Goal: Task Accomplishment & Management: Manage account settings

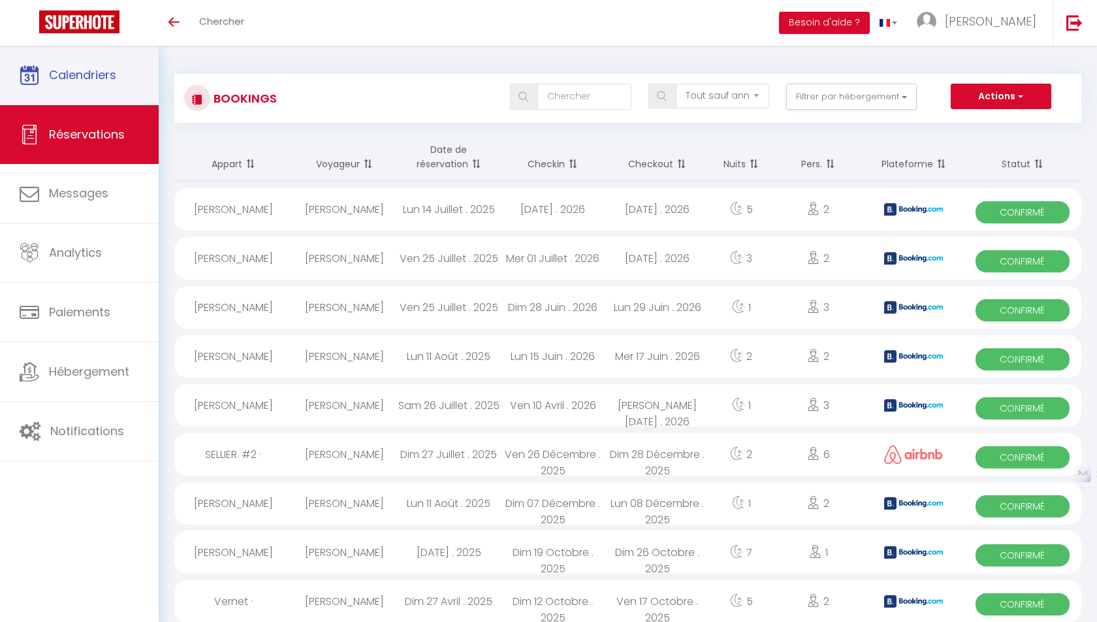
select select "not_cancelled"
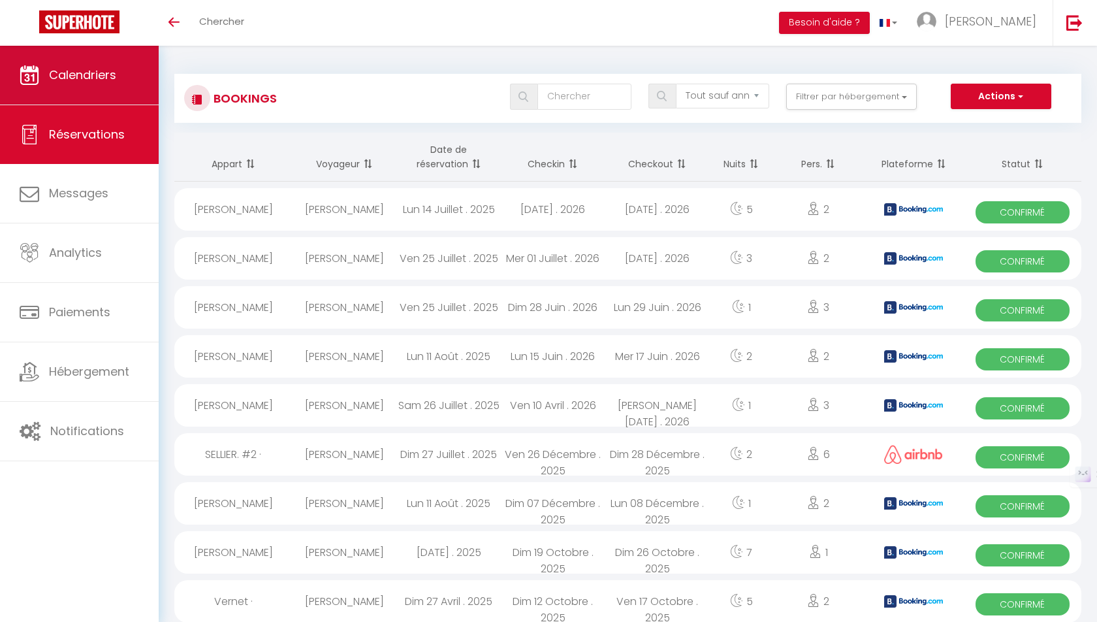
click at [88, 76] on span "Calendriers" at bounding box center [82, 75] width 67 height 16
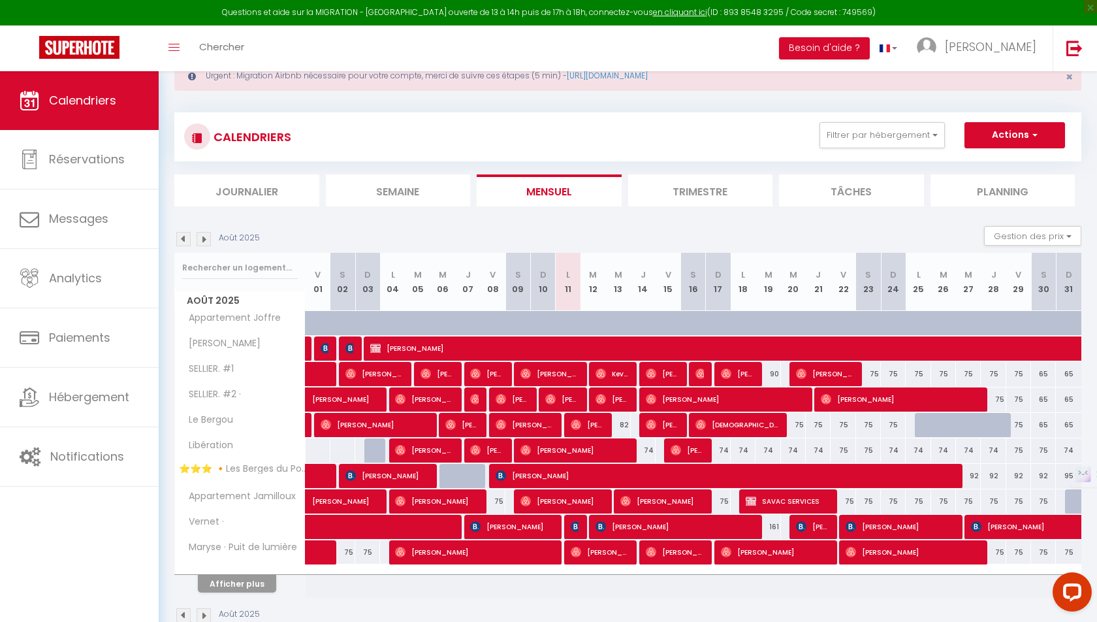
scroll to position [50, 0]
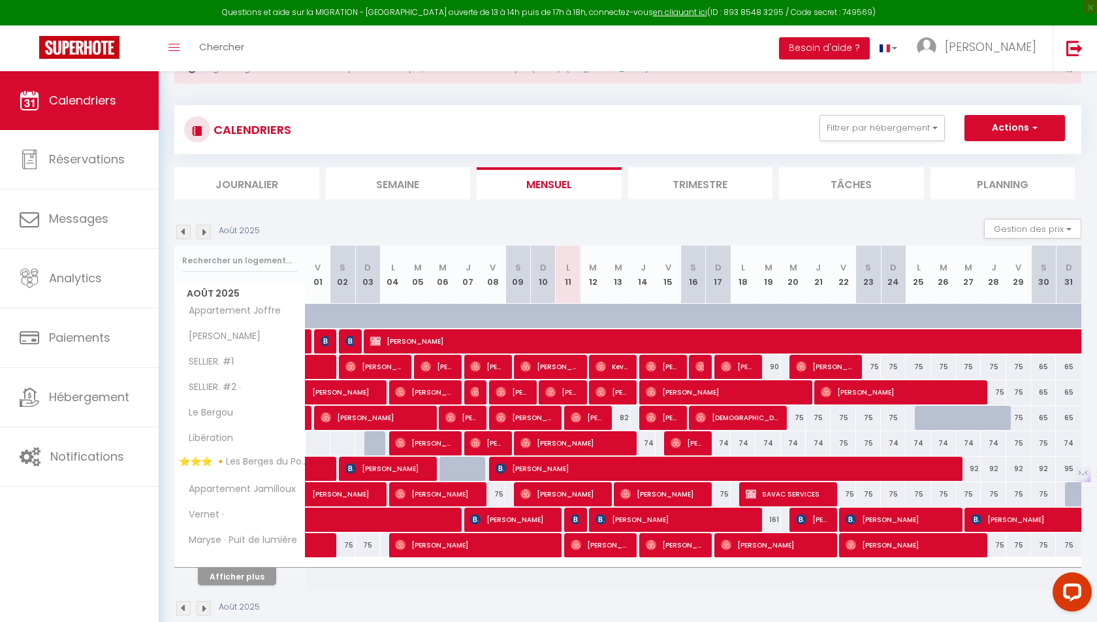
click at [208, 221] on div "Août 2025 Gestion des prix Nb Nuits minimum Règles Disponibilité" at bounding box center [627, 232] width 907 height 27
click at [205, 228] on img at bounding box center [204, 232] width 14 height 14
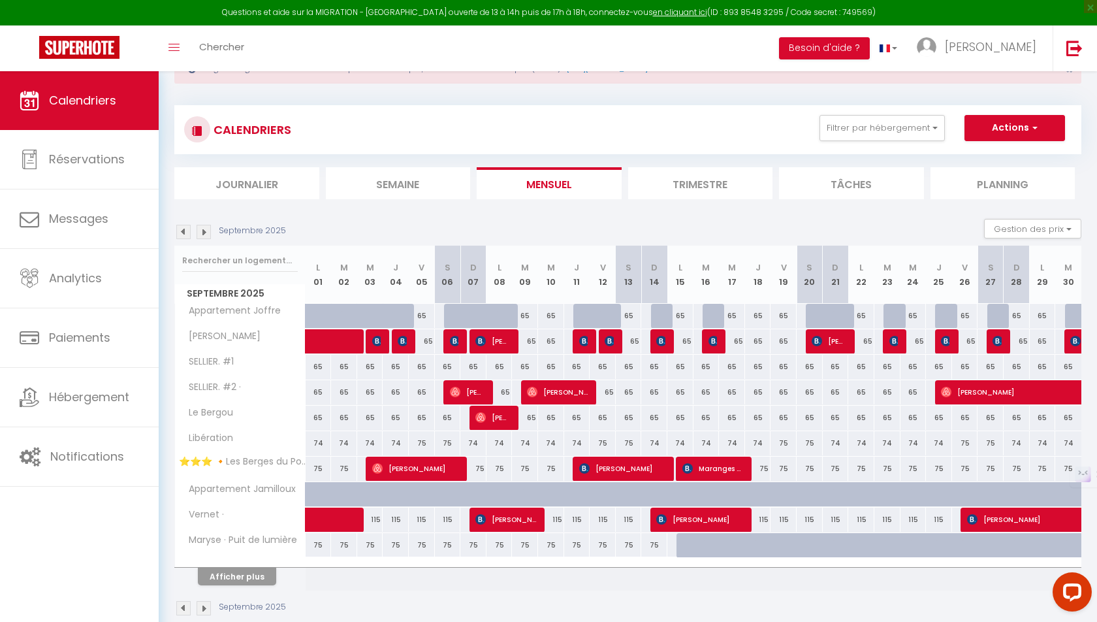
click at [183, 229] on img at bounding box center [183, 232] width 14 height 14
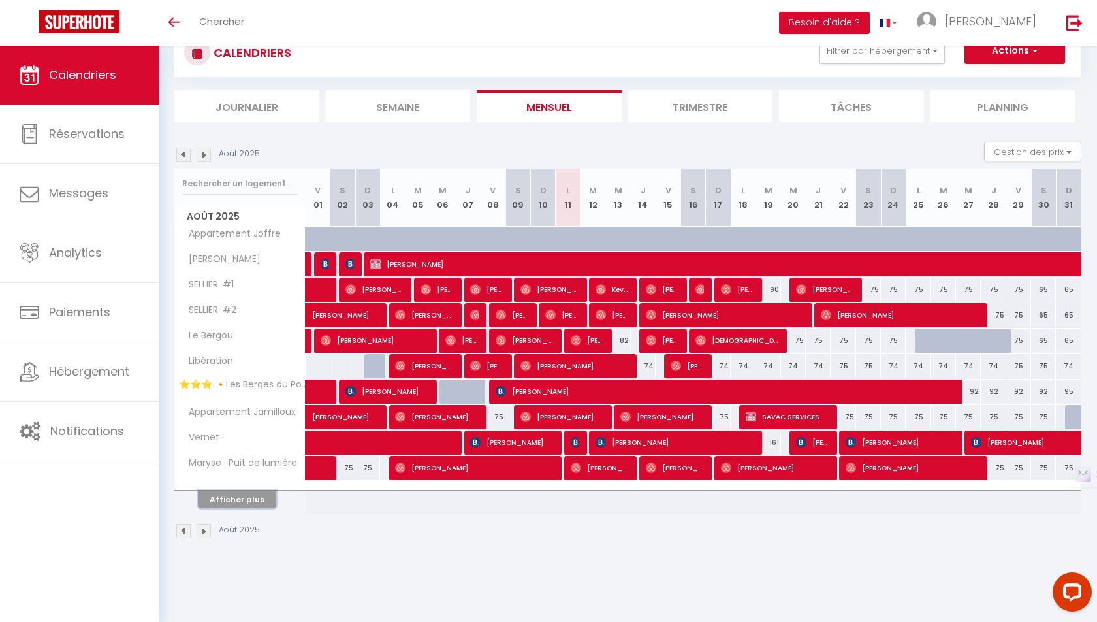
click at [249, 493] on button "Afficher plus" at bounding box center [237, 499] width 78 height 18
select select
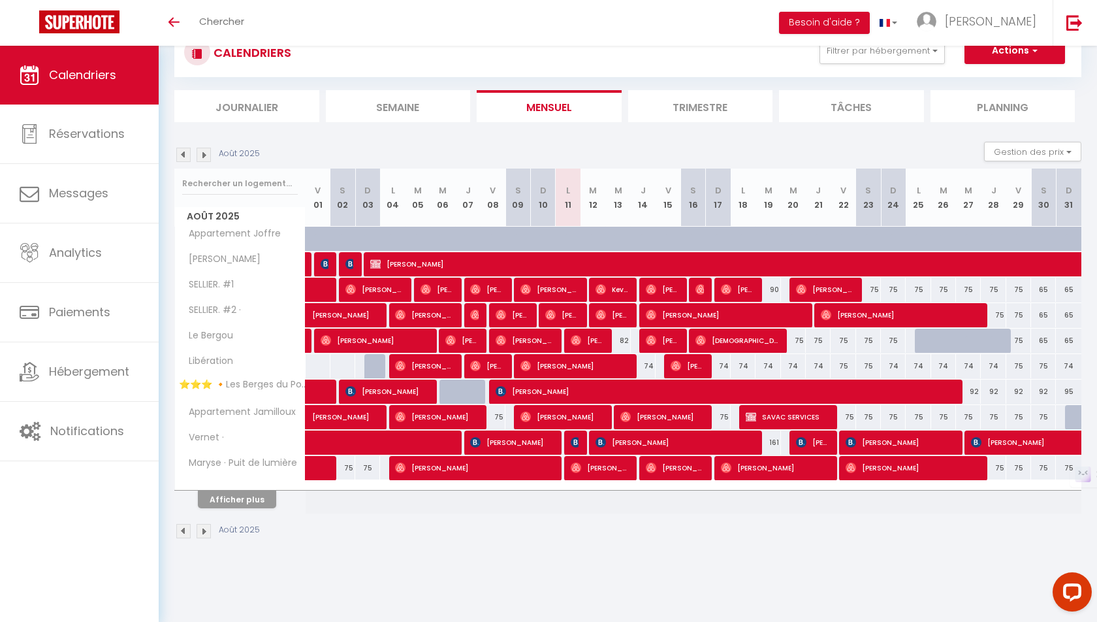
select select
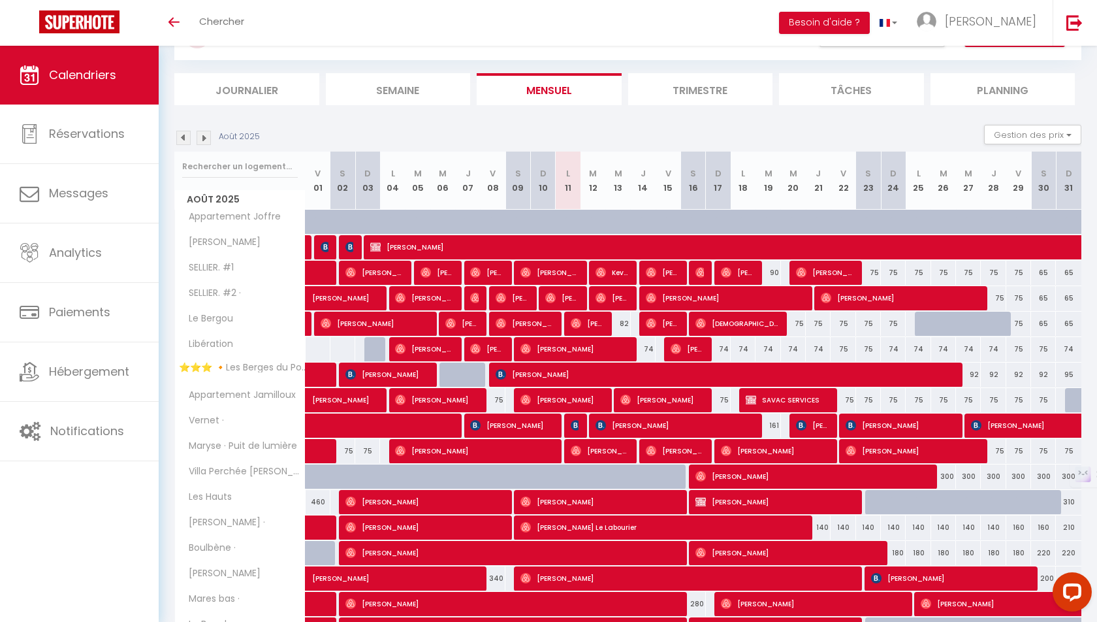
scroll to position [74, 0]
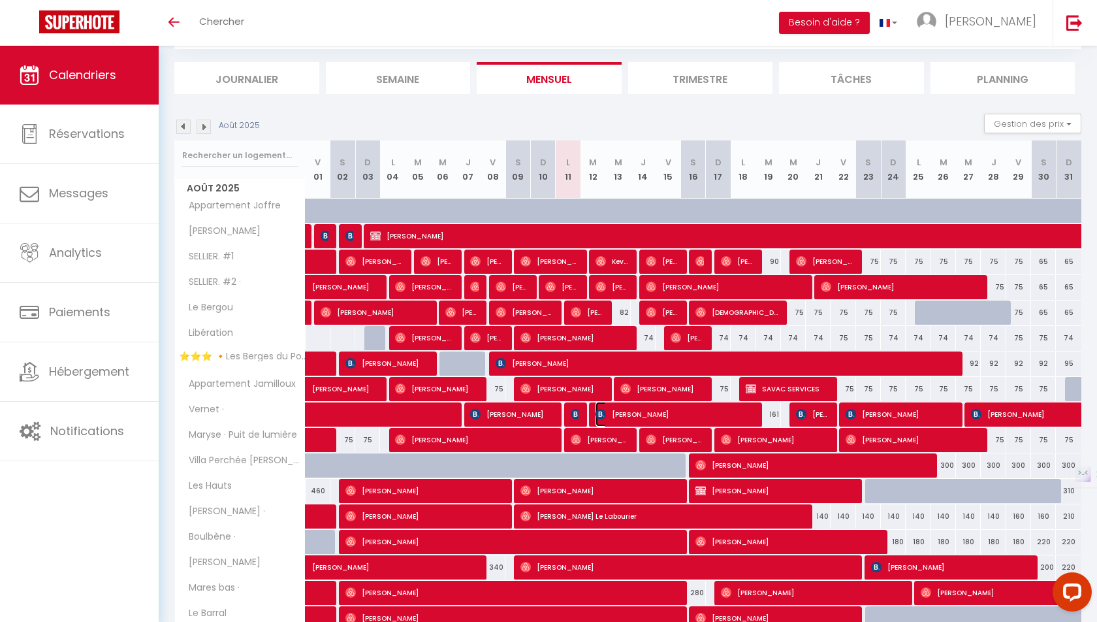
click at [603, 411] on img at bounding box center [601, 414] width 10 height 10
select select "OK"
select select "KO"
select select "0"
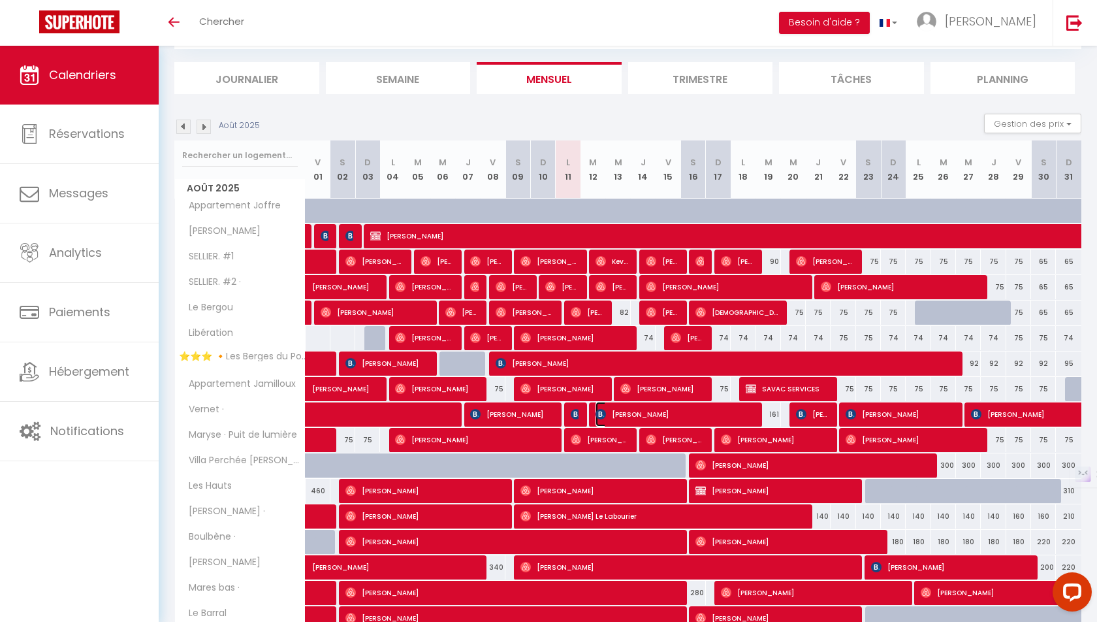
select select "1"
select select
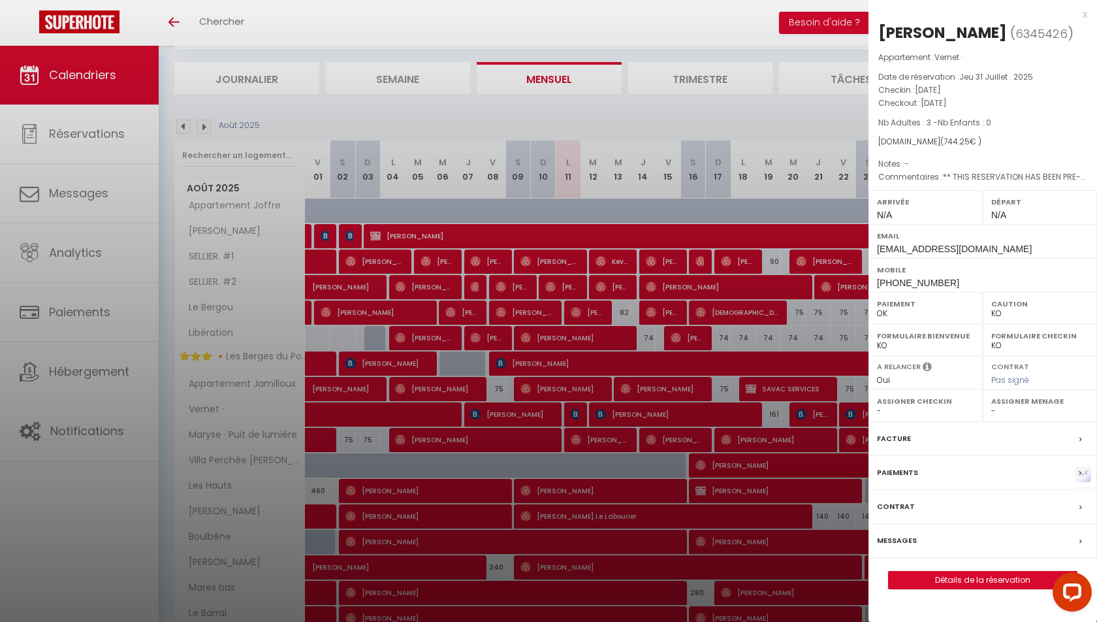
click at [576, 411] on div at bounding box center [548, 311] width 1097 height 622
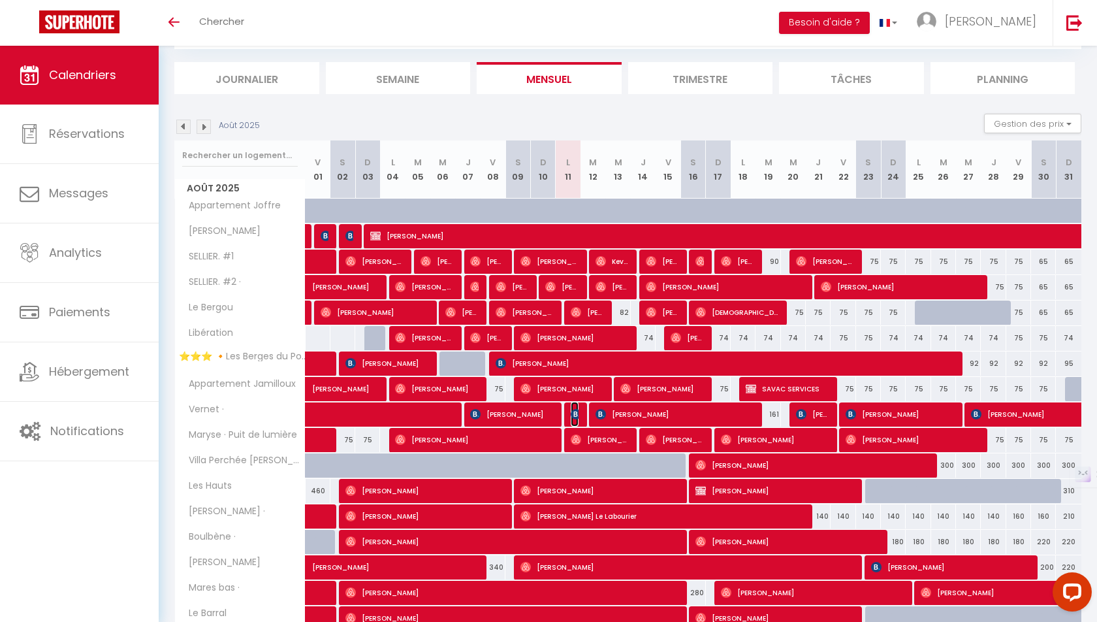
click at [576, 411] on img at bounding box center [576, 414] width 10 height 10
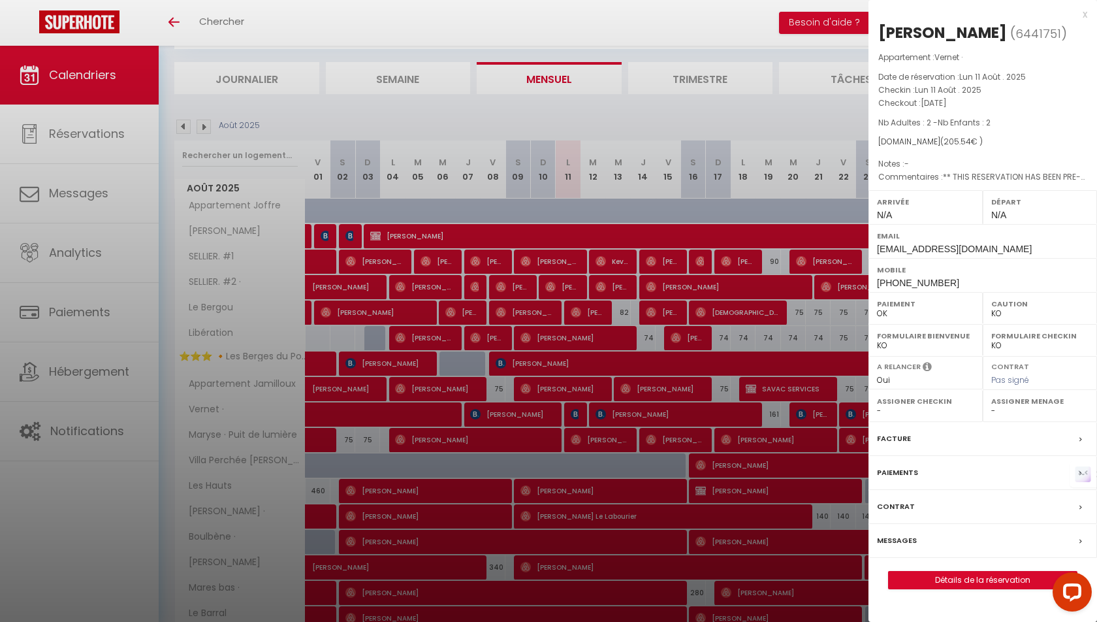
click at [899, 547] on label "Messages" at bounding box center [897, 541] width 40 height 14
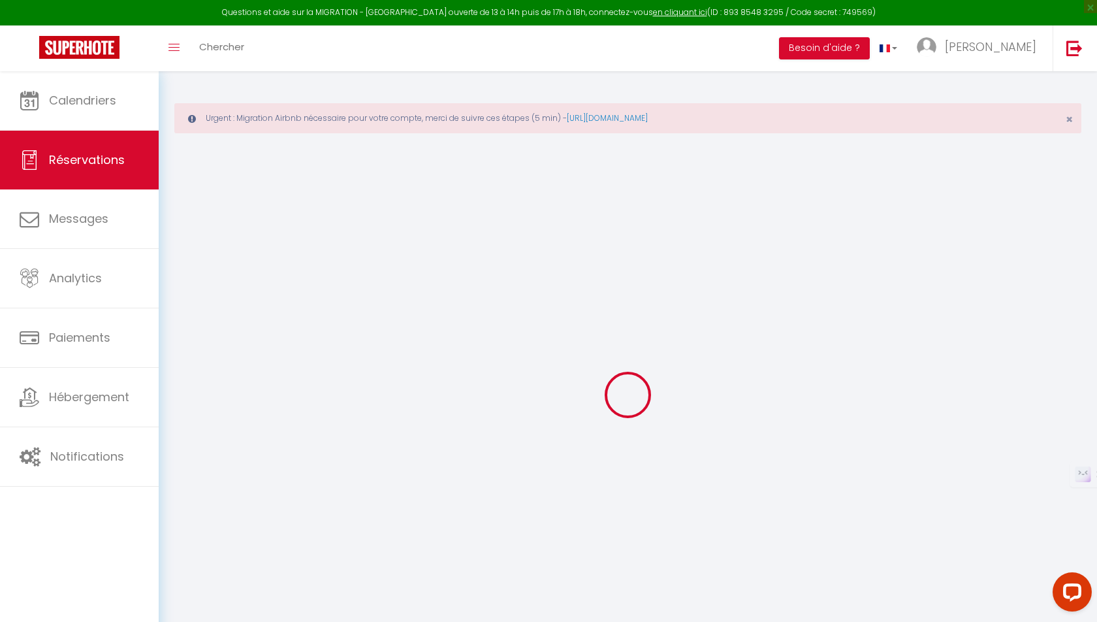
type input "Cristina"
type input "Aguilar Jaenes"
type input "cjaene.254830@guest.booking.com"
type input "+34670946368"
type input "."
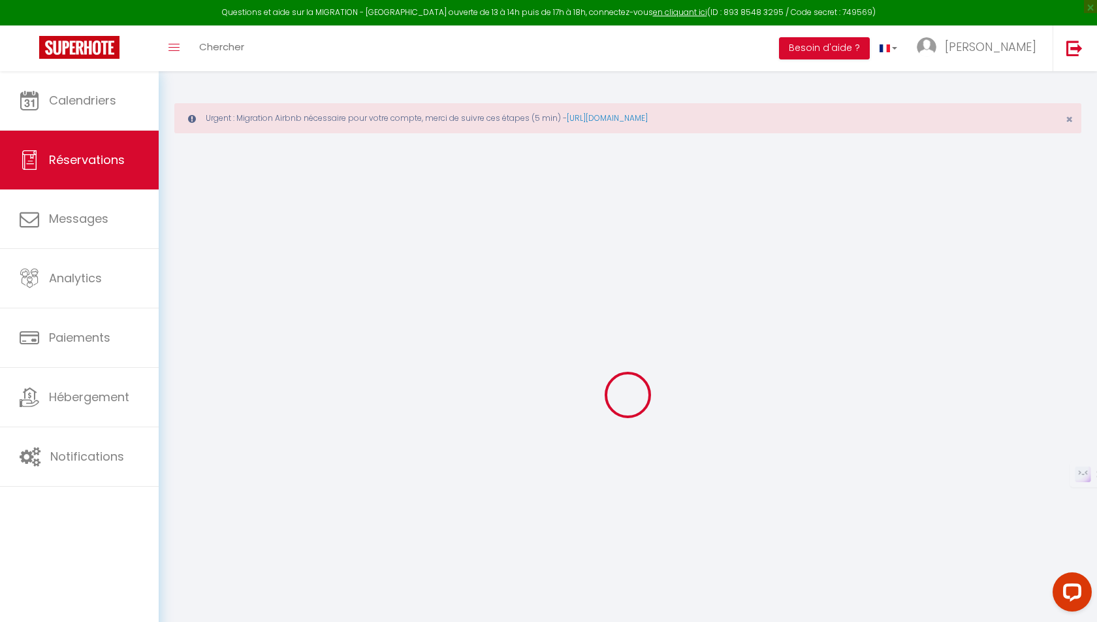
select select "ES"
type input "29.45"
type input "2.88"
select select "41204"
select select "1"
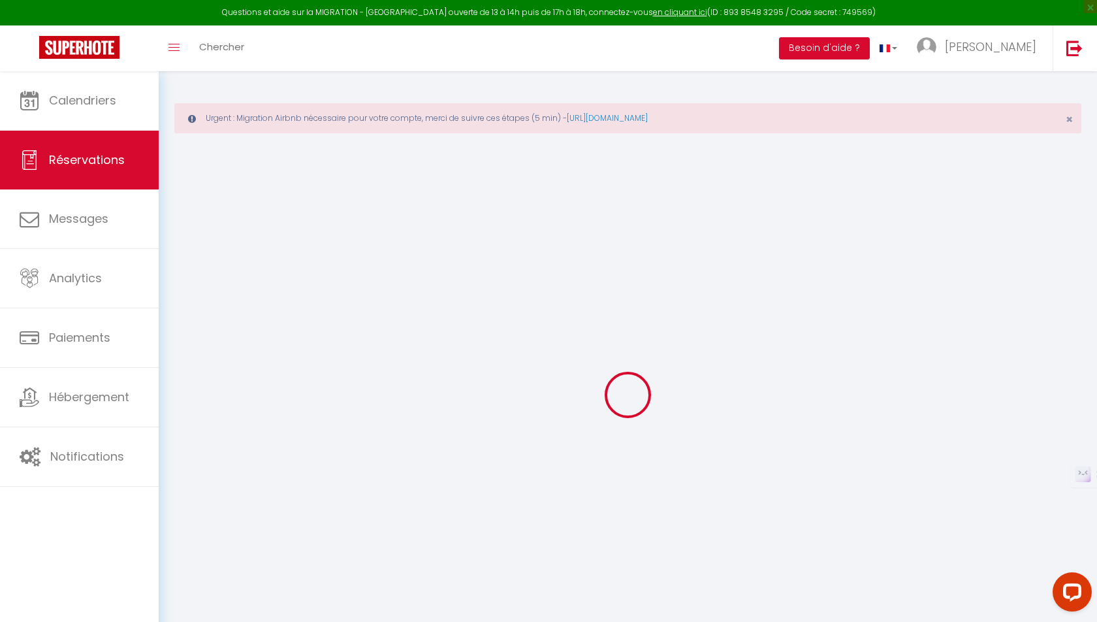
select select
type input "2"
select select "12"
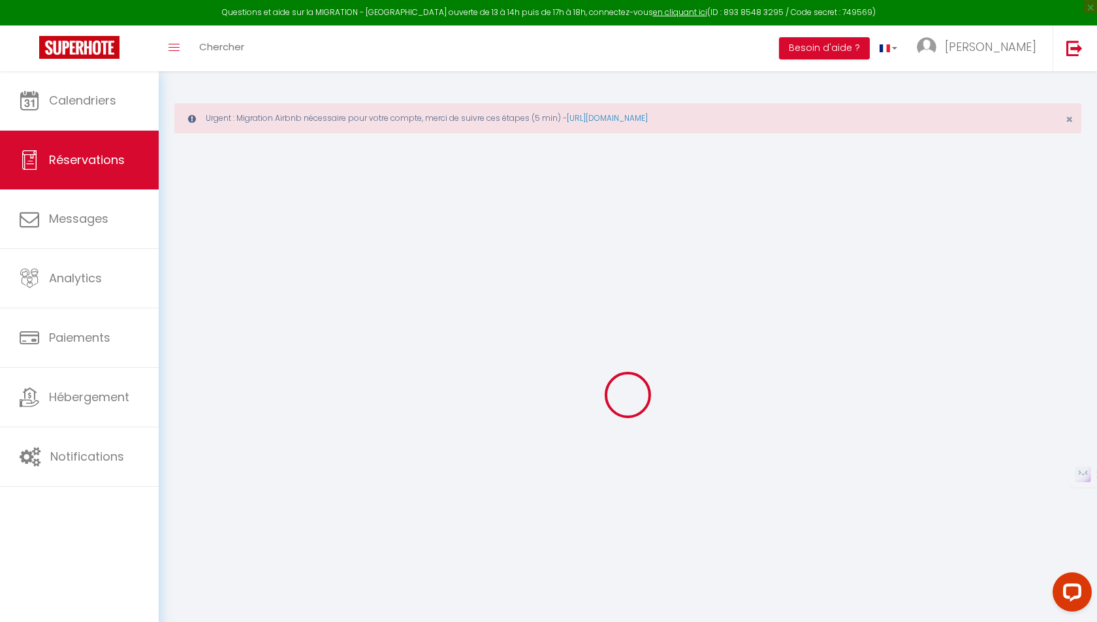
select select
type input "156.33"
checkbox input "false"
type input "0"
select select "2"
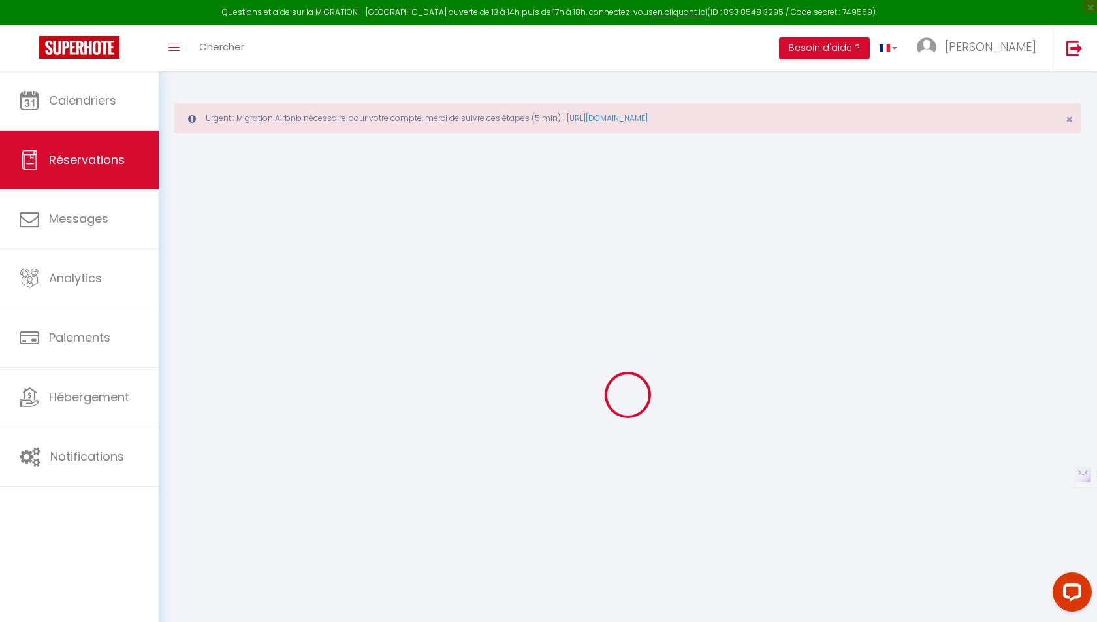
type input "0"
select select
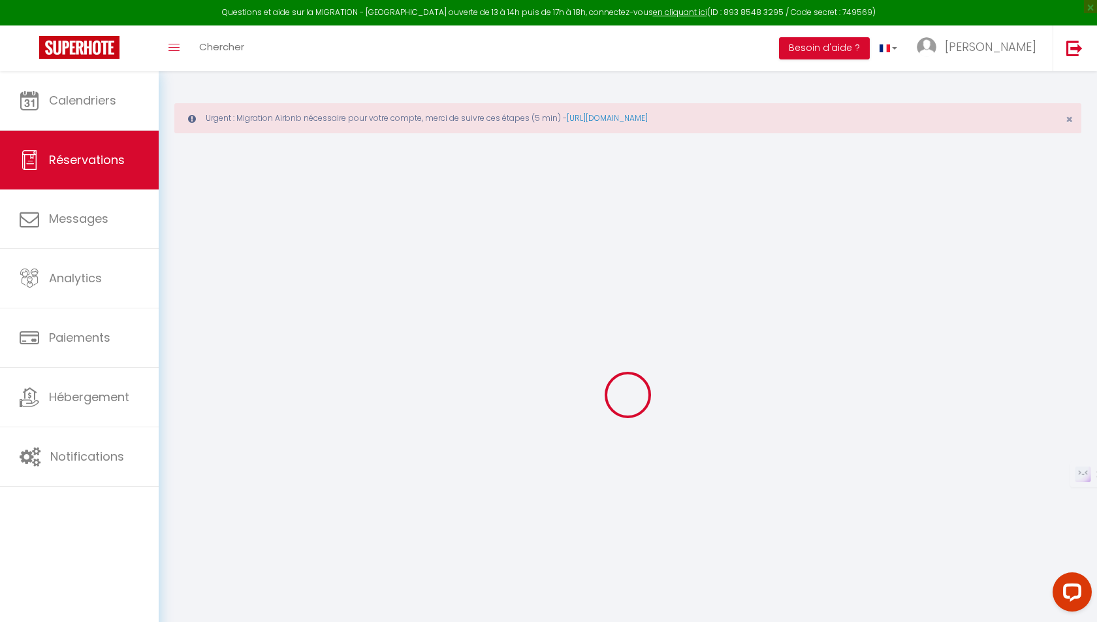
select select "14"
checkbox input "false"
select select
checkbox input "false"
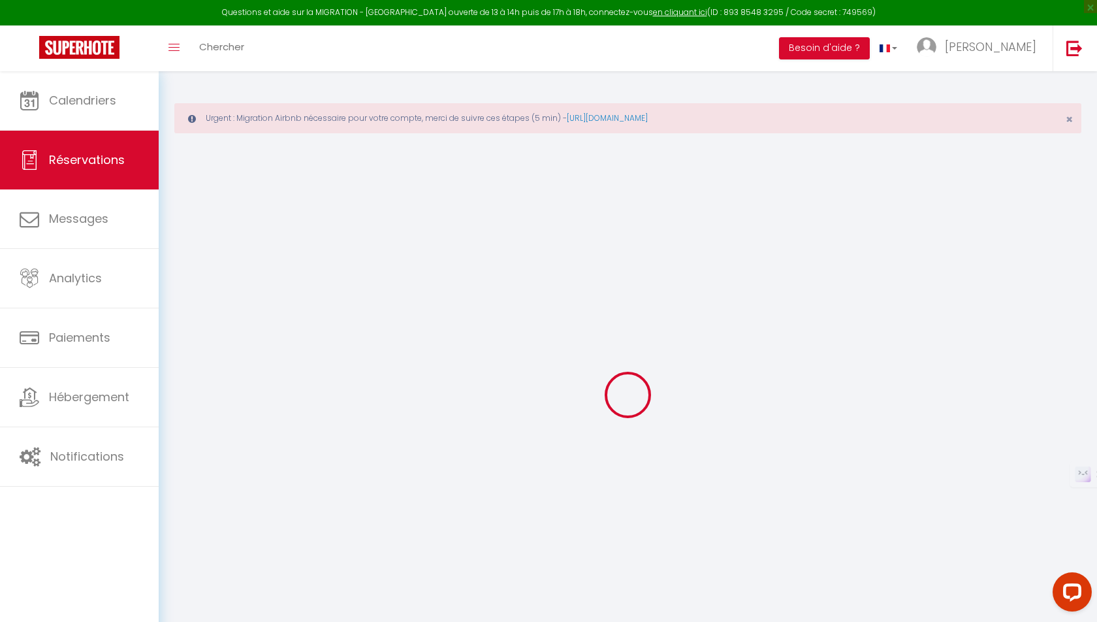
select select
checkbox input "false"
type textarea "** THIS RESERVATION HAS BEEN PRE-PAID ** You have a booker that would like free…"
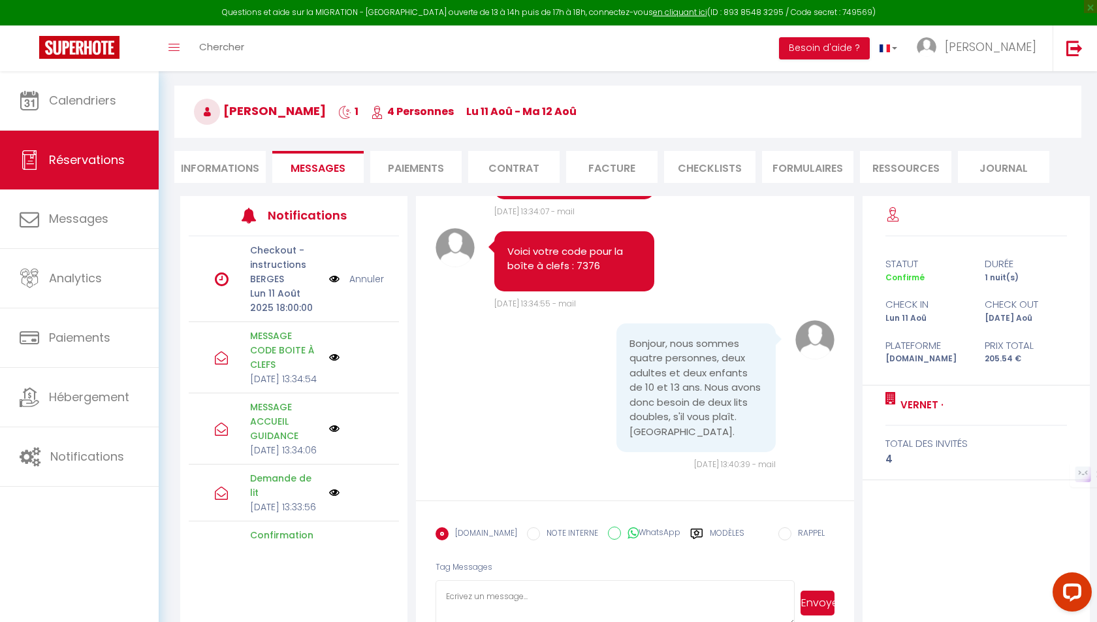
scroll to position [129, 0]
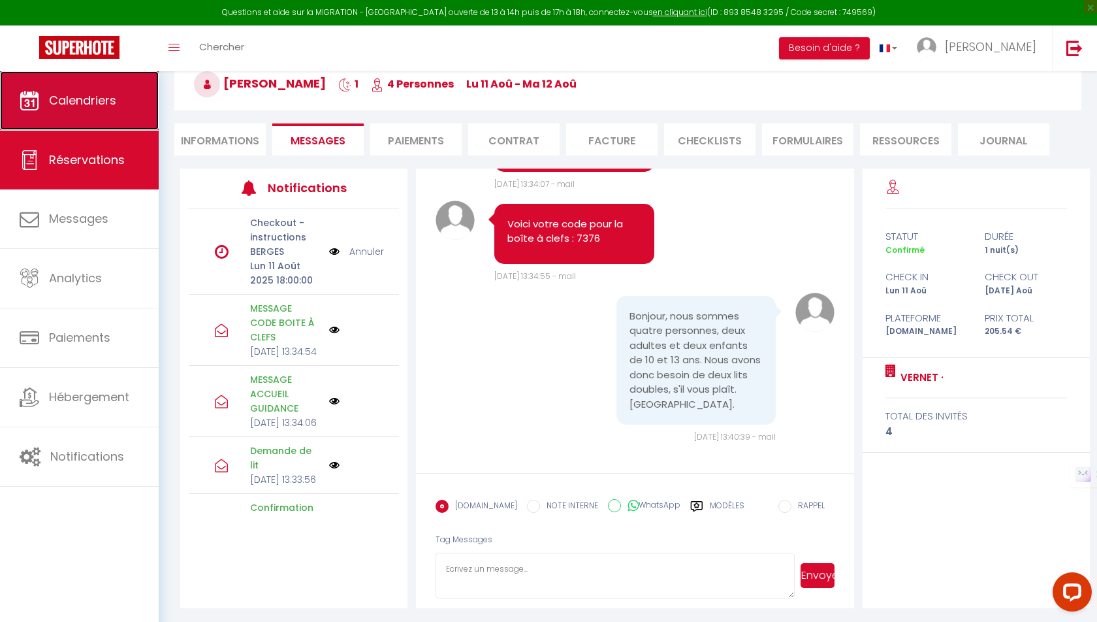
click at [106, 108] on link "Calendriers" at bounding box center [79, 100] width 159 height 59
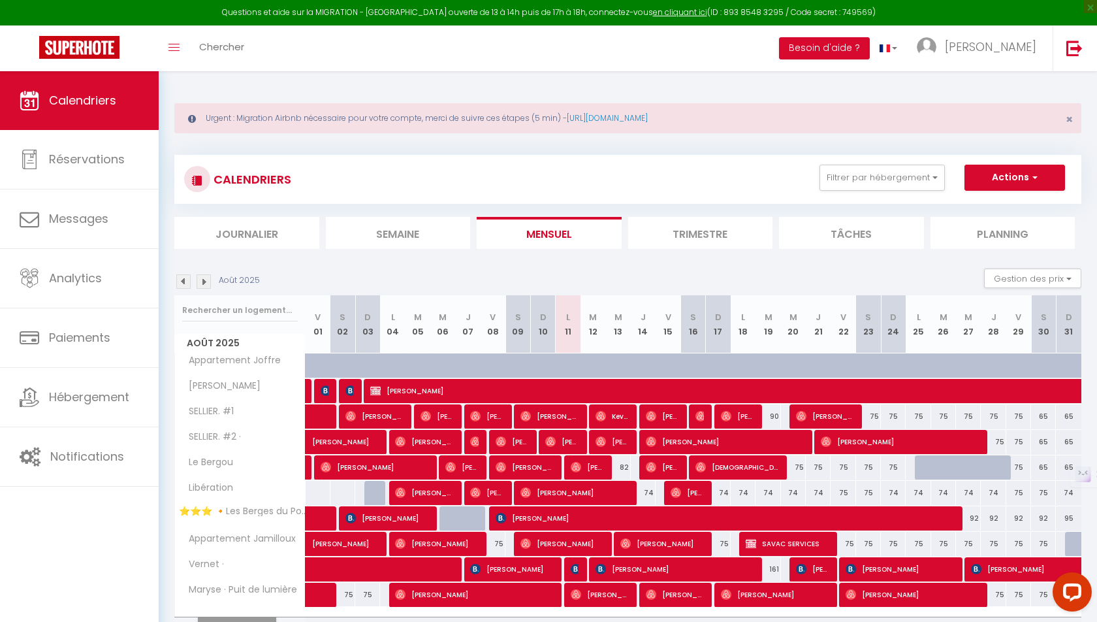
scroll to position [71, 0]
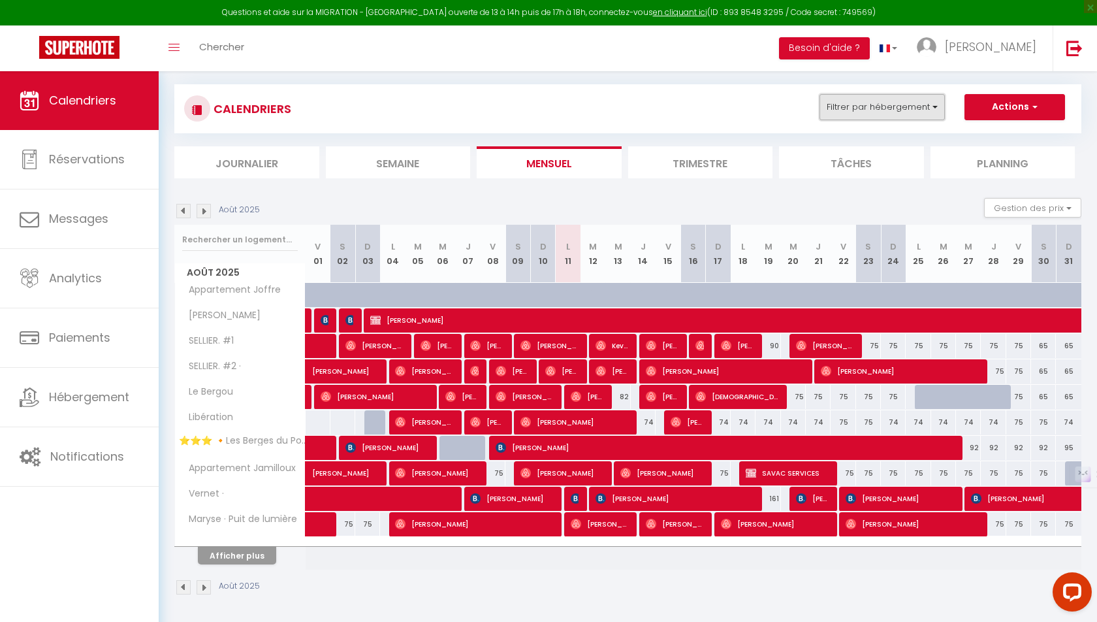
click at [899, 101] on button "Filtrer par hébergement" at bounding box center [882, 107] width 125 height 26
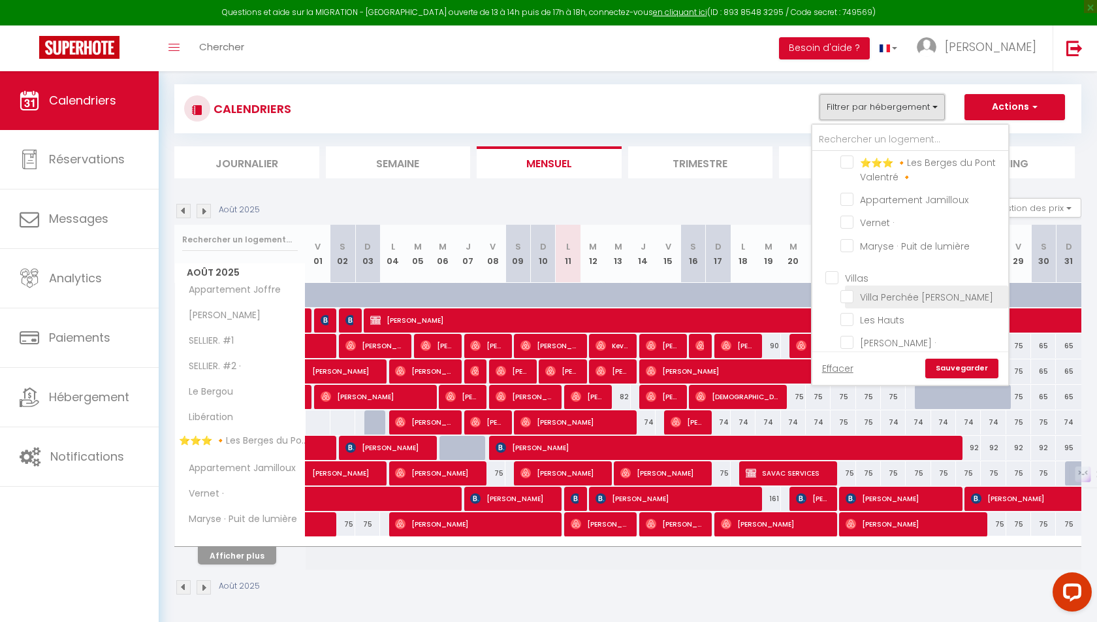
scroll to position [161, 0]
click at [577, 494] on img at bounding box center [576, 498] width 10 height 10
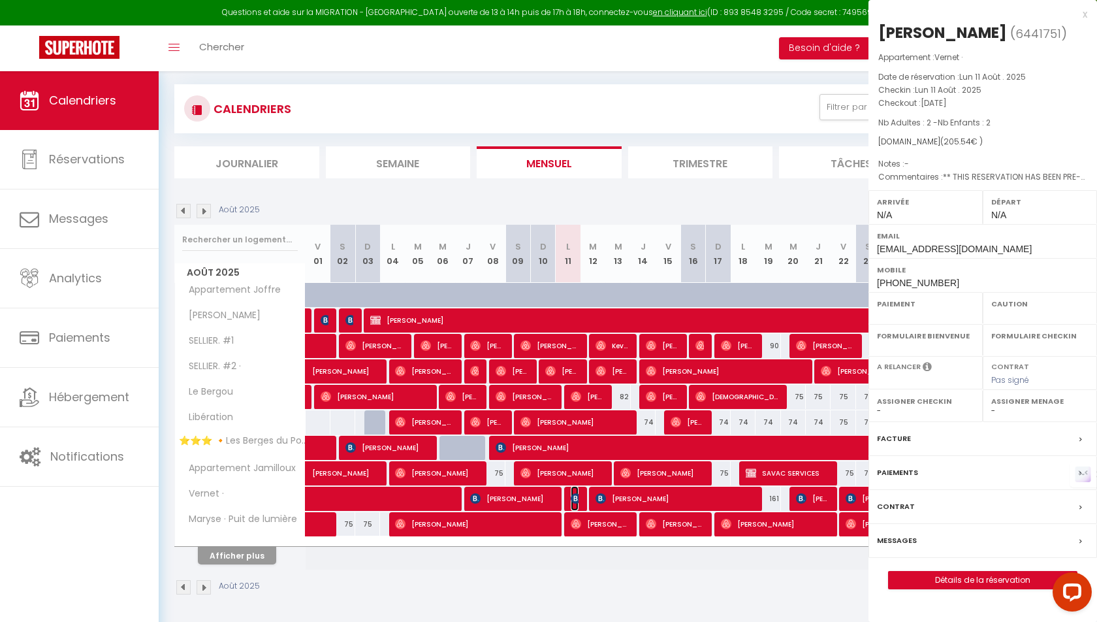
select select "OK"
select select "KO"
select select "0"
select select "1"
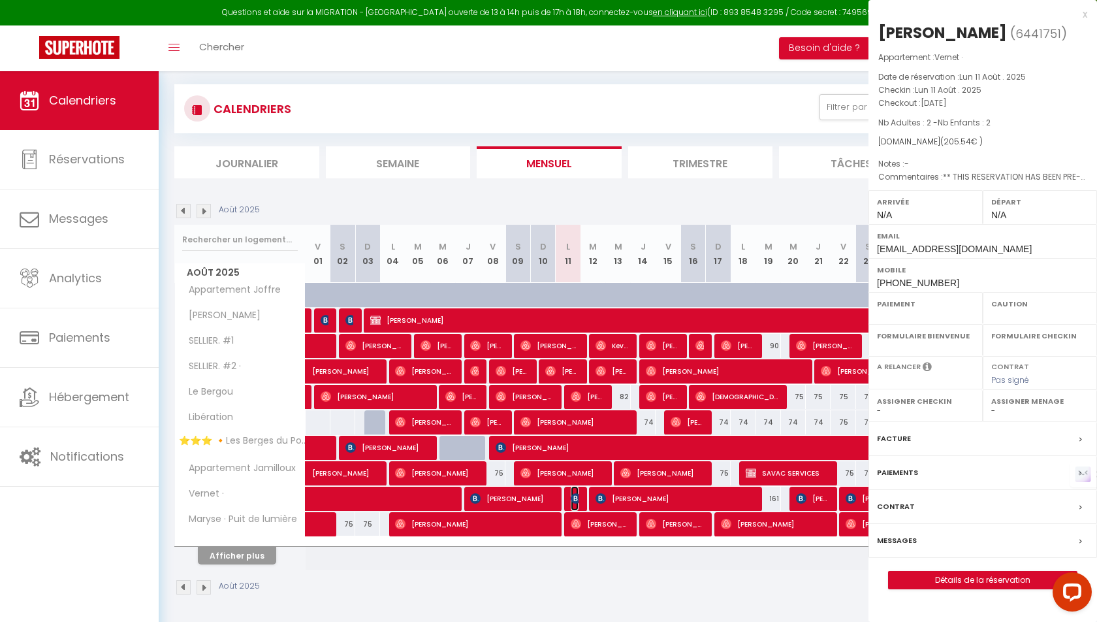
select select
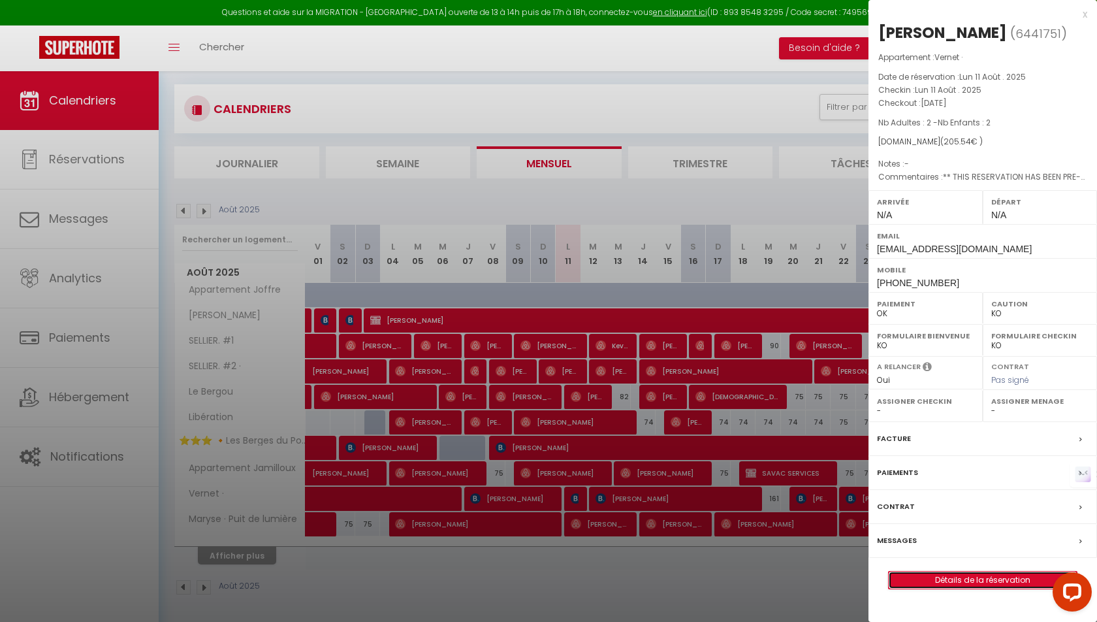
click at [924, 588] on link "Détails de la réservation" at bounding box center [983, 579] width 188 height 17
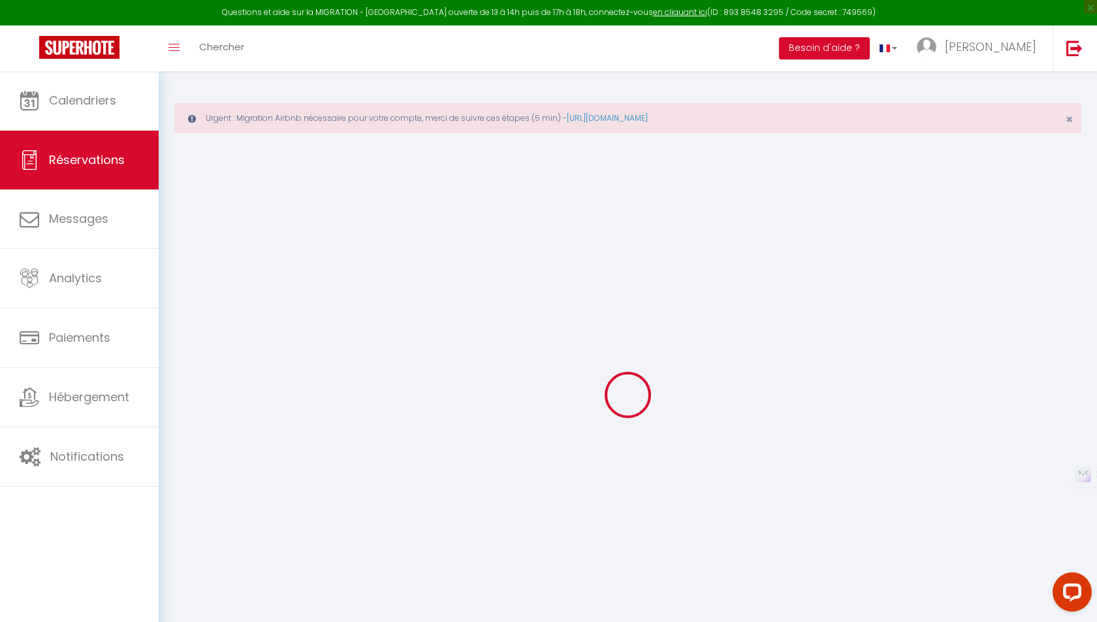
select select
checkbox input "false"
select select
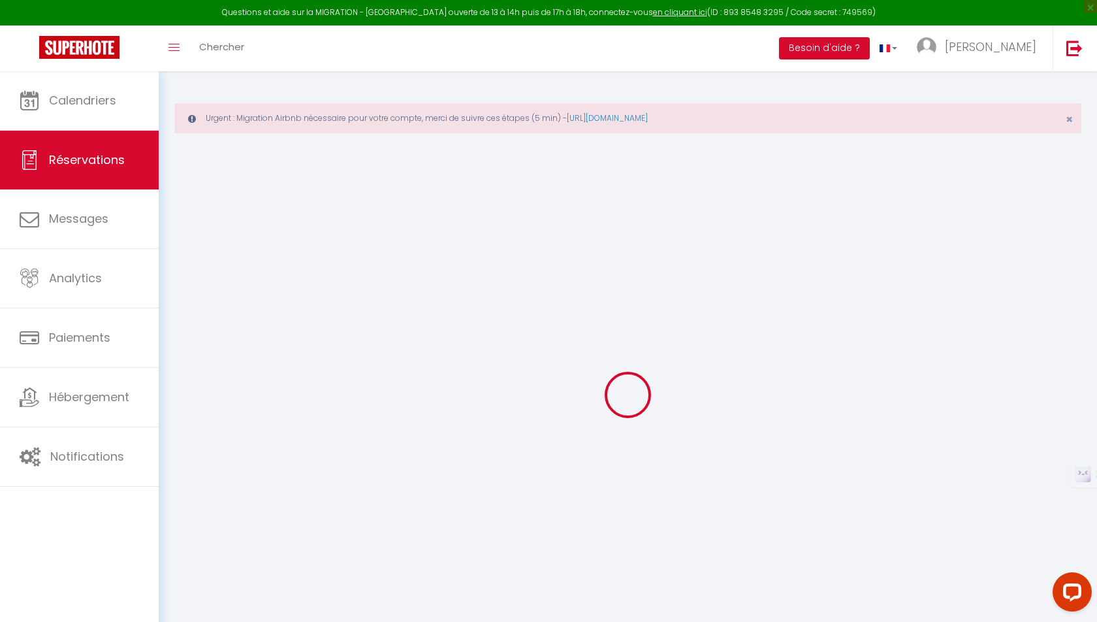
checkbox input "false"
type textarea "** THIS RESERVATION HAS BEEN PRE-PAID ** You have a booker that would like free…"
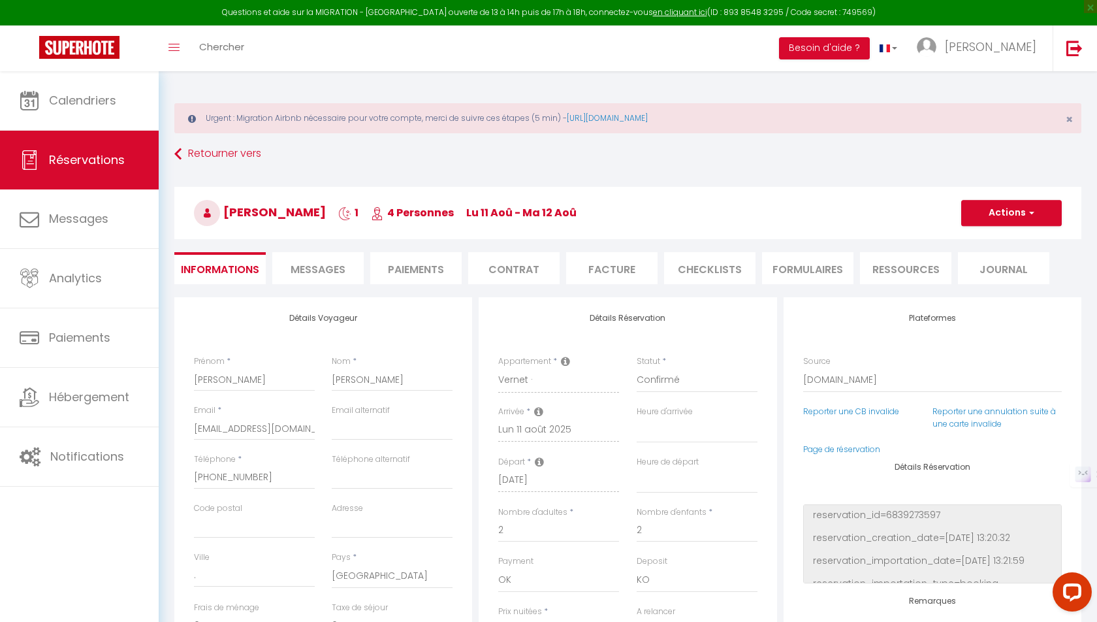
type input "40"
type input "9.21"
select select
checkbox input "false"
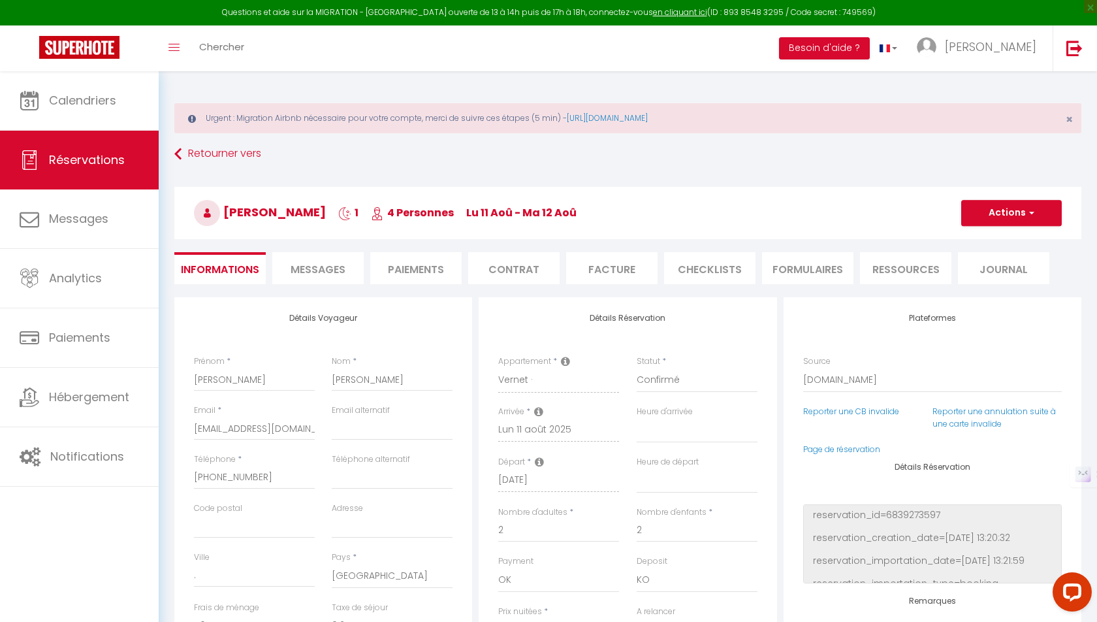
select select
click at [667, 376] on select "Confirmé Non Confirmé Annulé Annulé par le voyageur No Show Request" at bounding box center [697, 380] width 121 height 25
select select "0"
select select
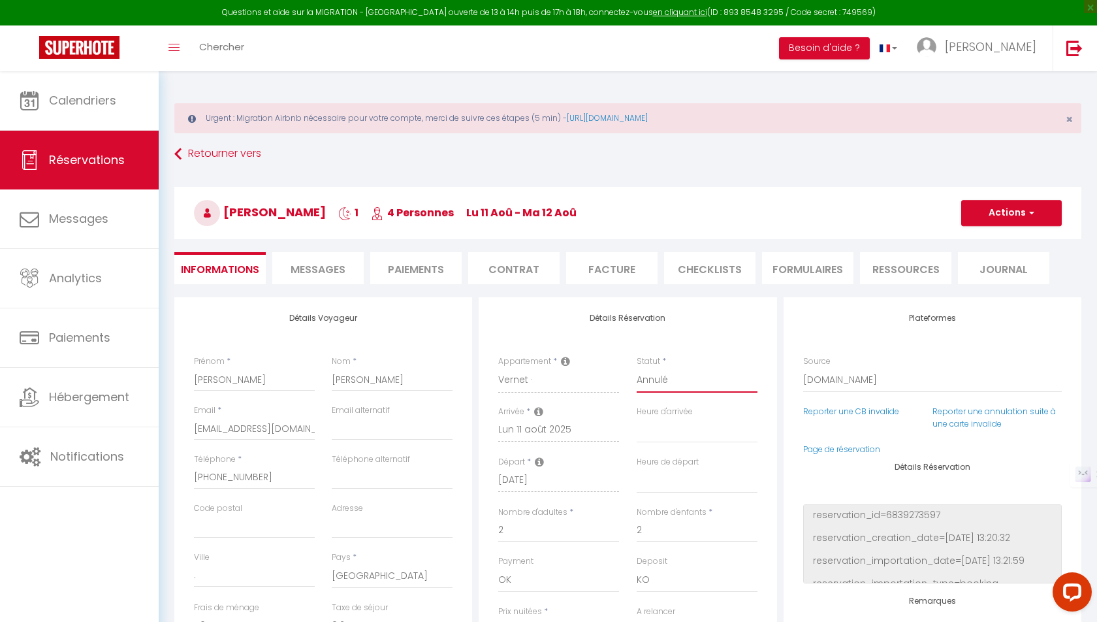
select select
checkbox input "false"
click at [1023, 213] on button "Actions" at bounding box center [1011, 213] width 101 height 26
click at [818, 172] on div "Retourner vers Cristina Aguilar Jaenes 1 4 Personnes lu 11 Aoû - ma 12 Aoû Acti…" at bounding box center [628, 219] width 924 height 155
click at [1070, 113] on span "×" at bounding box center [1069, 119] width 7 height 16
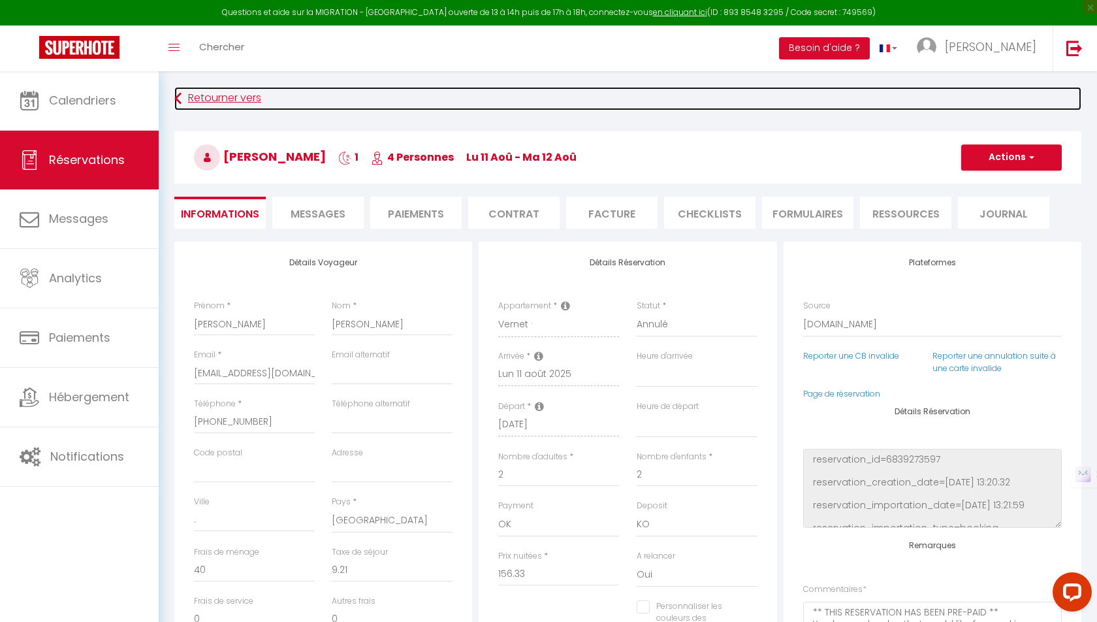
click at [180, 91] on icon at bounding box center [177, 99] width 7 height 24
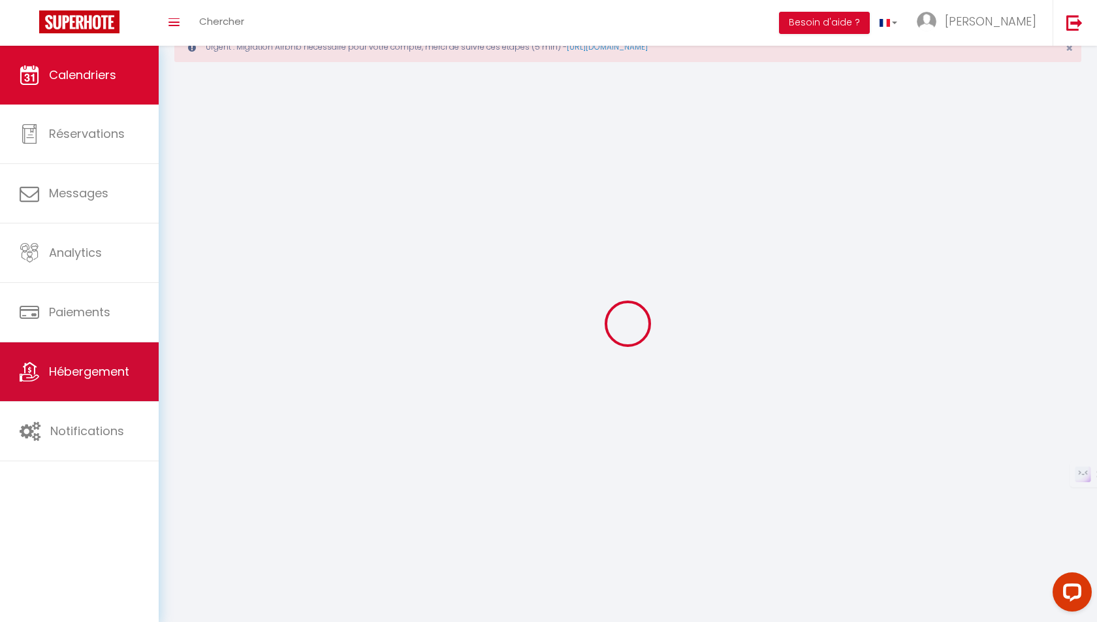
scroll to position [71, 0]
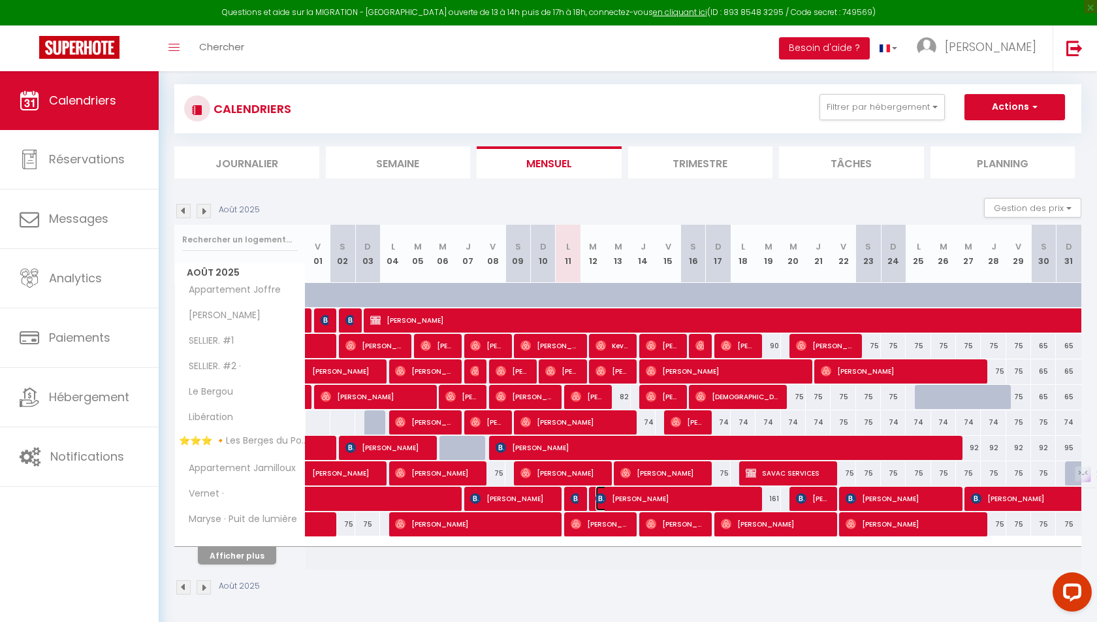
click at [605, 497] on img at bounding box center [601, 498] width 10 height 10
select select "OK"
select select "KO"
select select "0"
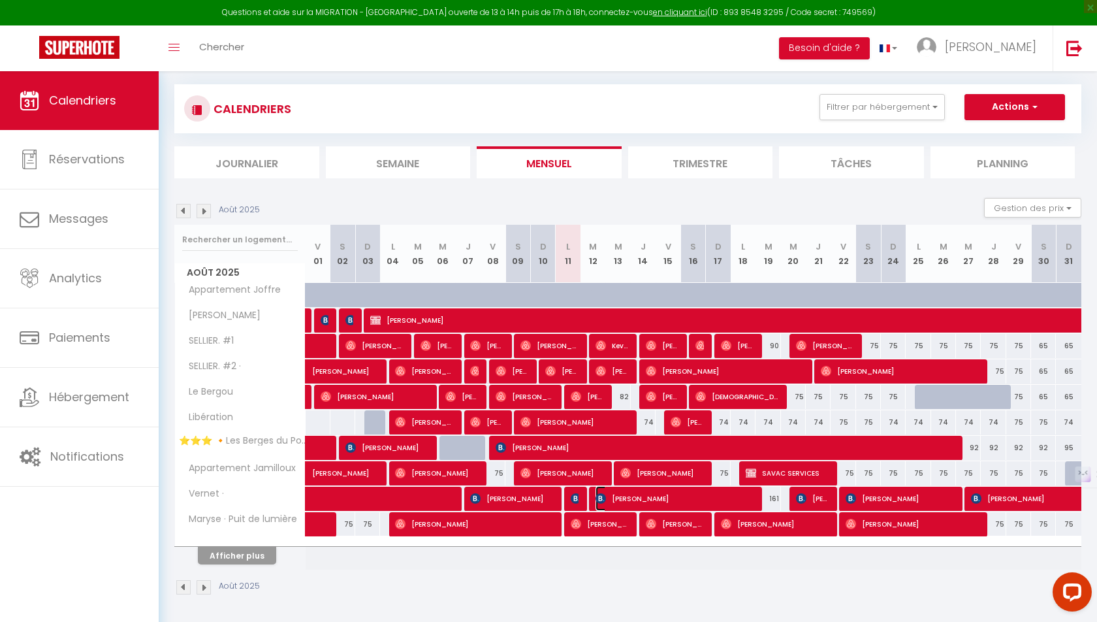
select select "1"
select select
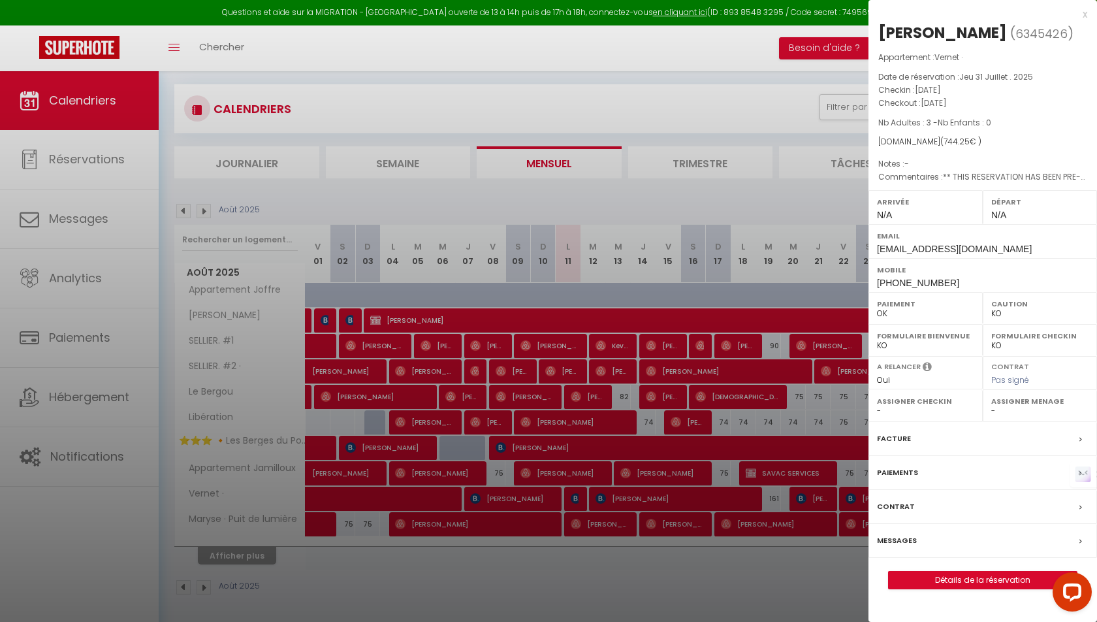
click at [899, 534] on label "Messages" at bounding box center [897, 541] width 40 height 14
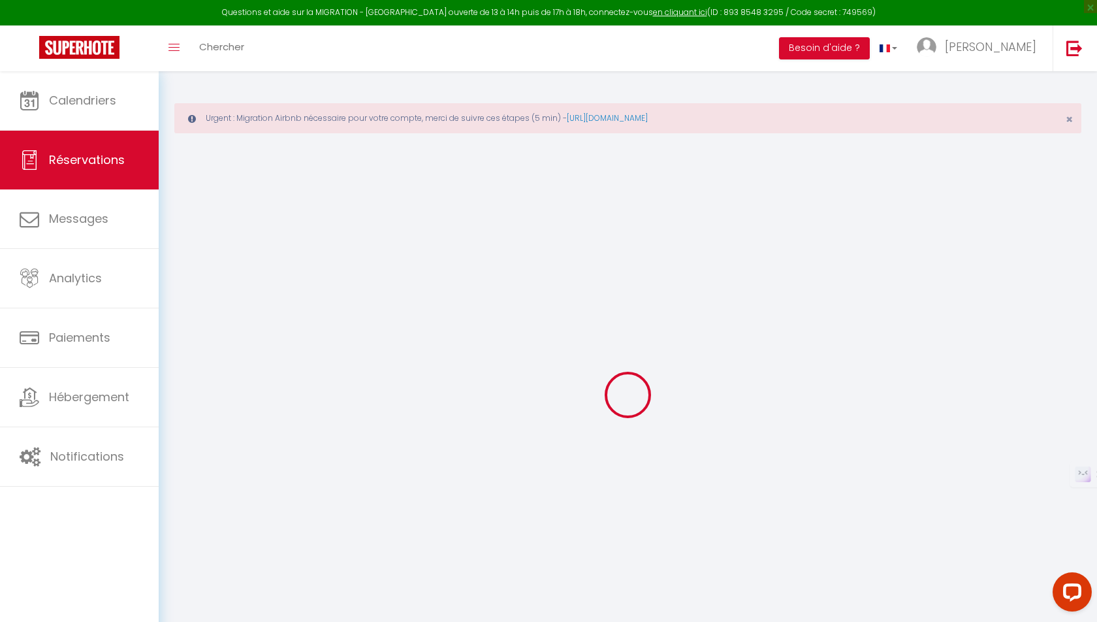
type input "Matthieu"
type input "Plichart"
type input "mplich.597841@guest.booking.com"
type input "+3369927826"
select select "FR"
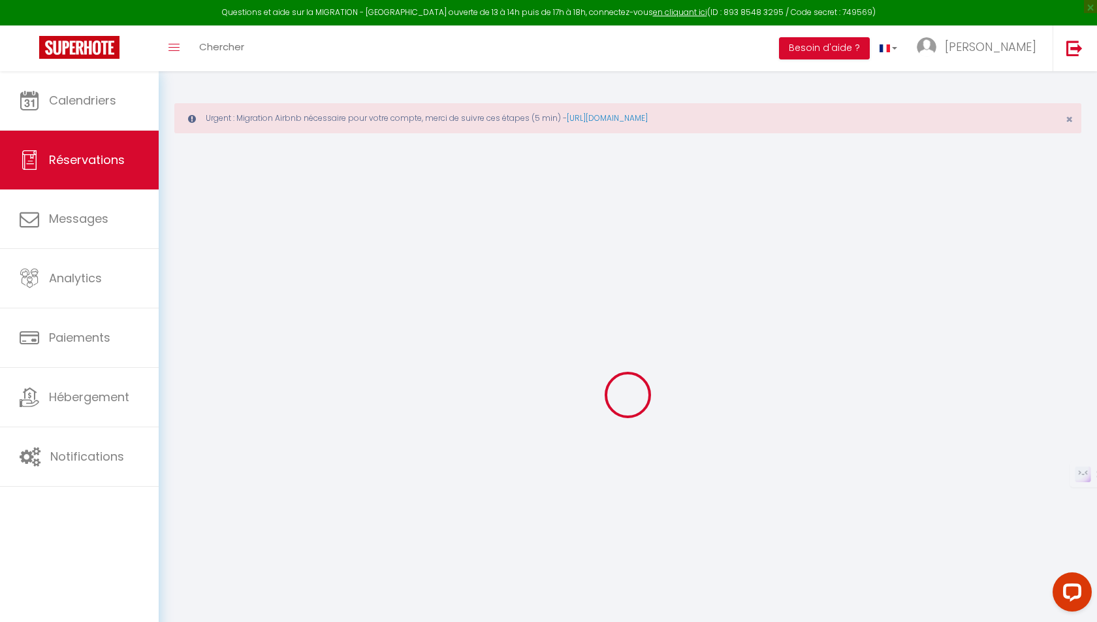
type input "105.76"
type input "10.42"
select select "41204"
select select "1"
select select
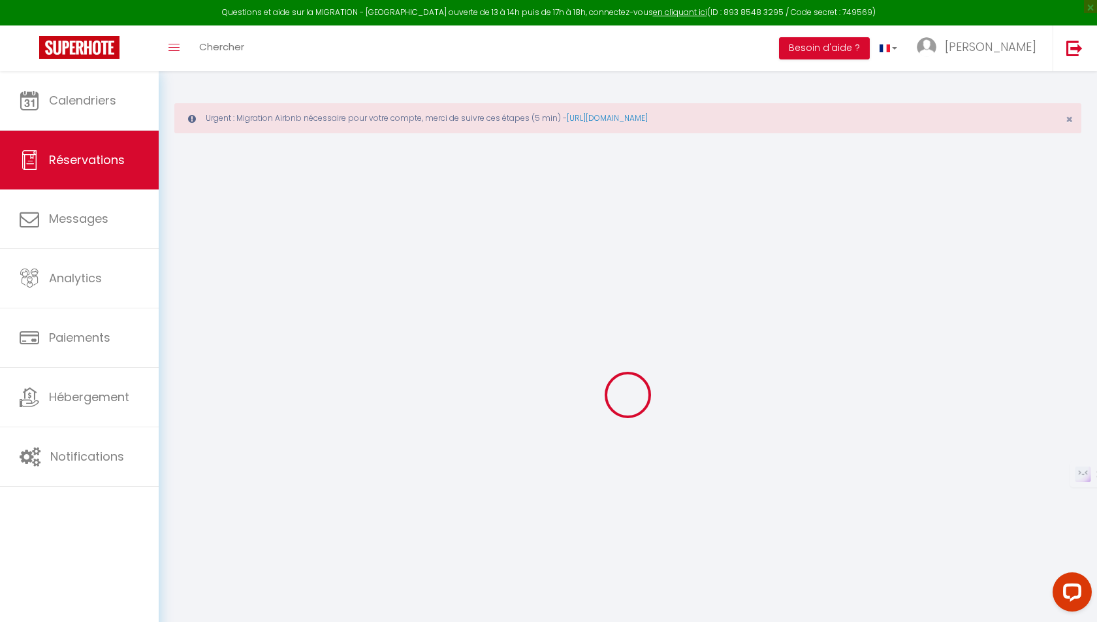
select select
type input "3"
select select "12"
select select
type input "665.07"
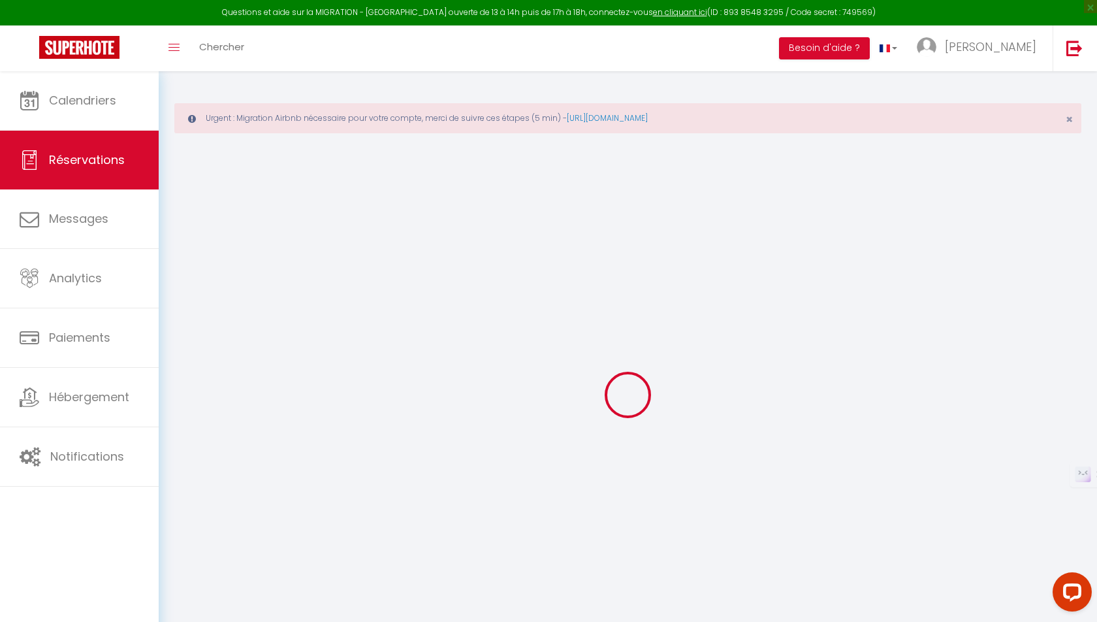
checkbox input "false"
type input "0"
select select "2"
type input "0"
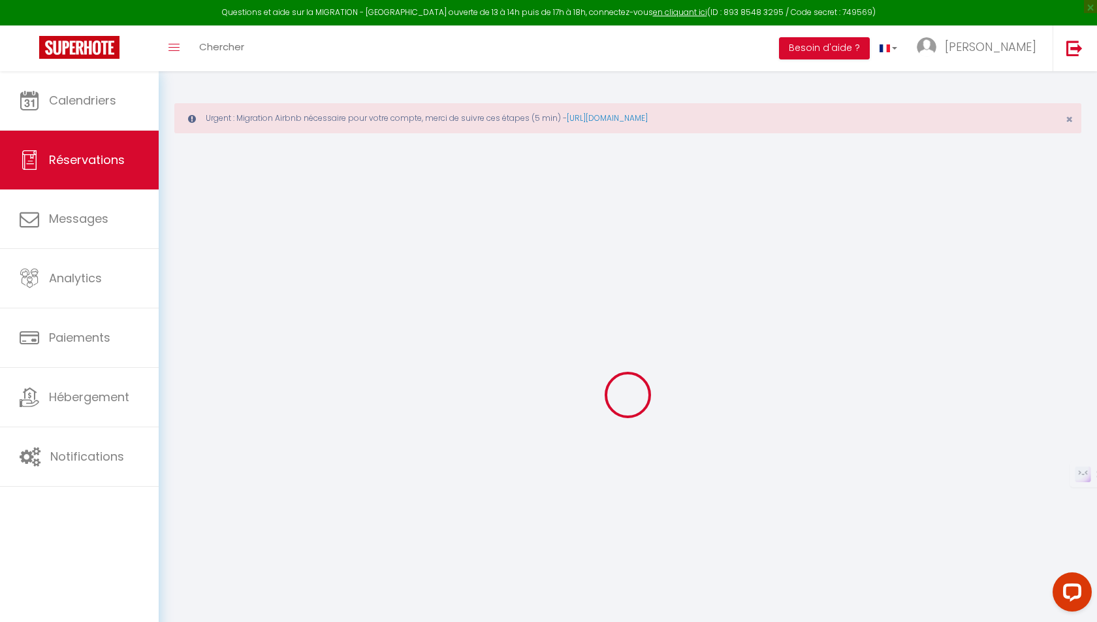
type input "0"
select select
select select "14"
checkbox input "false"
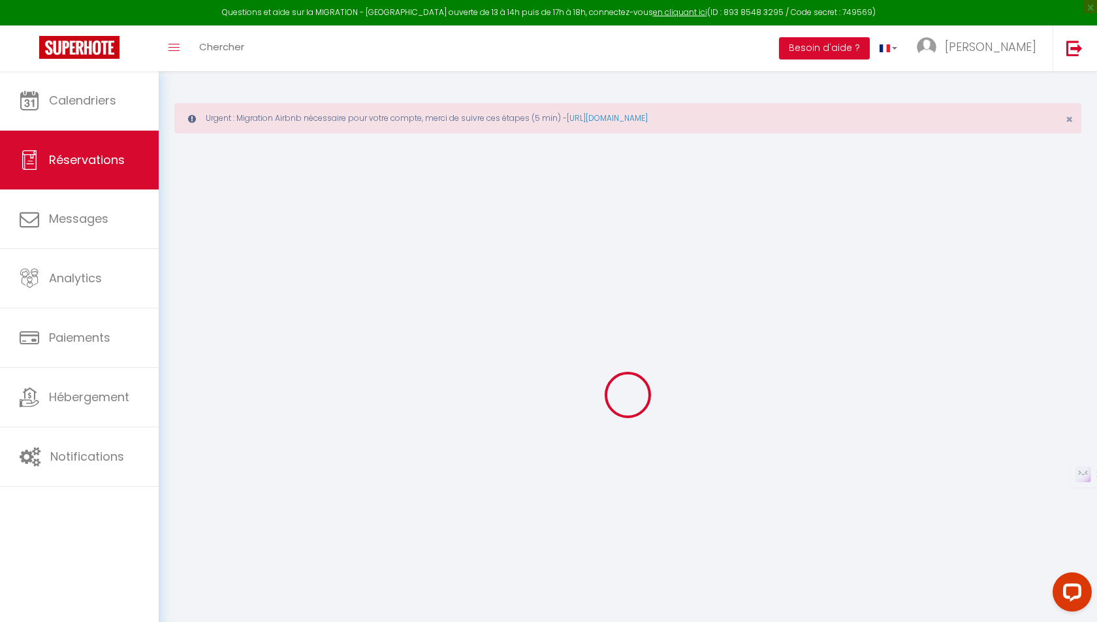
select select
checkbox input "false"
select select
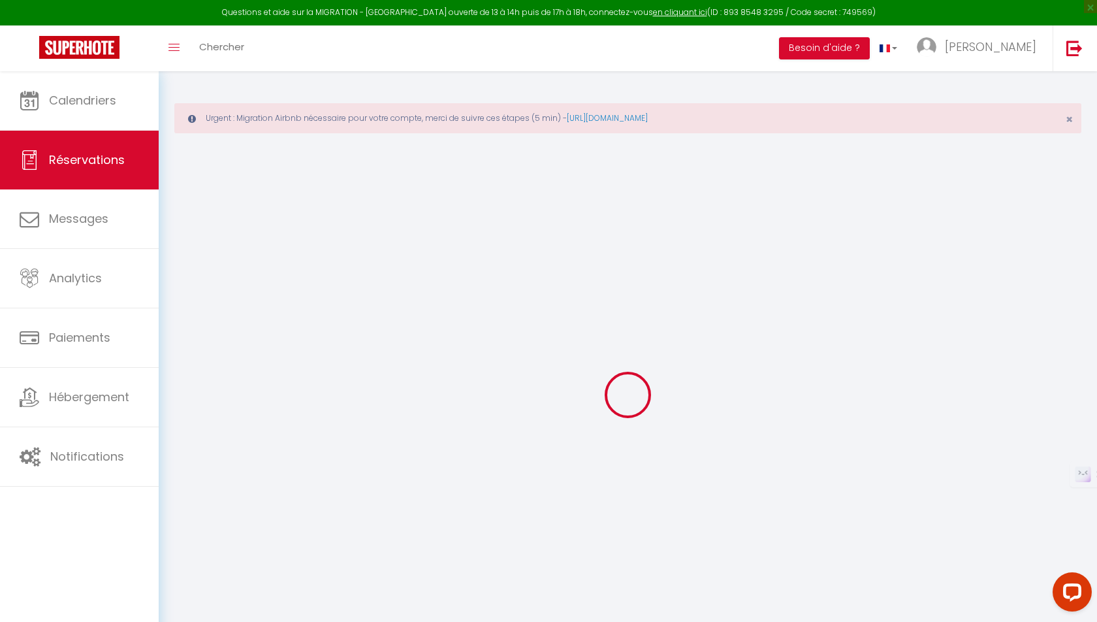
checkbox input "false"
type textarea "** THIS RESERVATION HAS BEEN PRE-PAID ** Approximate time of arrival: between 1…"
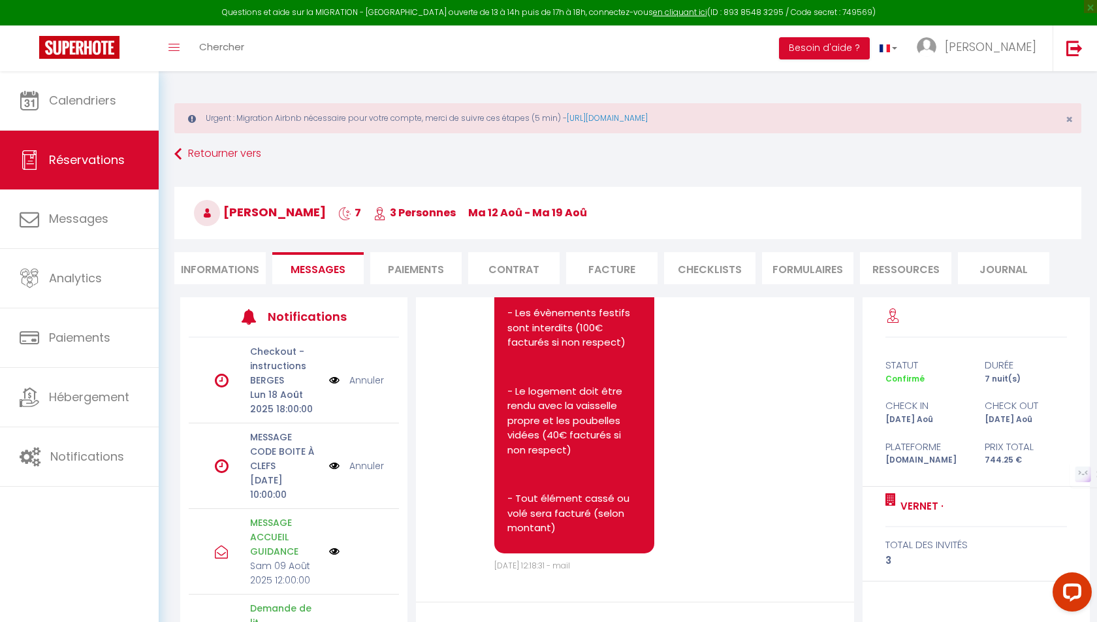
click at [367, 458] on link "Annuler" at bounding box center [366, 465] width 35 height 14
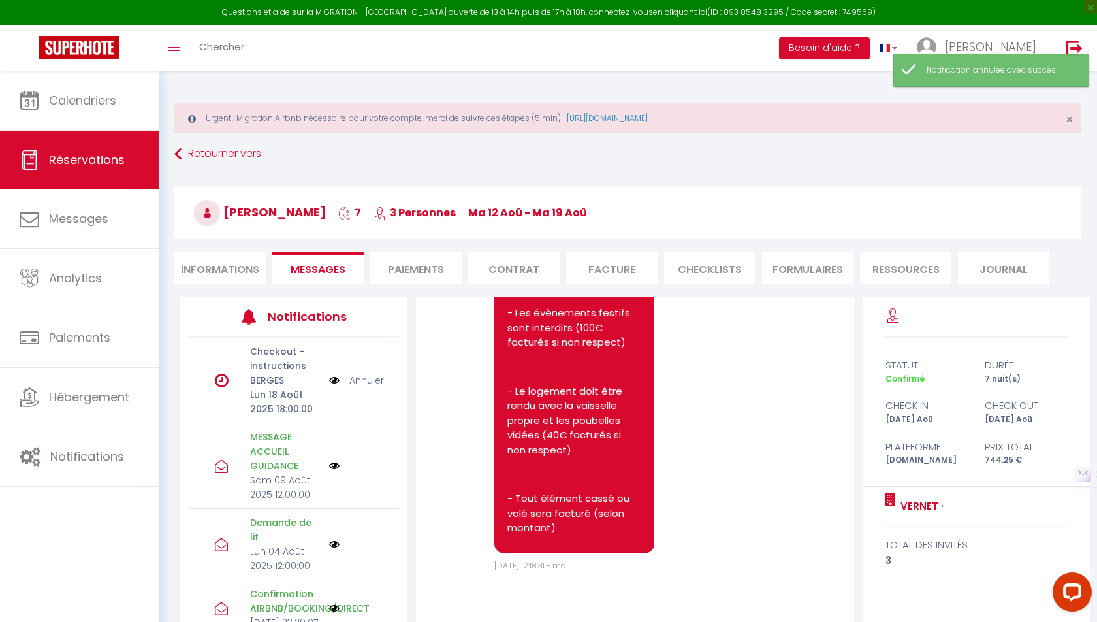
click at [374, 378] on link "Annuler" at bounding box center [366, 380] width 35 height 14
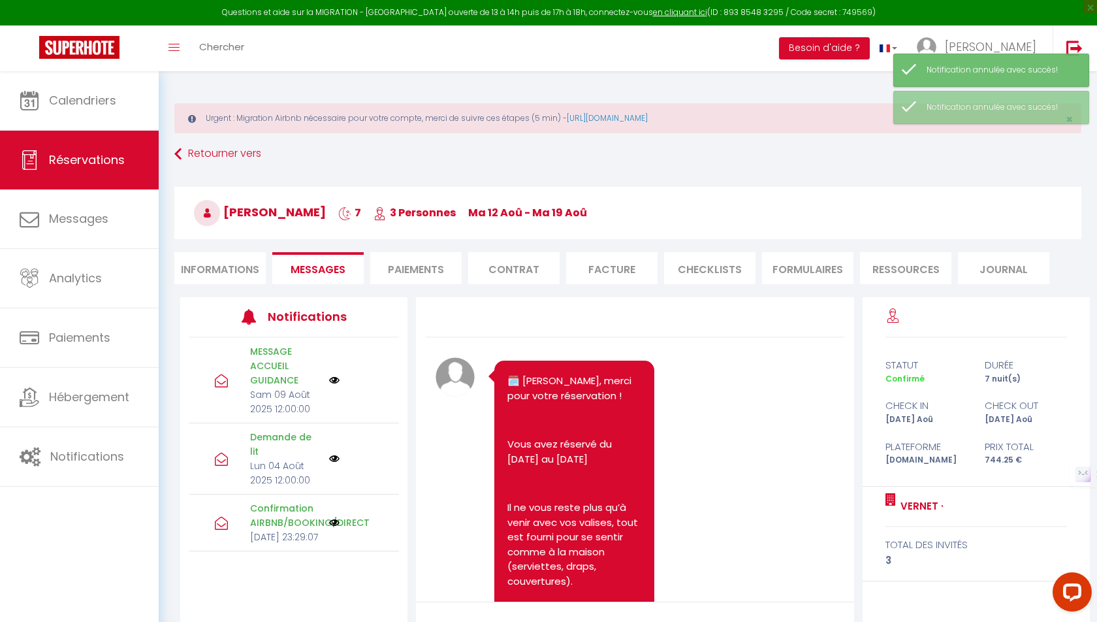
click at [216, 274] on li "Informations" at bounding box center [219, 268] width 91 height 32
select select
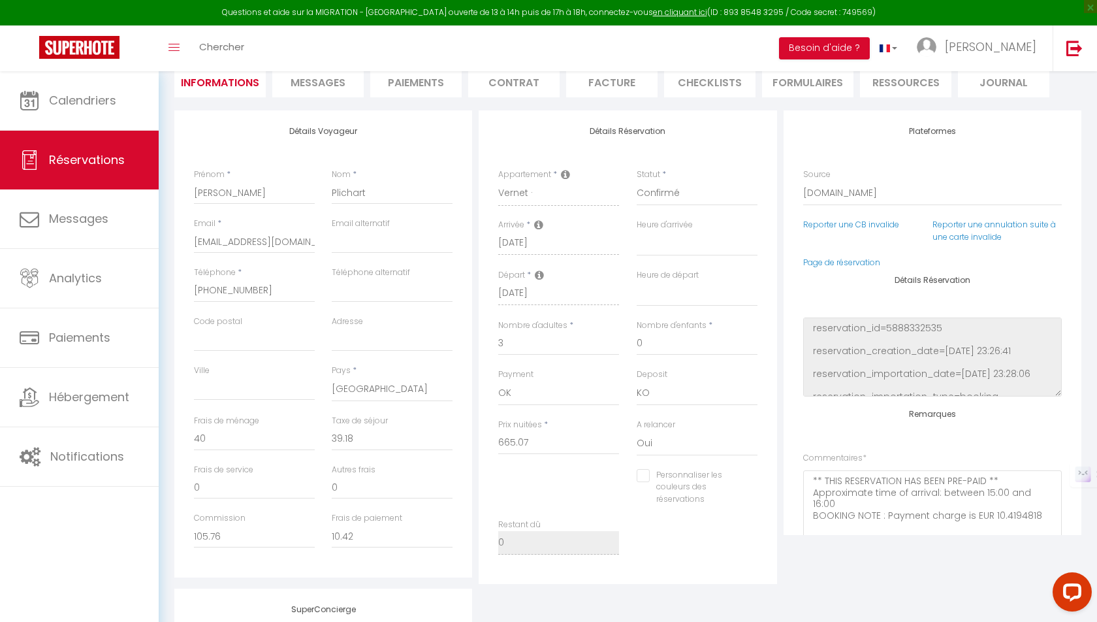
scroll to position [184, 0]
select select
checkbox input "false"
select select
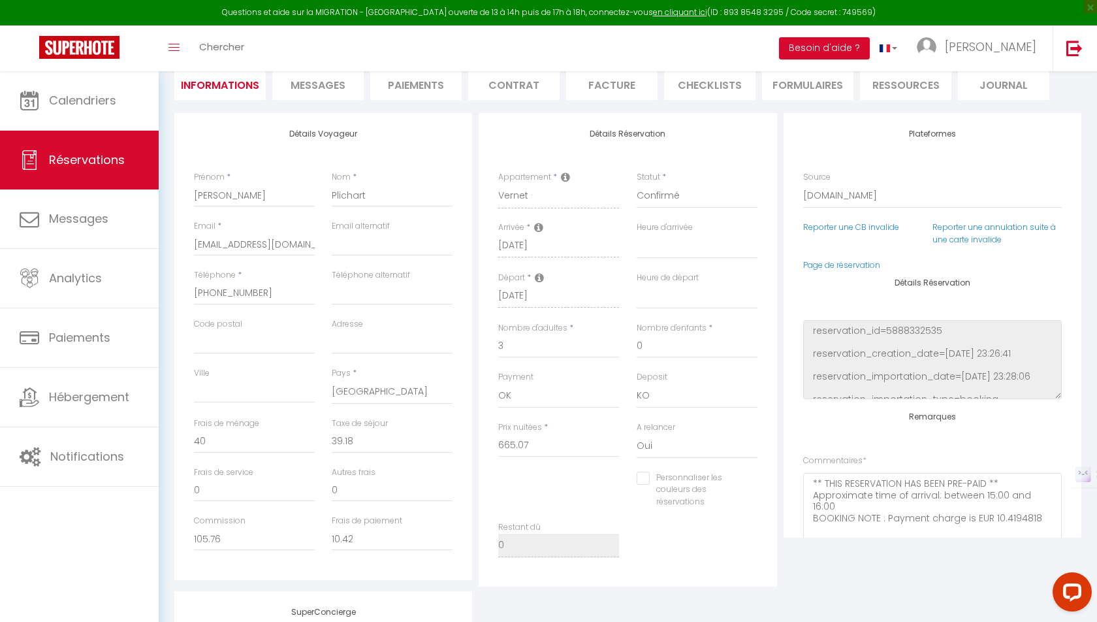
select select
checkbox input "false"
select select
checkbox input "false"
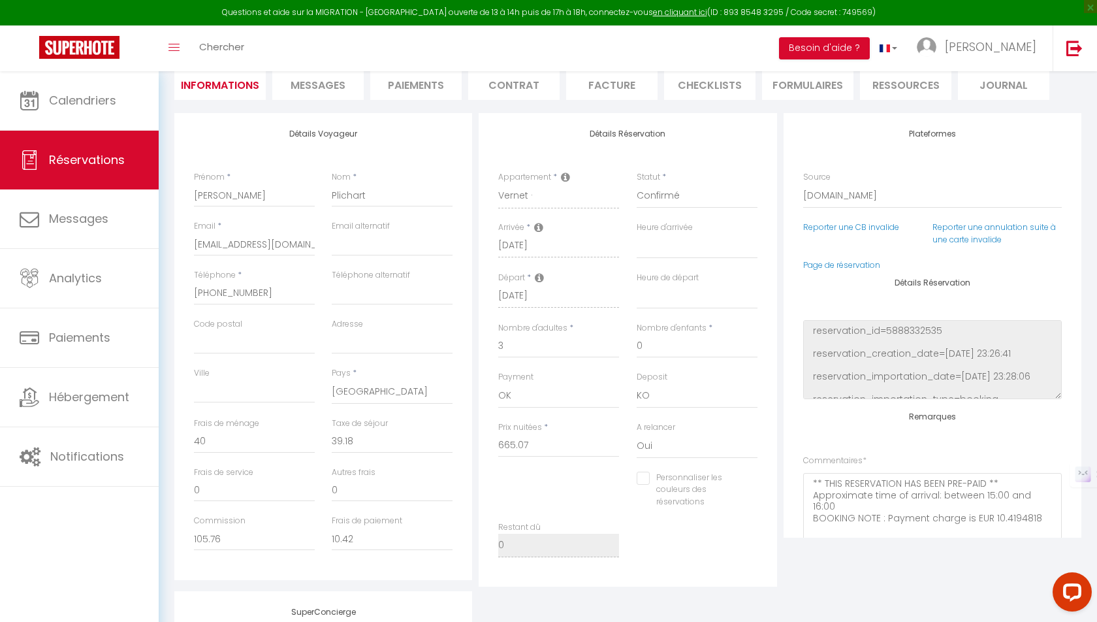
select select
checkbox input "false"
select select
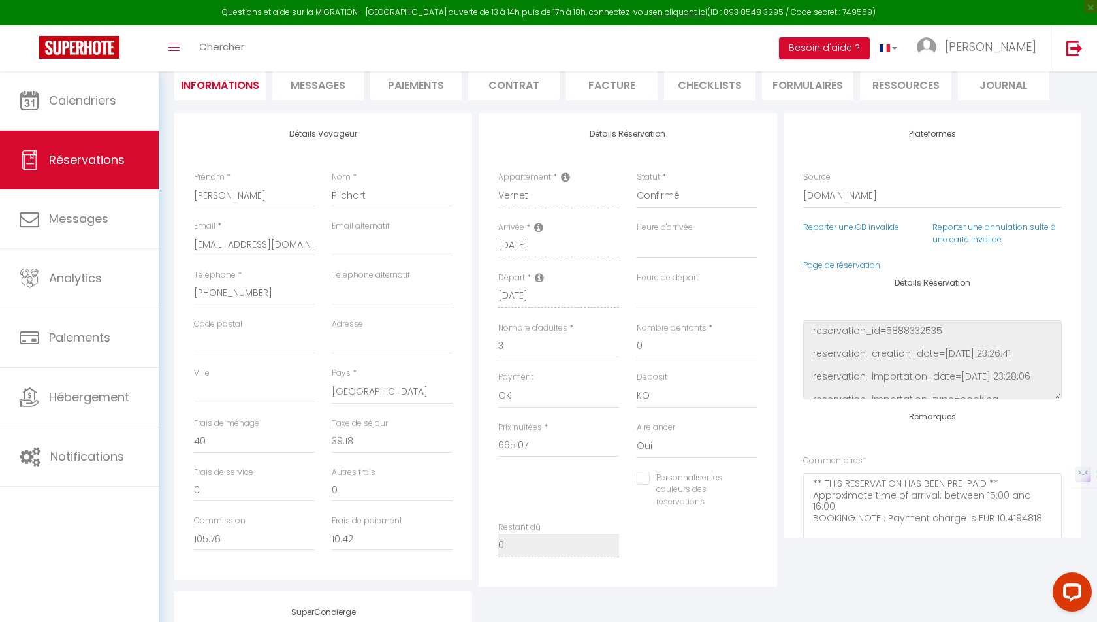
checkbox input "false"
select select
checkbox input "false"
select select
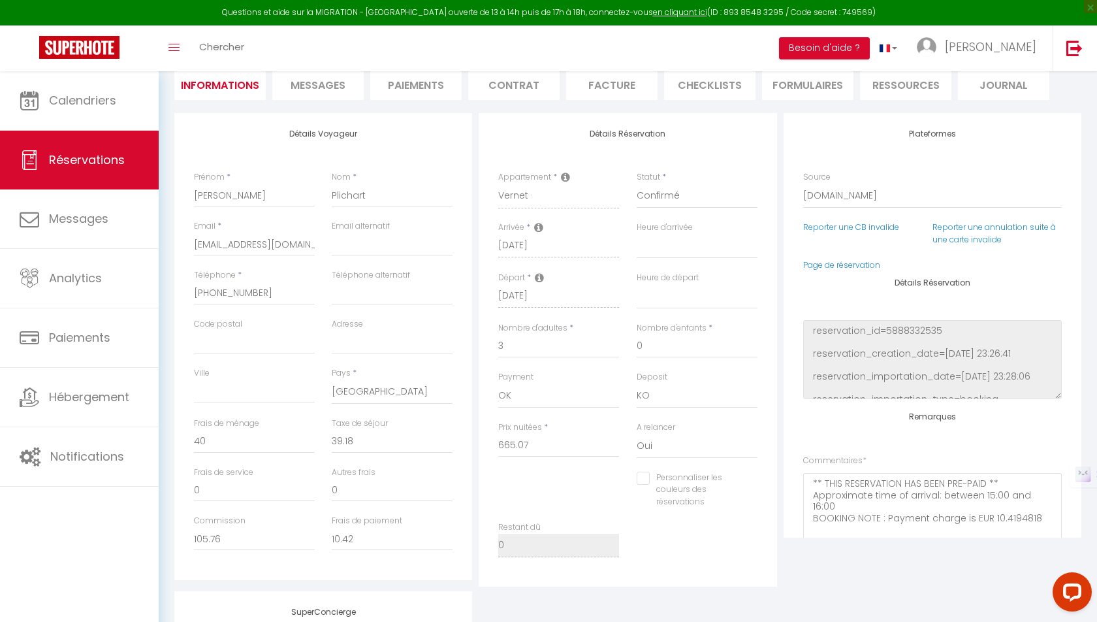
select select
checkbox input "false"
select select
checkbox input "false"
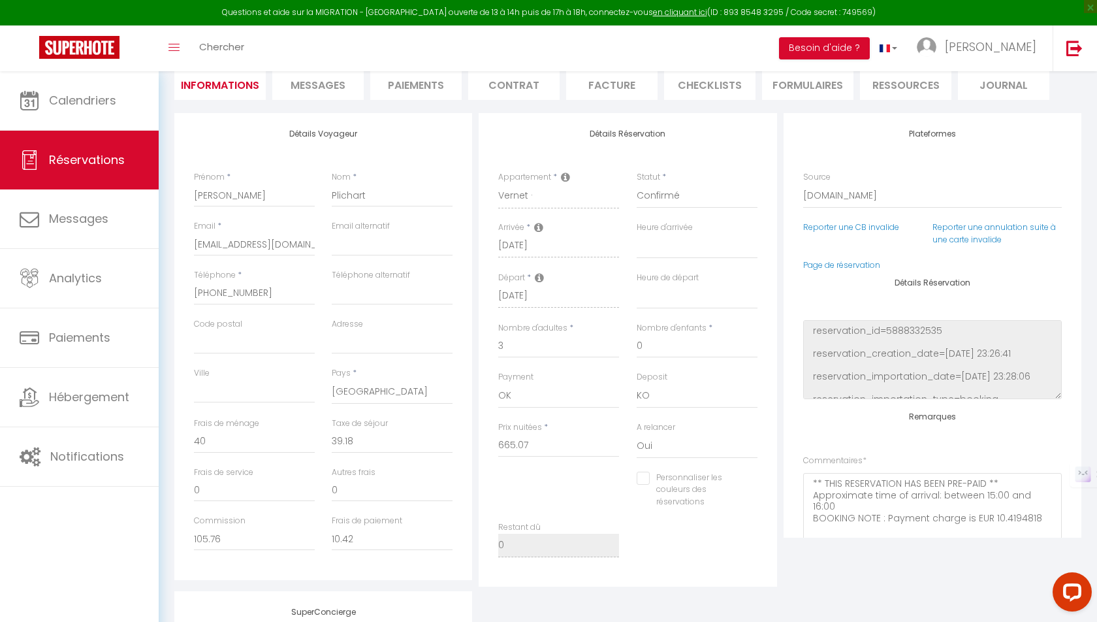
select select
checkbox input "false"
select select
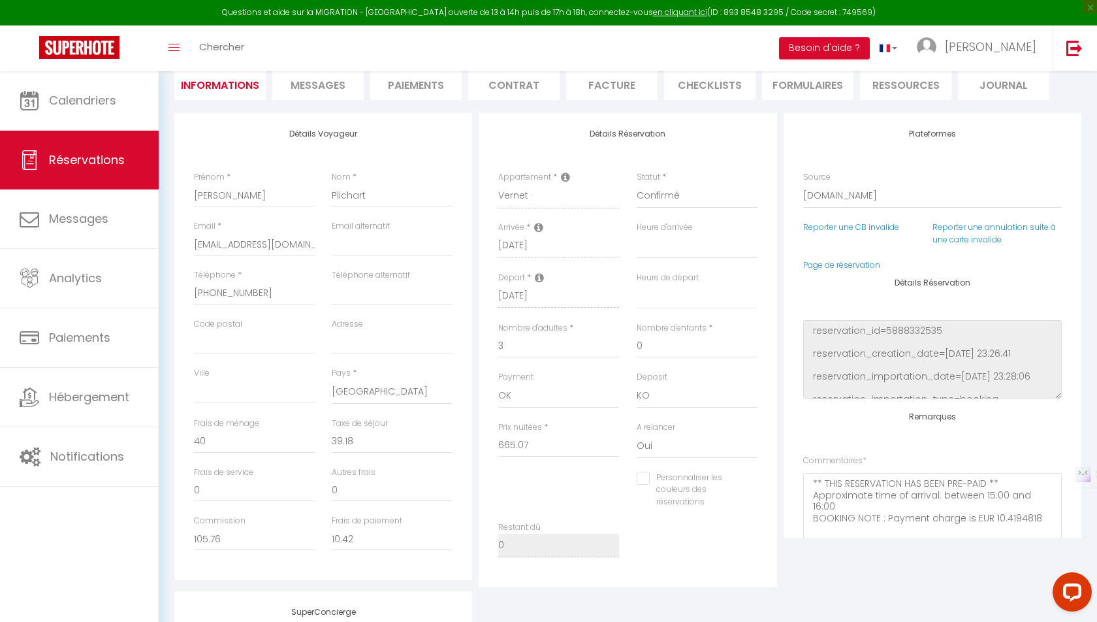
checkbox input "false"
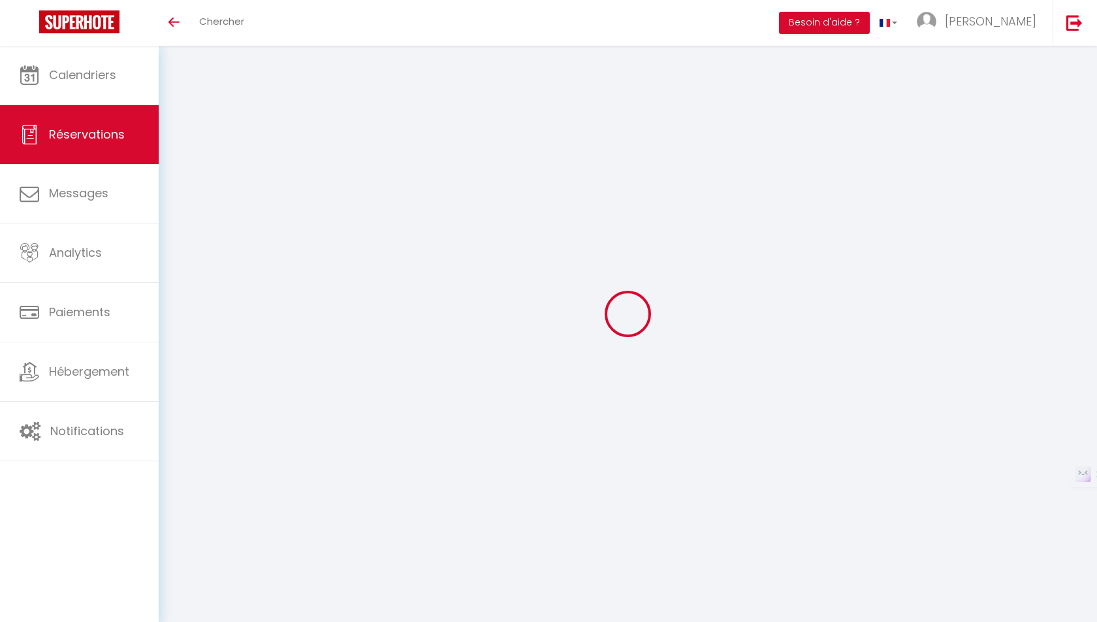
select select
checkbox input "false"
type textarea "** THIS RESERVATION HAS BEEN PRE-PAID ** Approximate time of arrival: between 1…"
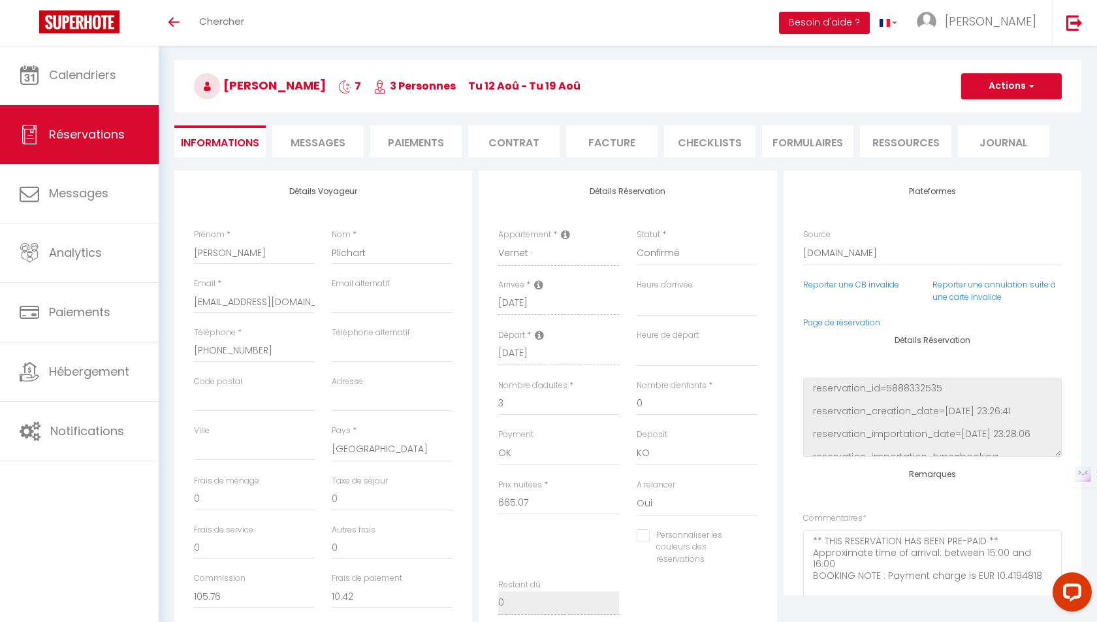
type input "40"
type input "39.18"
select select
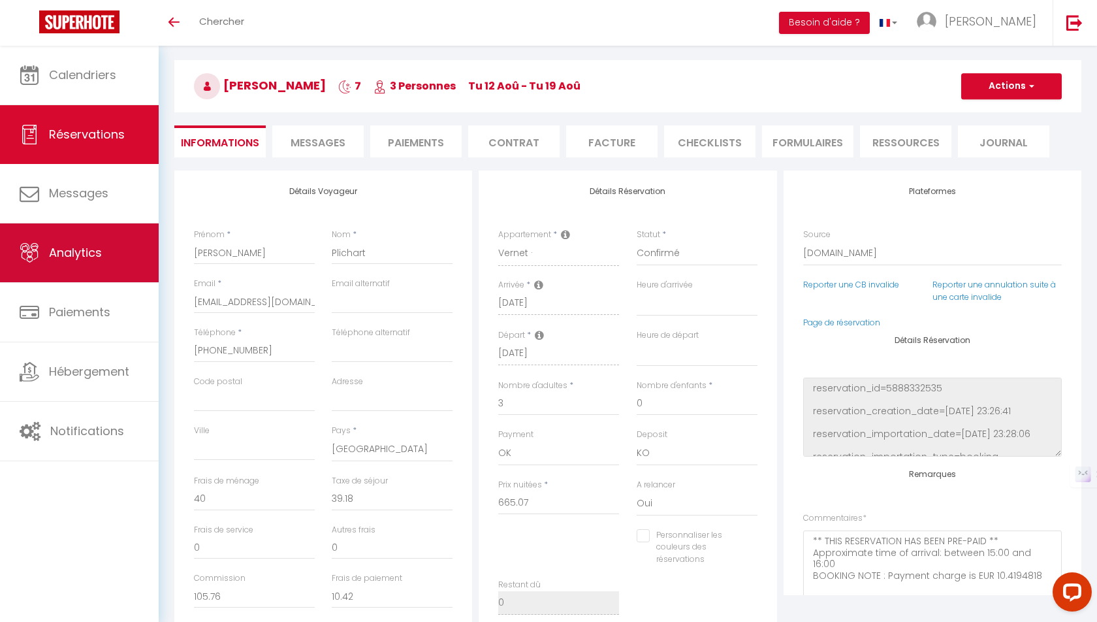
checkbox input "false"
select select
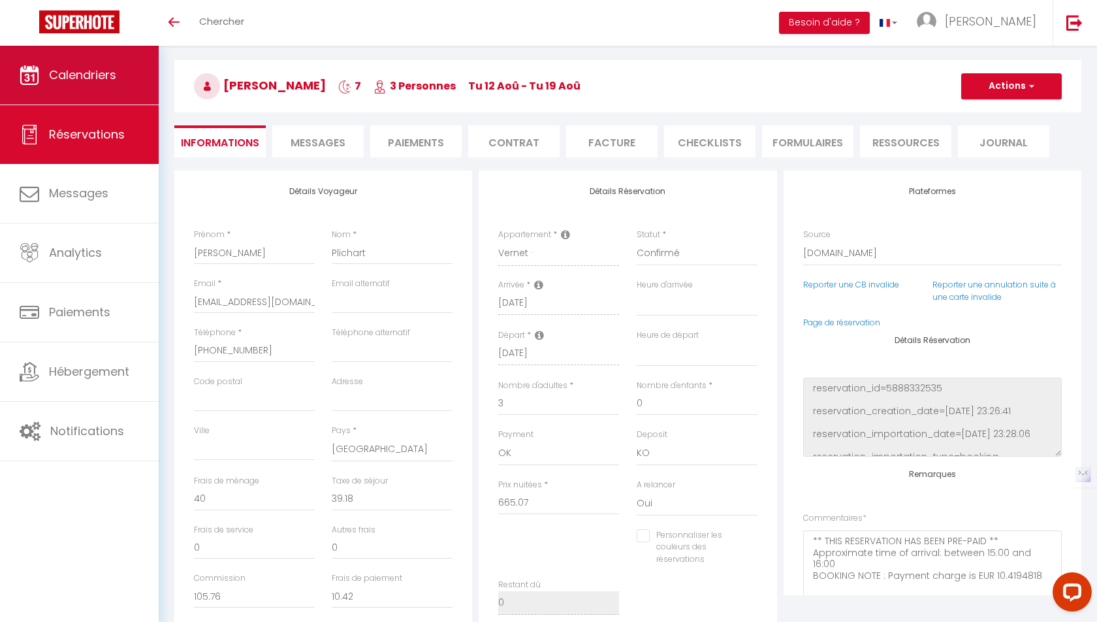
click at [91, 78] on span "Calendriers" at bounding box center [82, 75] width 67 height 16
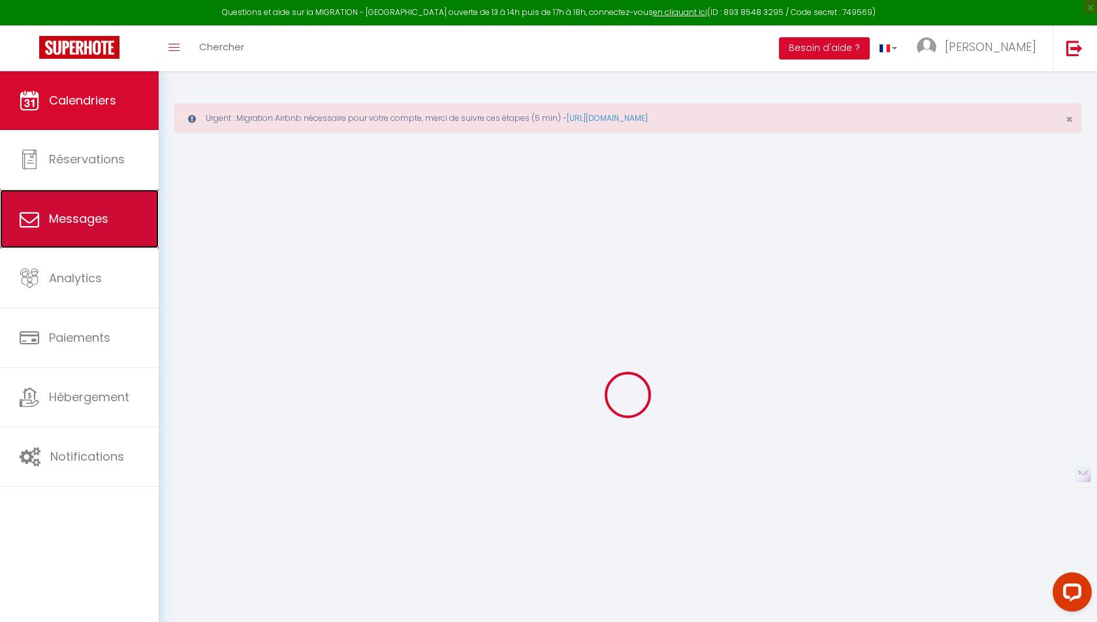
click at [108, 200] on link "Messages" at bounding box center [79, 218] width 159 height 59
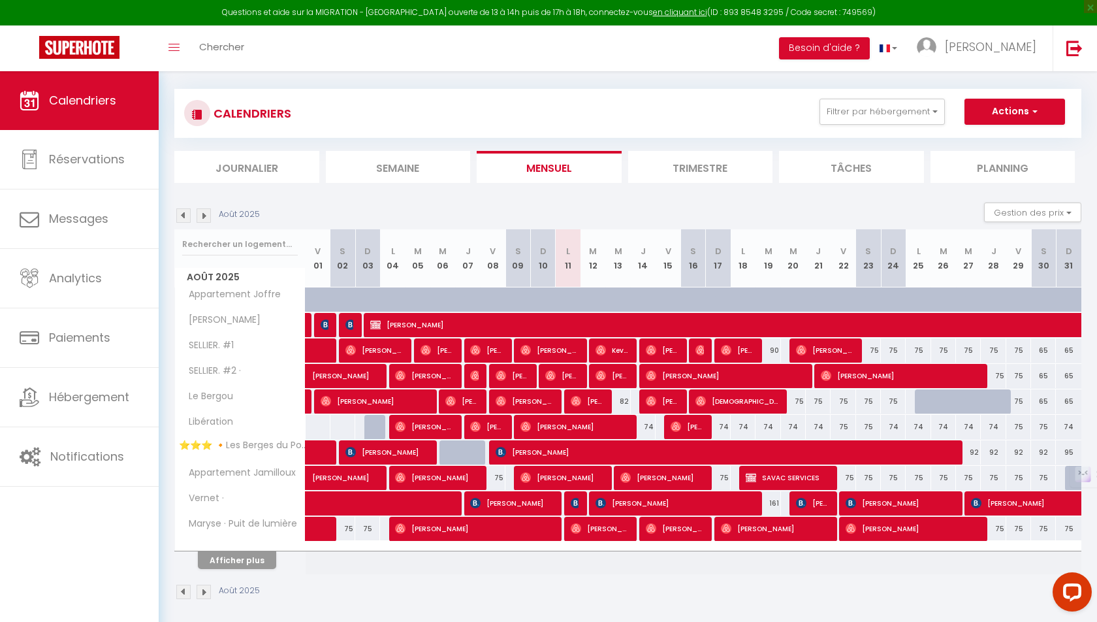
scroll to position [71, 0]
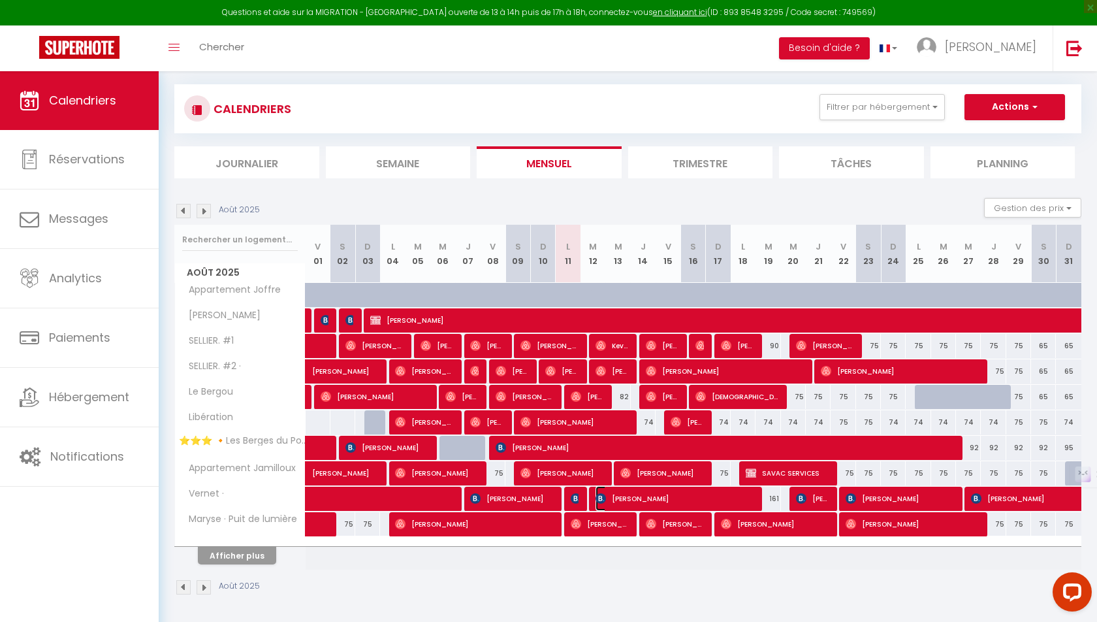
click at [616, 496] on span "[PERSON_NAME]" at bounding box center [674, 498] width 157 height 25
select select "OK"
select select "KO"
select select "0"
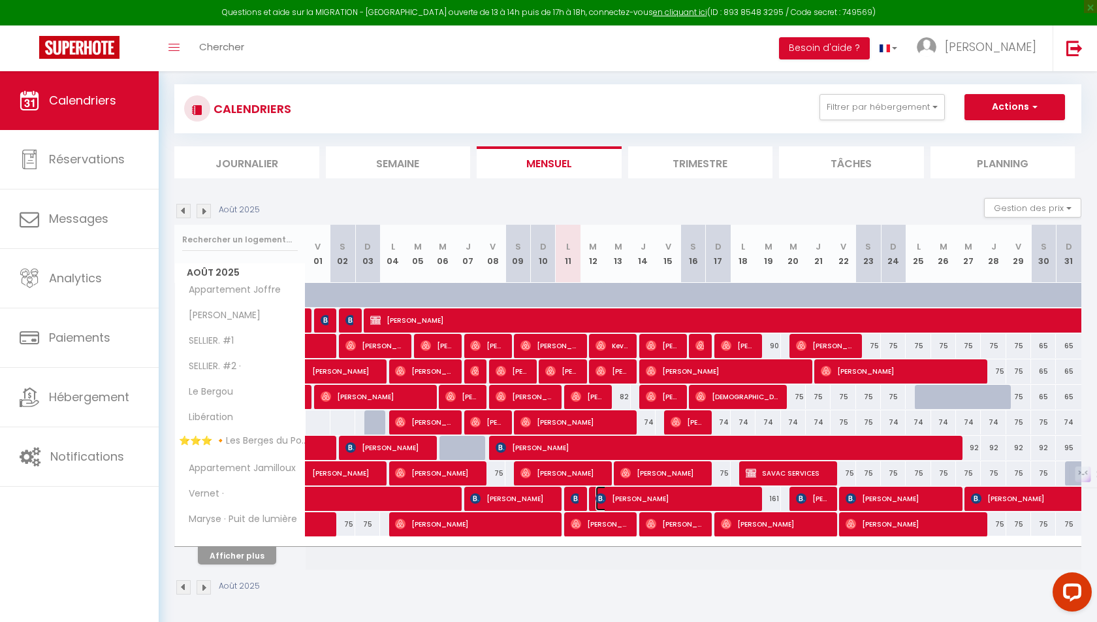
select select "1"
select select
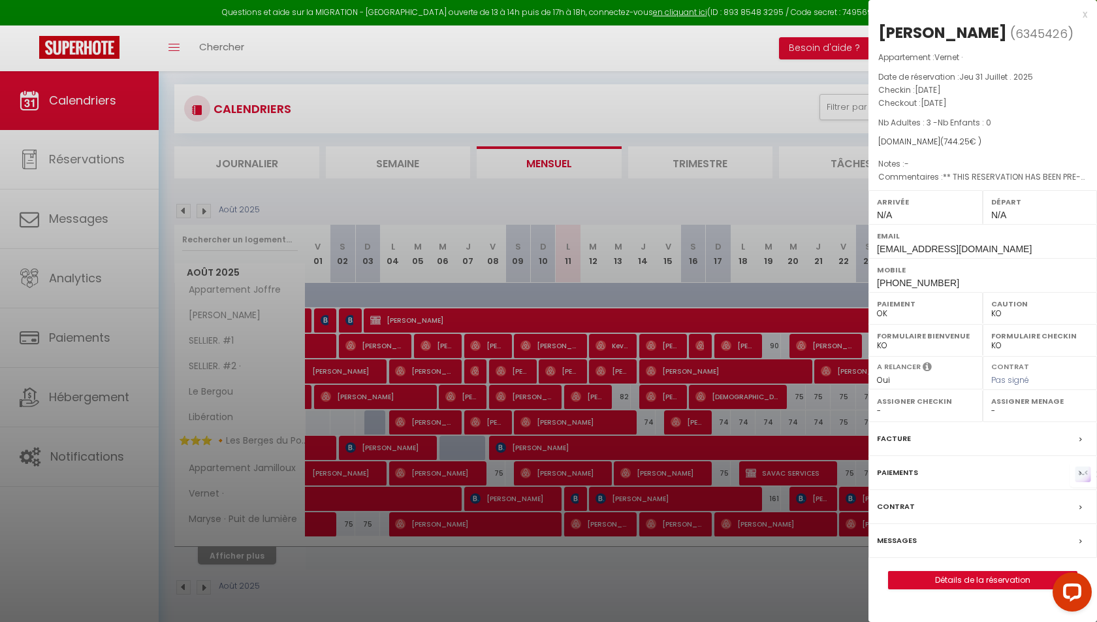
click at [896, 534] on label "Messages" at bounding box center [897, 541] width 40 height 14
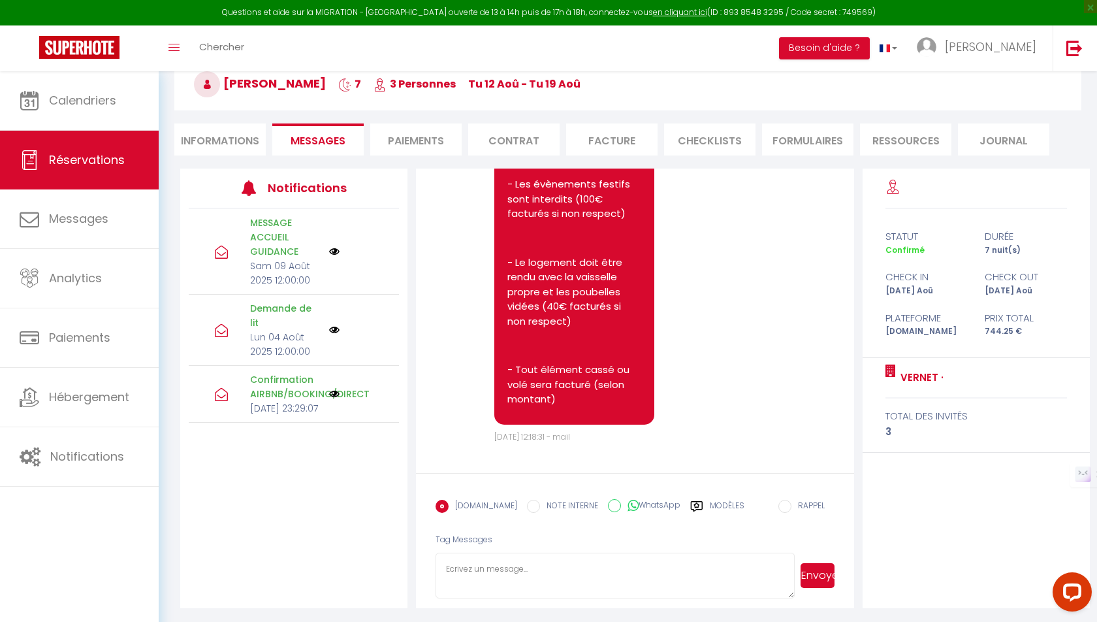
scroll to position [3793, 0]
click at [588, 561] on textarea at bounding box center [615, 576] width 359 height 46
type textarea "Bonjou"
drag, startPoint x: 579, startPoint y: 411, endPoint x: 515, endPoint y: 366, distance: 78.7
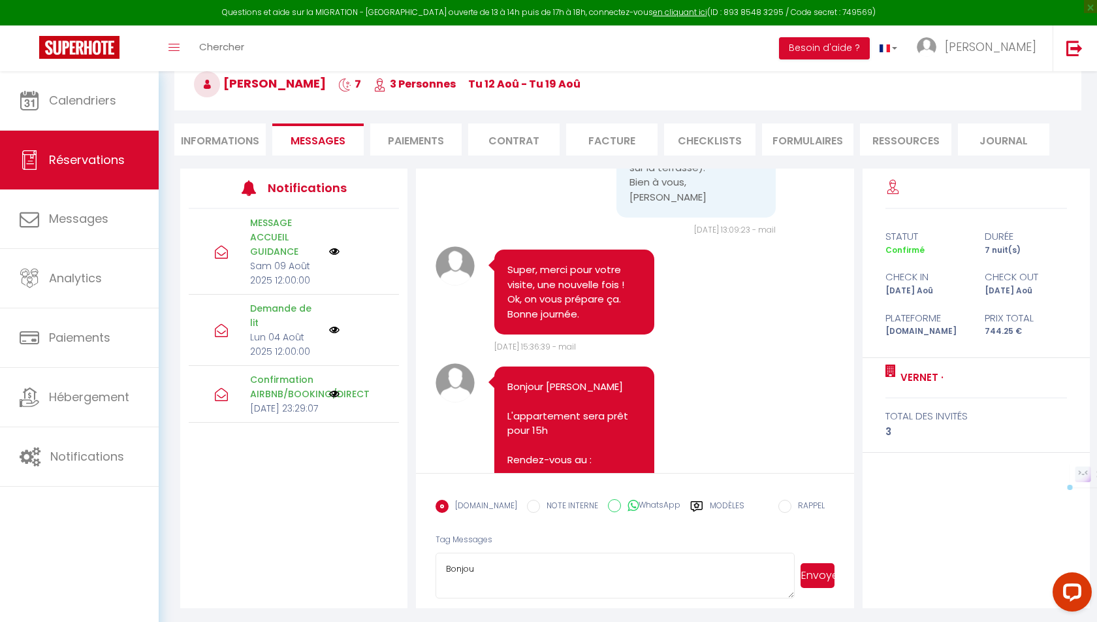
scroll to position [2185, 0]
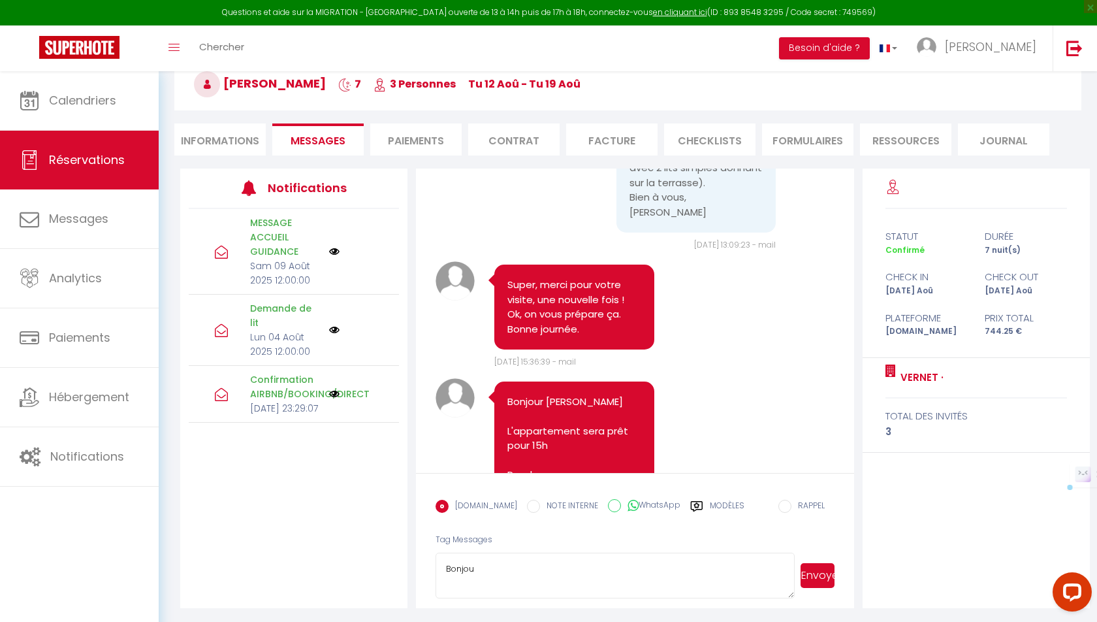
copy pre "Bonjour Matthieu L'appartement sera prêt pour 15h Rendez-vous au : - 27 rue des…"
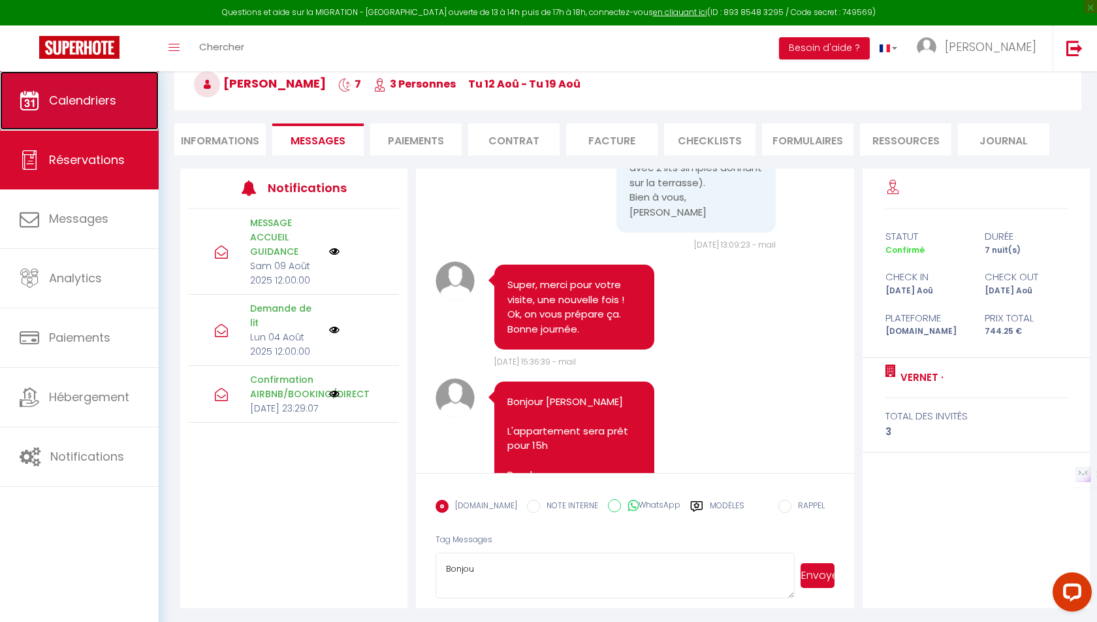
click at [83, 103] on span "Calendriers" at bounding box center [82, 100] width 67 height 16
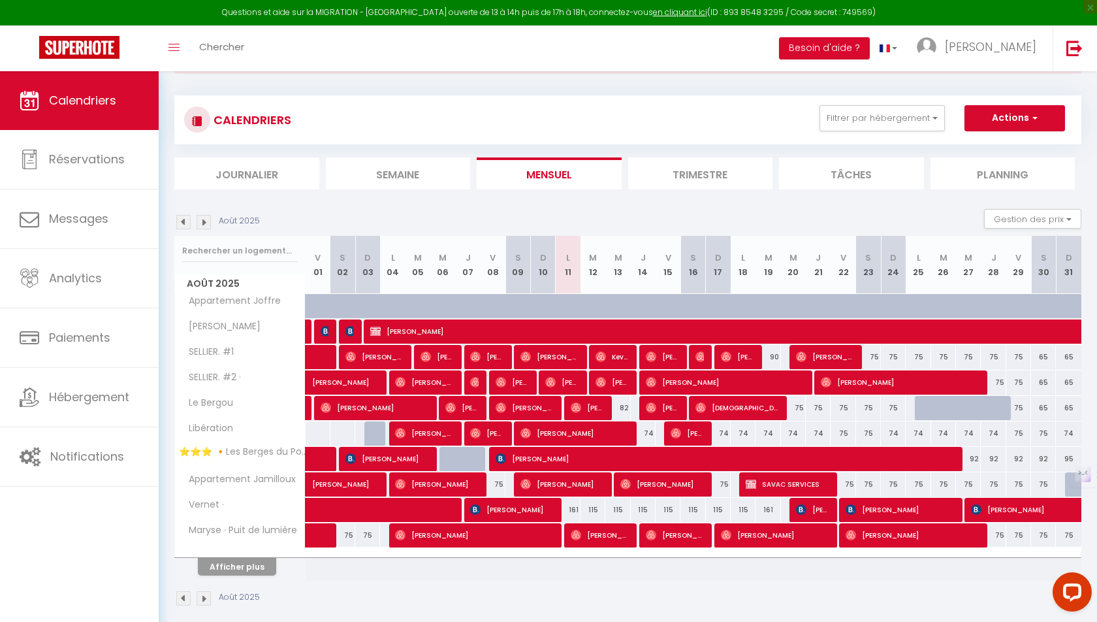
scroll to position [64, 0]
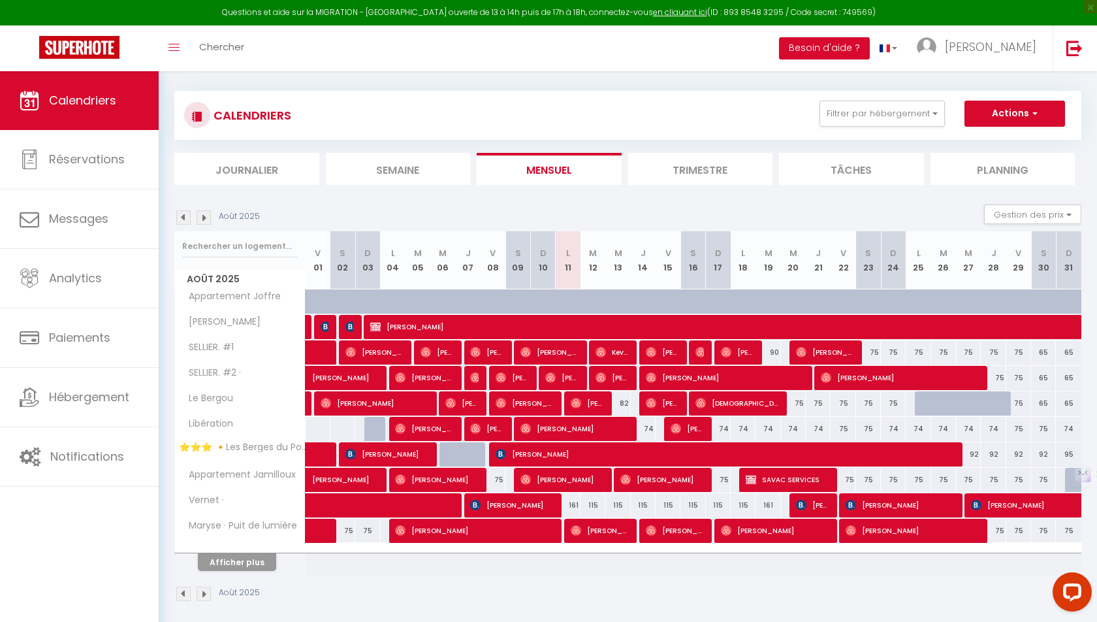
click at [574, 502] on div "161" at bounding box center [568, 505] width 25 height 24
type input "161"
type input "Lun 11 Août 2025"
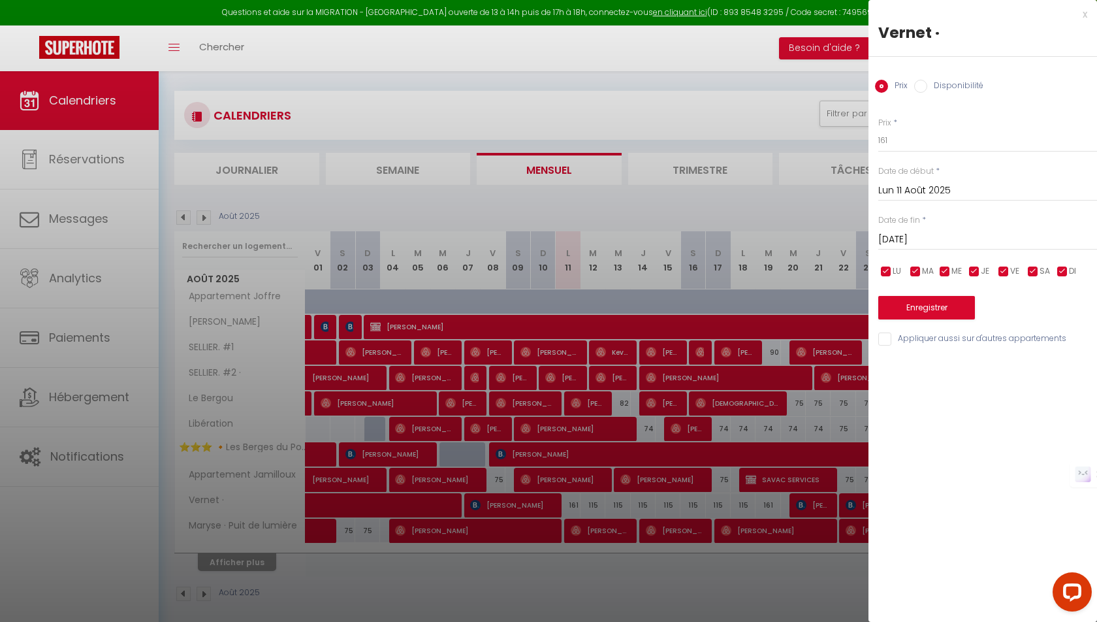
click at [946, 237] on input "[DATE]" at bounding box center [987, 239] width 219 height 17
click at [918, 240] on input "[DATE]" at bounding box center [987, 239] width 219 height 17
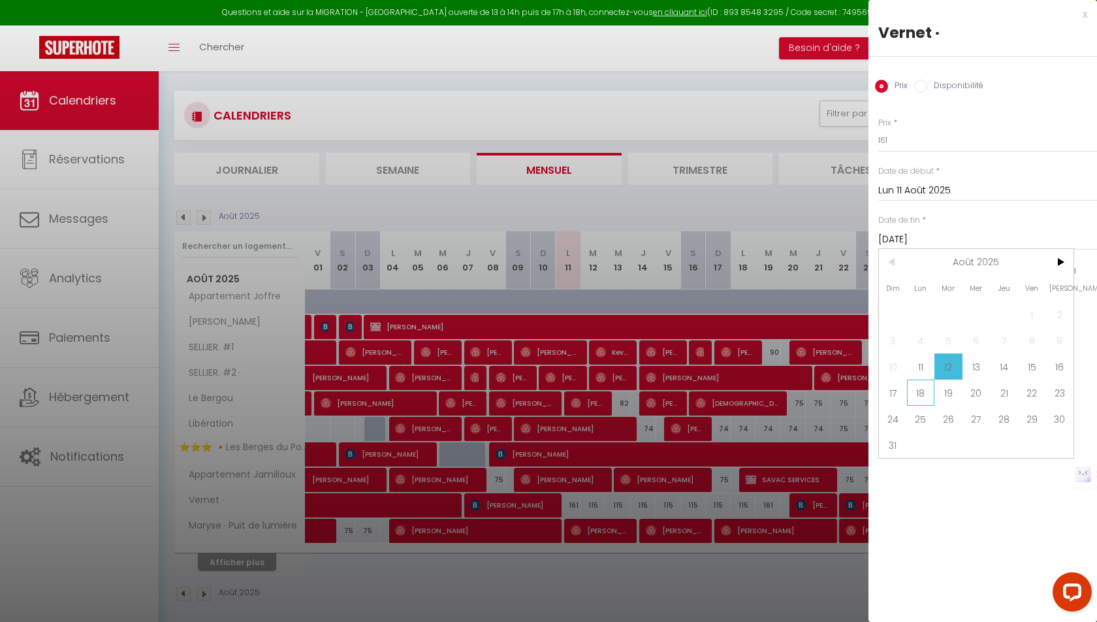
click at [925, 393] on span "18" at bounding box center [921, 392] width 28 height 26
type input "Lun 18 Août 2025"
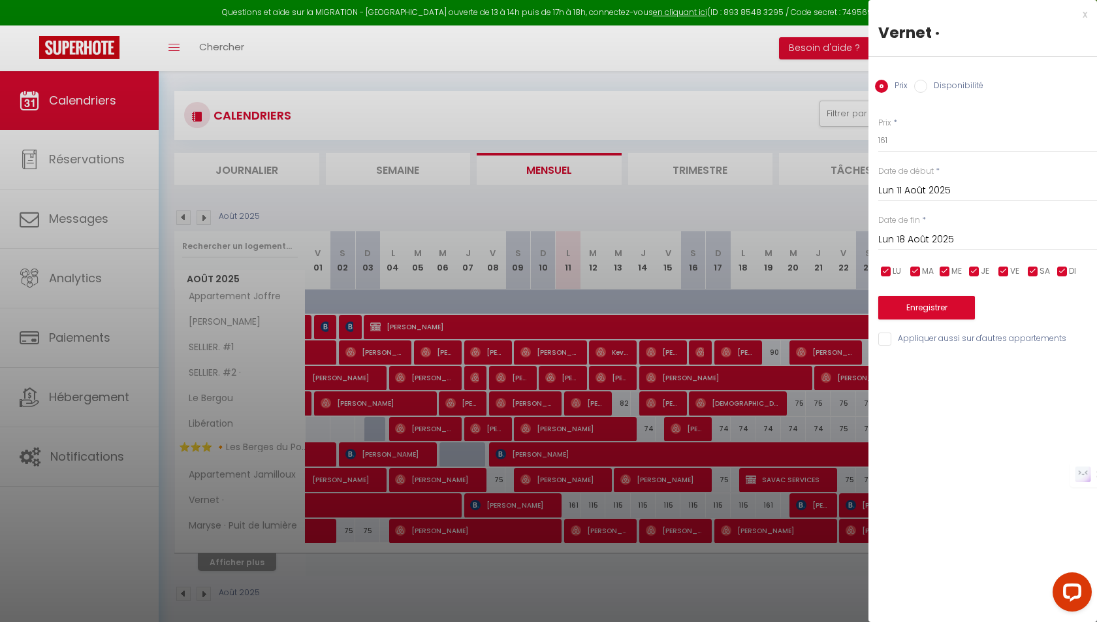
click at [933, 87] on label "Disponibilité" at bounding box center [955, 87] width 56 height 14
click at [927, 87] on input "Disponibilité" at bounding box center [920, 86] width 13 height 13
radio input "true"
radio input "false"
click at [908, 152] on select "Disponible Indisponible" at bounding box center [987, 141] width 219 height 25
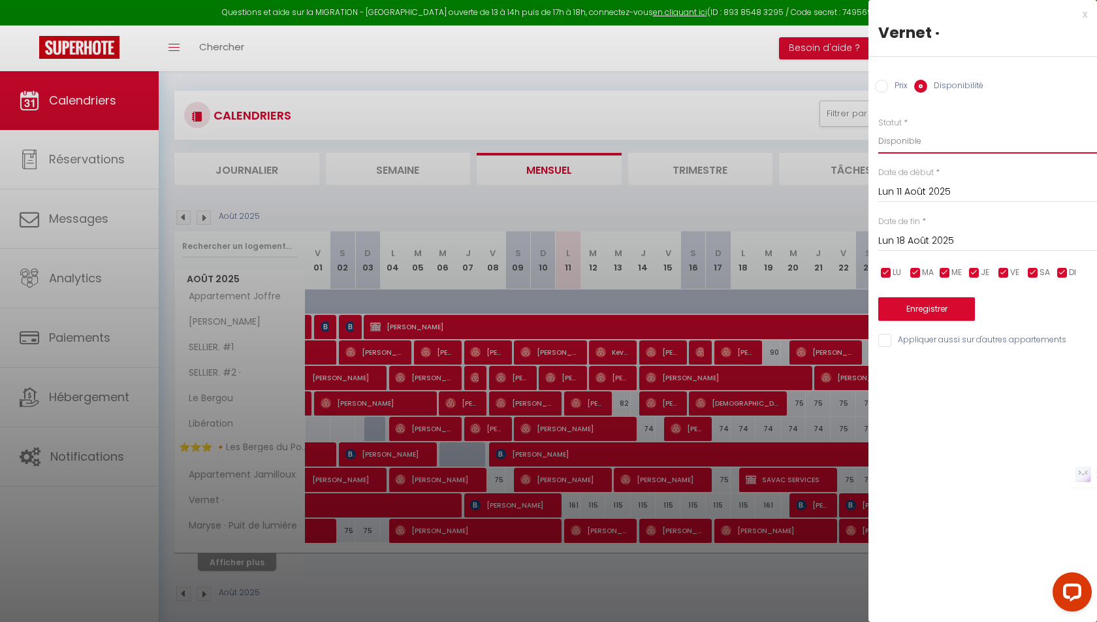
select select "0"
click at [939, 317] on button "Enregistrer" at bounding box center [926, 309] width 97 height 24
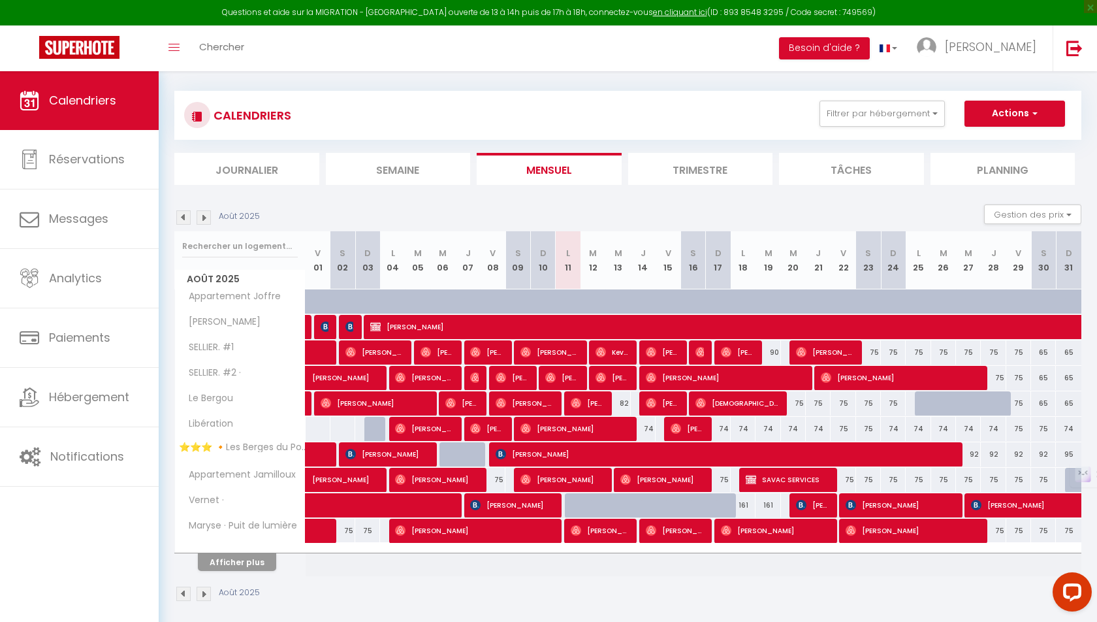
click at [570, 498] on div at bounding box center [577, 505] width 25 height 25
select select "1"
type input "Lun 11 Août 2025"
type input "[DATE]"
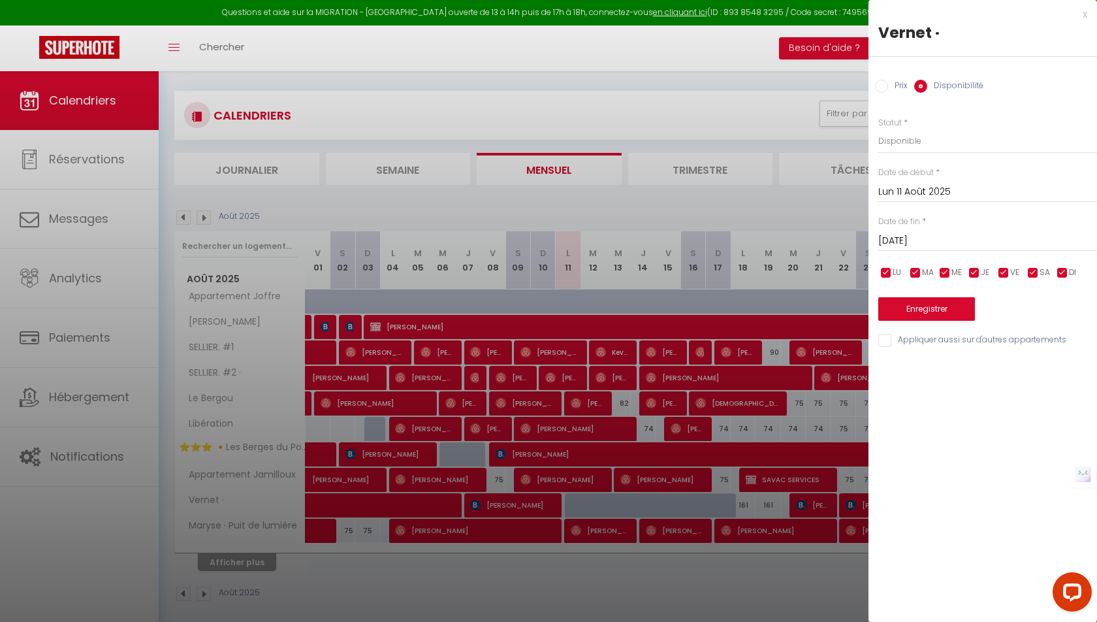
click at [630, 570] on div at bounding box center [548, 311] width 1097 height 622
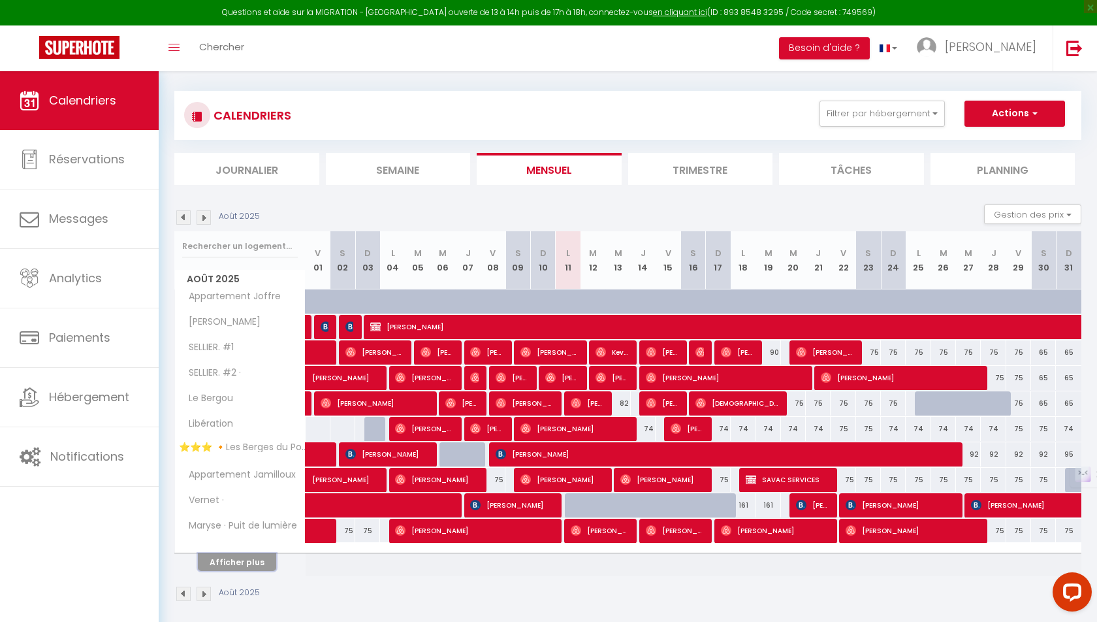
click at [255, 557] on button "Afficher plus" at bounding box center [237, 562] width 78 height 18
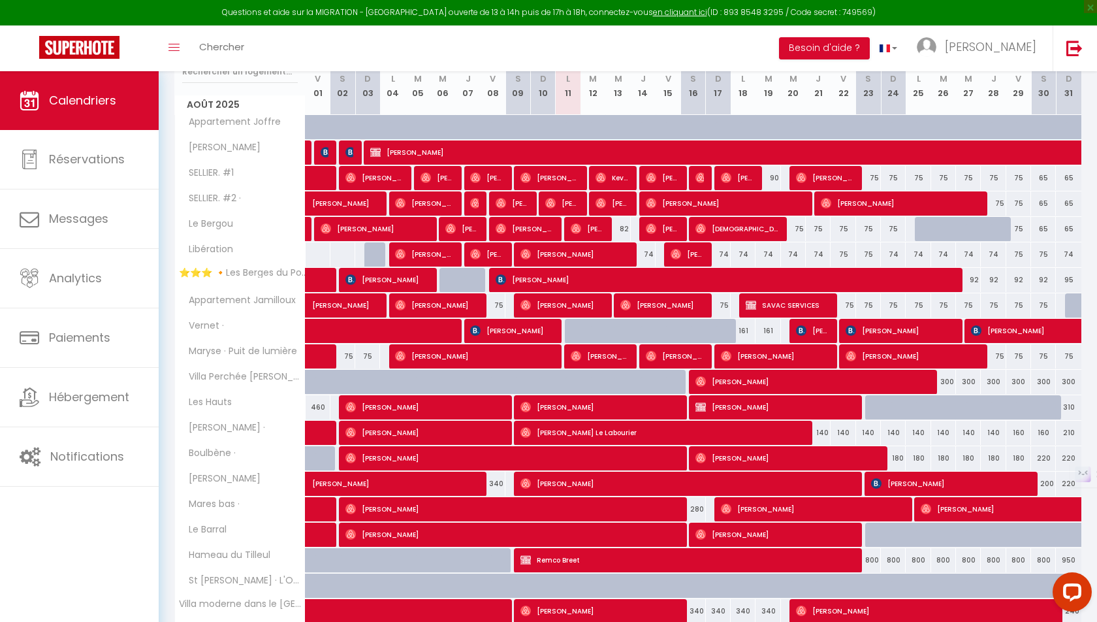
scroll to position [227, 0]
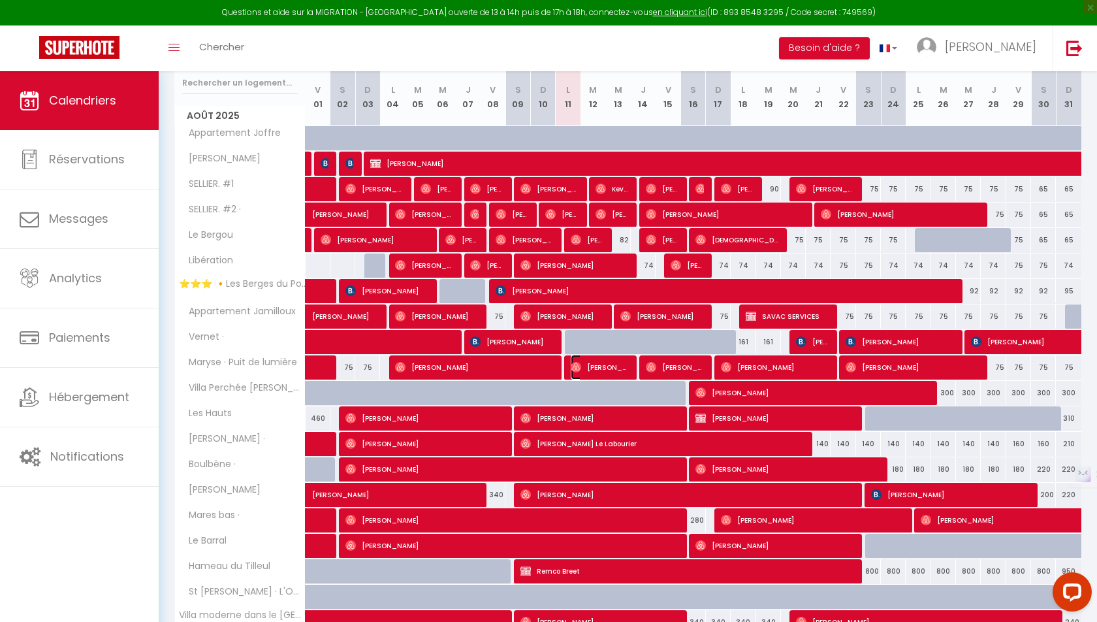
click at [596, 362] on span "[PERSON_NAME]" at bounding box center [600, 367] width 58 height 25
select select "OK"
select select "0"
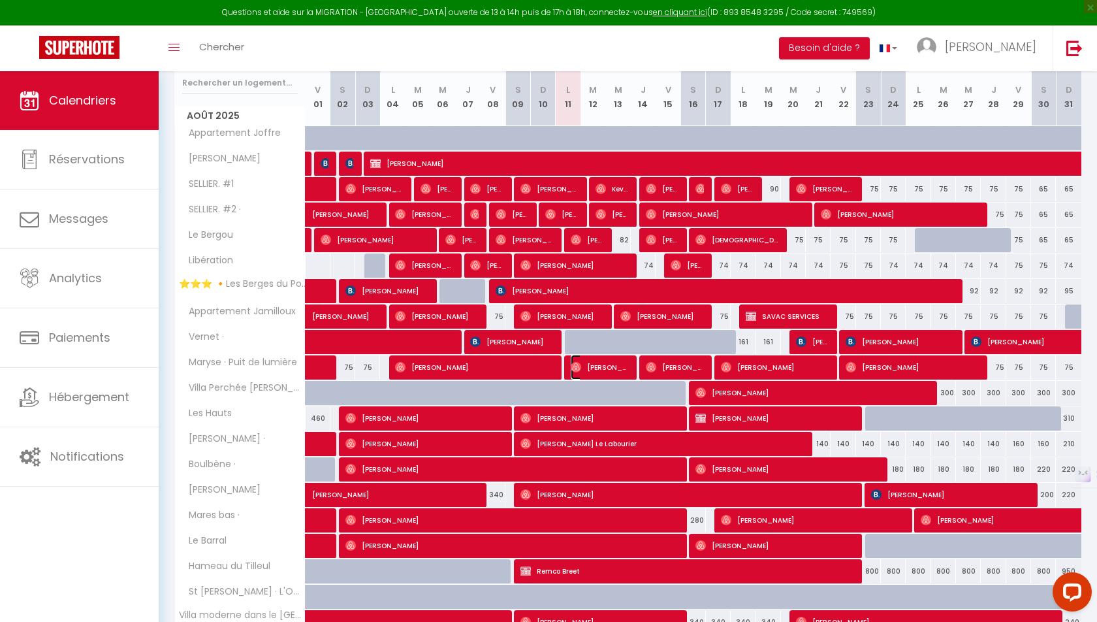
select select "1"
select select
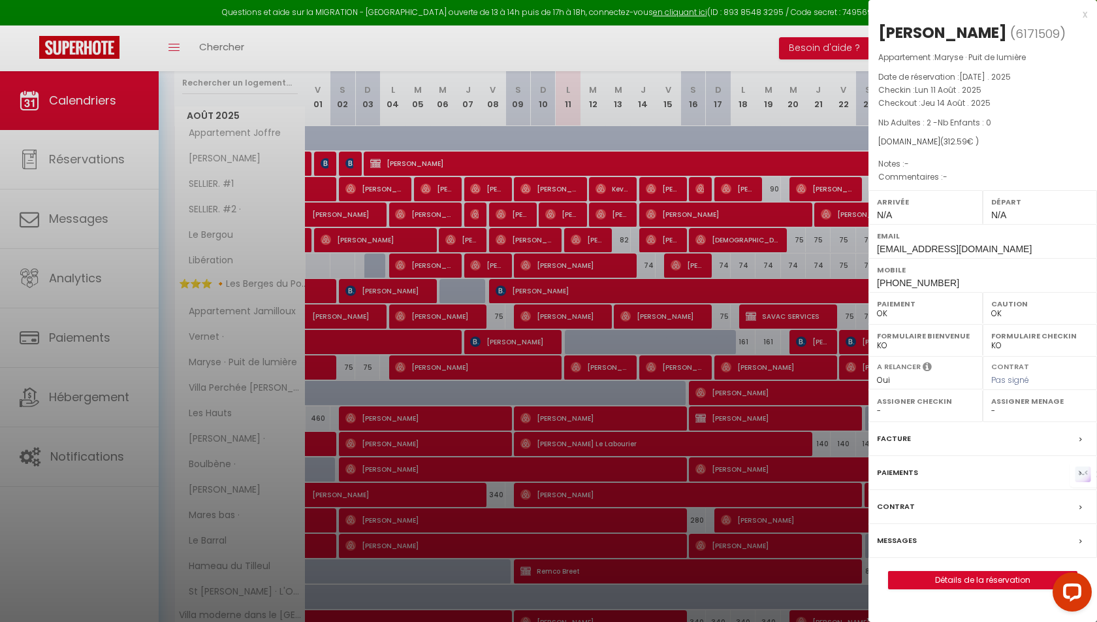
click at [898, 534] on label "Messages" at bounding box center [897, 541] width 40 height 14
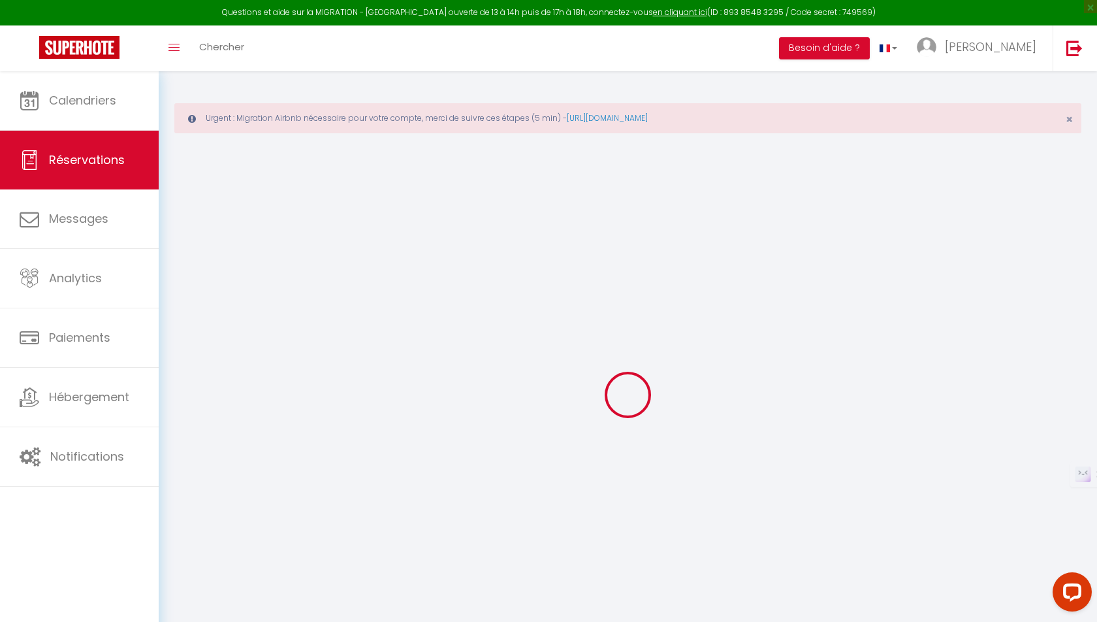
type input "Sophie"
type input "Brunet"
type input "j1tokhh6wo3bat0xce2wptb8mkeo@reply.superhote.com"
type input "+33614703372"
select select
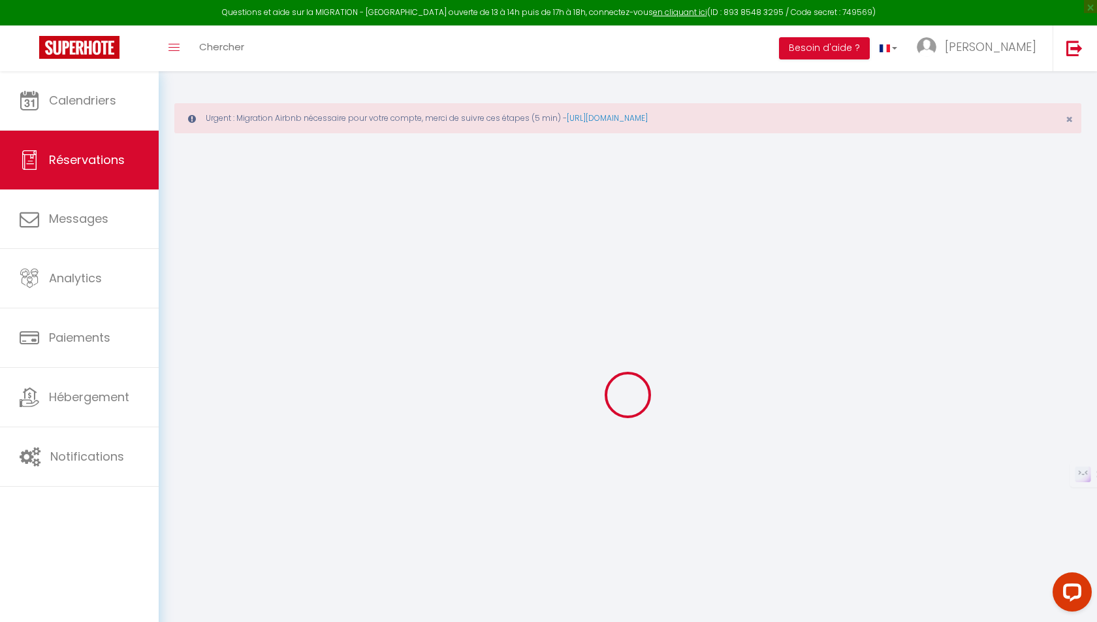
type input "10.66"
select select "59871"
select select "1"
select select
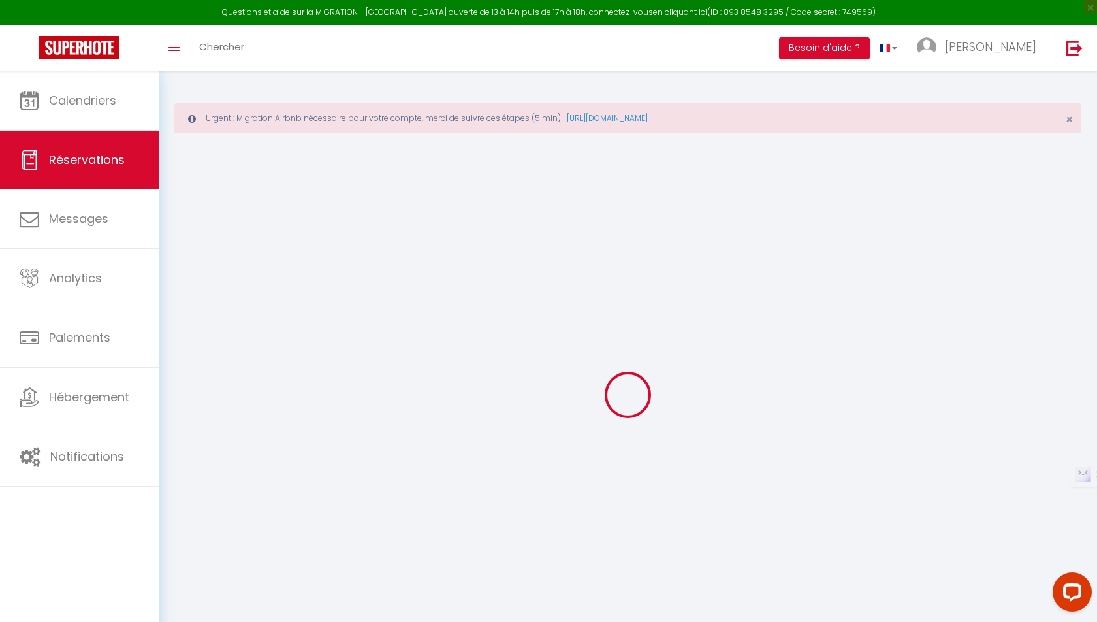
type input "2"
select select "12"
select select
type input "256"
checkbox input "false"
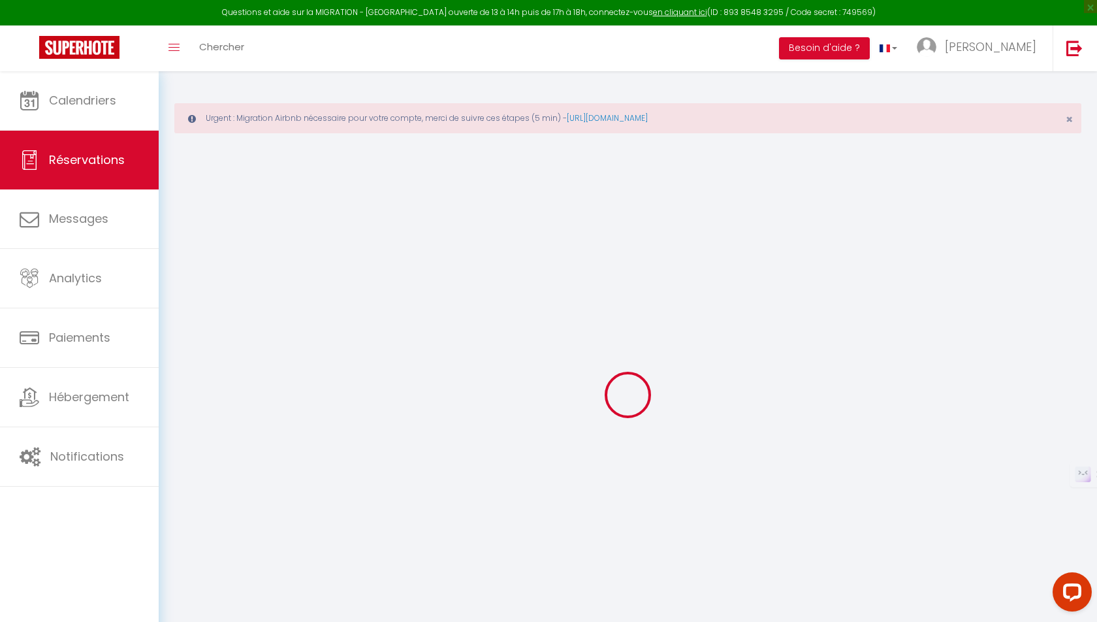
type input "0"
select select "1"
type input "0"
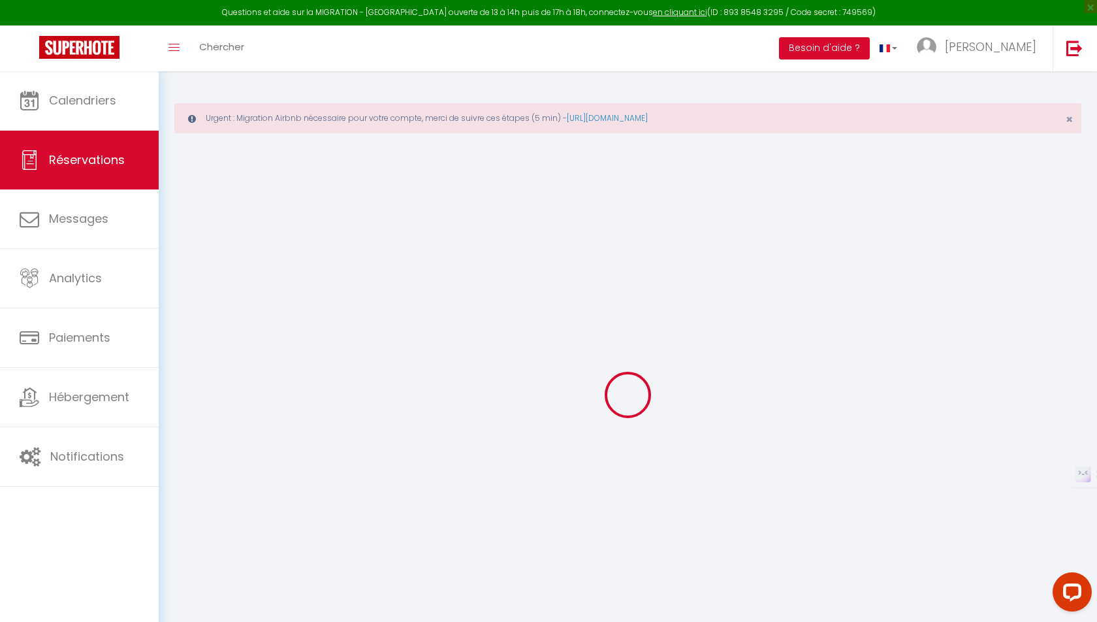
select select
select select "15"
checkbox input "false"
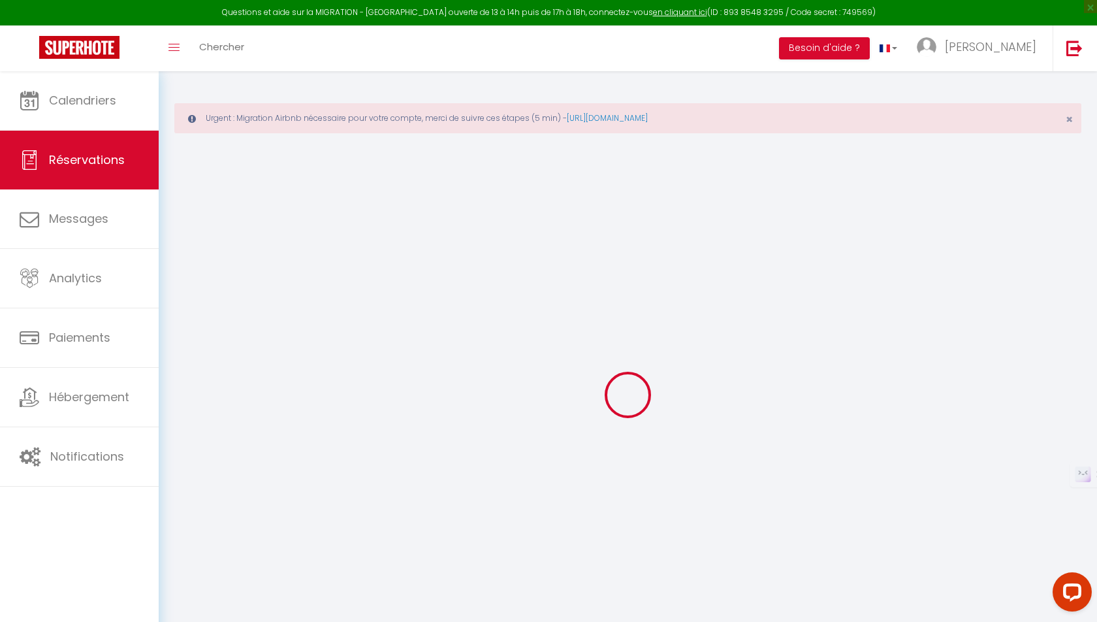
select select
checkbox input "false"
select select
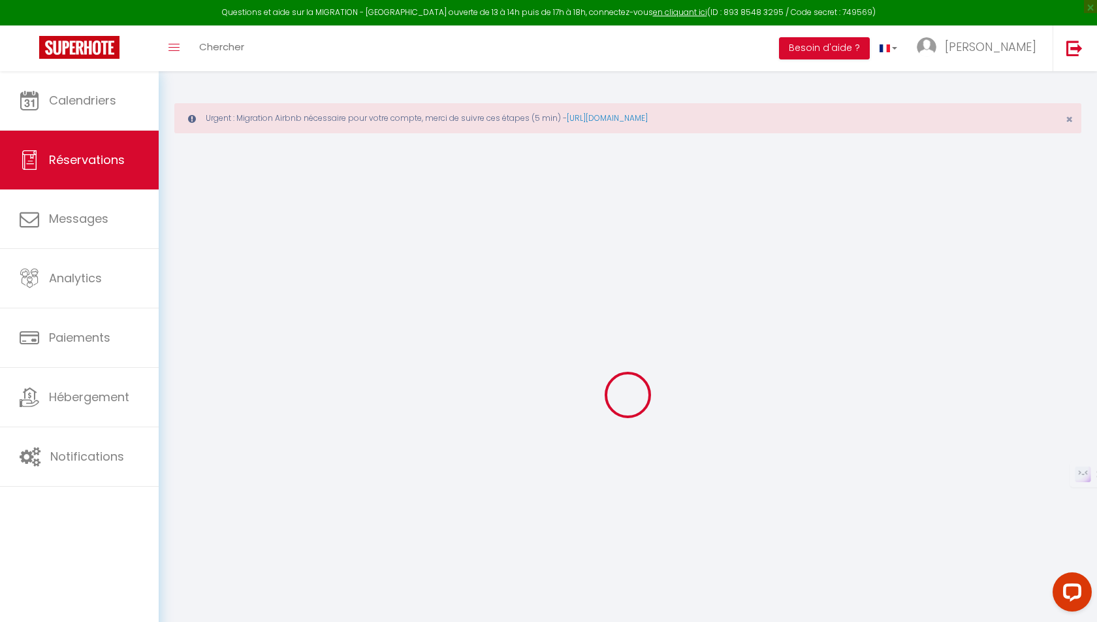
select select
checkbox input "false"
select select
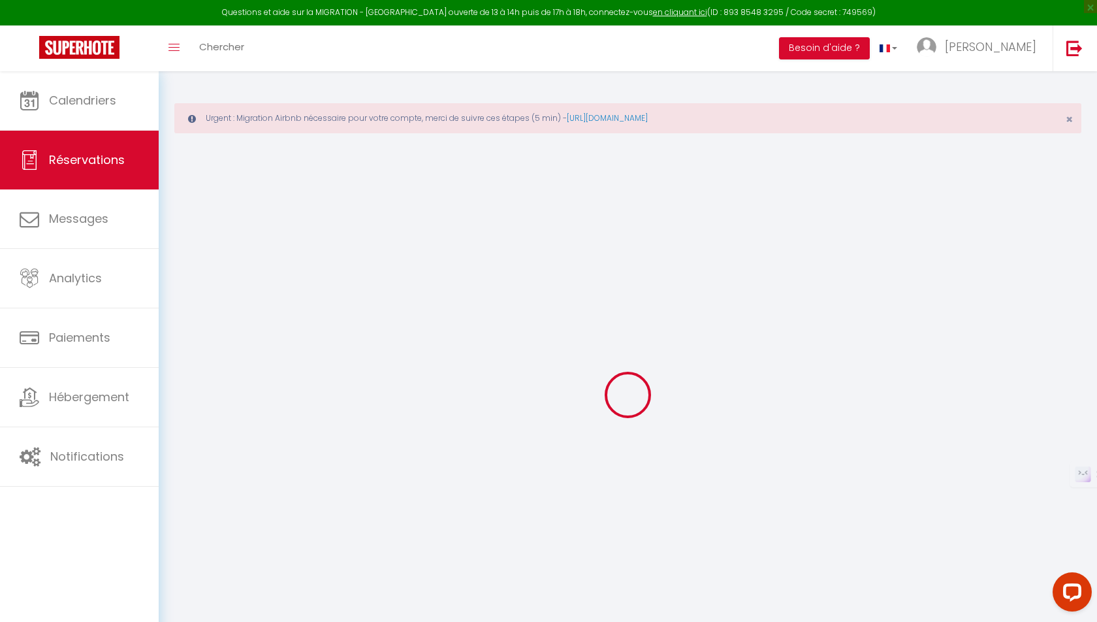
select select
checkbox input "false"
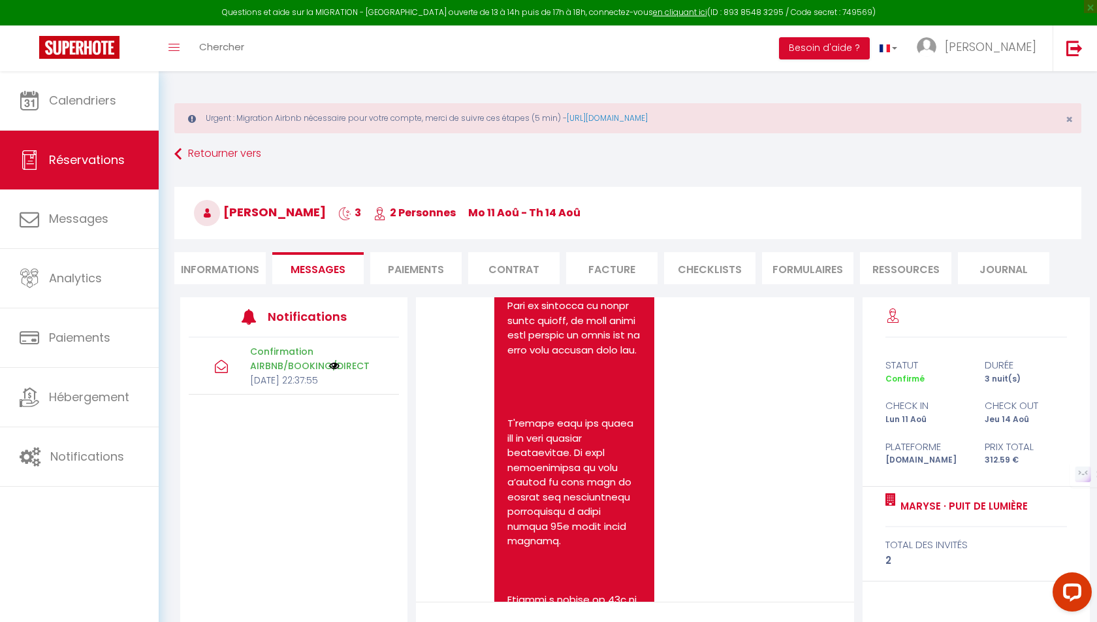
scroll to position [2214, 0]
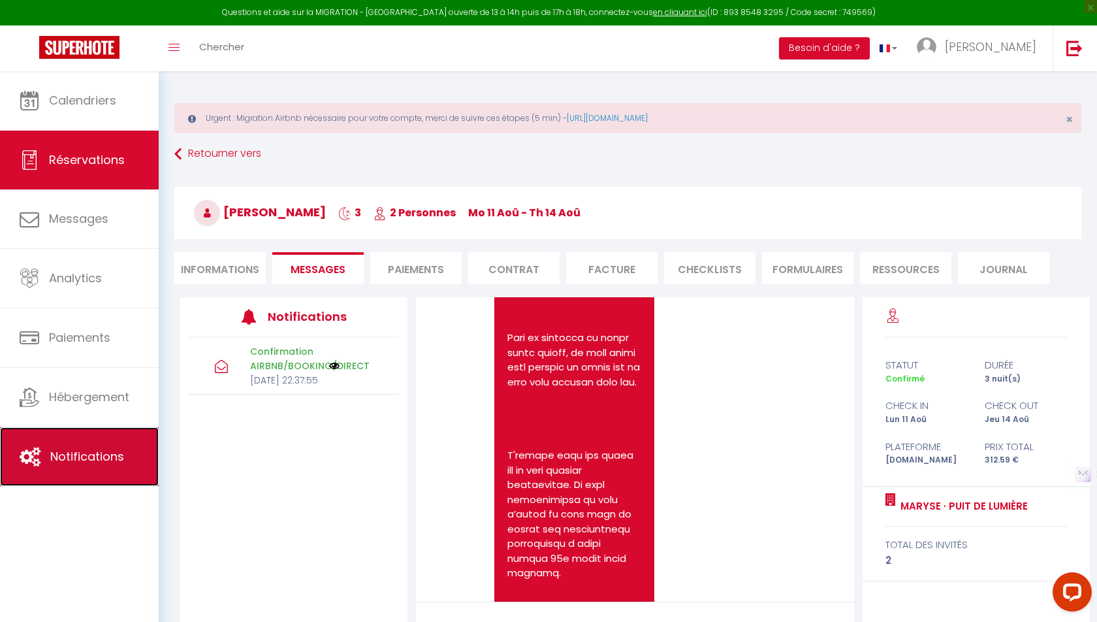
click at [84, 455] on span "Notifications" at bounding box center [87, 456] width 74 height 16
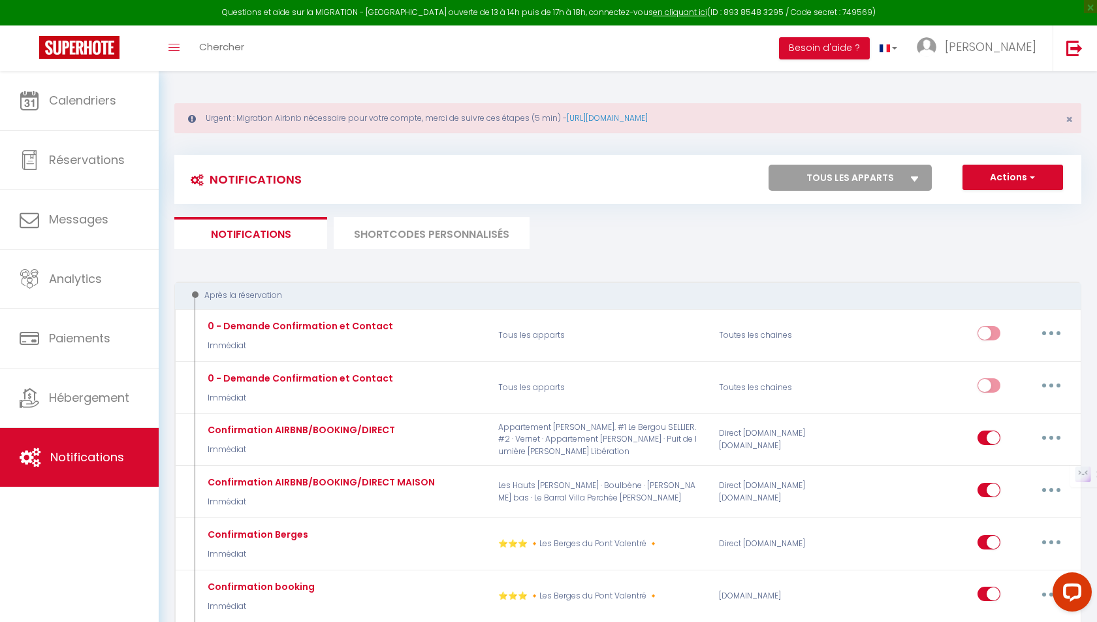
click at [409, 242] on li "SHORTCODES PERSONNALISÉS" at bounding box center [432, 233] width 196 height 32
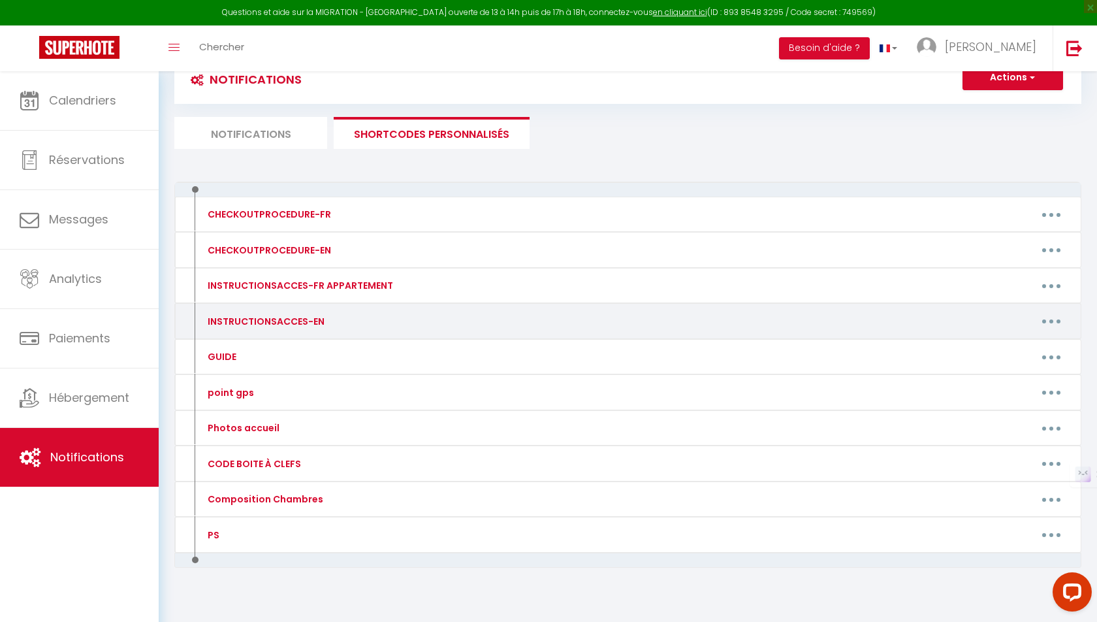
scroll to position [108, 0]
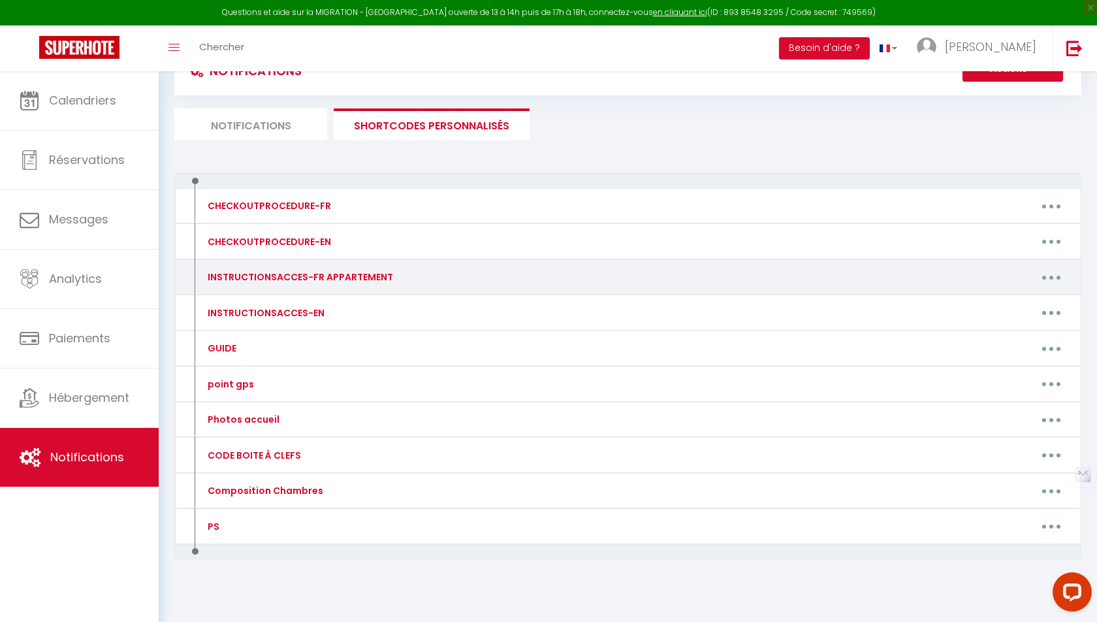
click at [1050, 277] on button "button" at bounding box center [1051, 276] width 37 height 21
click at [997, 308] on link "Editer" at bounding box center [1017, 307] width 97 height 22
type input "INSTRUCTIONSACCES-FR APPARTEMENT"
type textarea "Il ne vous reste plus qu’à venir avec vos valises, en effet tout est fourni dan…"
type textarea "Bonjour [GUEST:FIRST_NAME]! Voici le guide pour avoir accès à l’appartement : P…"
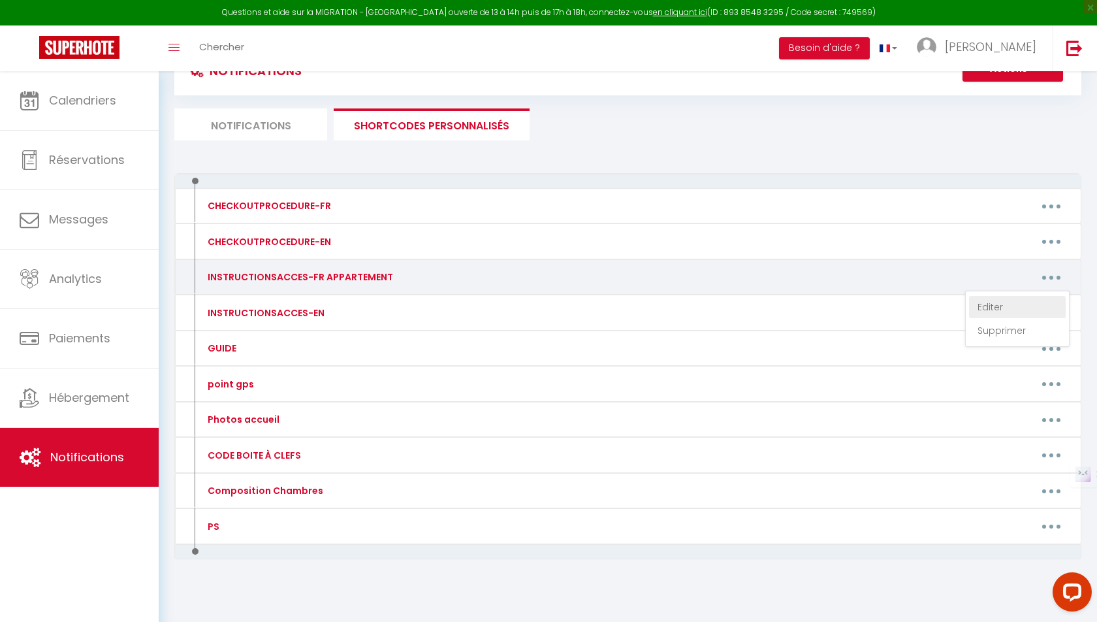
type textarea "Bonjour [GUEST:FIRST_NAME]! Voici le guide pour avoir accès à l’appartement : P…"
type textarea "Loremip [DOLOR:SITAM_CONS] ! A'elitseddoei temp inci utla 03e - dolore-magn al …"
type textarea "Loremip [DOLOR:SITAM_CONS] ! A'elitseddoei temp inci utla 49e - dolore-magn al …"
type textarea "Loremip [DOLOR:SITAM_CONS] ! A’elitseddoei tem incid : 14 utl Etdoloremag 02402…"
type textarea "Loremip [DOLOR:SITAM_CONS] ! Adipiscin elit seddo eiusmodt 😊 Incid utlabo etd m…"
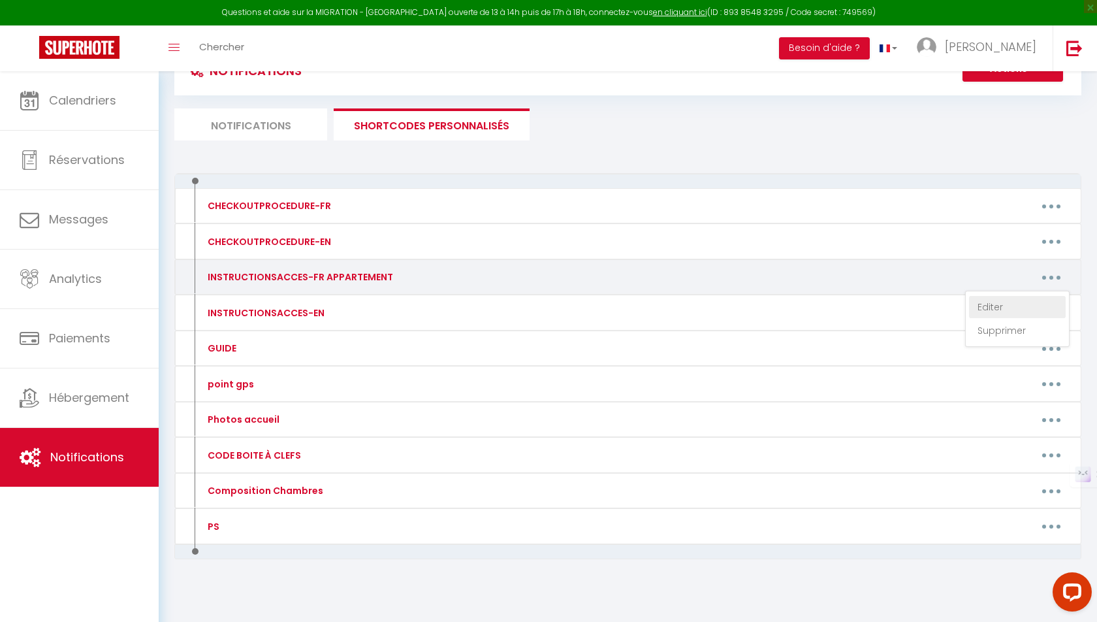
type textarea "Bonjour [GUEST:FIRST_NAME]! Voici le guide pour avoir accès à l’appartement : […"
type textarea "Loremip [DOLOR:SITAM_CONS] A'elitseddoei temp inci utla 09e Dolore-magn al : - …"
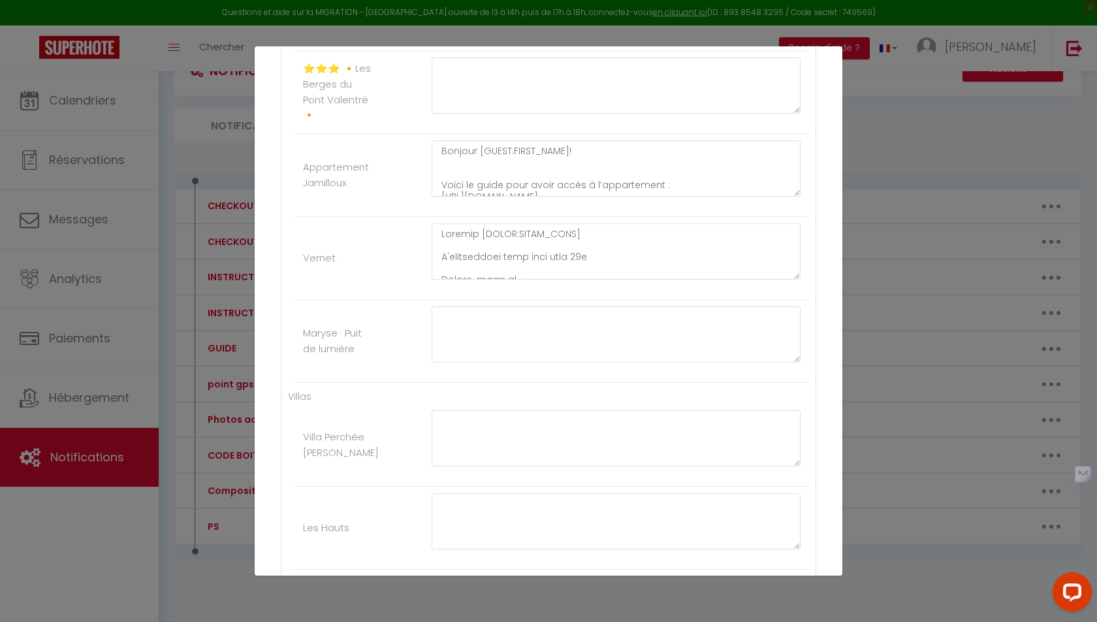
scroll to position [779, 0]
click at [489, 327] on textarea at bounding box center [616, 337] width 369 height 56
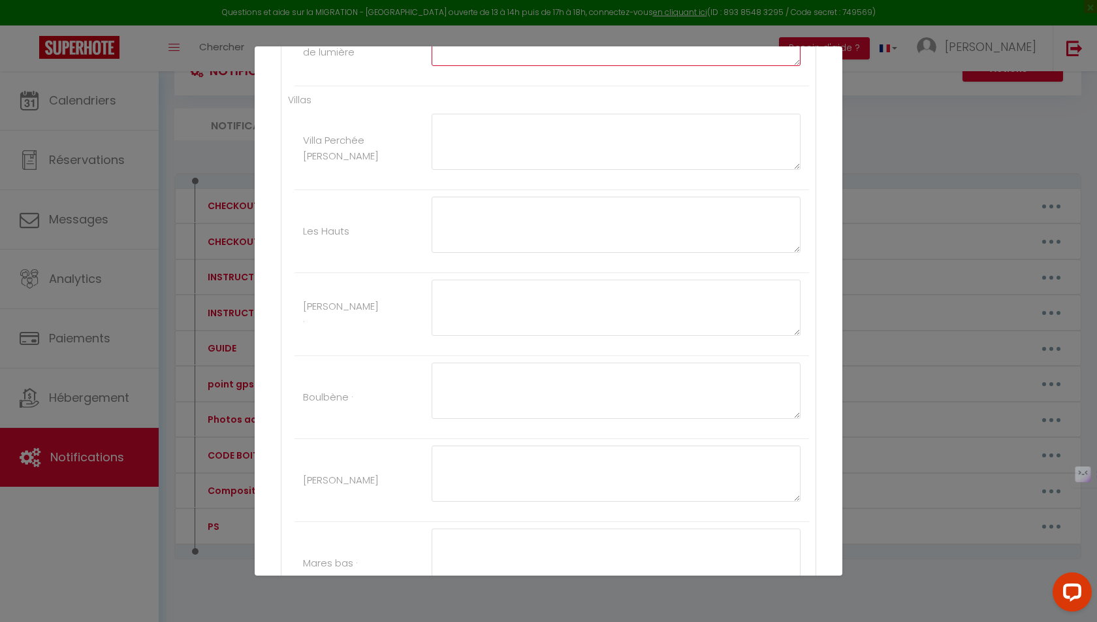
scroll to position [1527, 0]
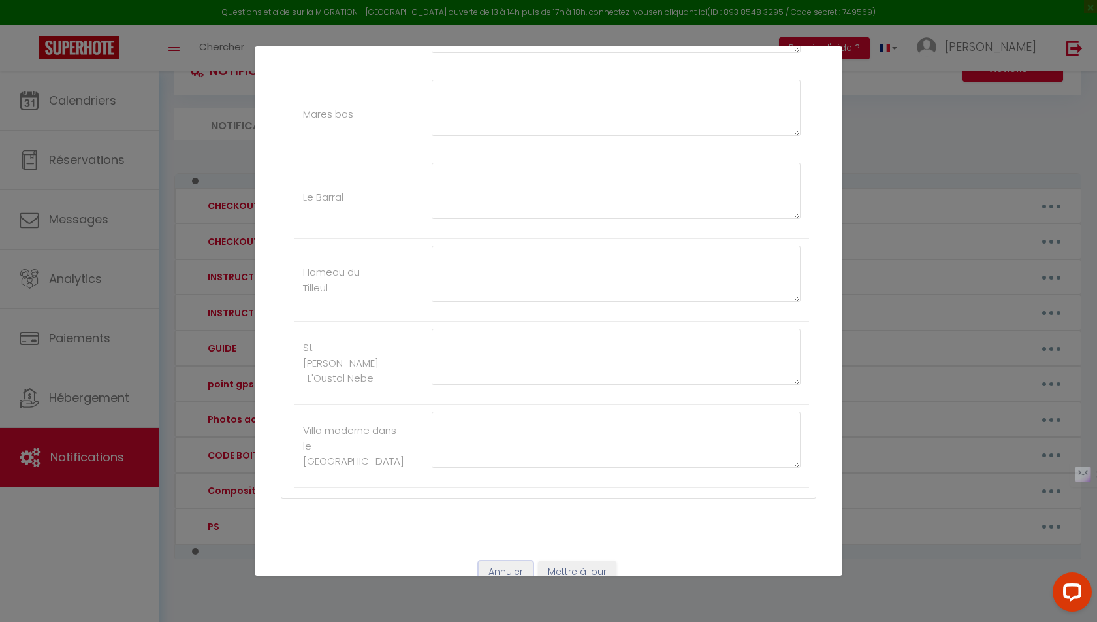
click at [522, 561] on button "Annuler" at bounding box center [506, 572] width 54 height 22
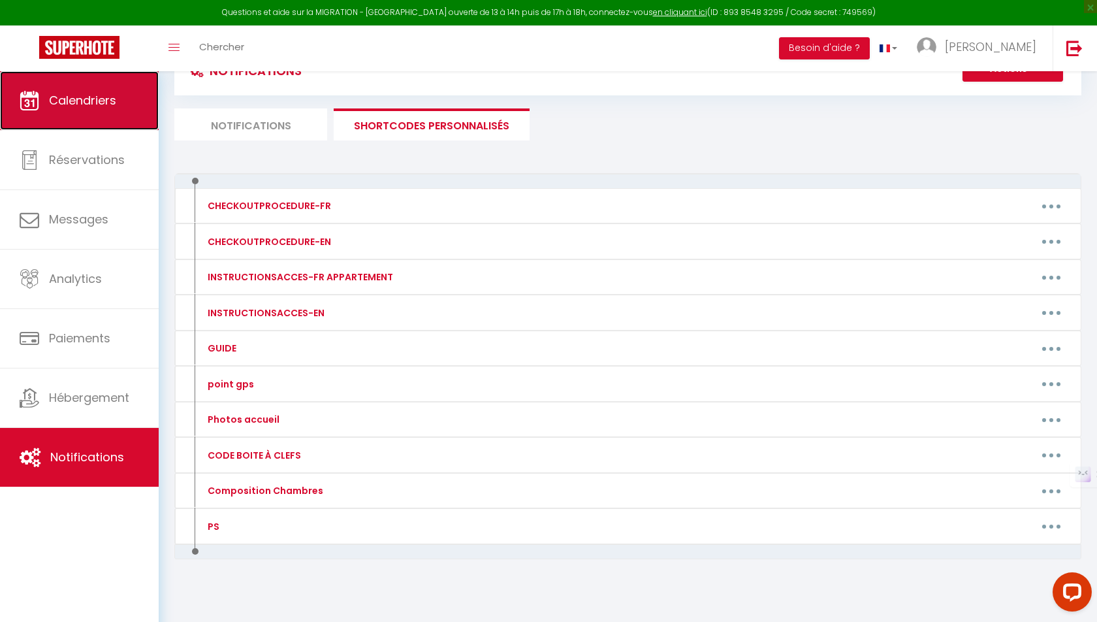
click at [107, 98] on span "Calendriers" at bounding box center [82, 100] width 67 height 16
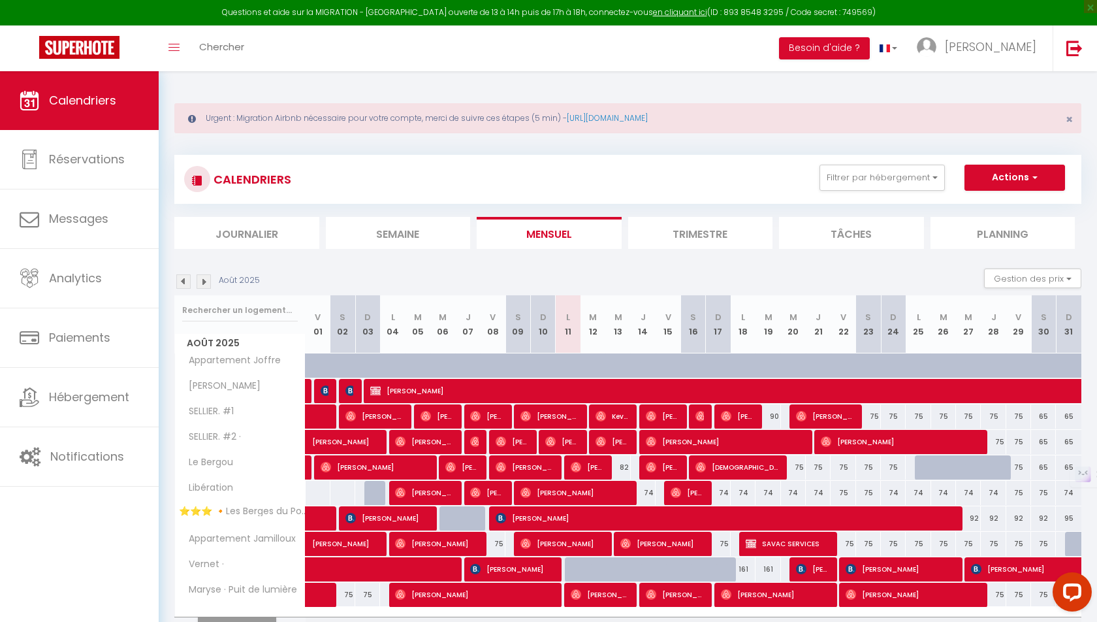
scroll to position [71, 0]
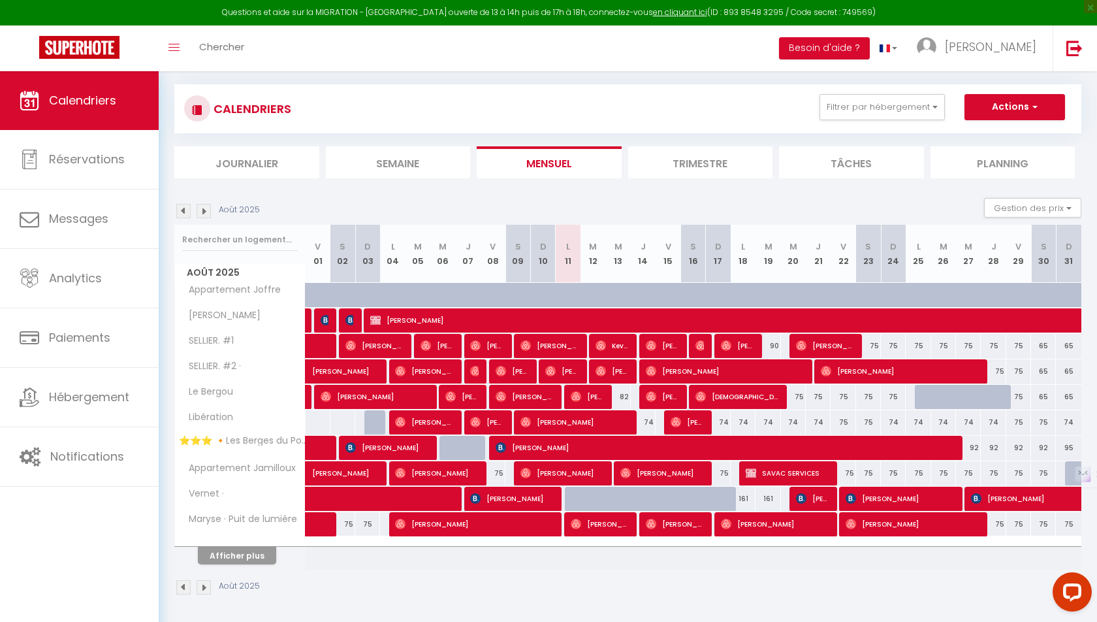
click at [570, 494] on div at bounding box center [577, 499] width 25 height 25
type input "161"
type input "Lun 11 Août 2025"
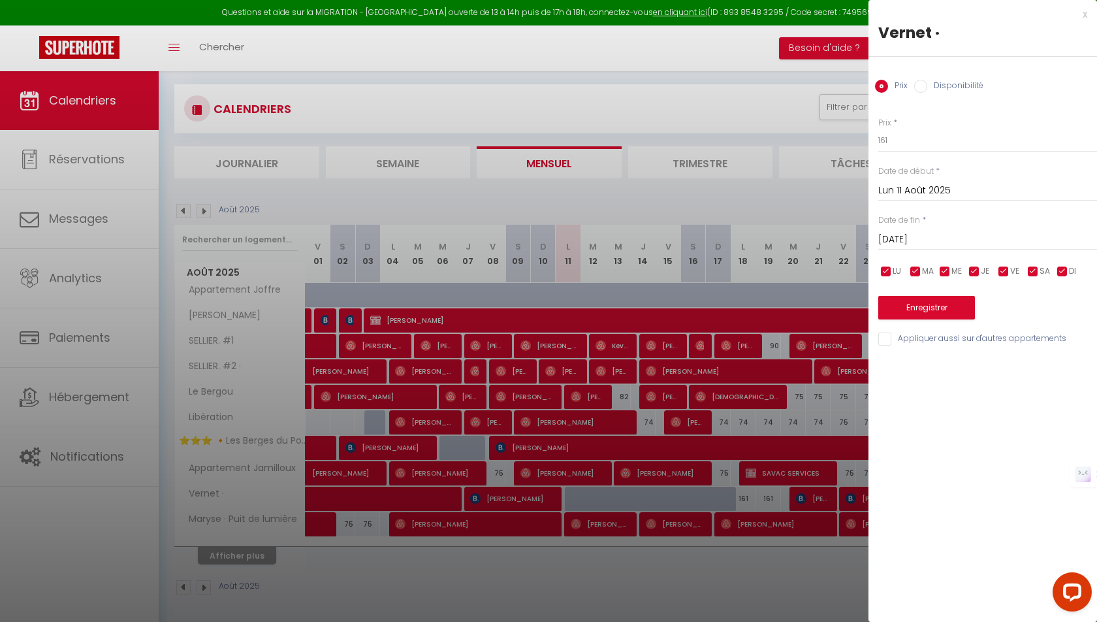
click at [927, 242] on input "[DATE]" at bounding box center [987, 239] width 219 height 17
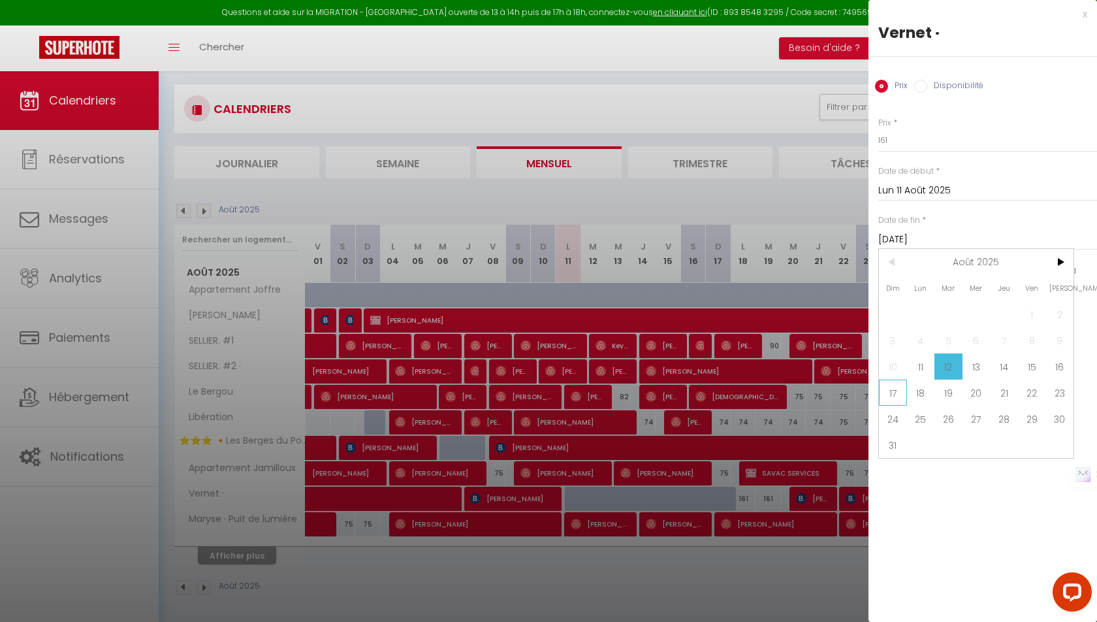
click at [903, 391] on span "17" at bounding box center [893, 392] width 28 height 26
type input "Dim 17 Août 2025"
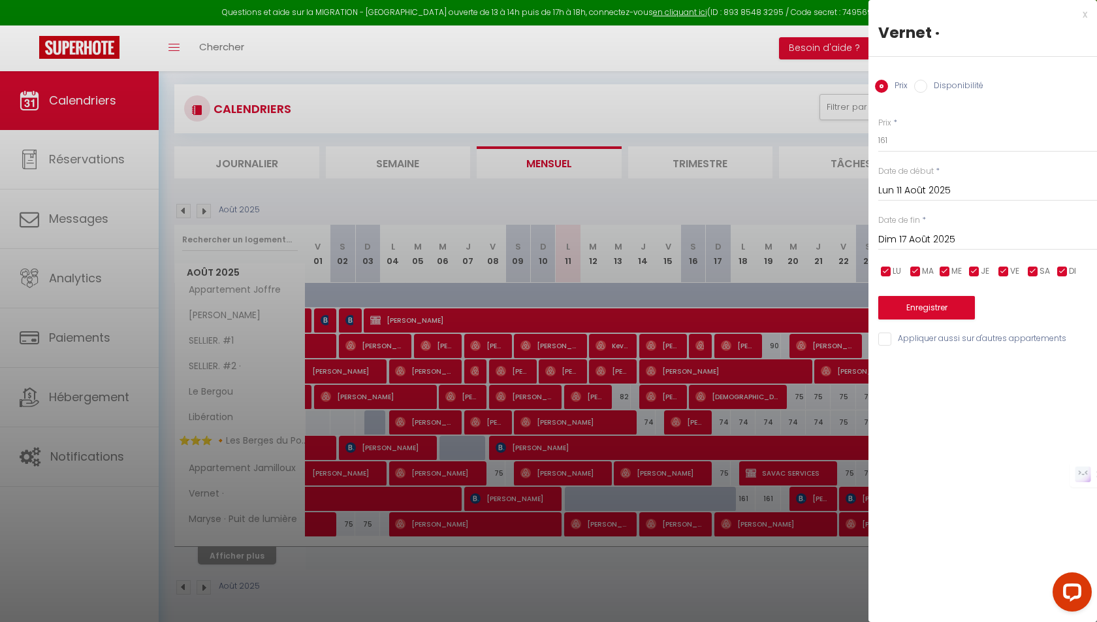
click at [935, 320] on div "Prix * 161 Statut * Disponible Indisponible Date de début * Lun 11 Août 2025 < …" at bounding box center [983, 224] width 229 height 247
click at [943, 73] on div "Prix Disponibilité" at bounding box center [983, 79] width 229 height 44
click at [917, 86] on input "Disponibilité" at bounding box center [920, 86] width 13 height 13
radio input "true"
radio input "false"
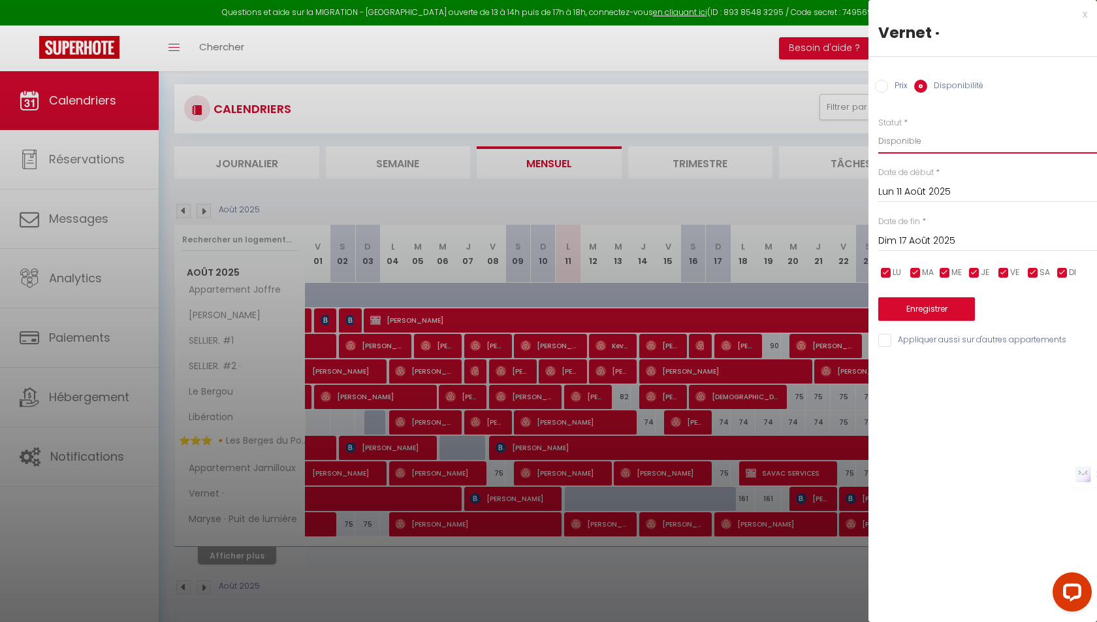
click at [910, 131] on select "Disponible Indisponible" at bounding box center [987, 141] width 219 height 25
click at [918, 297] on button "Enregistrer" at bounding box center [926, 309] width 97 height 24
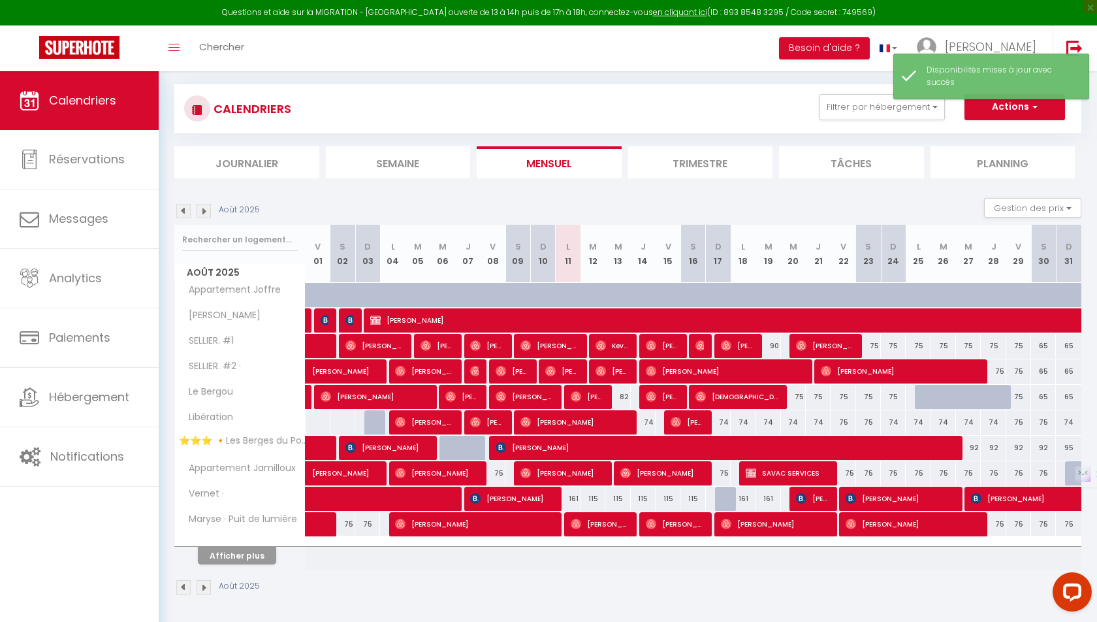
click at [720, 494] on div at bounding box center [727, 499] width 25 height 25
select select "1"
type input "Dim 17 Août 2025"
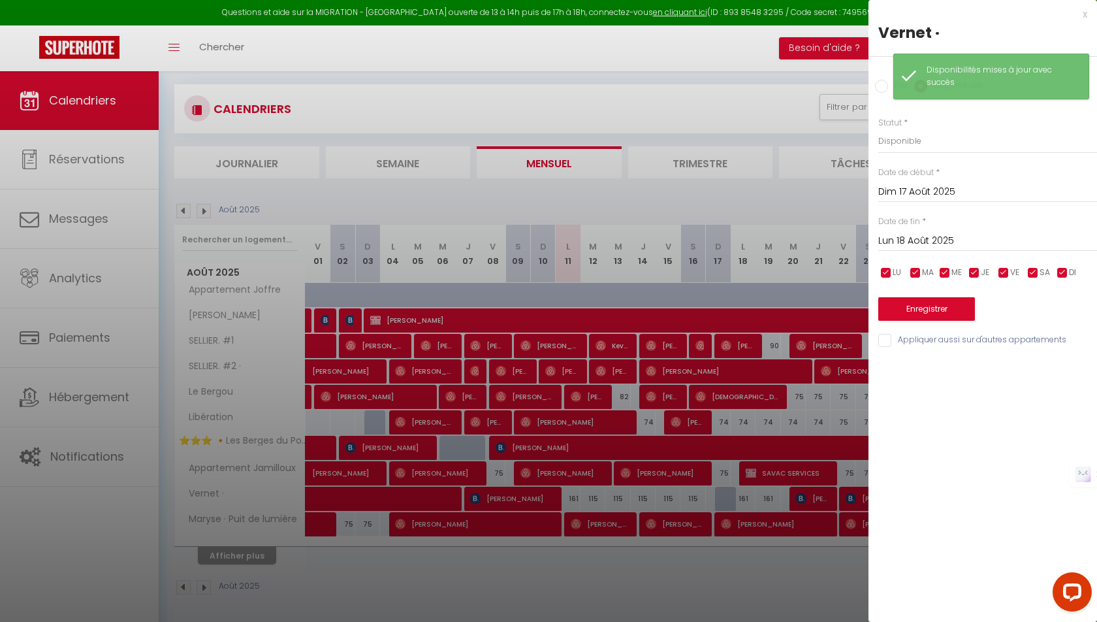
click at [933, 241] on input "Lun 18 Août 2025" at bounding box center [987, 241] width 219 height 17
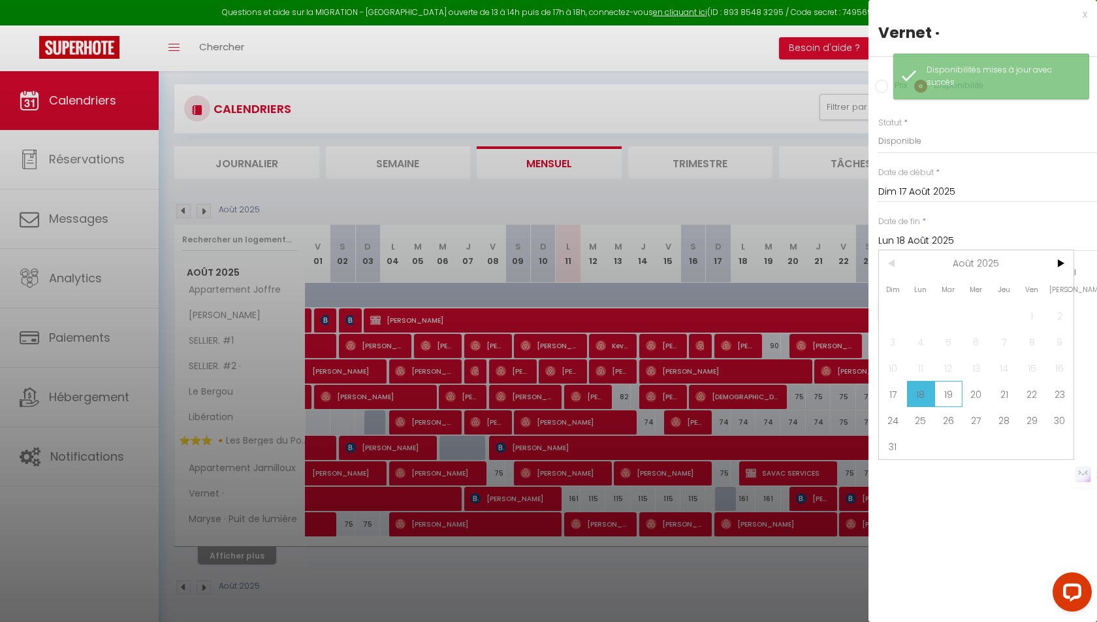
click at [940, 397] on span "19" at bounding box center [949, 394] width 28 height 26
type input "Mar 19 Août 2025"
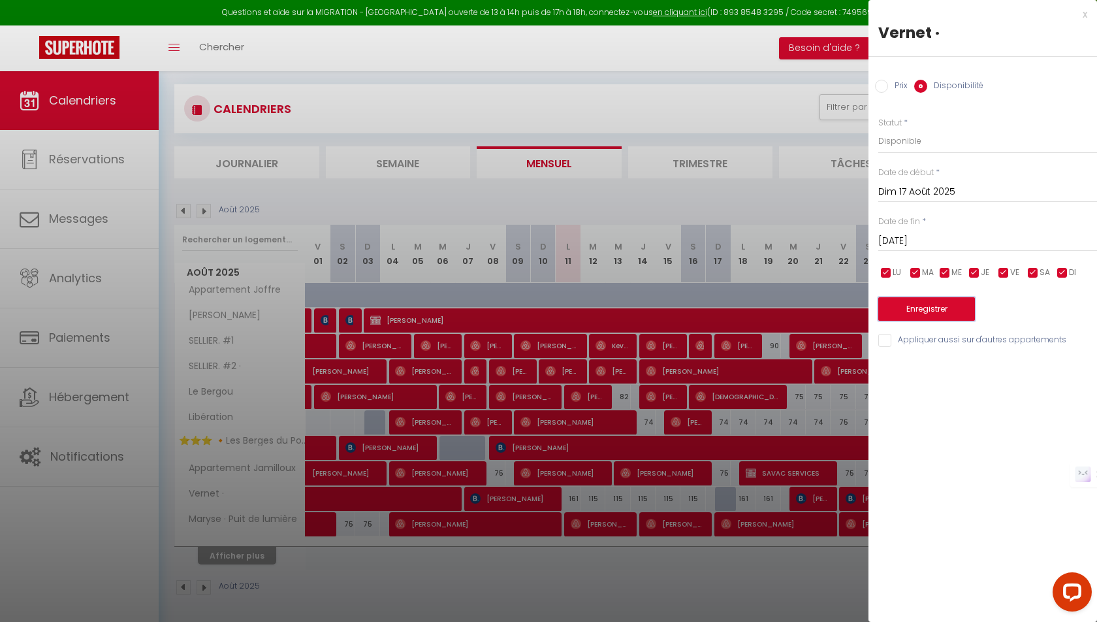
click at [920, 307] on button "Enregistrer" at bounding box center [926, 309] width 97 height 24
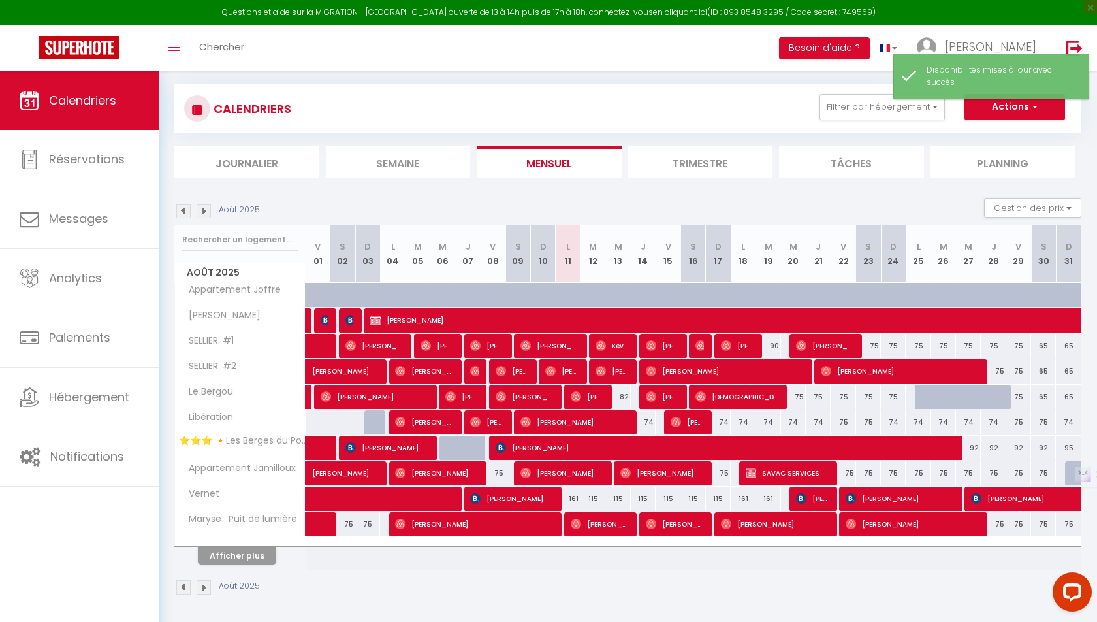
click at [568, 492] on div "161" at bounding box center [568, 499] width 25 height 24
select select "1"
type input "Lun 11 Août 2025"
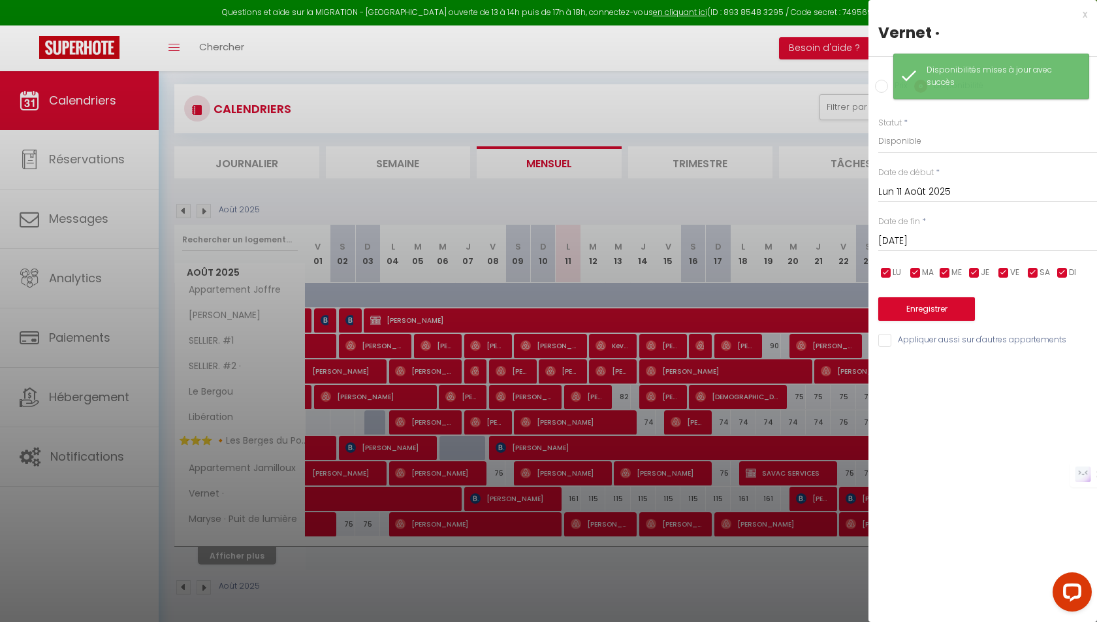
click at [968, 239] on input "[DATE]" at bounding box center [987, 241] width 219 height 17
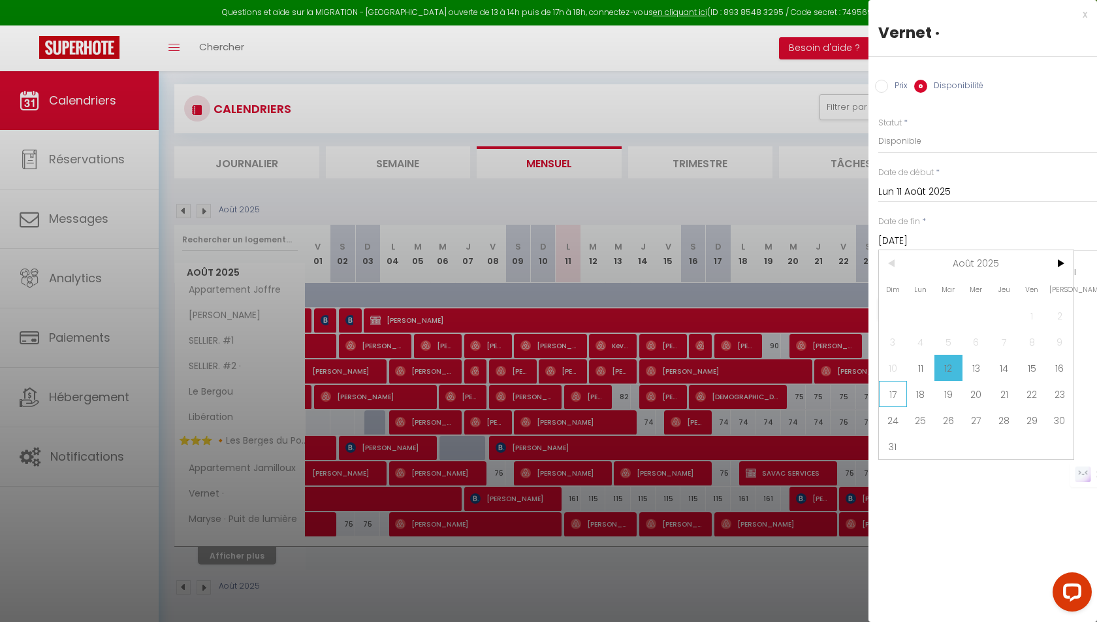
click at [905, 401] on span "17" at bounding box center [893, 394] width 28 height 26
type input "Dim 17 Août 2025"
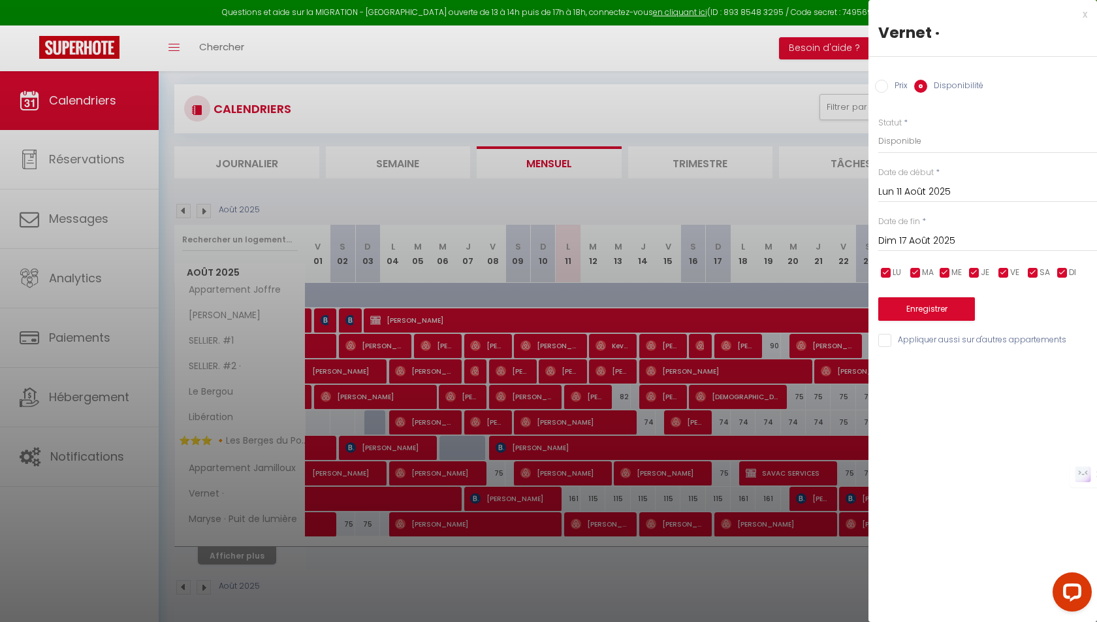
click at [888, 80] on input "Prix" at bounding box center [881, 86] width 13 height 13
radio input "true"
radio input "false"
click at [895, 142] on input "161" at bounding box center [987, 141] width 219 height 24
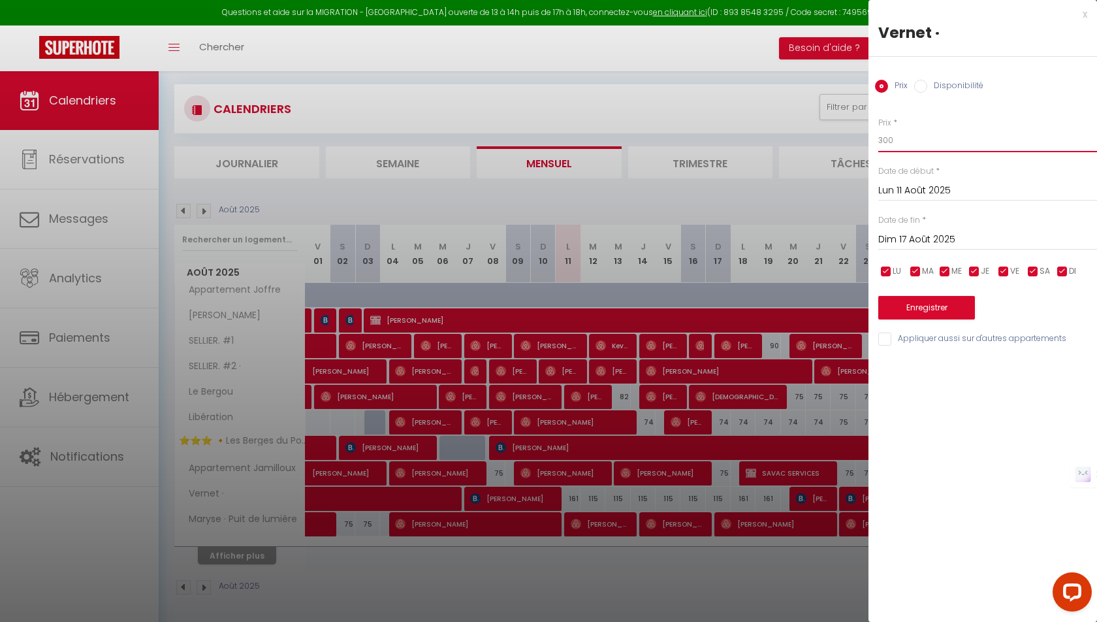
type input "300"
click at [912, 300] on button "Enregistrer" at bounding box center [926, 308] width 97 height 24
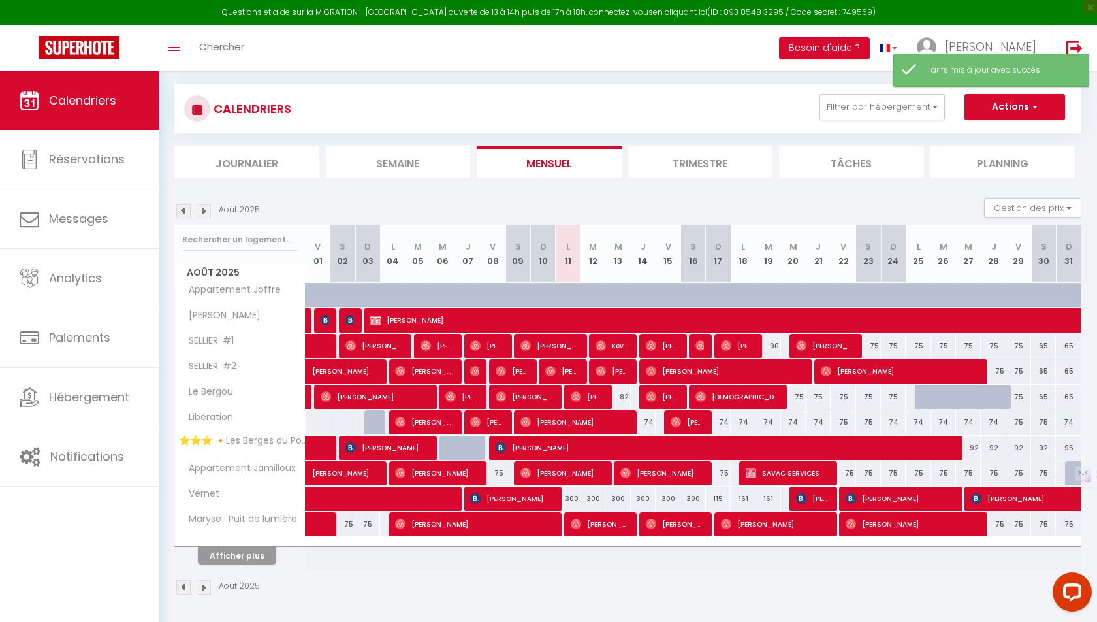
click at [701, 572] on div "Août 2025" at bounding box center [627, 589] width 907 height 39
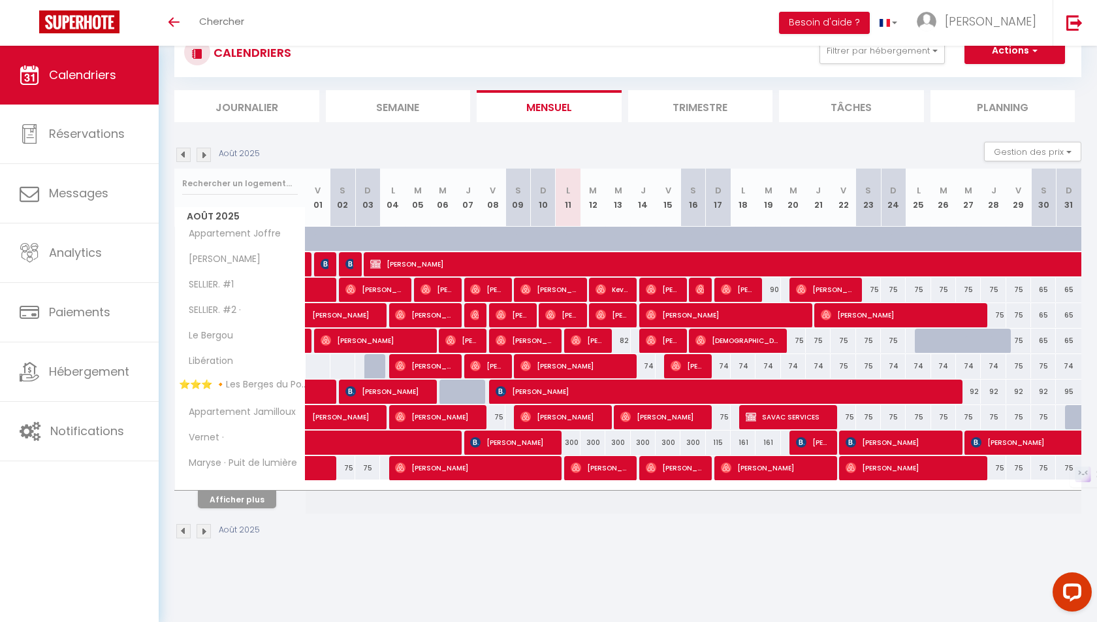
click at [203, 434] on span "Vernet ·" at bounding box center [202, 437] width 50 height 14
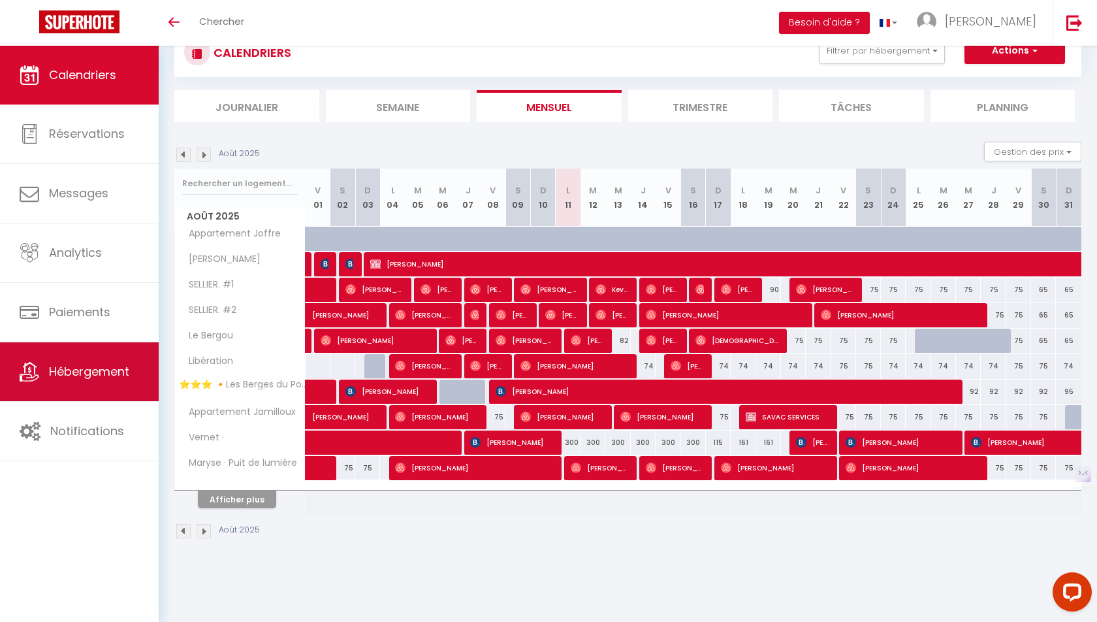
click at [75, 372] on span "Hébergement" at bounding box center [89, 371] width 80 height 16
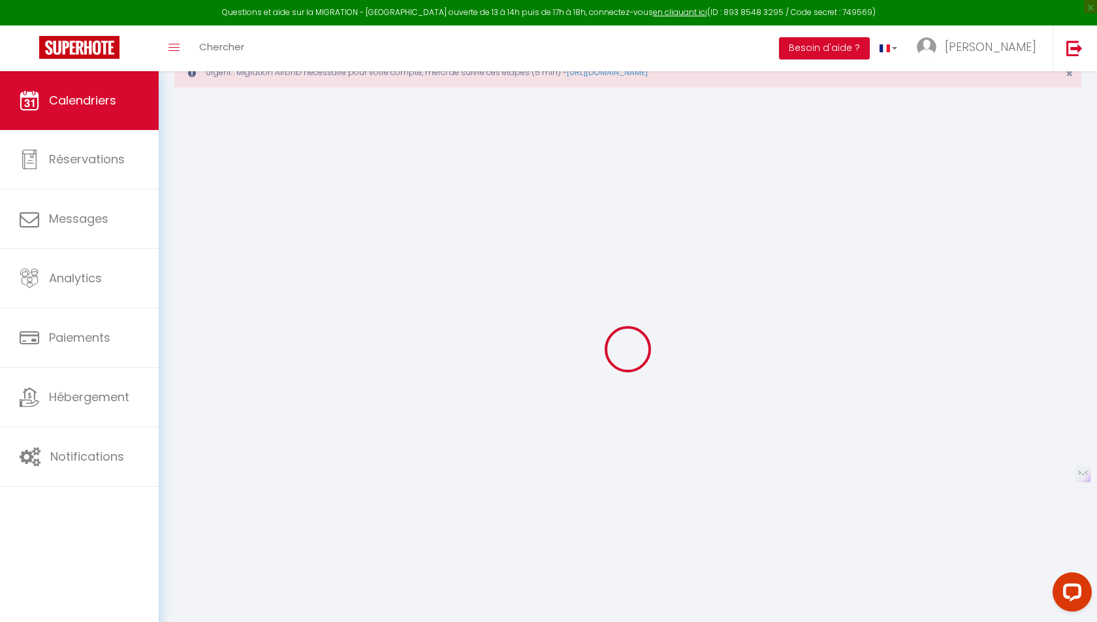
scroll to position [71, 0]
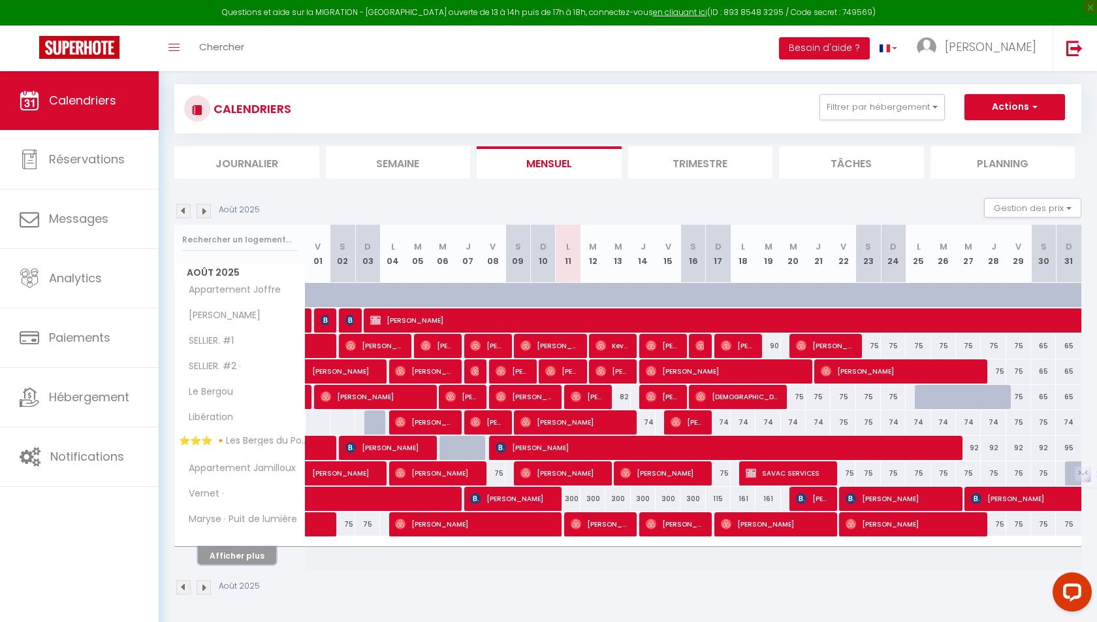
click at [246, 556] on button "Afficher plus" at bounding box center [237, 556] width 78 height 18
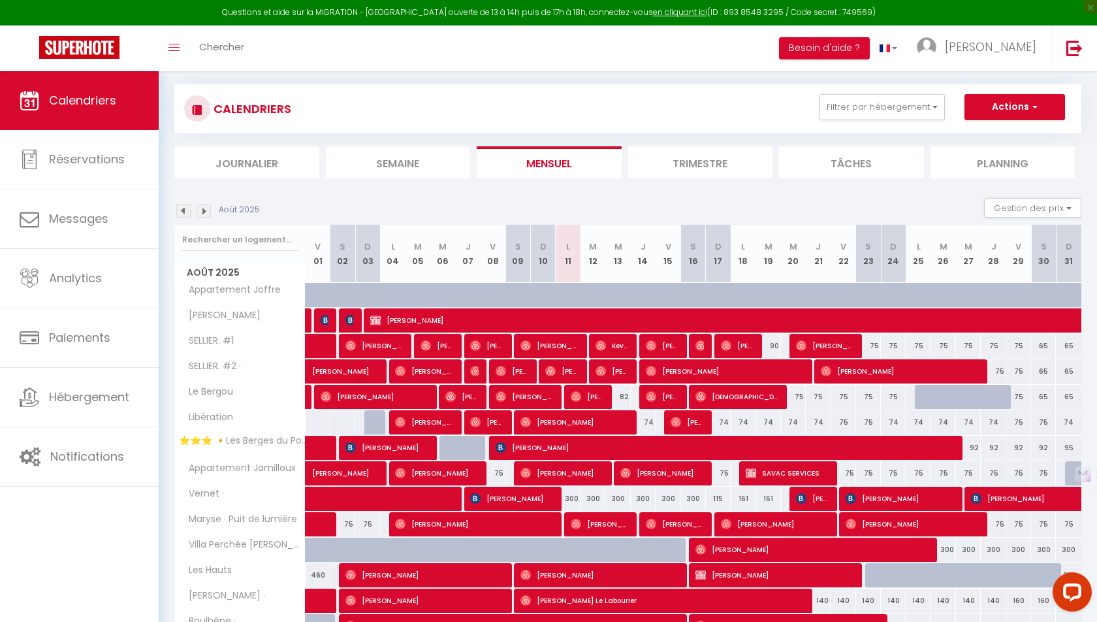
click at [204, 490] on span "Vernet ·" at bounding box center [202, 494] width 50 height 14
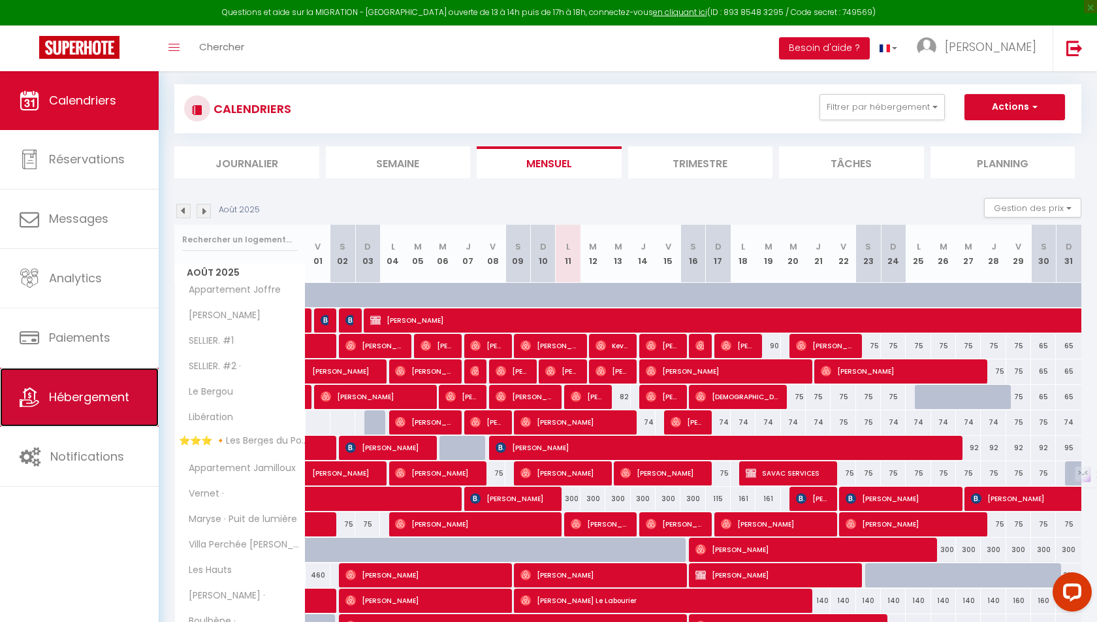
click at [72, 421] on link "Hébergement" at bounding box center [79, 397] width 159 height 59
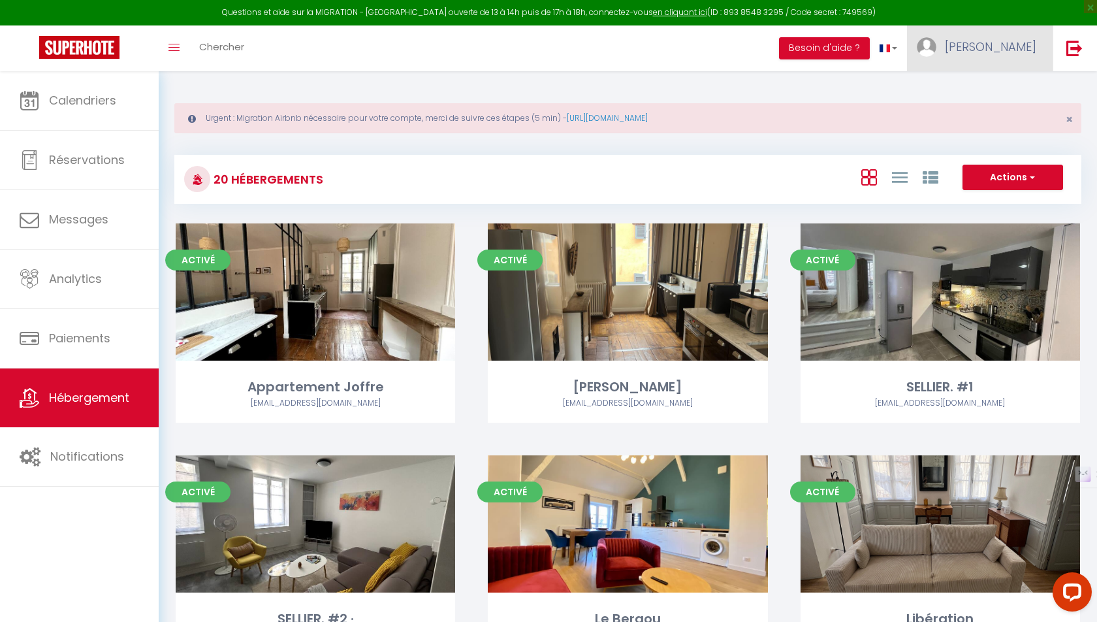
click at [937, 50] on img at bounding box center [927, 47] width 20 height 20
click at [937, 44] on img at bounding box center [927, 47] width 20 height 20
click at [985, 97] on link "Paramètres" at bounding box center [1000, 91] width 97 height 22
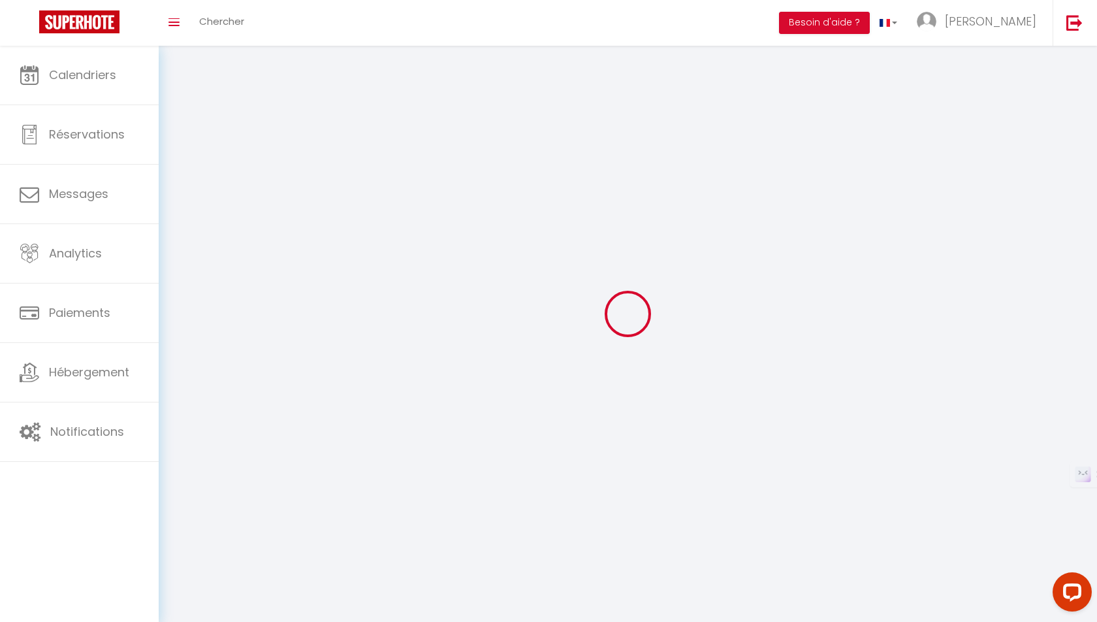
select select
type input "[PERSON_NAME]"
type input "0625984865"
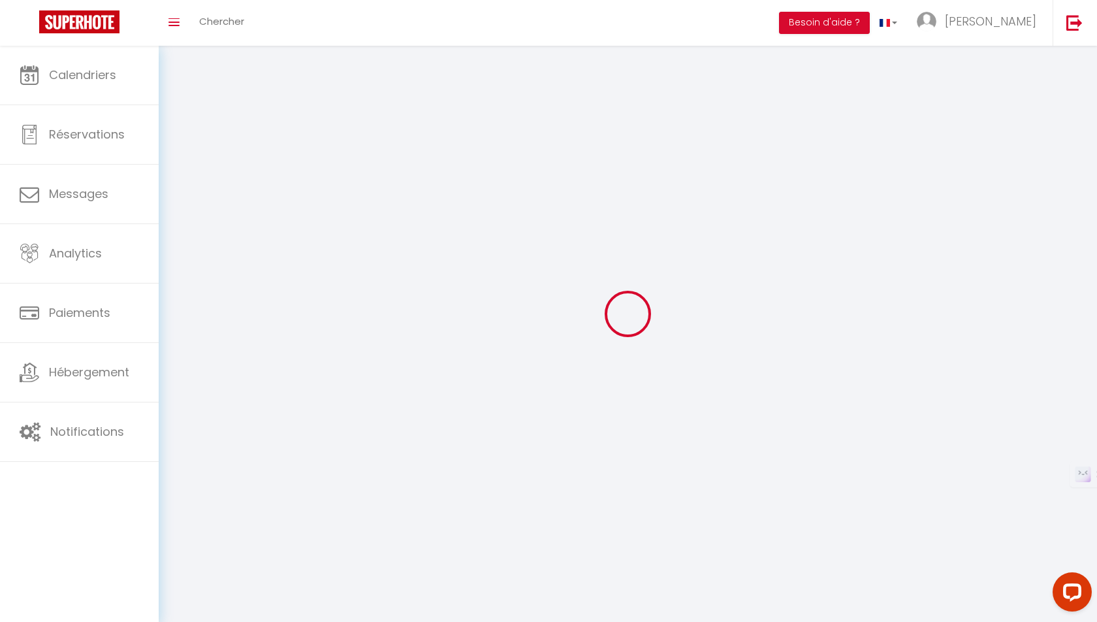
type input "[STREET_ADDRESS]"
type input "46800"
type input "Montcuq"
type input "gvRROz4H2GMxSUooKmw7BY0Y5"
type input "AmvfsseHlQNFA7TWxux6PGfN4"
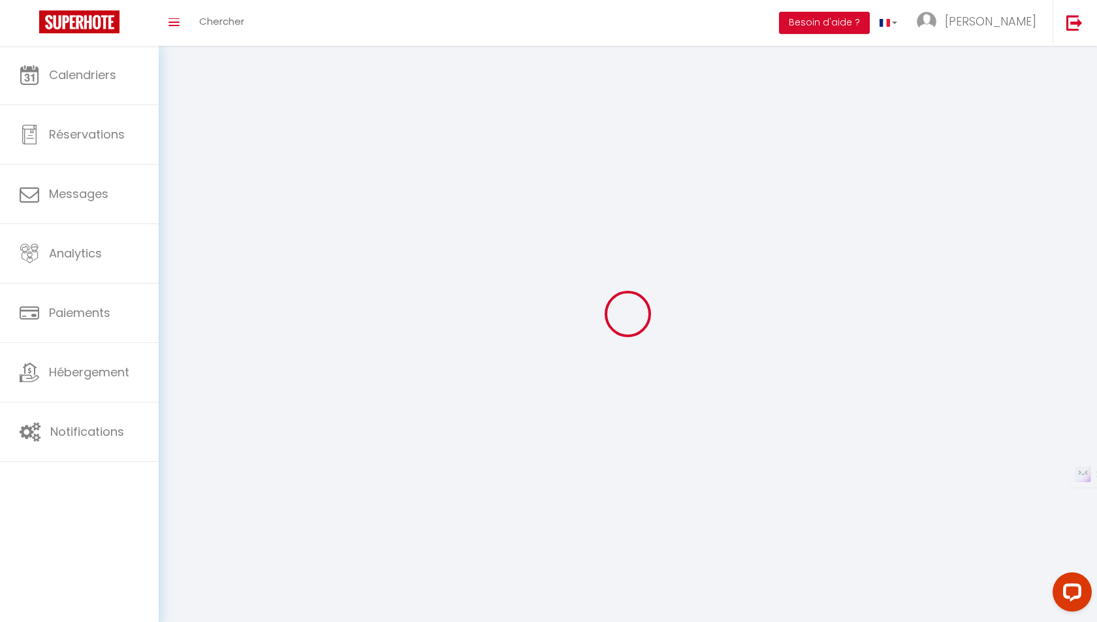
type input "[URL][DOMAIN_NAME]"
select select "28"
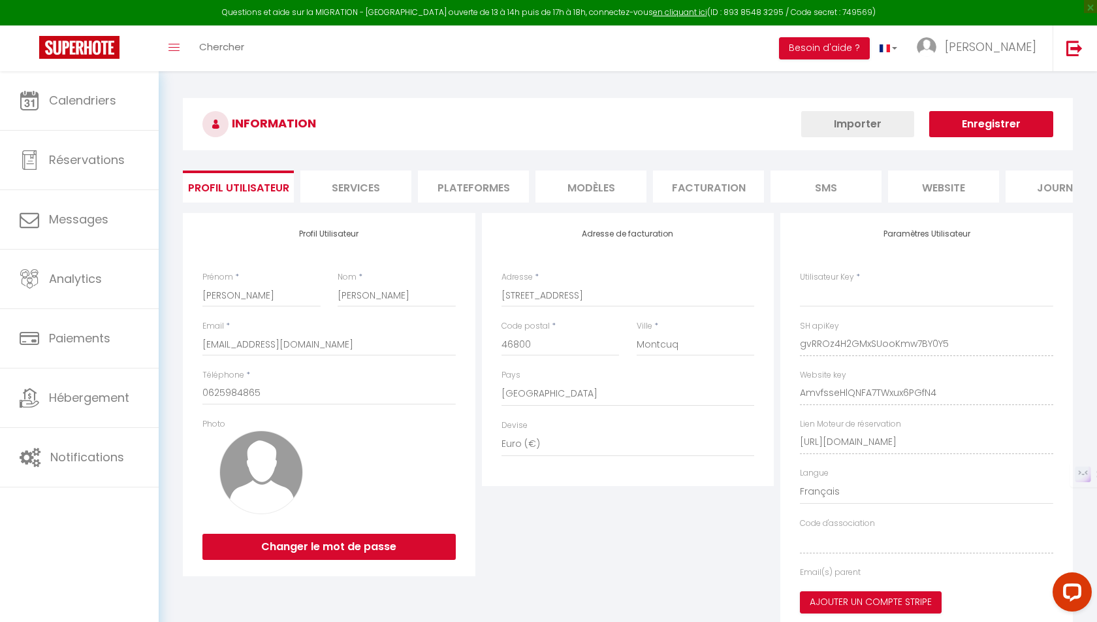
type input "gvRROz4H2GMxSUooKmw7BY0Y5"
type input "AmvfsseHlQNFA7TWxux6PGfN4"
type input "[URL][DOMAIN_NAME]"
select select "fr"
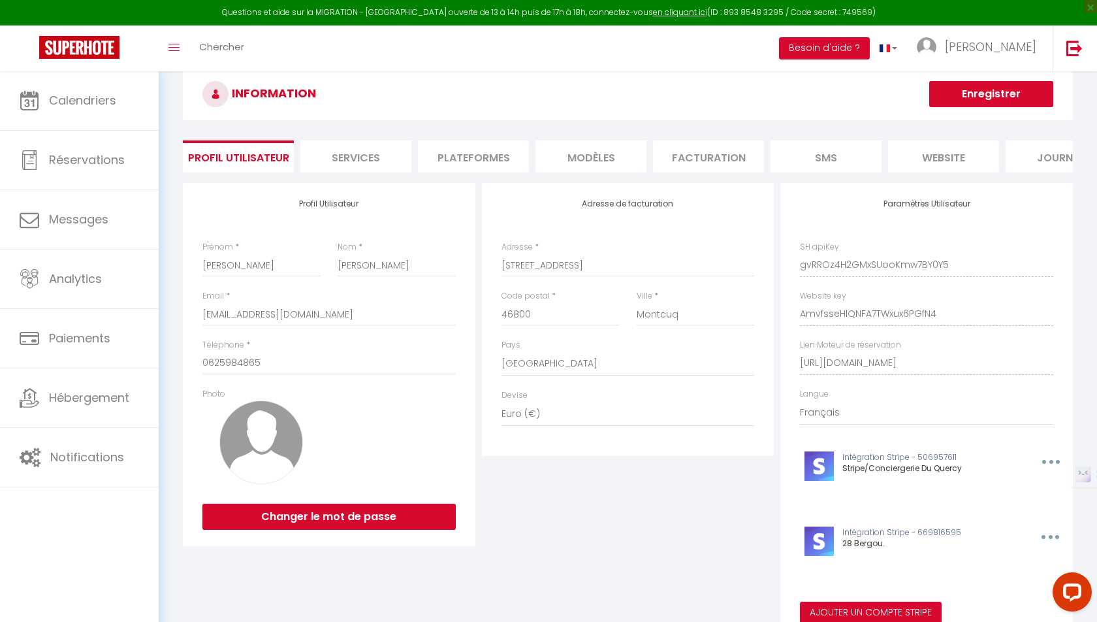
scroll to position [18, 0]
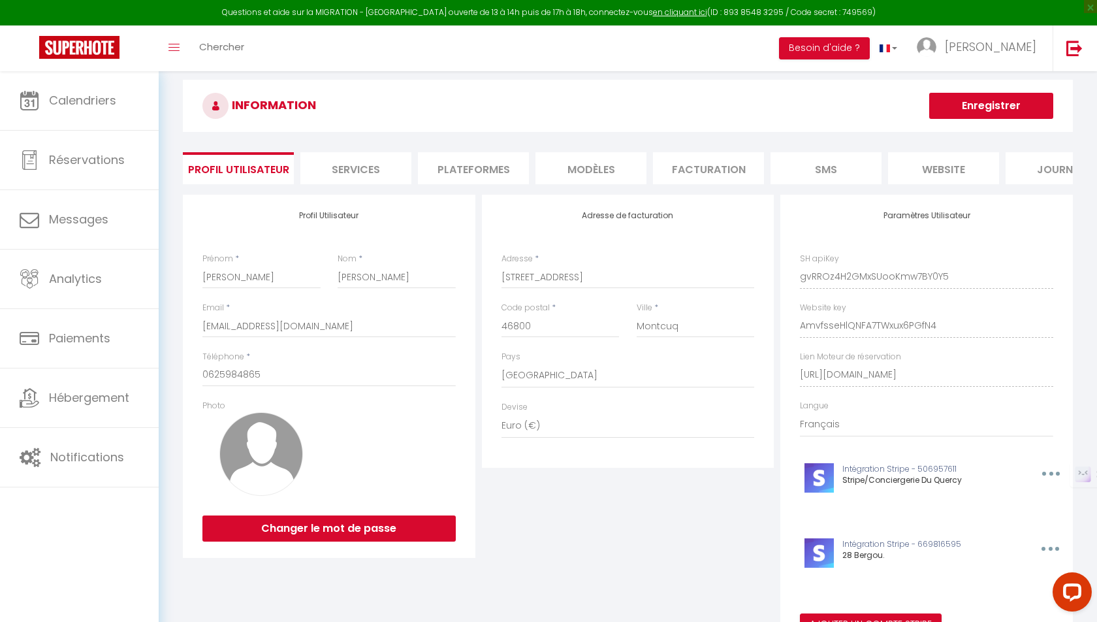
click at [835, 167] on li "SMS" at bounding box center [826, 168] width 111 height 32
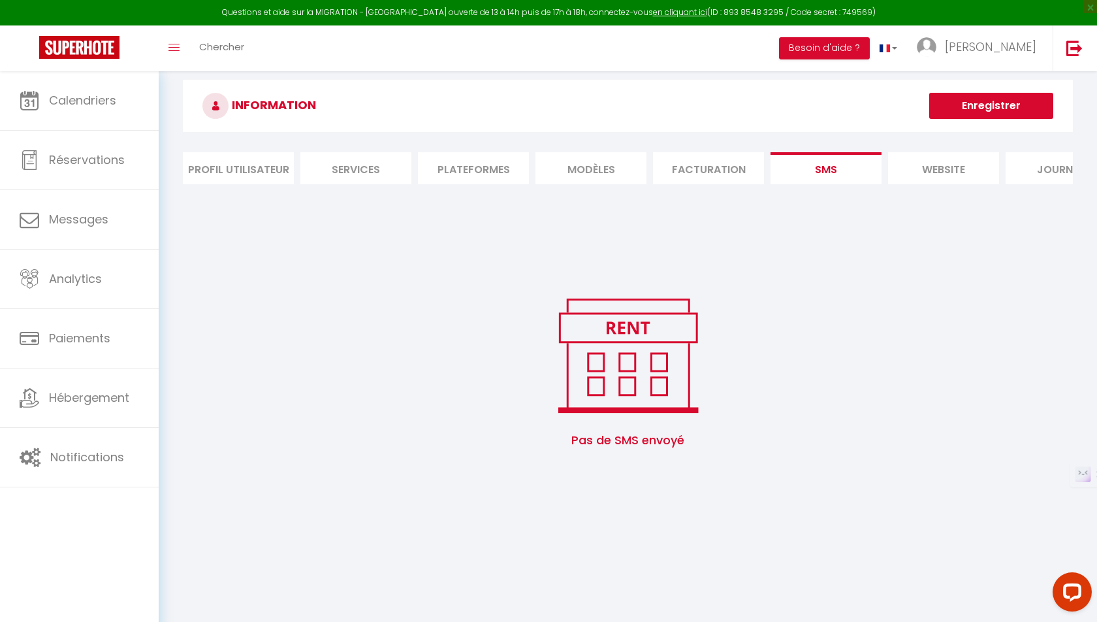
click at [715, 157] on li "Facturation" at bounding box center [708, 168] width 111 height 32
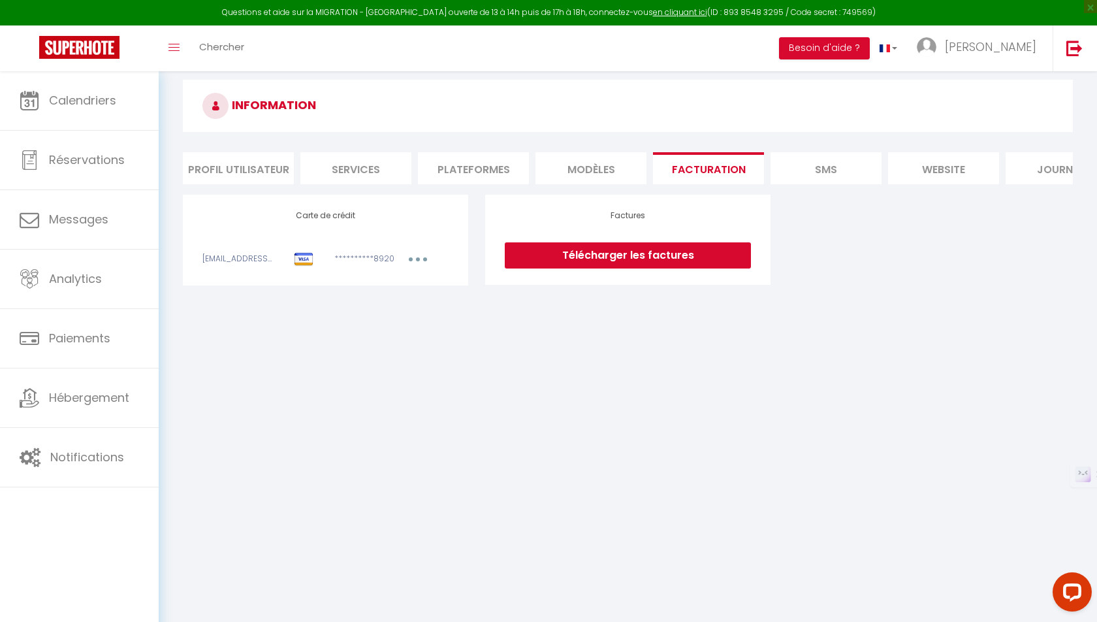
click at [579, 177] on li "MODÈLES" at bounding box center [591, 168] width 111 height 32
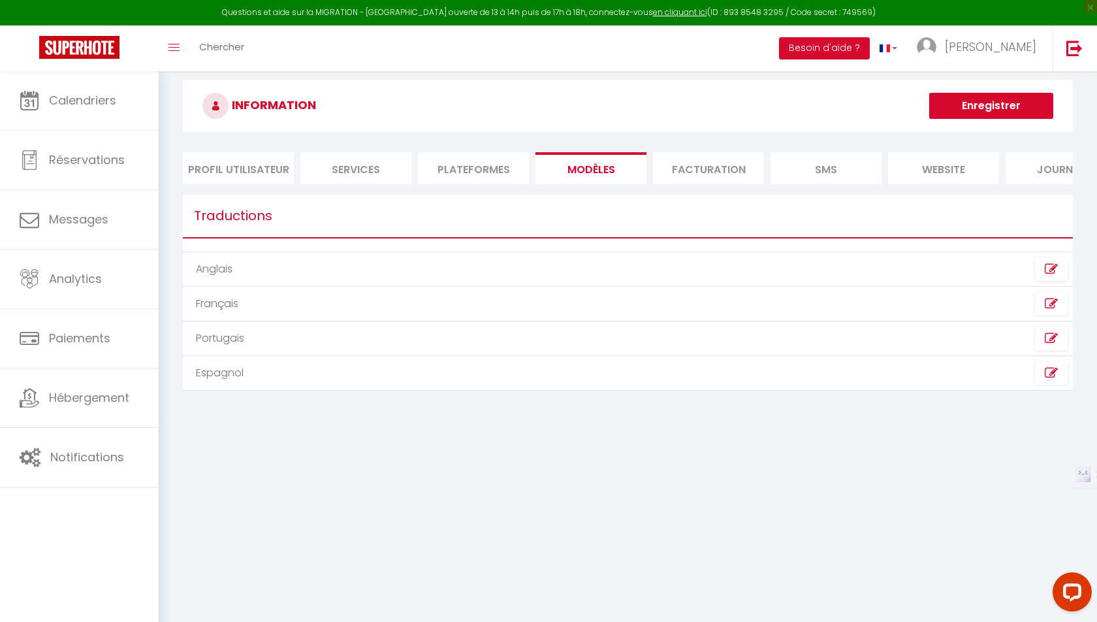
click at [496, 172] on li "Plateformes" at bounding box center [473, 168] width 111 height 32
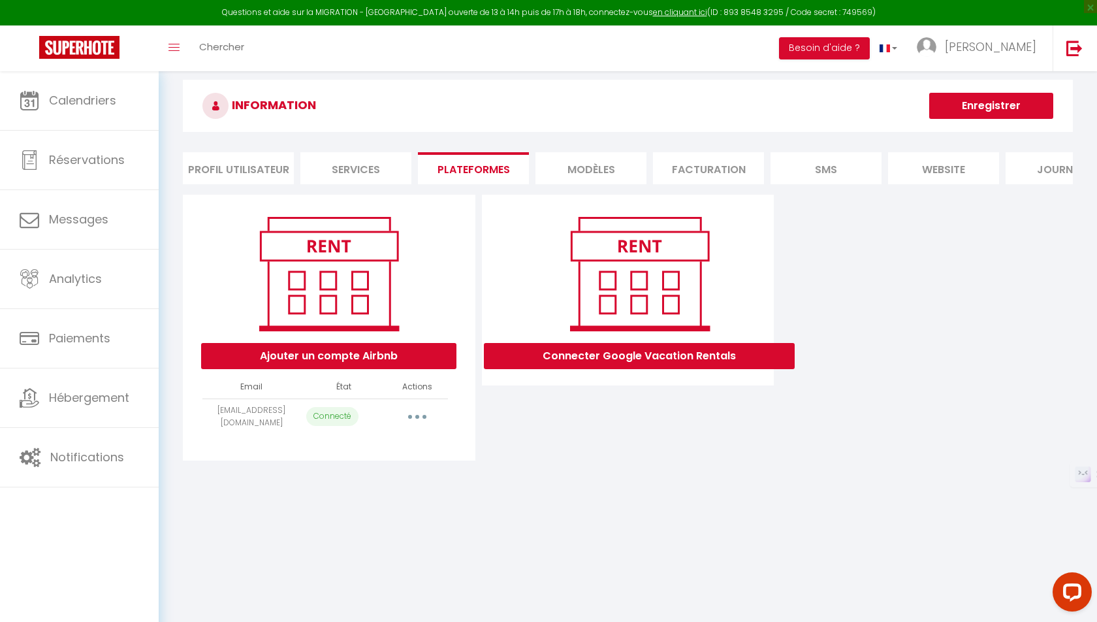
click at [379, 166] on li "Services" at bounding box center [355, 168] width 111 height 32
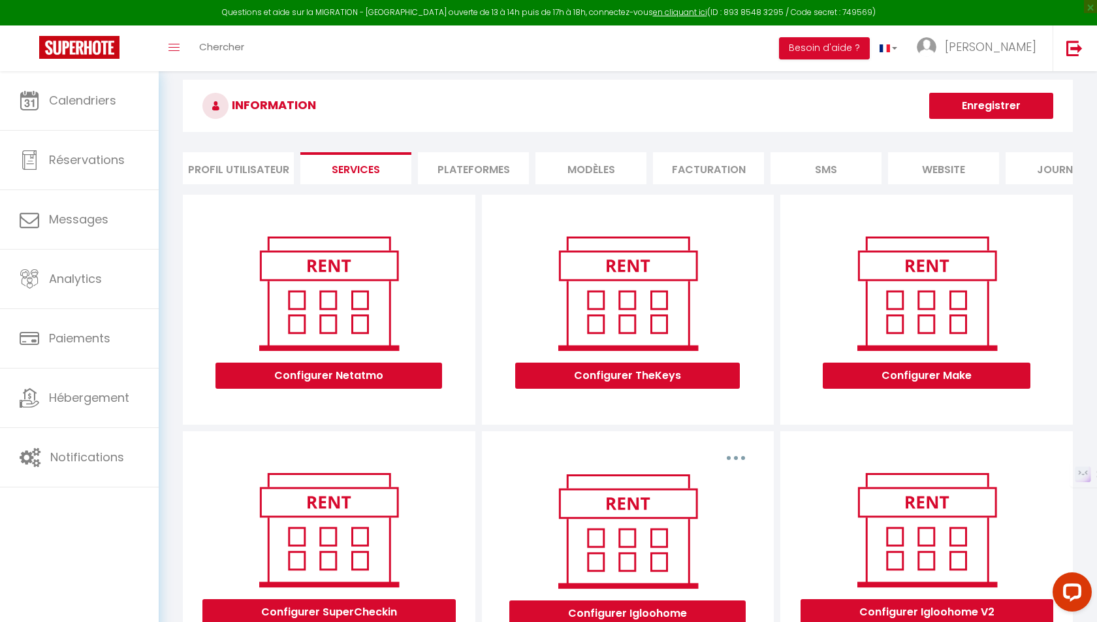
click at [278, 155] on li "Profil Utilisateur" at bounding box center [238, 168] width 111 height 32
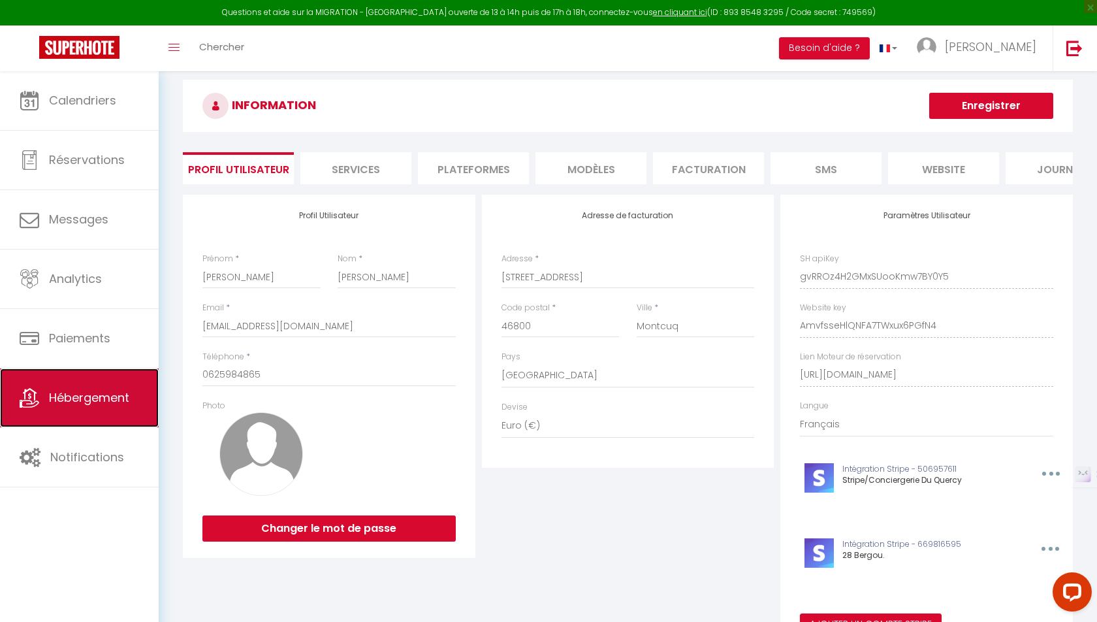
click at [106, 407] on link "Hébergement" at bounding box center [79, 397] width 159 height 59
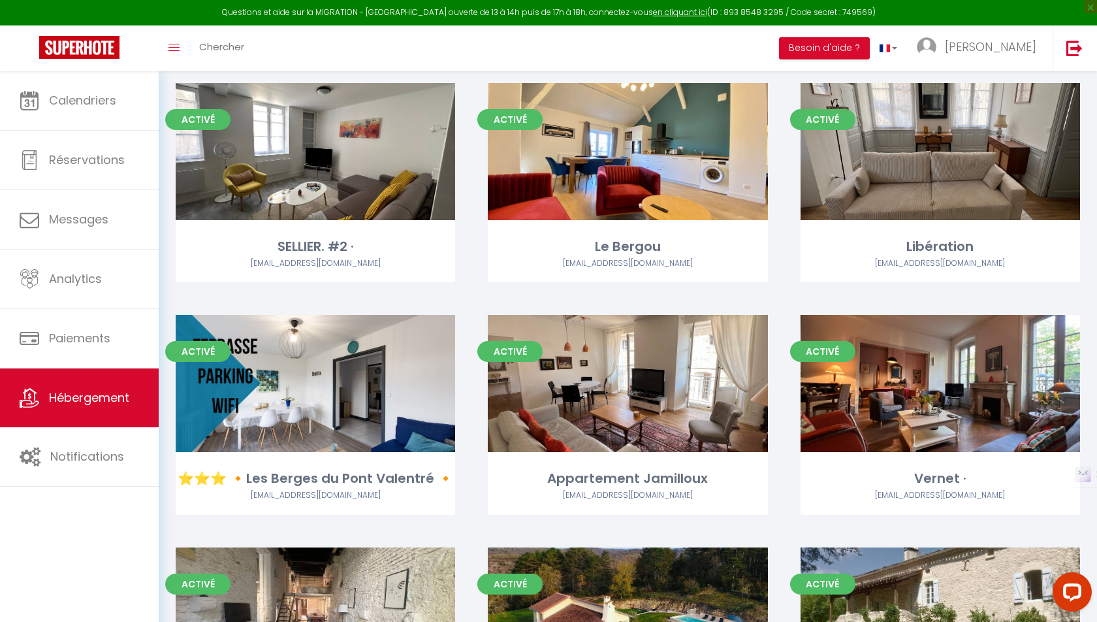
scroll to position [387, 0]
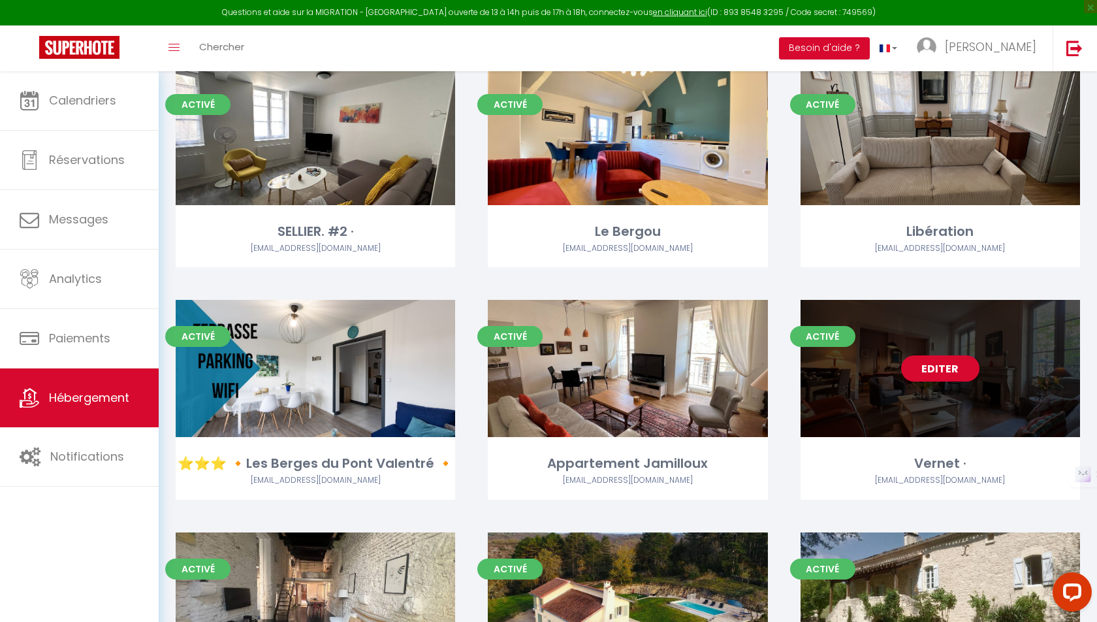
click at [948, 366] on link "Editer" at bounding box center [940, 368] width 78 height 26
select select "3"
select select "2"
select select "1"
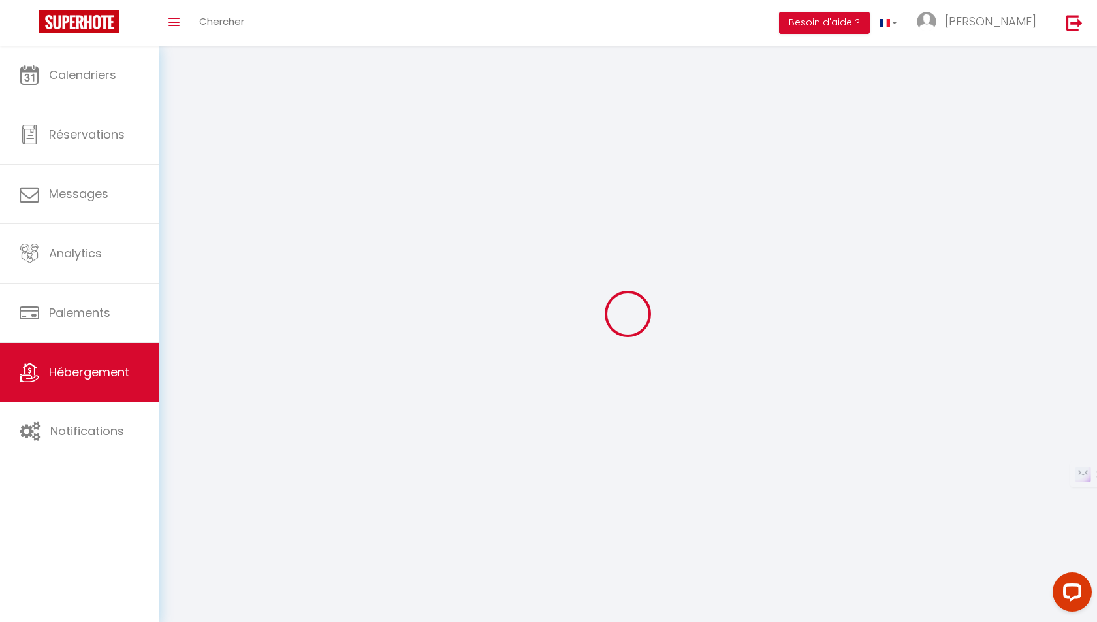
select select
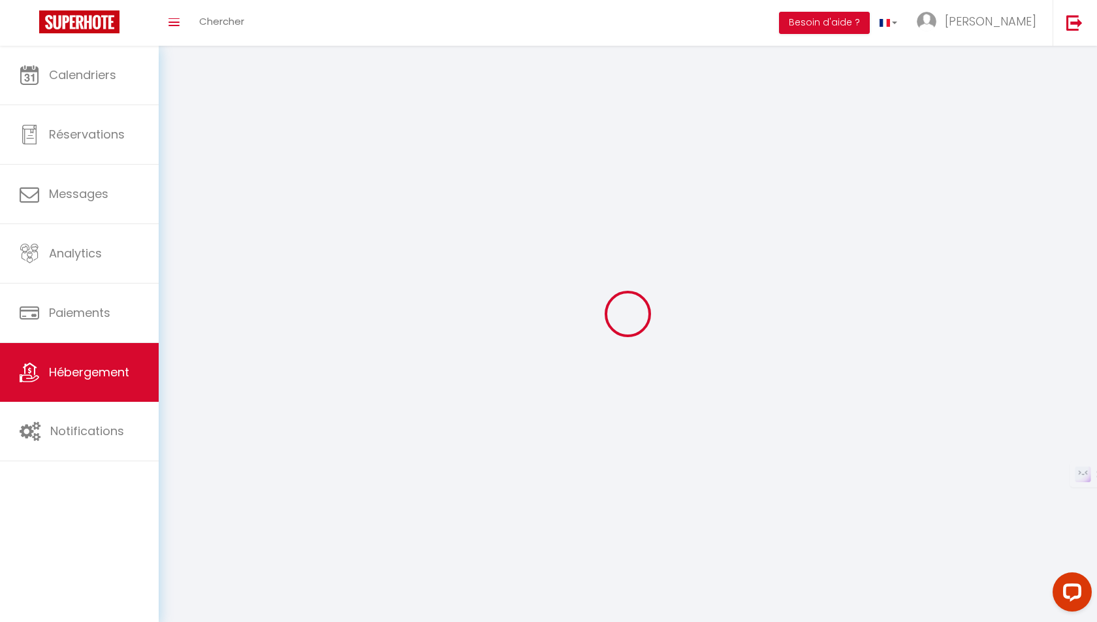
select select
checkbox input "false"
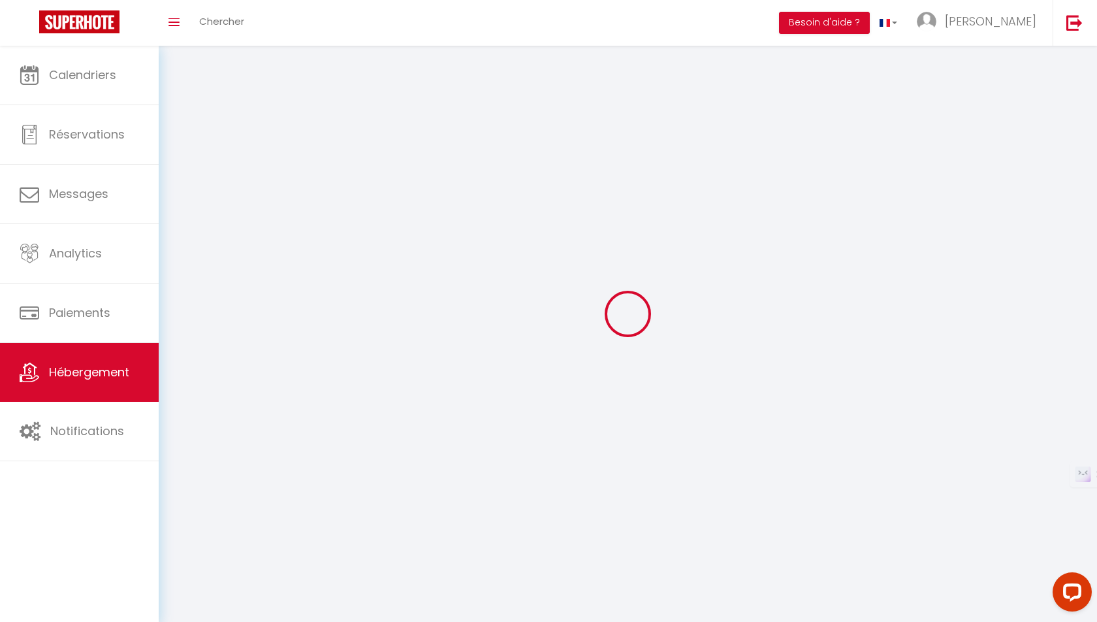
checkbox input "false"
select select
select select "28"
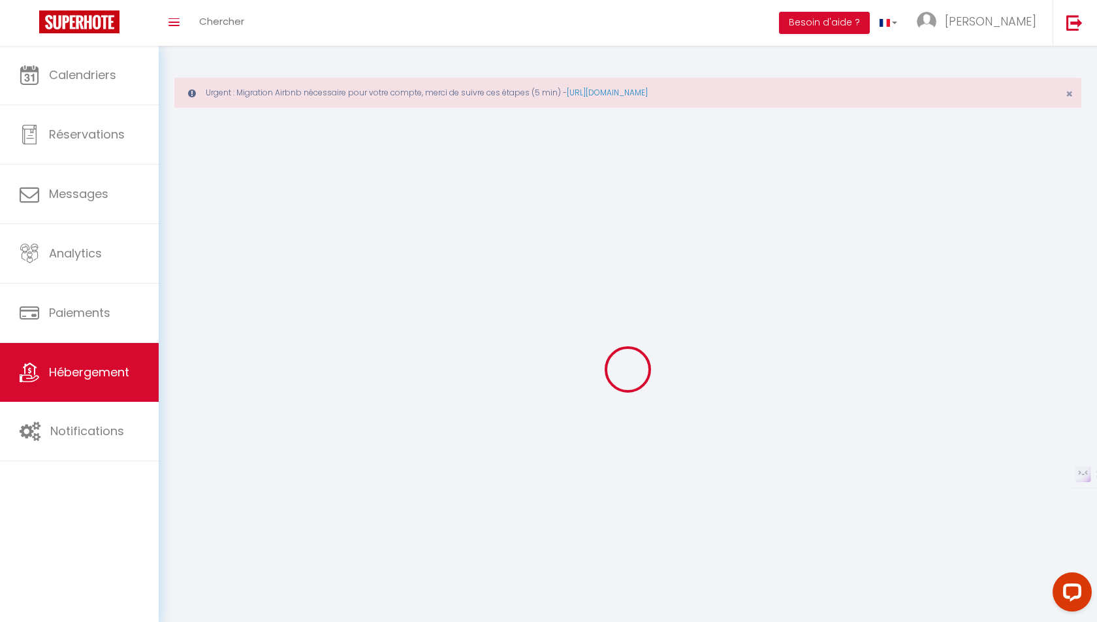
select select
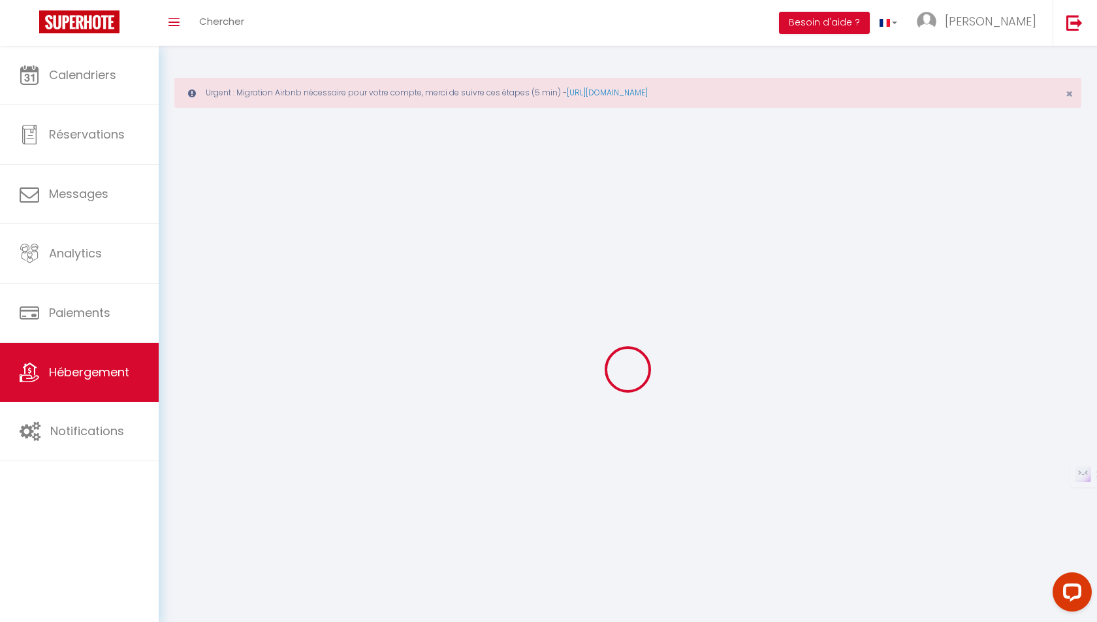
select select
checkbox input "false"
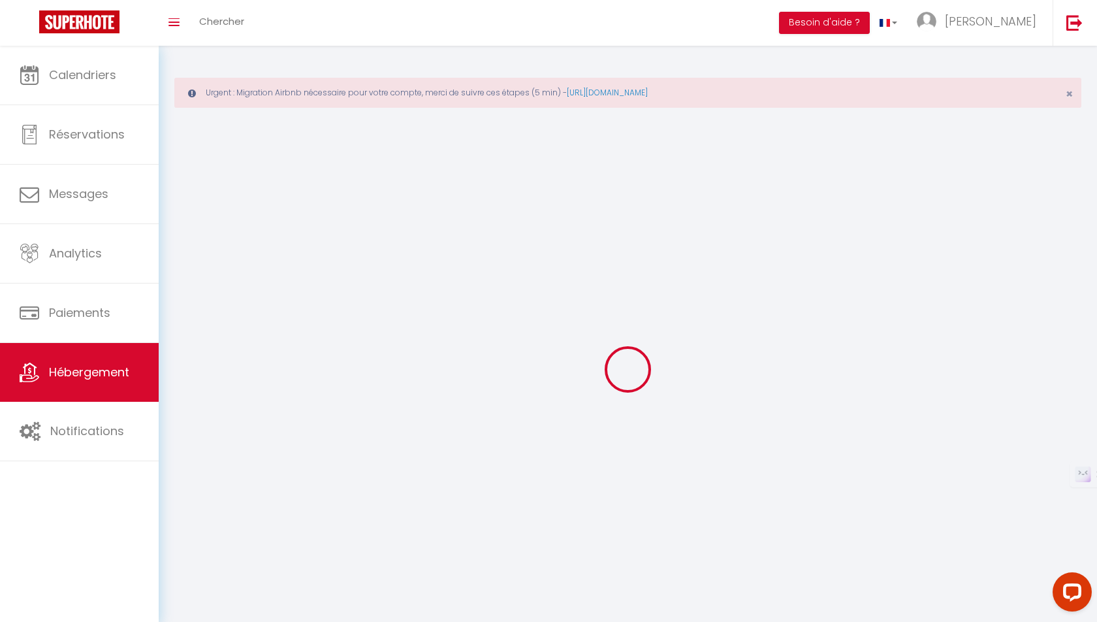
checkbox input "false"
select select
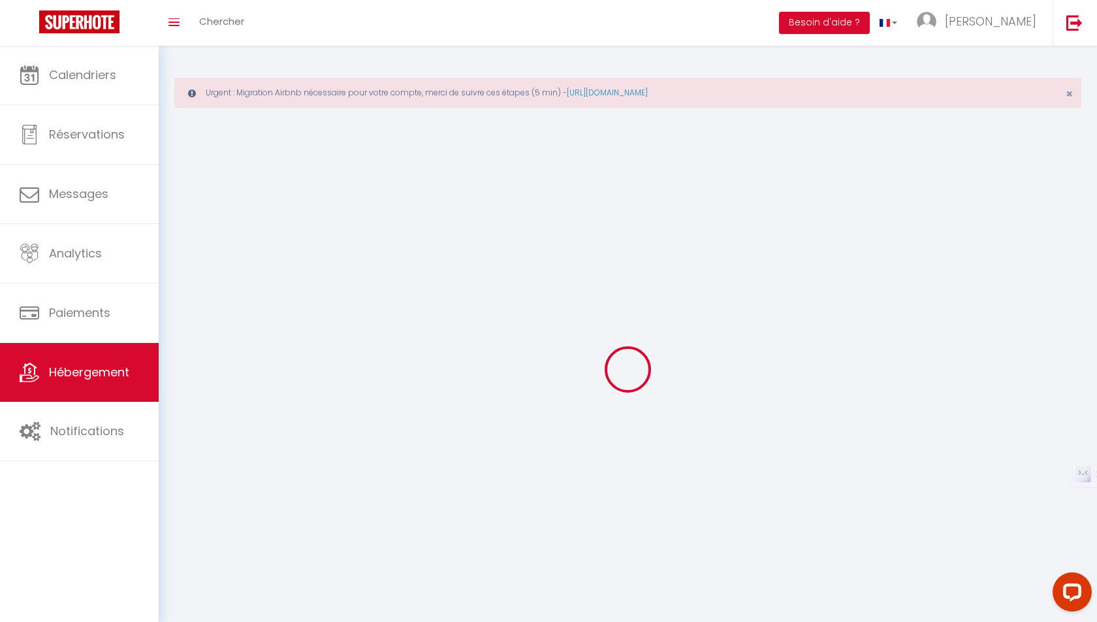
select select
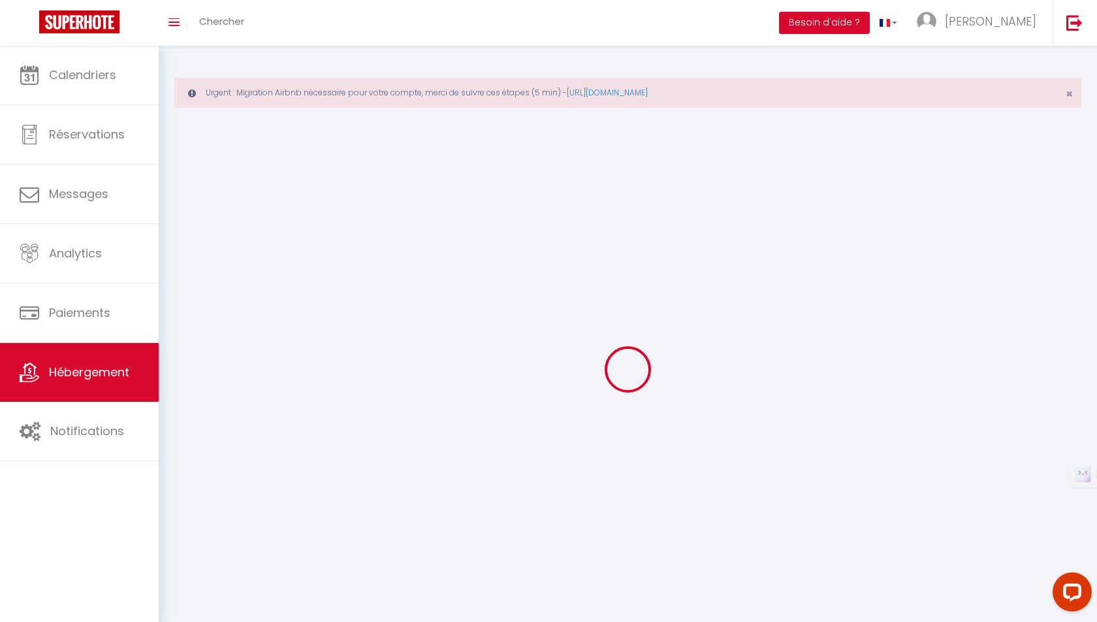
checkbox input "false"
select select
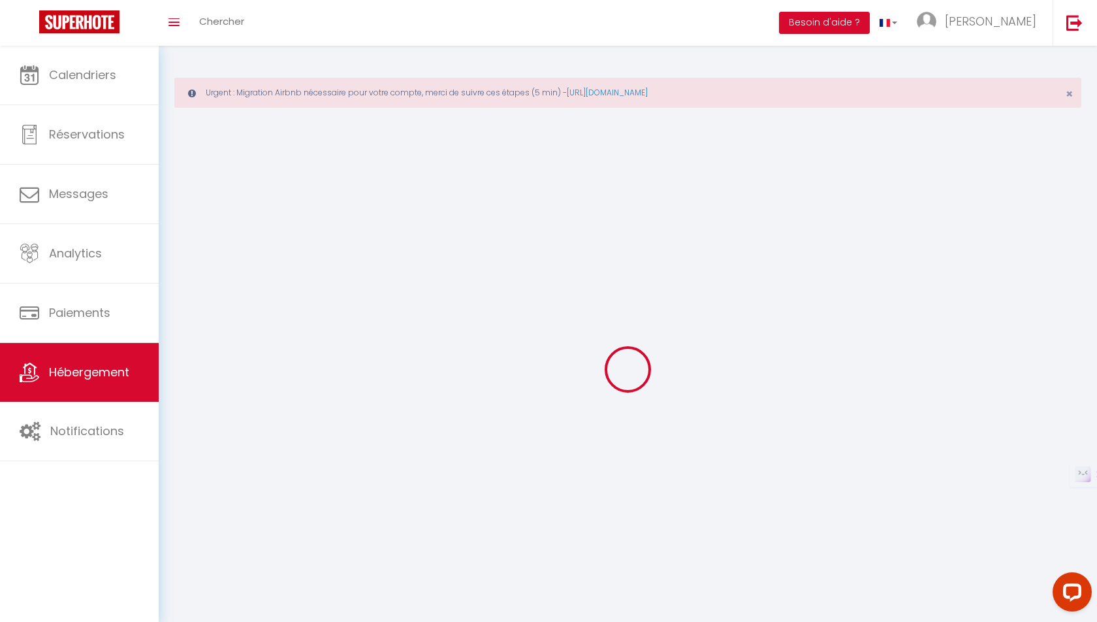
select select
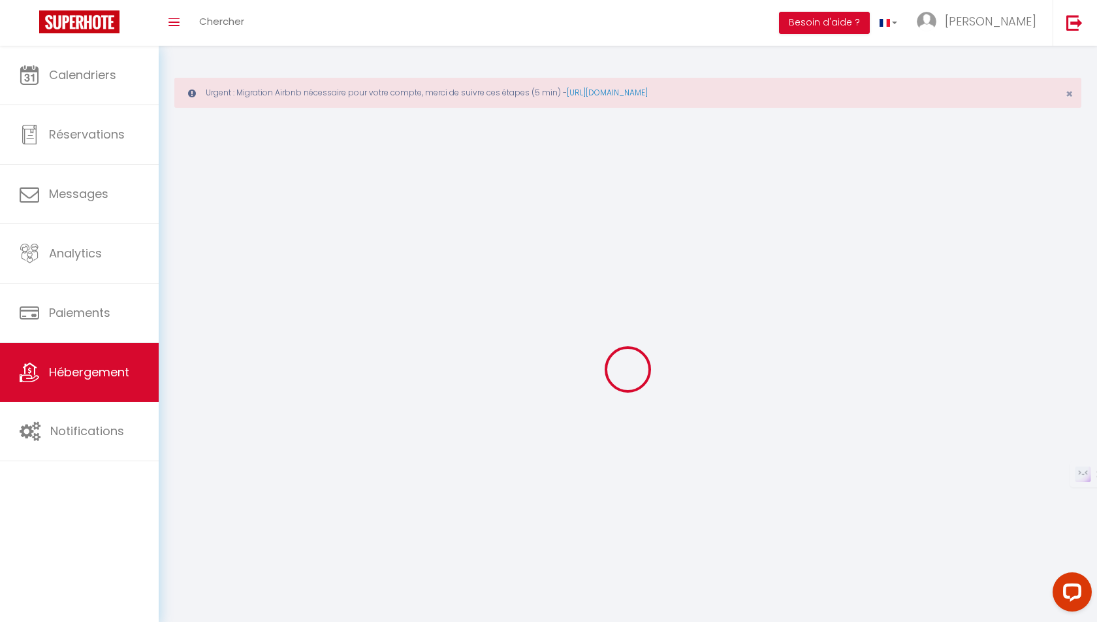
select select
checkbox input "false"
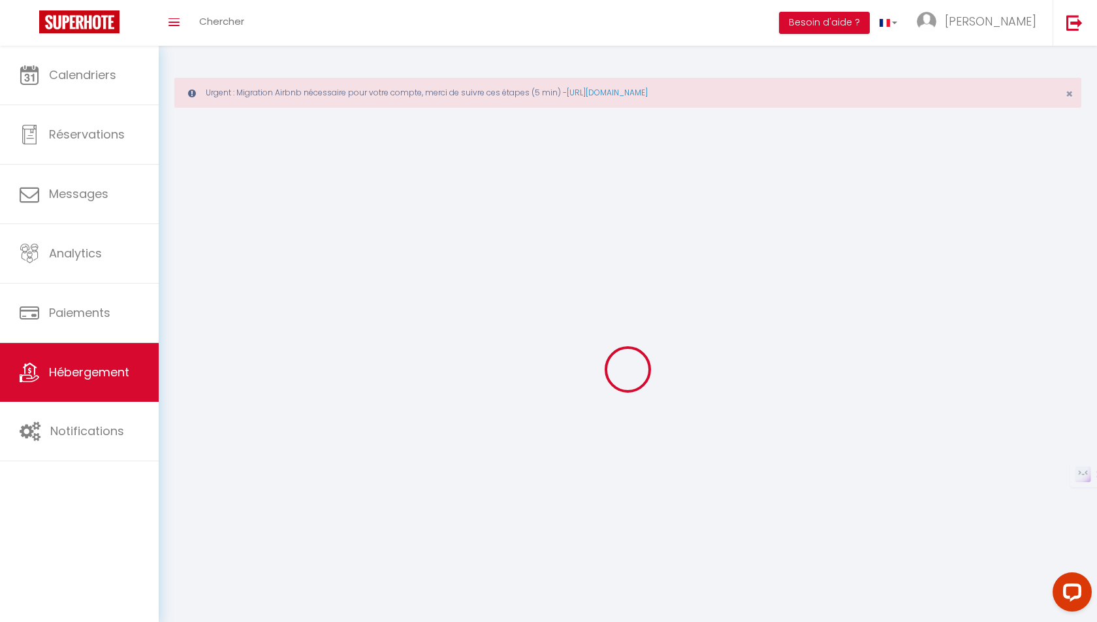
select select
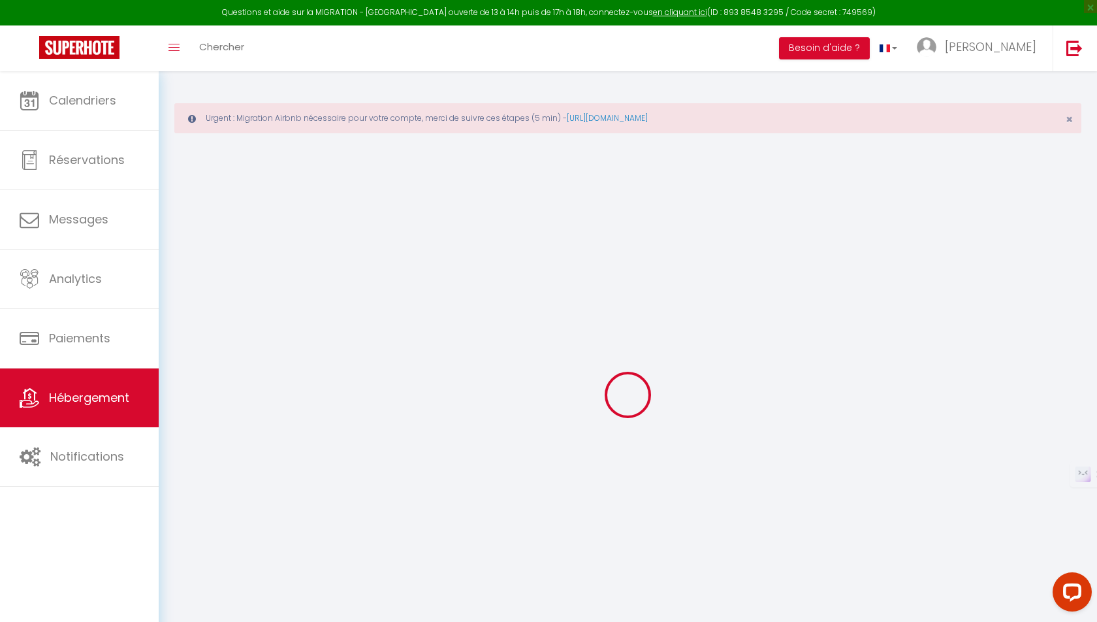
select select "+ 20 %"
select select
checkbox input "false"
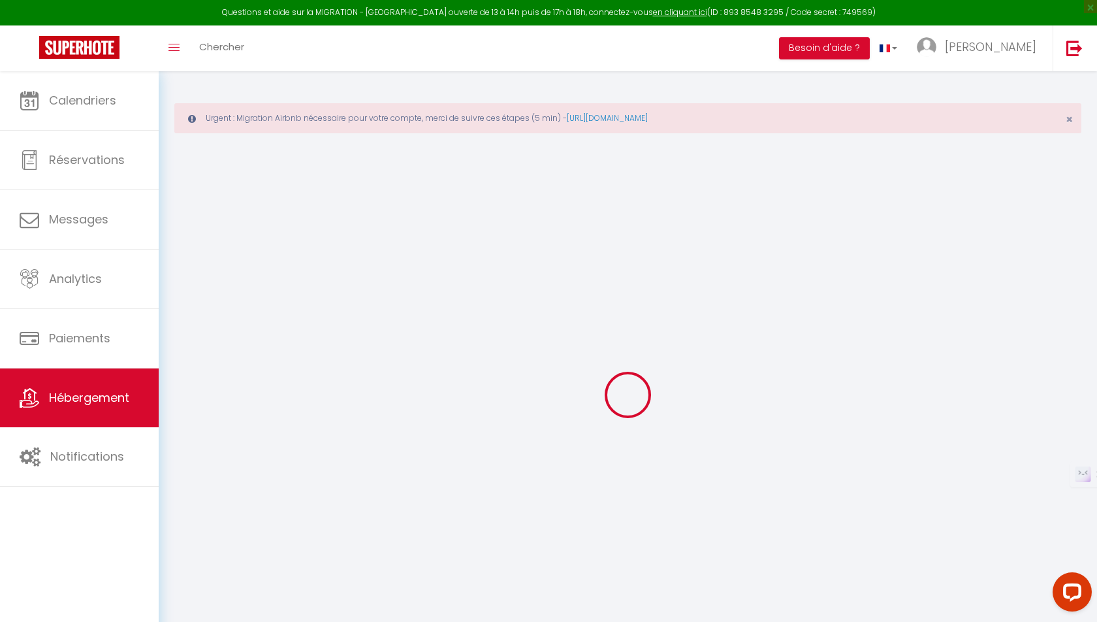
checkbox input "false"
select select
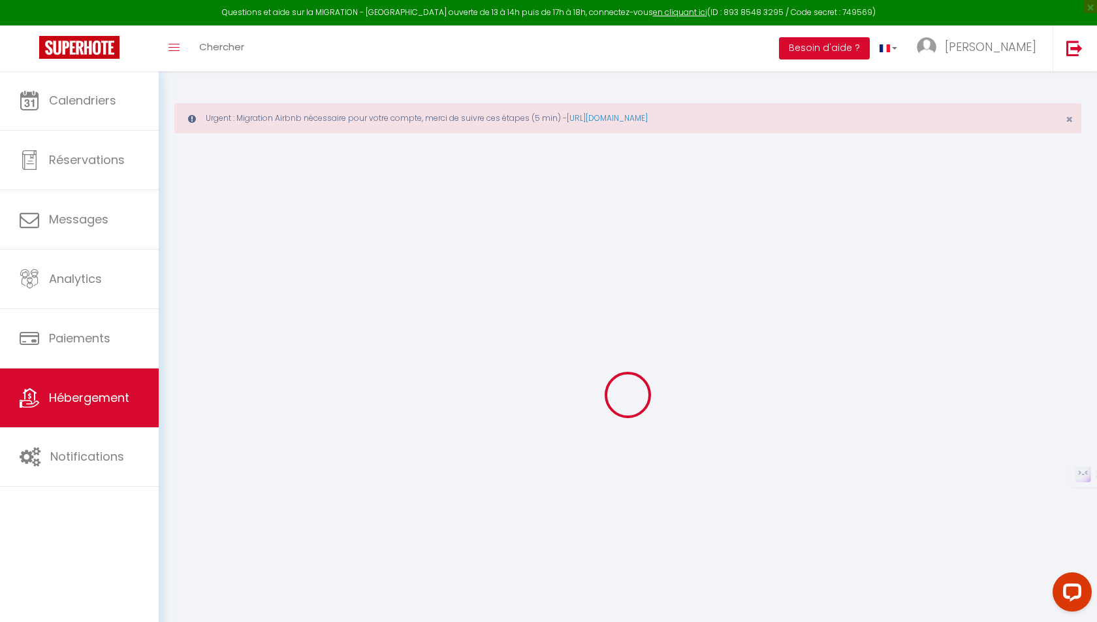
checkbox input "false"
select select "3974-1154899706971773832"
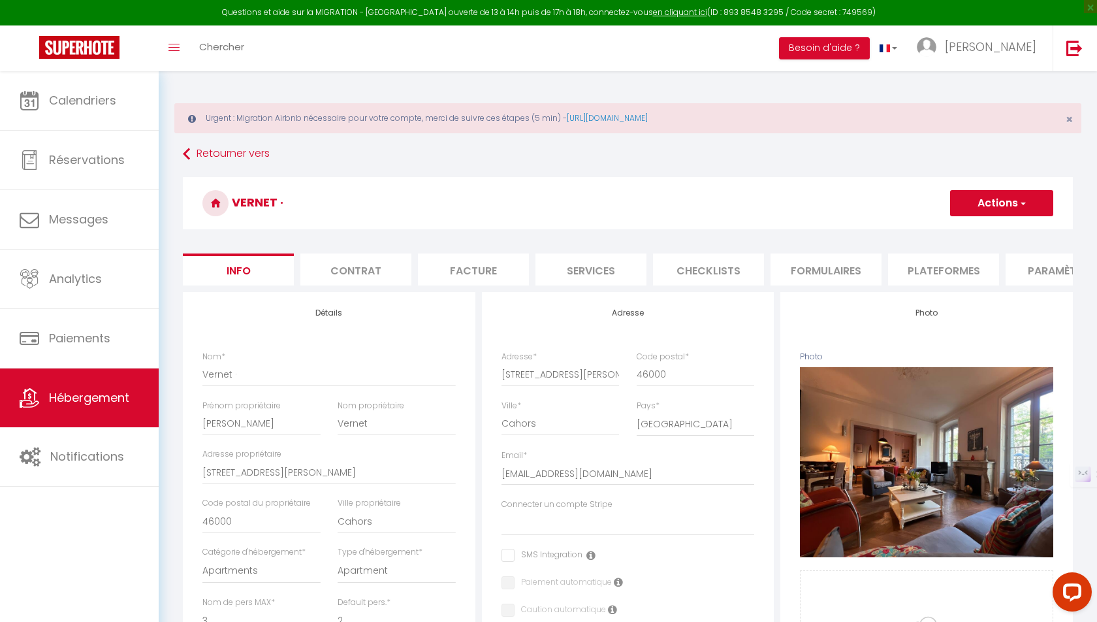
click at [920, 267] on li "Plateformes" at bounding box center [943, 269] width 111 height 32
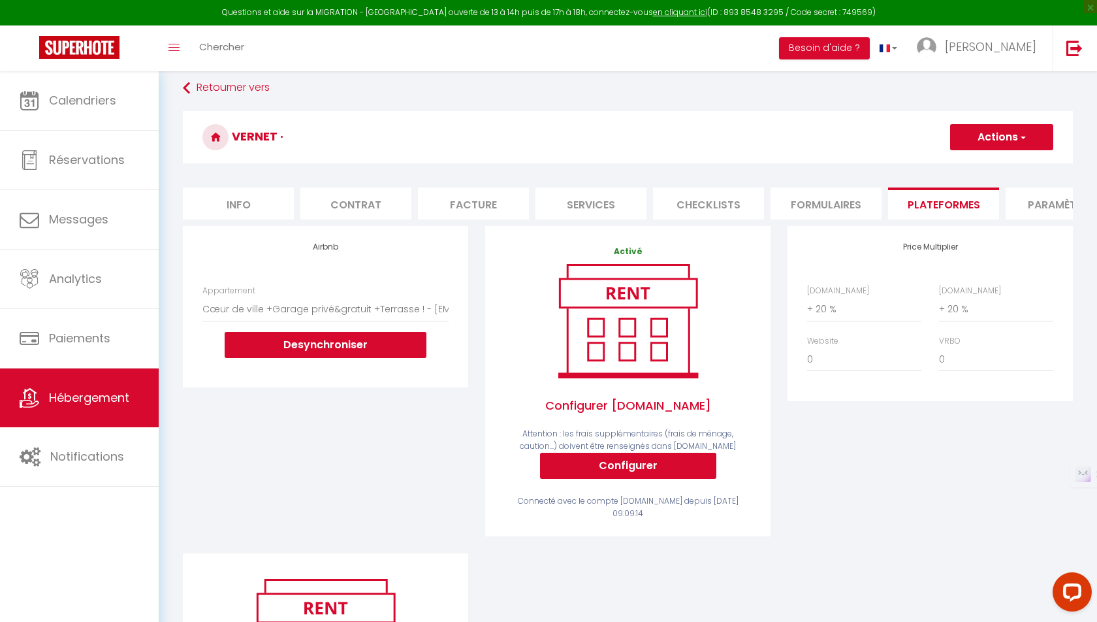
scroll to position [69, 0]
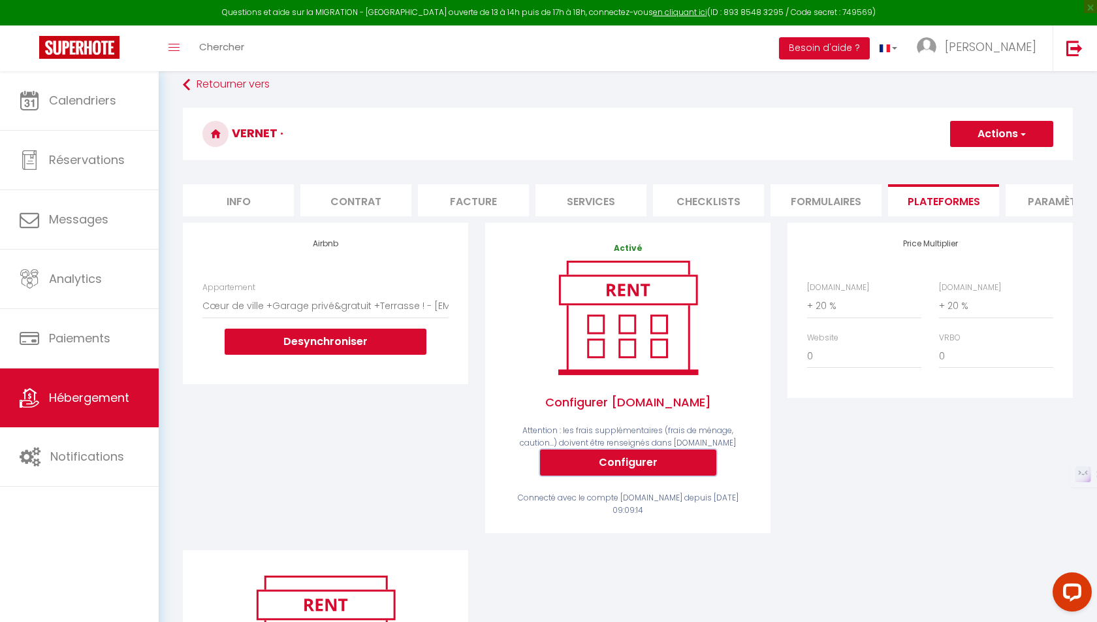
click at [573, 469] on button "Configurer" at bounding box center [628, 462] width 176 height 26
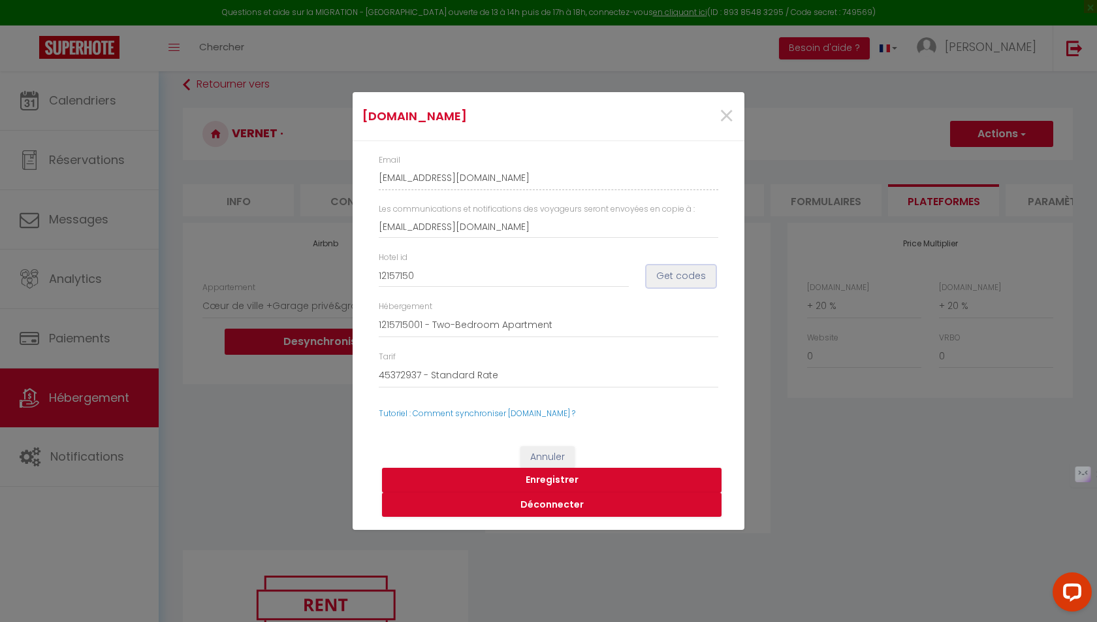
click at [681, 277] on button "Get codes" at bounding box center [681, 276] width 69 height 22
click at [570, 276] on input "12157150" at bounding box center [504, 276] width 250 height 24
click at [666, 276] on button "Get codes" at bounding box center [681, 276] width 69 height 22
click at [686, 266] on button "Get codes" at bounding box center [681, 276] width 69 height 22
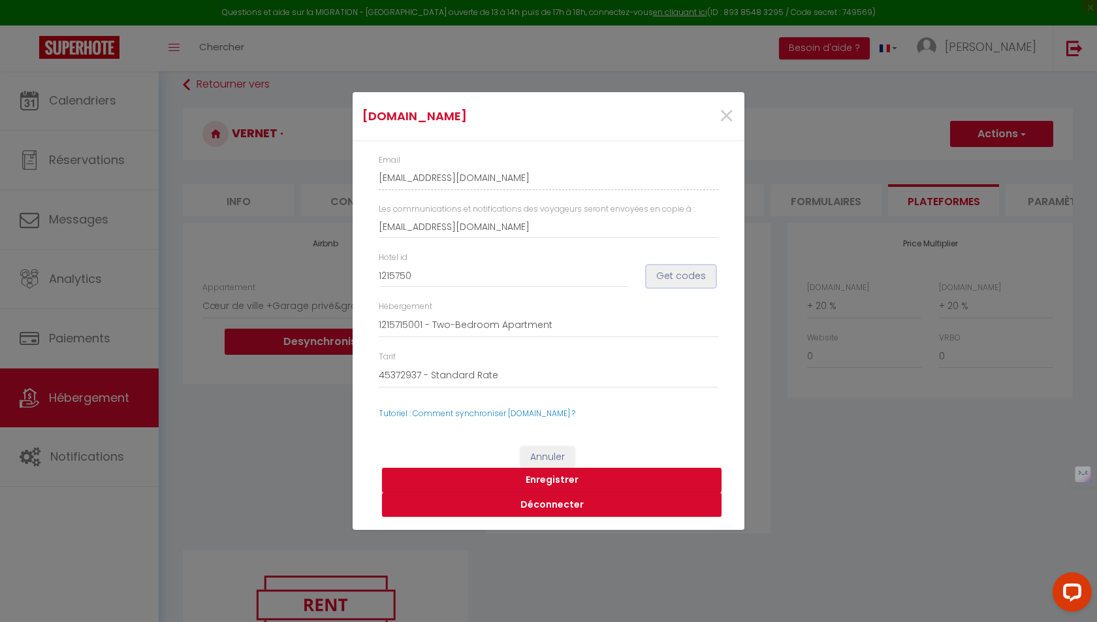
click at [673, 275] on button "Get codes" at bounding box center [681, 276] width 69 height 22
click at [398, 275] on input "1215750" at bounding box center [504, 276] width 250 height 24
type input "12157150"
click at [666, 276] on button "Get codes" at bounding box center [681, 276] width 69 height 22
click at [600, 481] on button "Enregistrer" at bounding box center [552, 480] width 340 height 25
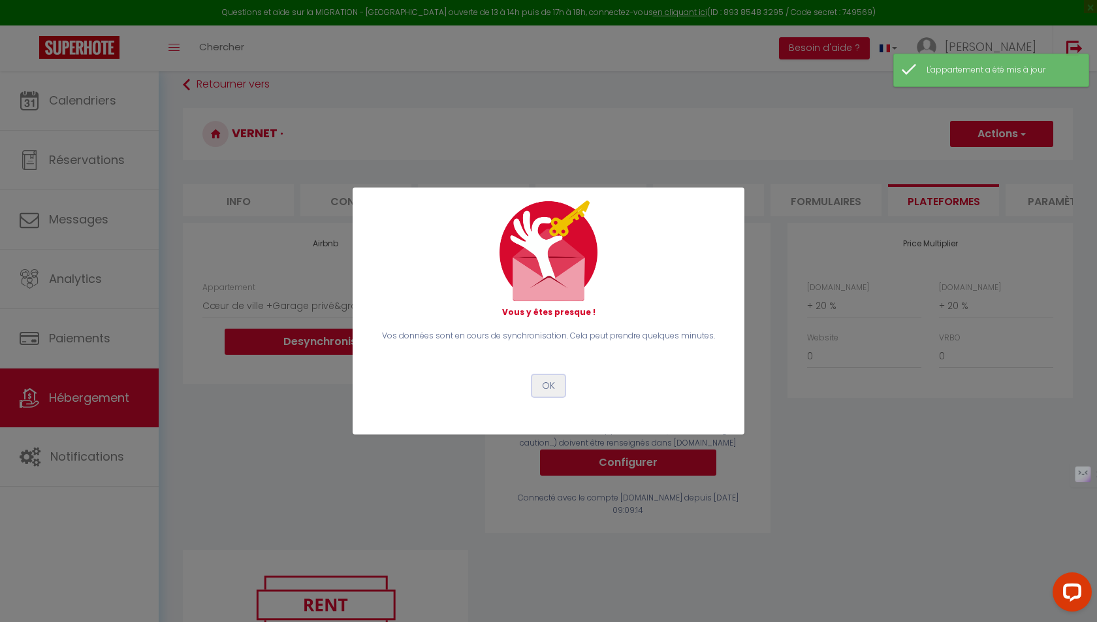
click at [549, 388] on button "OK" at bounding box center [548, 386] width 33 height 22
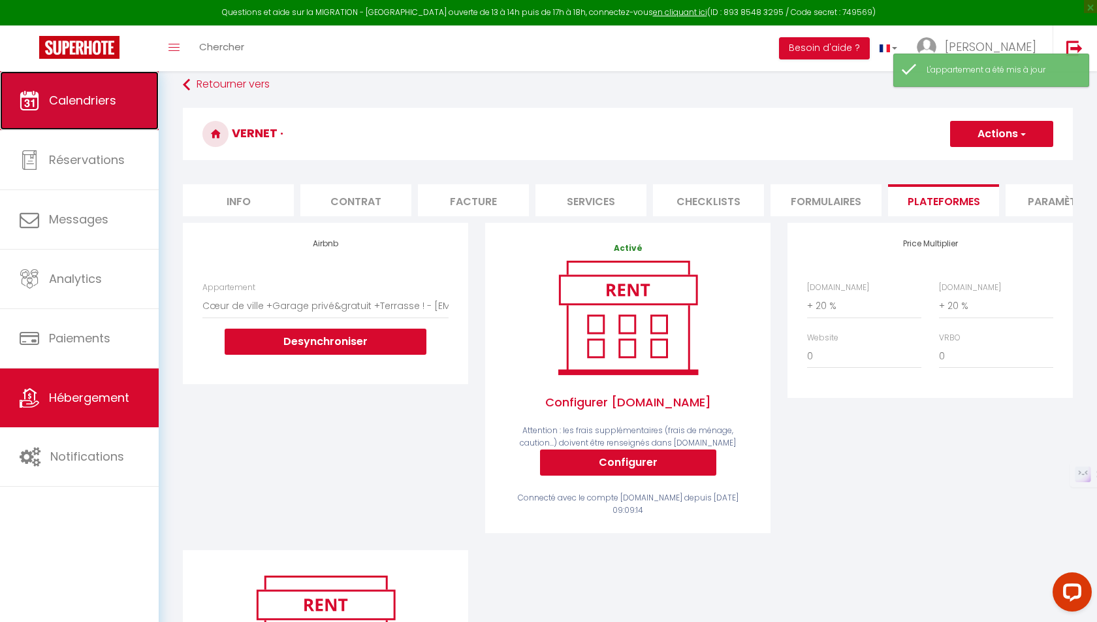
click at [59, 89] on link "Calendriers" at bounding box center [79, 100] width 159 height 59
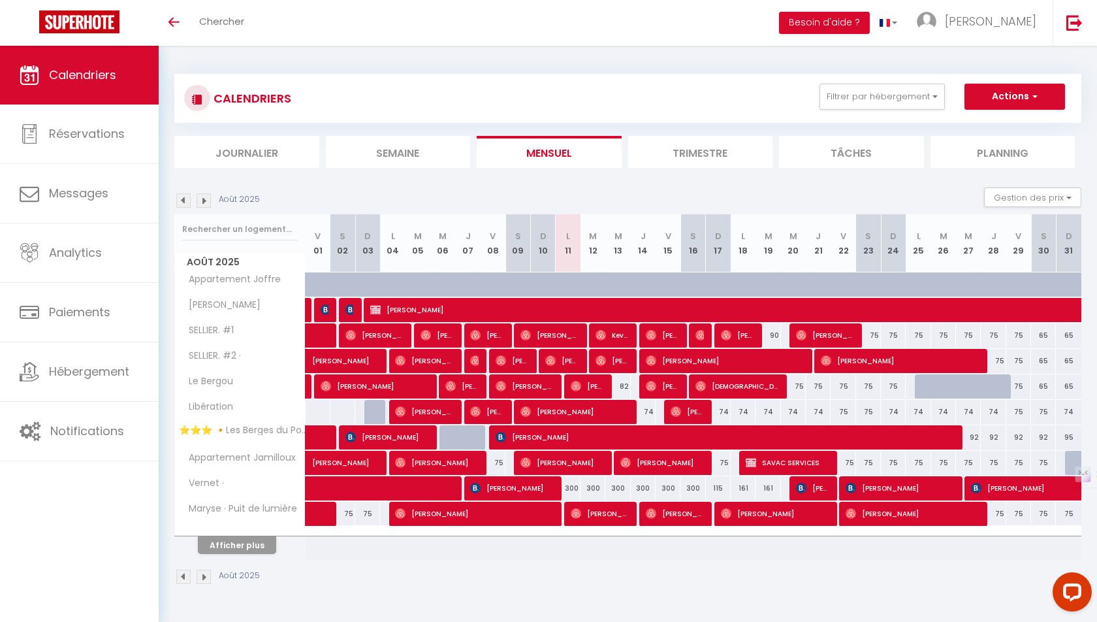
click at [573, 485] on div "300" at bounding box center [568, 488] width 25 height 24
type input "300"
type input "Lun 11 Août 2025"
type input "[DATE]"
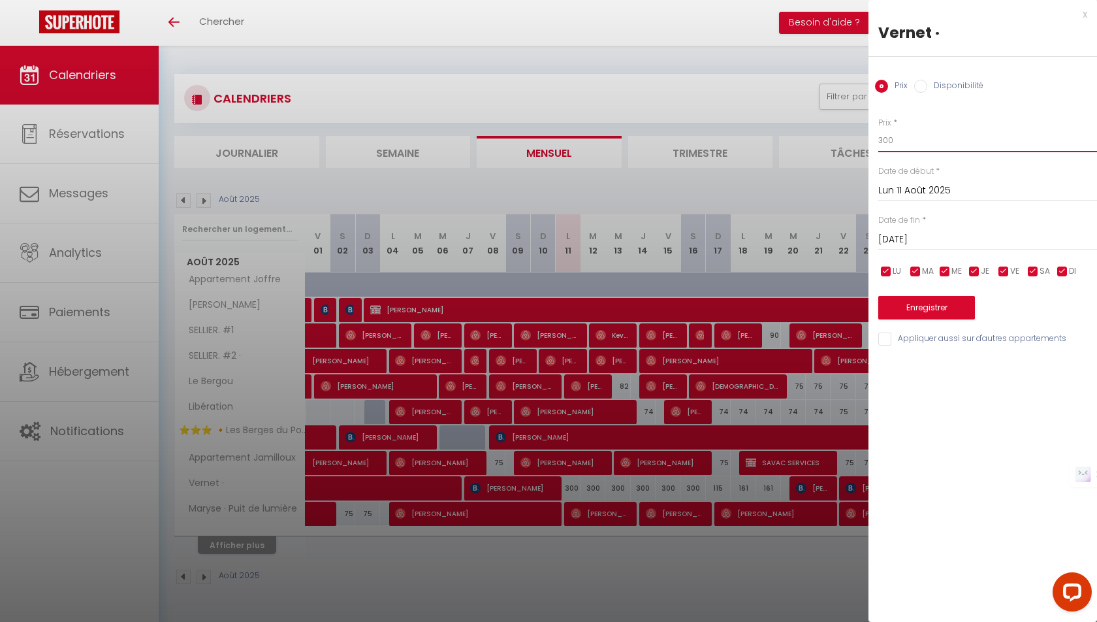
click at [892, 137] on input "300" at bounding box center [987, 141] width 219 height 24
type input "600"
click at [907, 239] on input "[DATE]" at bounding box center [987, 239] width 219 height 17
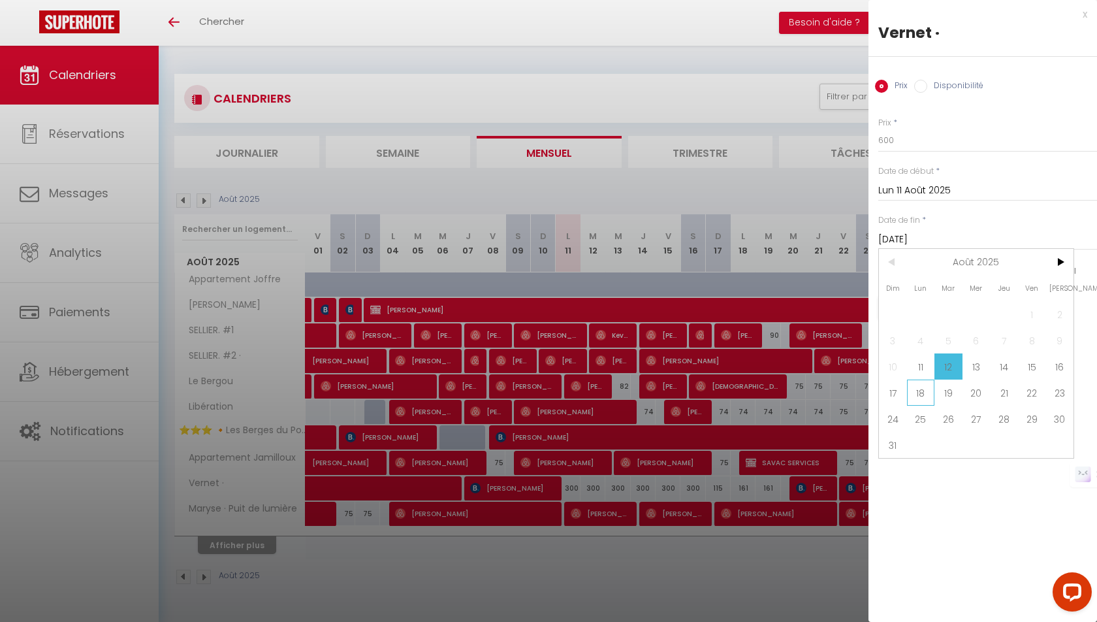
click at [928, 396] on span "18" at bounding box center [921, 392] width 28 height 26
type input "Lun 18 Août 2025"
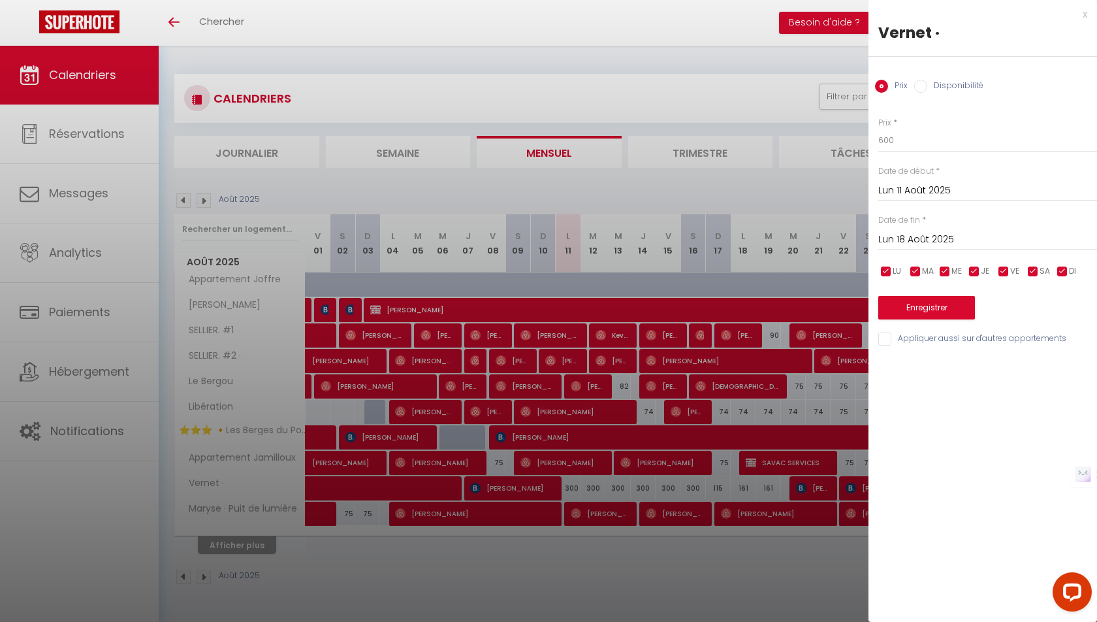
click at [930, 326] on div "Prix * 600 Statut * Disponible Indisponible Date de début * [DATE] < [DATE] > D…" at bounding box center [983, 224] width 229 height 247
click at [931, 313] on button "Enregistrer" at bounding box center [926, 308] width 97 height 24
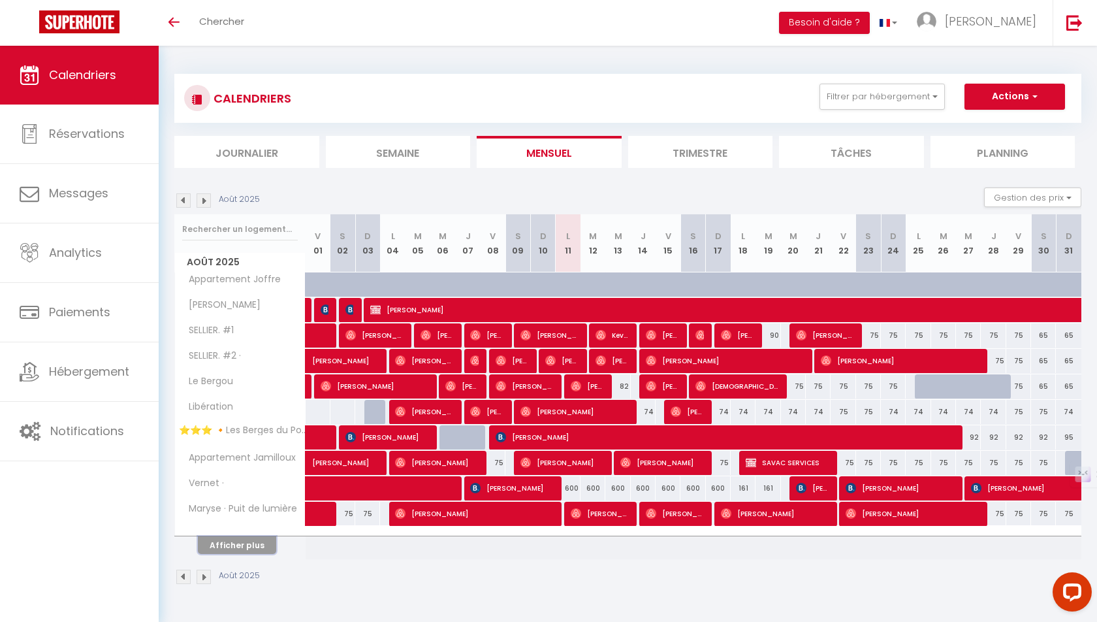
click at [251, 539] on button "Afficher plus" at bounding box center [237, 545] width 78 height 18
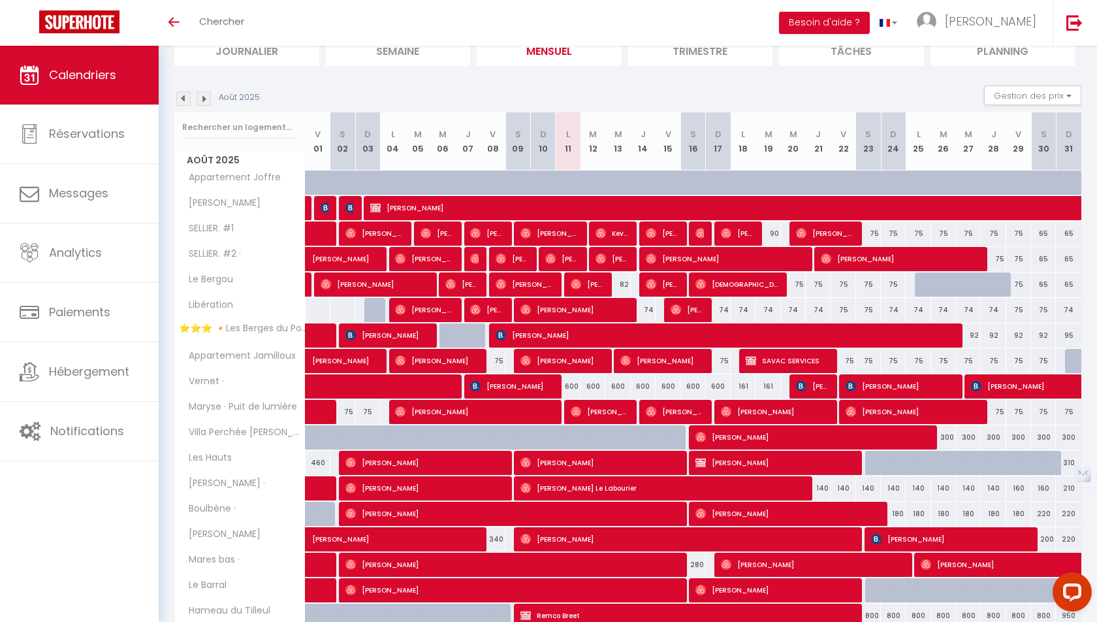
scroll to position [111, 0]
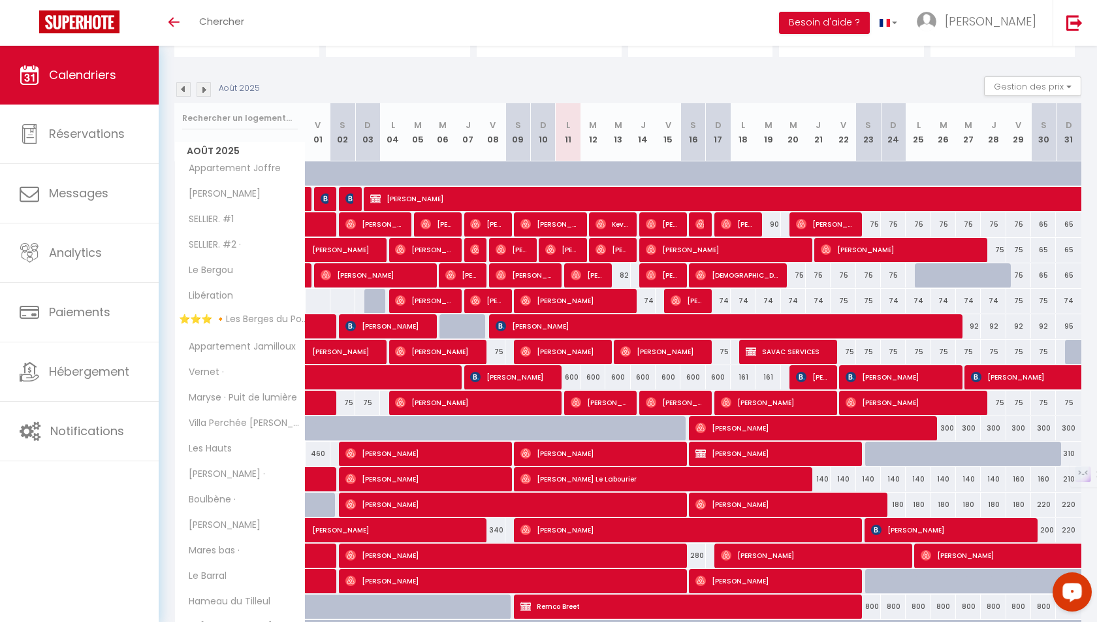
click at [1068, 585] on div "Open LiveChat chat widget" at bounding box center [1072, 591] width 22 height 22
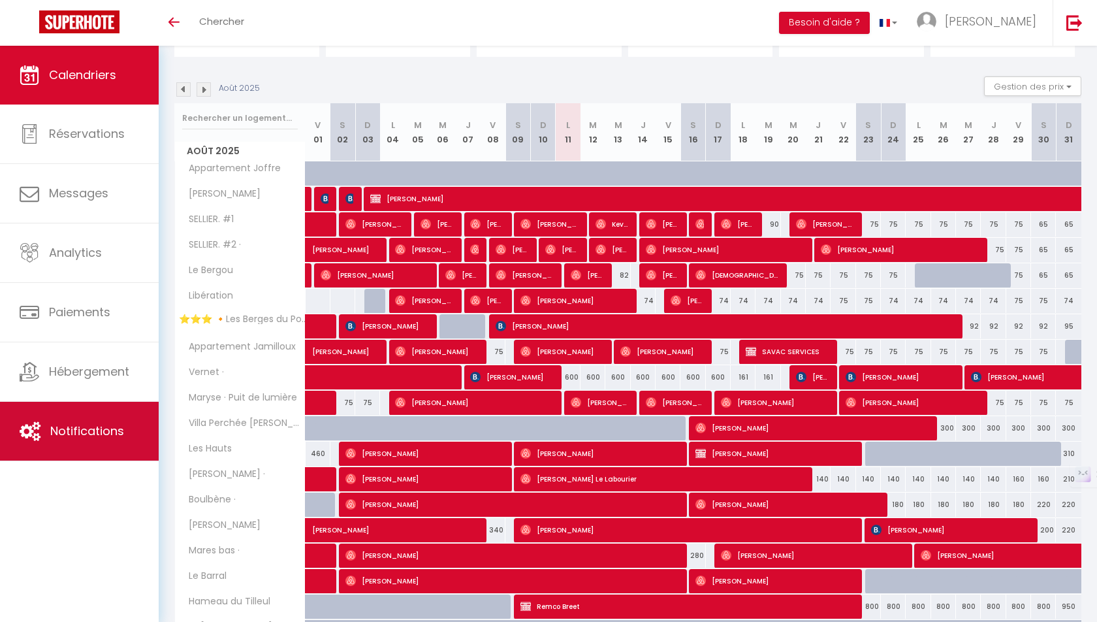
click at [86, 438] on link "Notifications" at bounding box center [79, 431] width 159 height 59
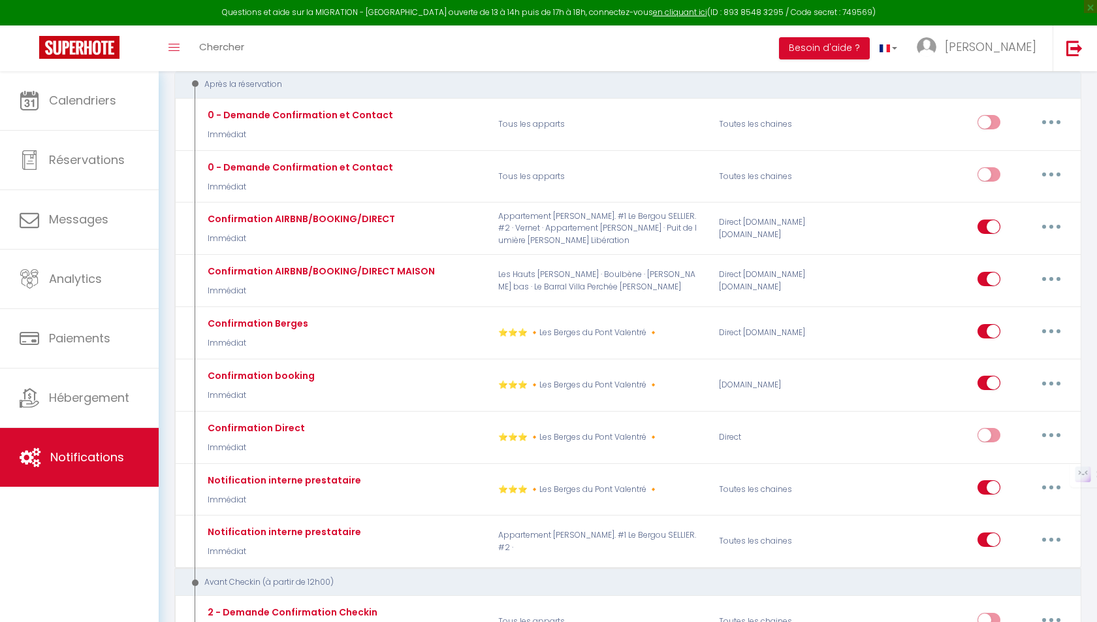
scroll to position [205, 0]
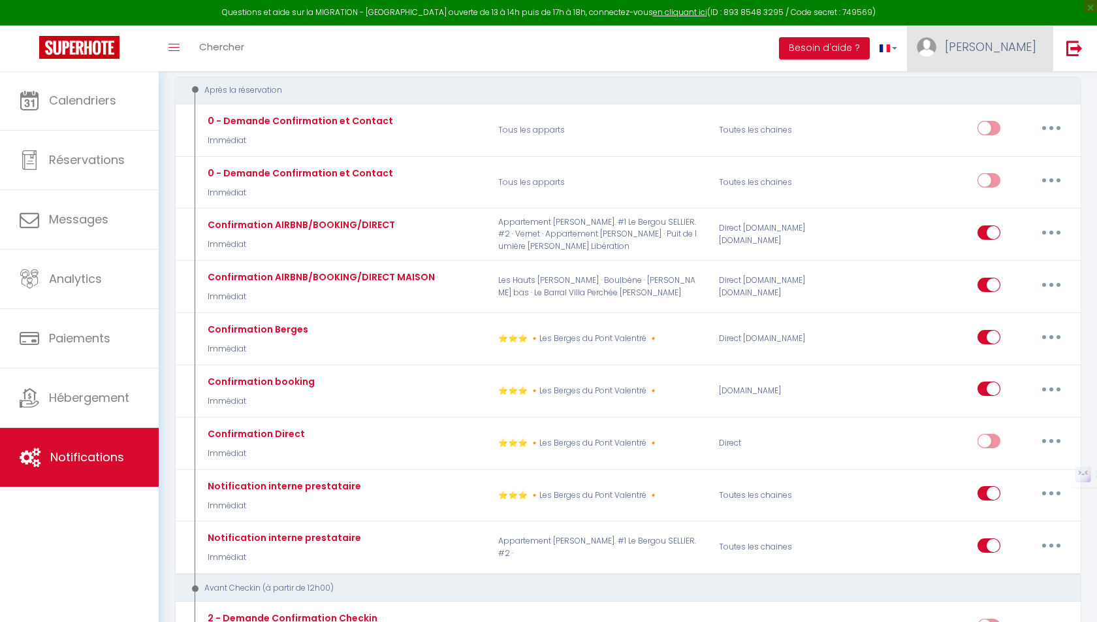
click at [991, 61] on link "[PERSON_NAME]" at bounding box center [980, 48] width 146 height 46
click at [999, 93] on link "Paramètres" at bounding box center [1000, 91] width 97 height 22
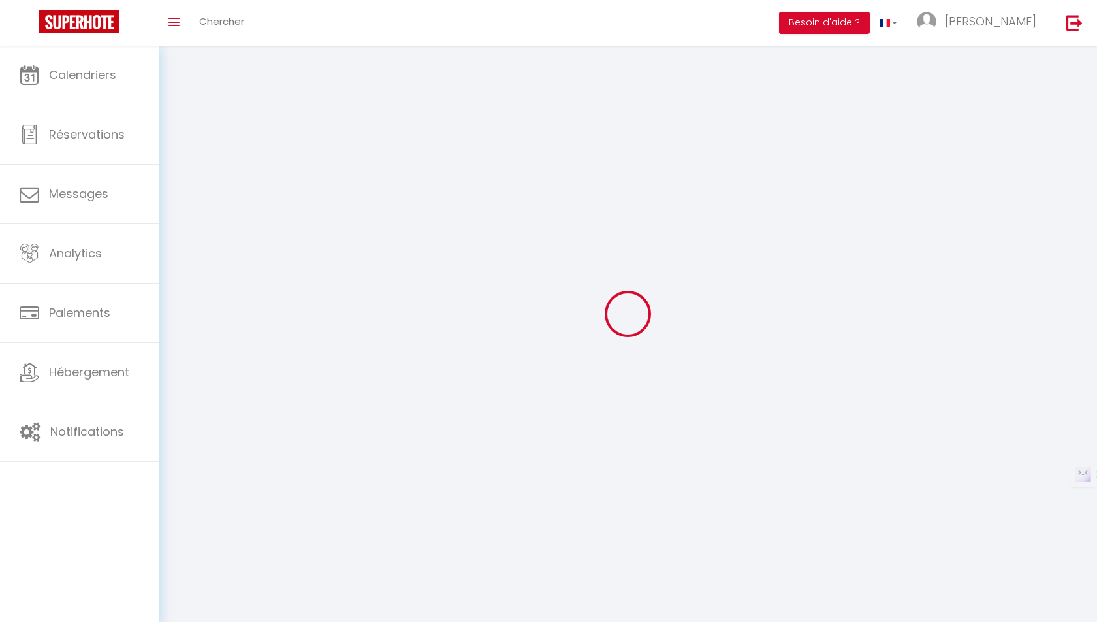
type input "[PERSON_NAME]"
type input "0625984865"
type input "[STREET_ADDRESS]"
type input "46800"
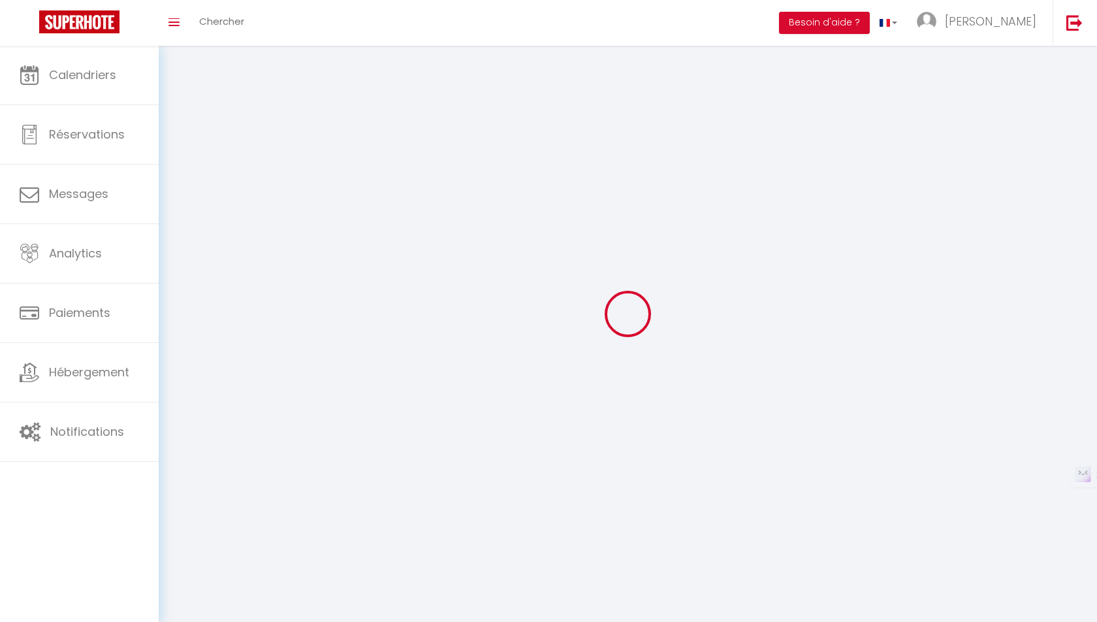
type input "Montcuq"
type input "gvRROz4H2GMxSUooKmw7BY0Y5"
type input "AmvfsseHlQNFA7TWxux6PGfN4"
select select "28"
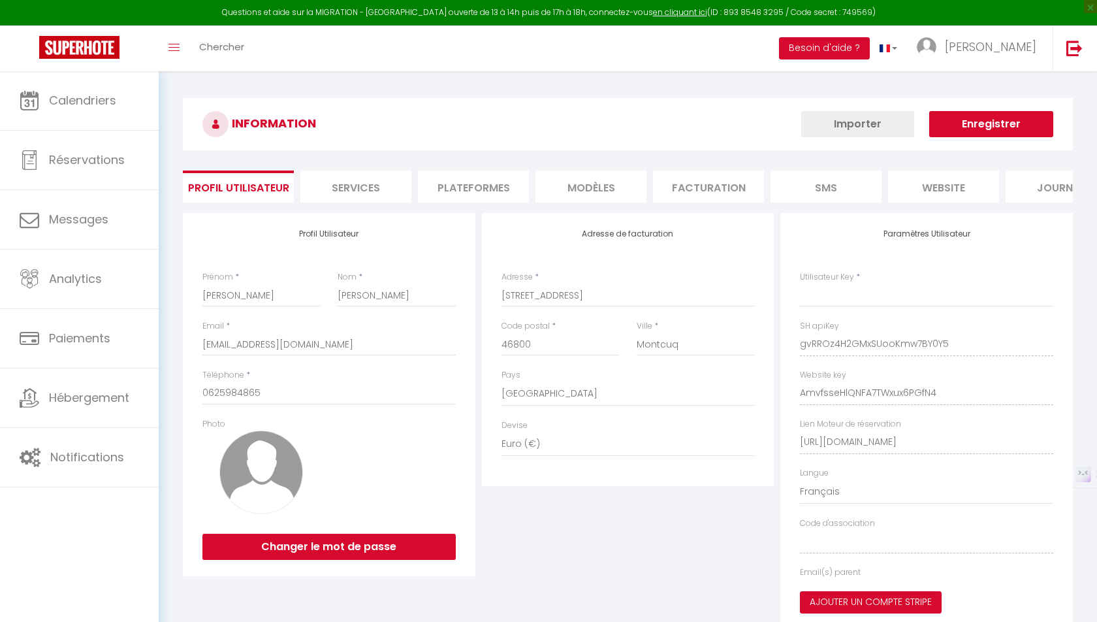
type input "gvRROz4H2GMxSUooKmw7BY0Y5"
type input "AmvfsseHlQNFA7TWxux6PGfN4"
type input "[URL][DOMAIN_NAME]"
select select "fr"
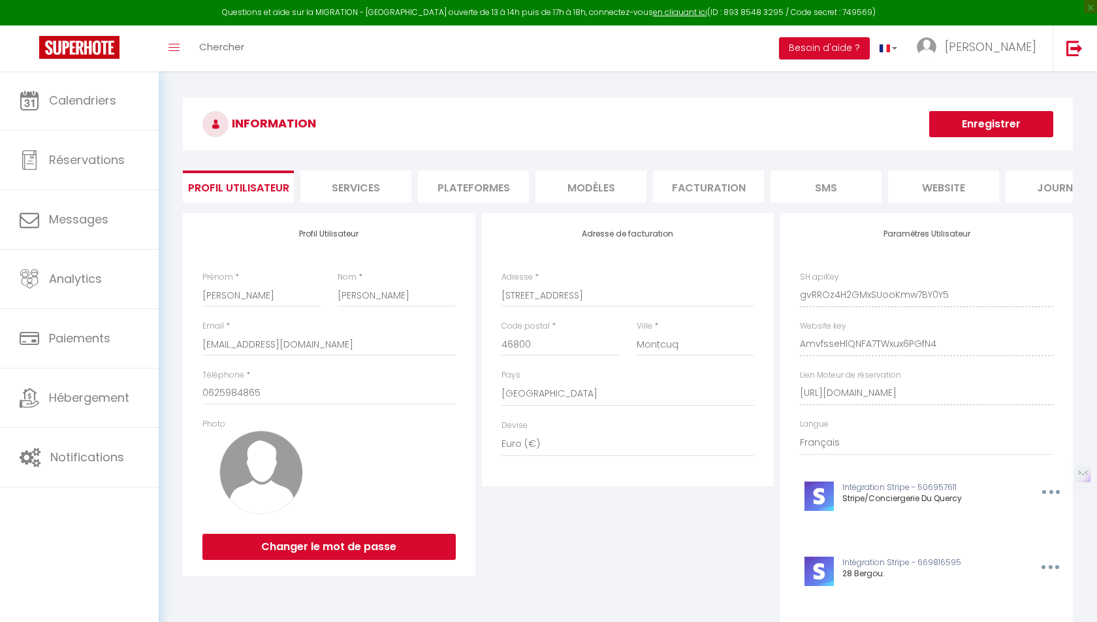
click at [288, 360] on div "Profil Utilisateur Prénom * [PERSON_NAME] * [PERSON_NAME] * [EMAIL_ADDRESS][DOM…" at bounding box center [329, 394] width 293 height 363
click at [285, 344] on input "[EMAIL_ADDRESS][DOMAIN_NAME]" at bounding box center [328, 344] width 253 height 24
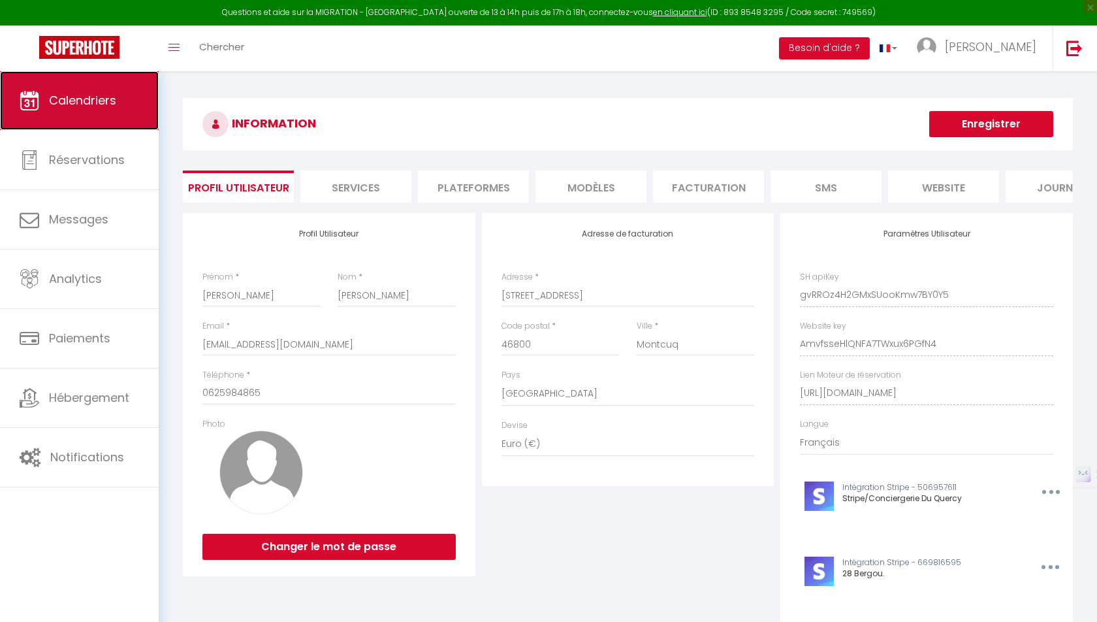
click at [69, 89] on link "Calendriers" at bounding box center [79, 100] width 159 height 59
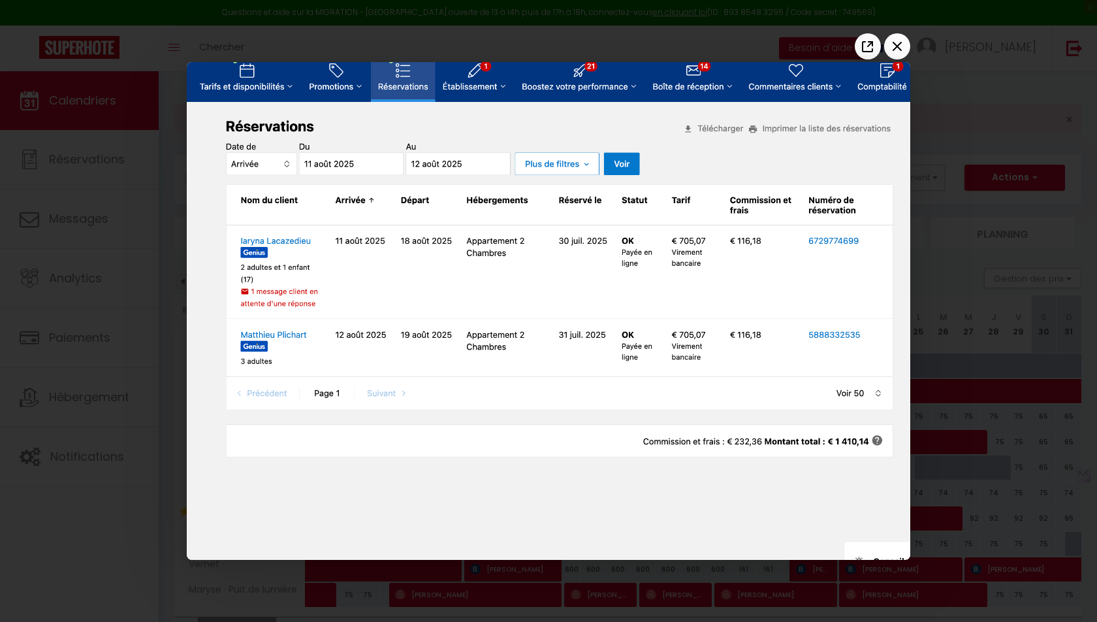
click at [936, 195] on div at bounding box center [548, 311] width 1097 height 622
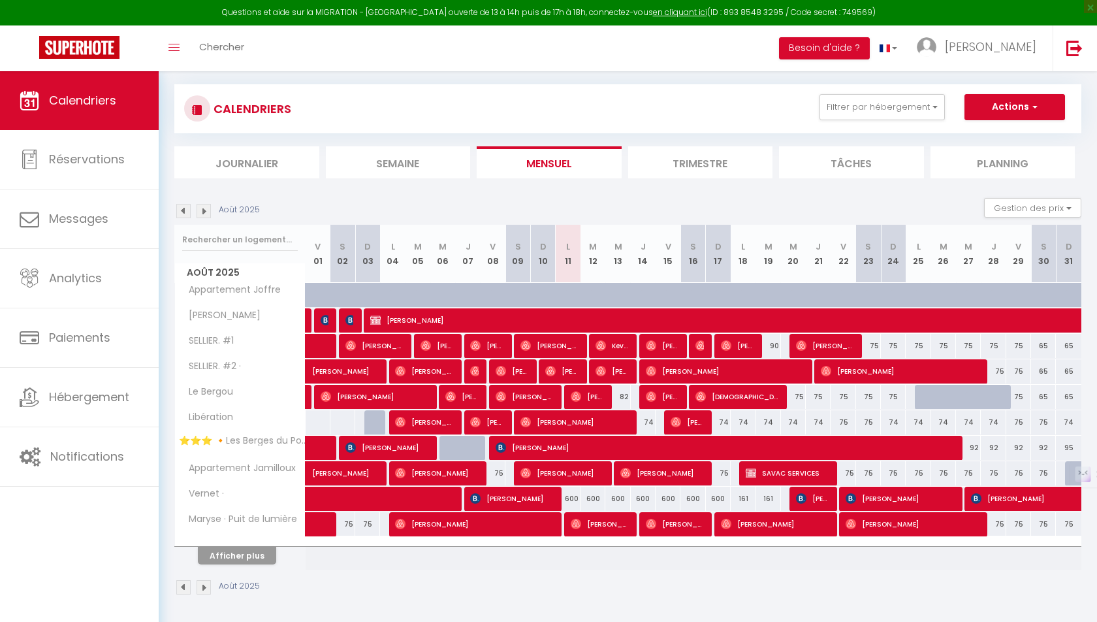
scroll to position [15, 0]
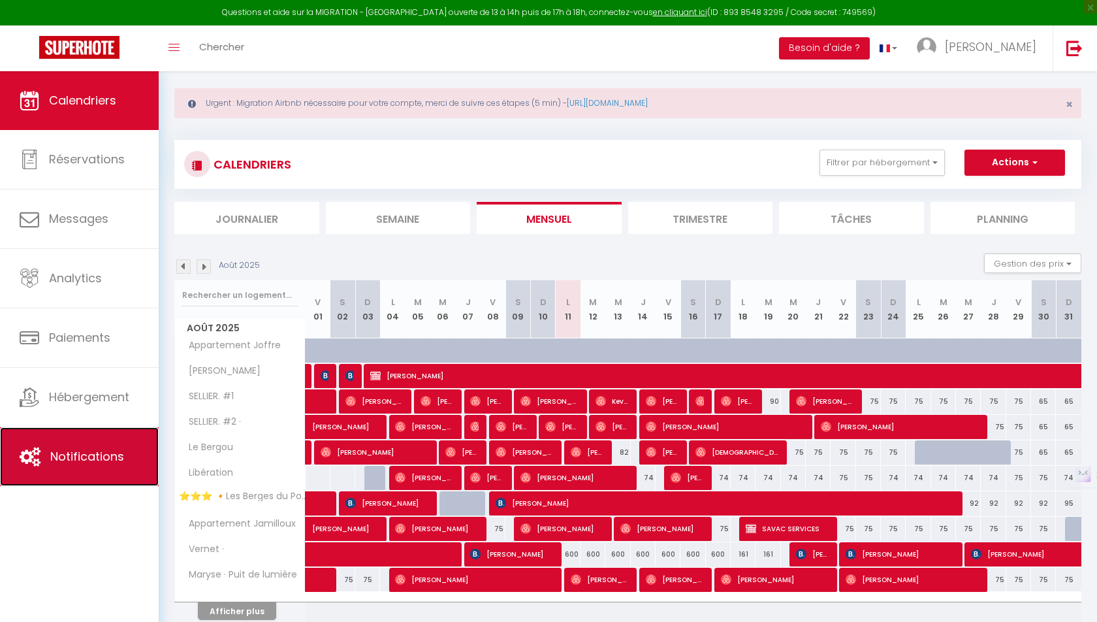
click at [106, 445] on link "Notifications" at bounding box center [79, 456] width 159 height 59
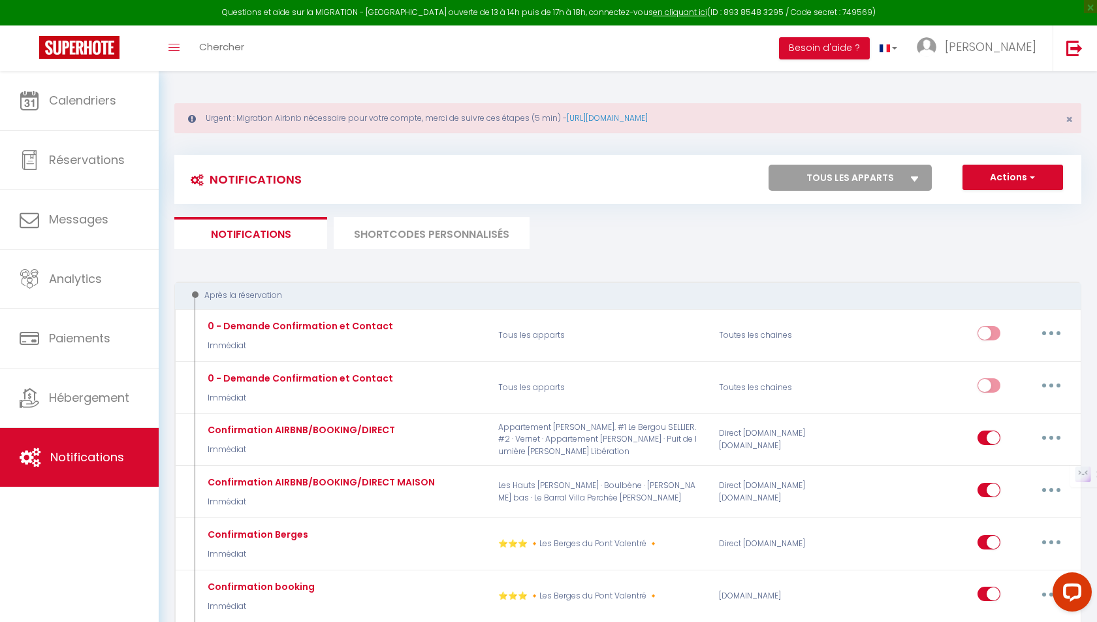
click at [417, 225] on li "SHORTCODES PERSONNALISÉS" at bounding box center [432, 233] width 196 height 32
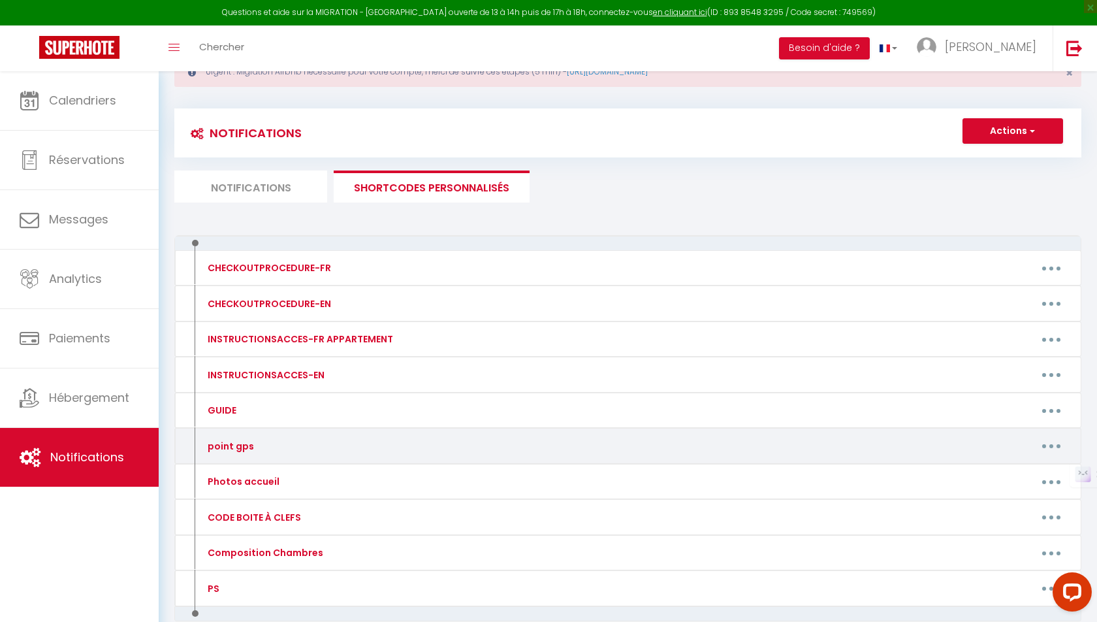
scroll to position [50, 0]
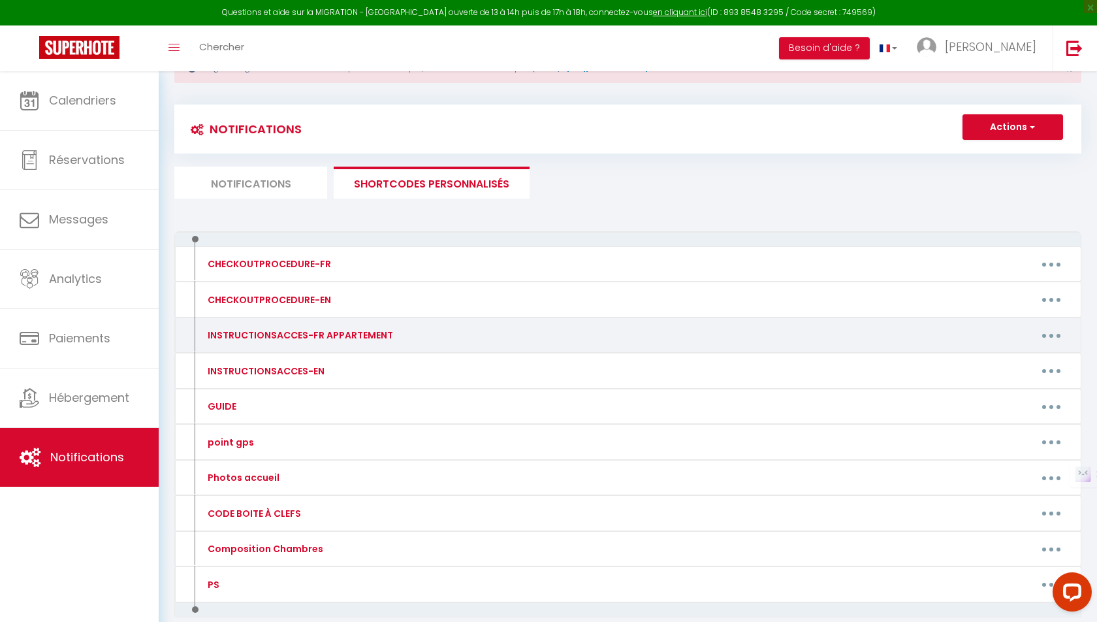
click at [1055, 333] on button "button" at bounding box center [1051, 335] width 37 height 21
click at [1006, 358] on link "Editer" at bounding box center [1017, 365] width 97 height 22
type input "INSTRUCTIONSACCES-FR APPARTEMENT"
type textarea "Il ne vous reste plus qu’à venir avec vos valises, en effet tout est fourni dan…"
type textarea "Bonjour [GUEST:FIRST_NAME]! Voici le guide pour avoir accès à l’appartement : P…"
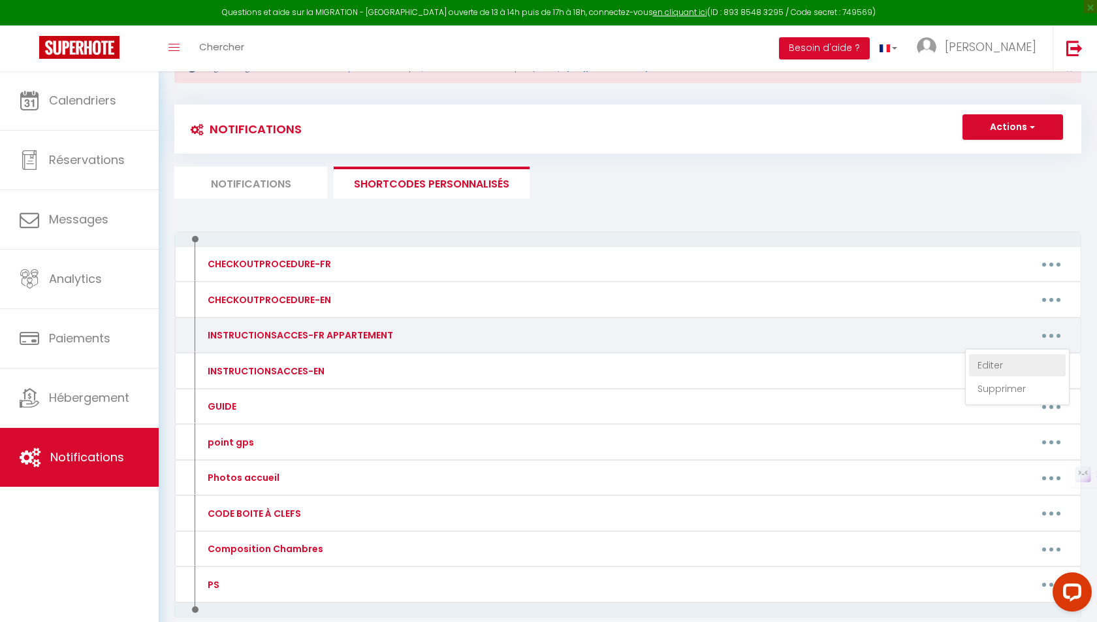
type textarea "Bonjour [GUEST:FIRST_NAME]! Voici le guide pour avoir accès à l’appartement : P…"
type textarea "Loremip [DOLOR:SITAM_CONS] ! A'elitseddoei temp inci utla 03e - dolore-magn al …"
type textarea "Loremip [DOLOR:SITAM_CONS] ! A'elitseddoei temp inci utla 49e - dolore-magn al …"
type textarea "Loremip [DOLOR:SITAM_CONS] ! A’elitseddoei tem incid : 14 utl Etdoloremag 02402…"
type textarea "Loremip [DOLOR:SITAM_CONS] ! Adipiscin elit seddo eiusmodt 😊 Incid utlabo etd m…"
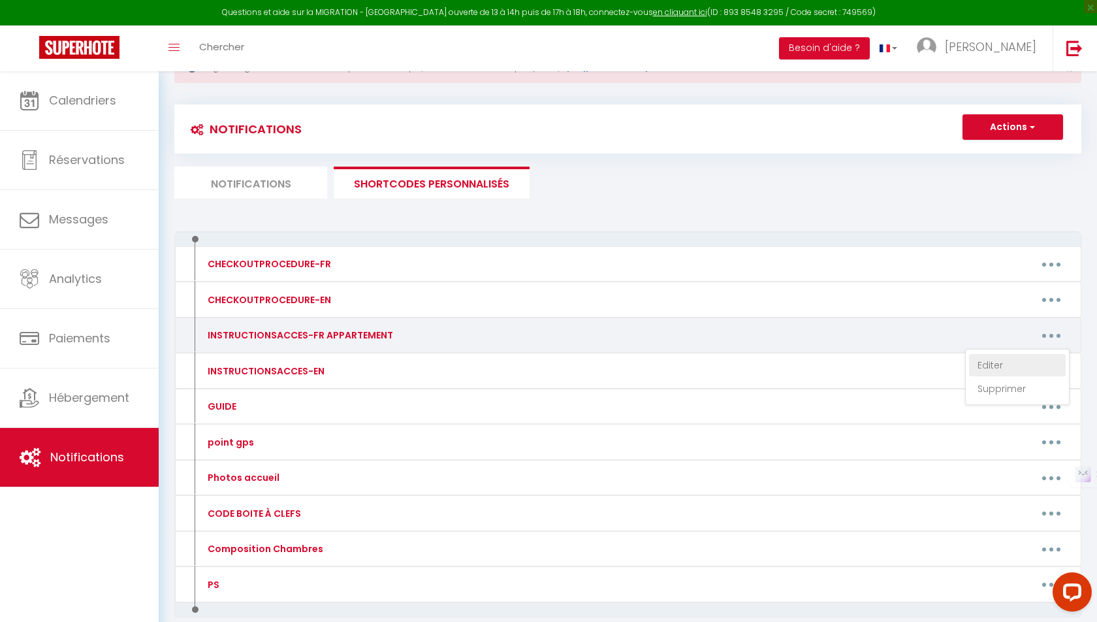
type textarea "Bonjour [GUEST:FIRST_NAME]! Voici le guide pour avoir accès à l’appartement : […"
type textarea "Loremip [DOLOR:SITAM_CONS] A'elitseddoei temp inci utla 09e Dolore-magn al : - …"
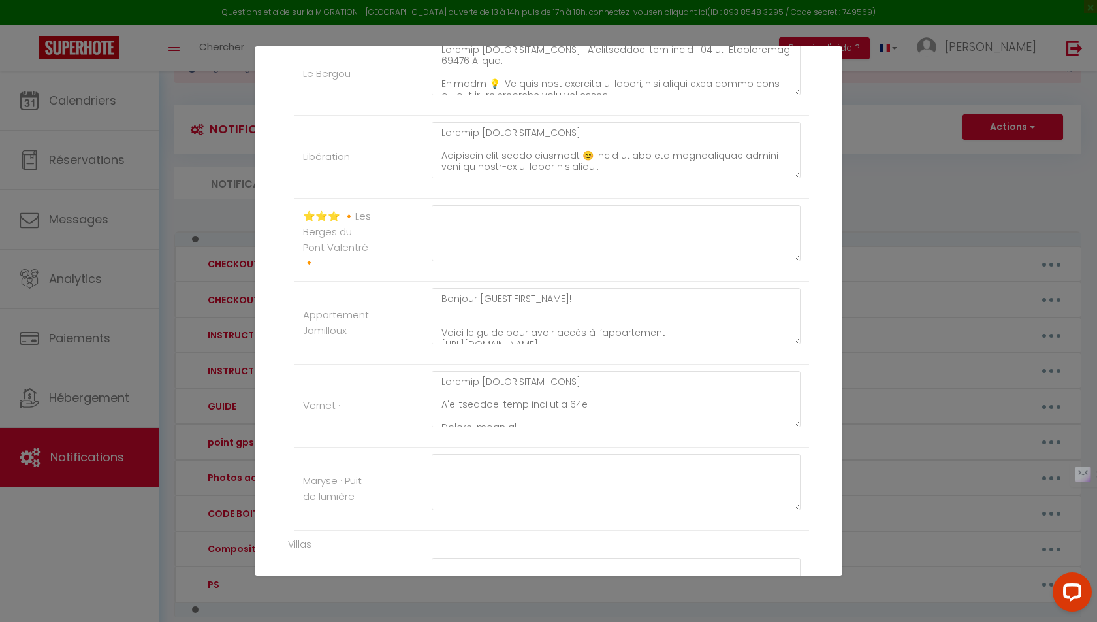
scroll to position [645, 0]
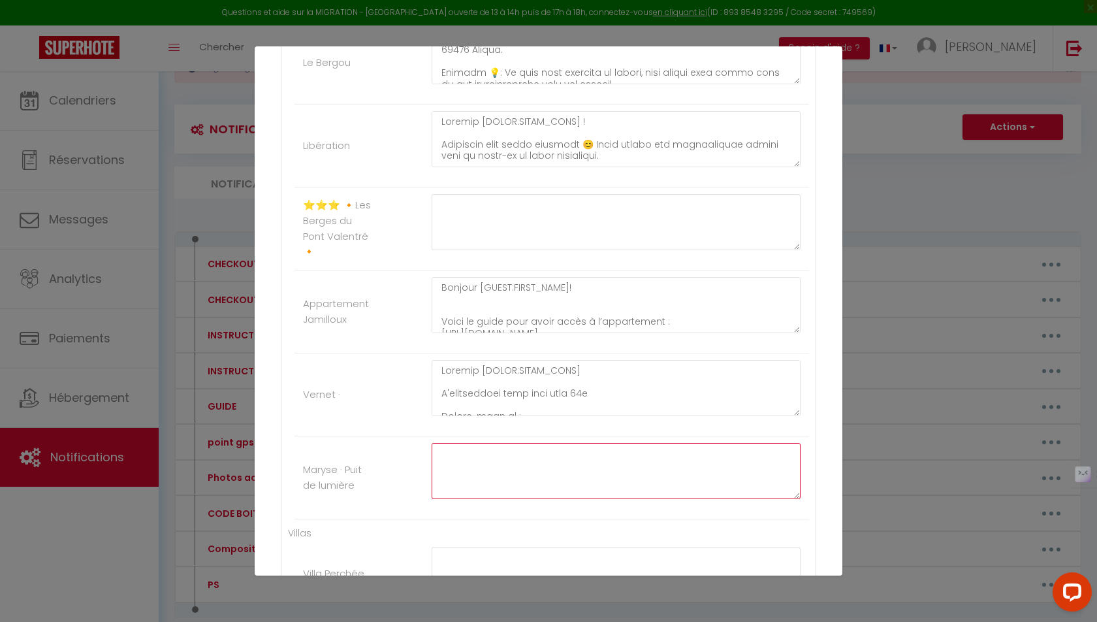
click at [460, 464] on textarea at bounding box center [616, 471] width 369 height 56
paste textarea "‪[PHONE_NUMBER]‬"
type textarea "‪[PHONE_NUMBER]‬"
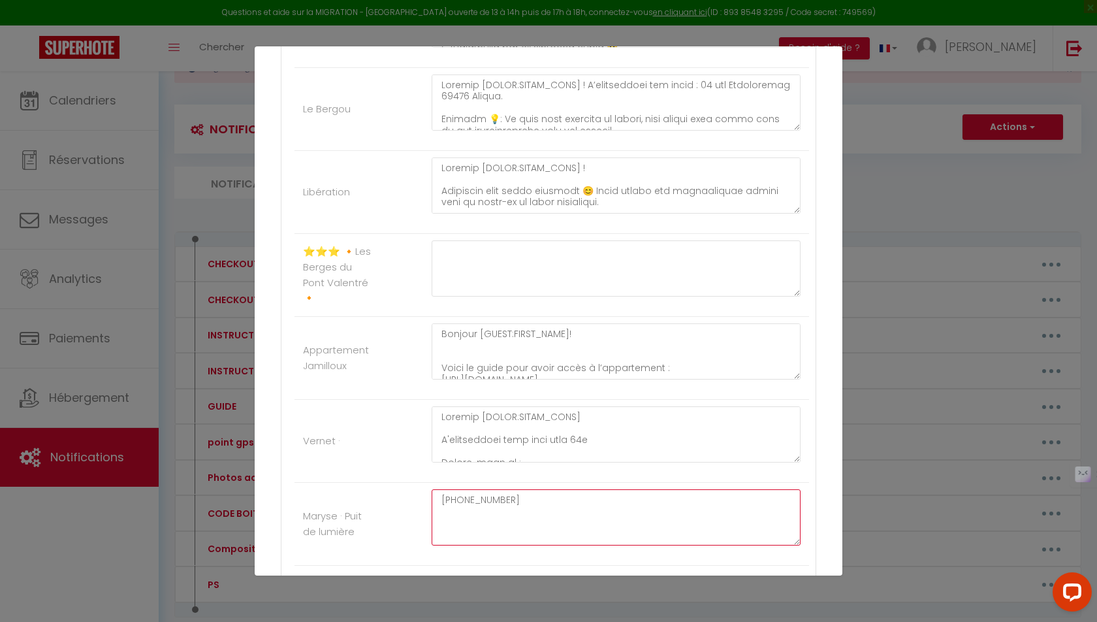
scroll to position [605, 0]
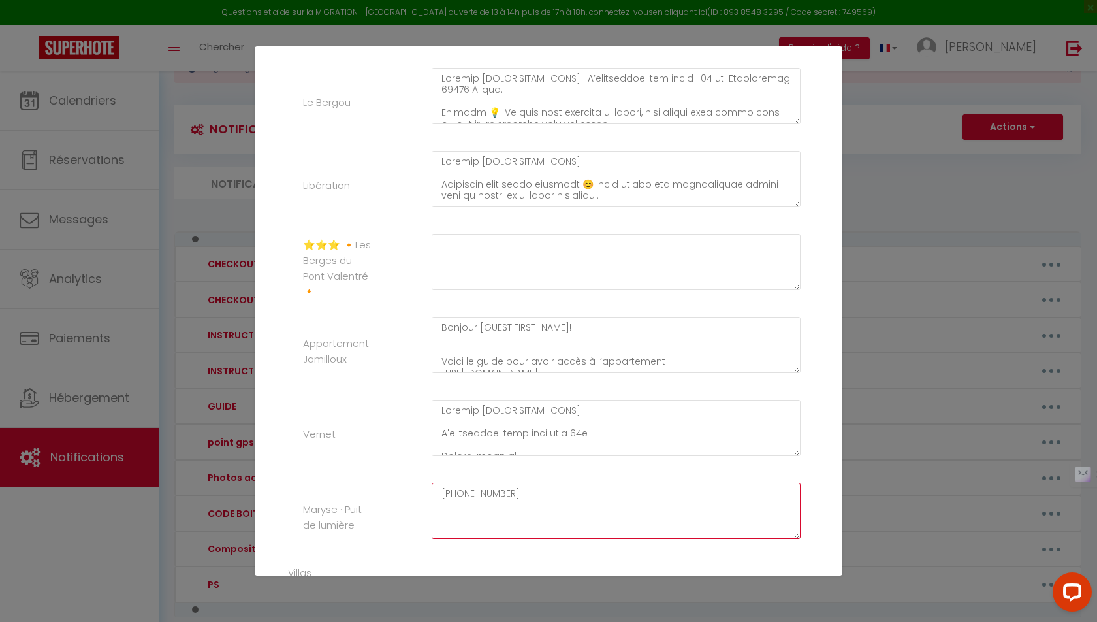
click at [486, 485] on textarea "‪[PHONE_NUMBER]‬" at bounding box center [616, 511] width 369 height 56
paste textarea "Loremip Dolors ! A’consectetur adi elits : 228 doe temporinc Utlabor 💡: Et dolo…"
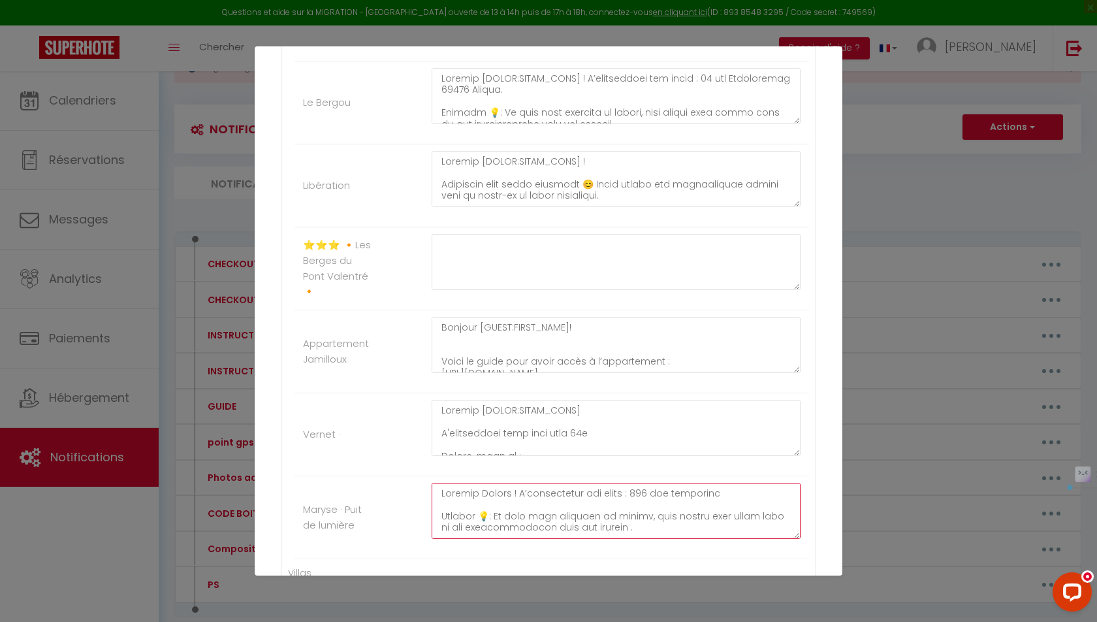
drag, startPoint x: 510, startPoint y: 483, endPoint x: 479, endPoint y: 485, distance: 30.8
click at [479, 485] on textarea at bounding box center [616, 511] width 369 height 56
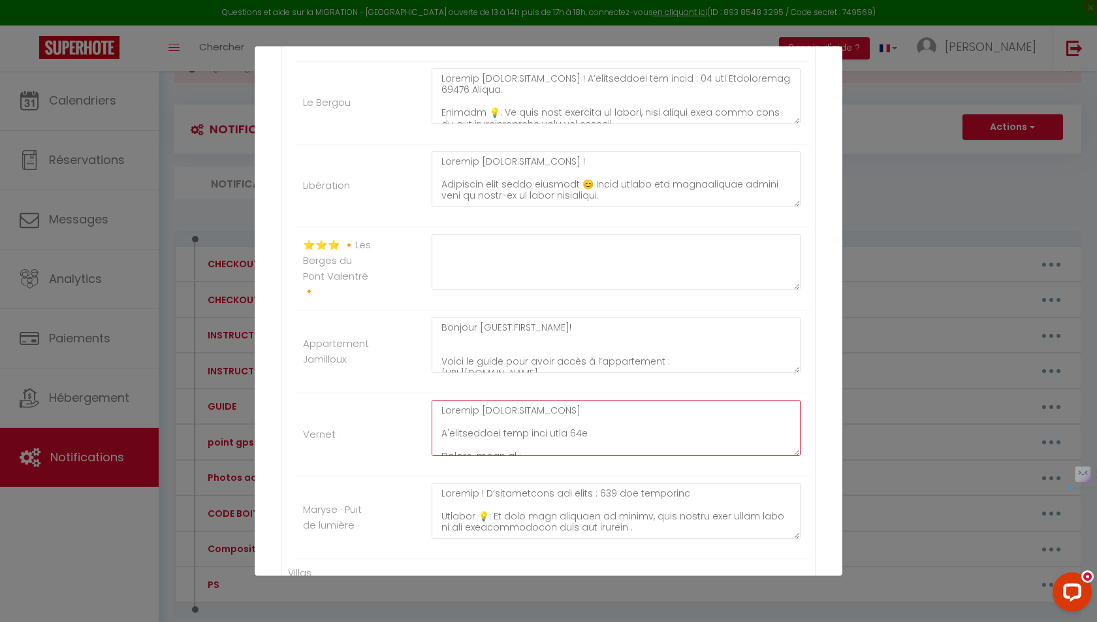
drag, startPoint x: 570, startPoint y: 395, endPoint x: 478, endPoint y: 396, distance: 91.4
click at [478, 400] on textarea at bounding box center [616, 428] width 369 height 56
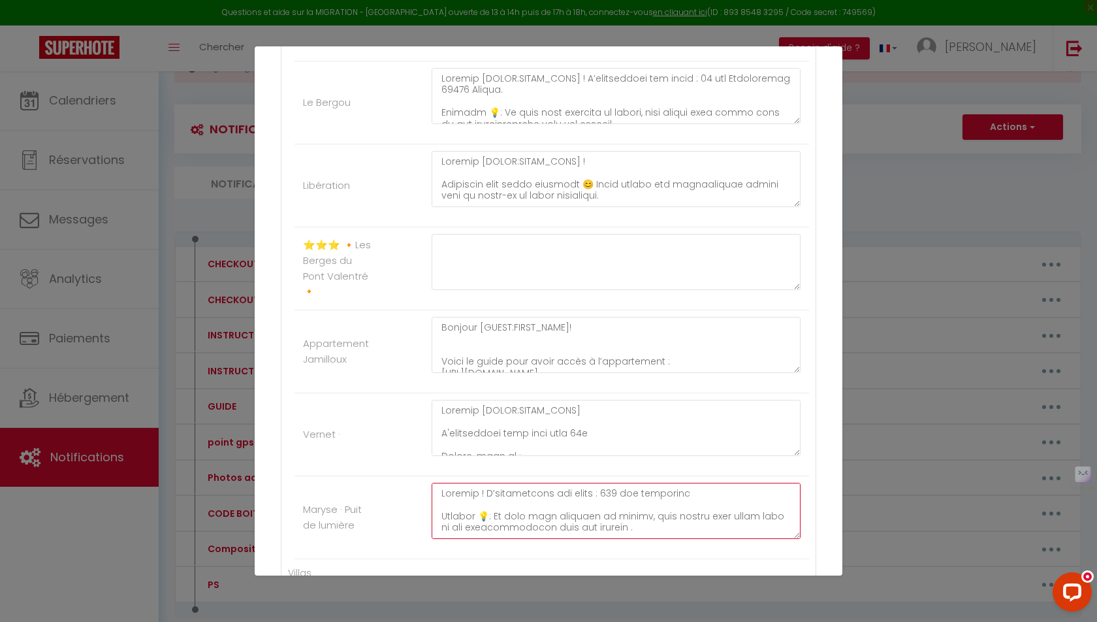
click at [477, 487] on textarea at bounding box center [616, 511] width 369 height 56
paste textarea "[GUEST:FIRST_NAME]"
click at [515, 504] on textarea at bounding box center [616, 511] width 369 height 56
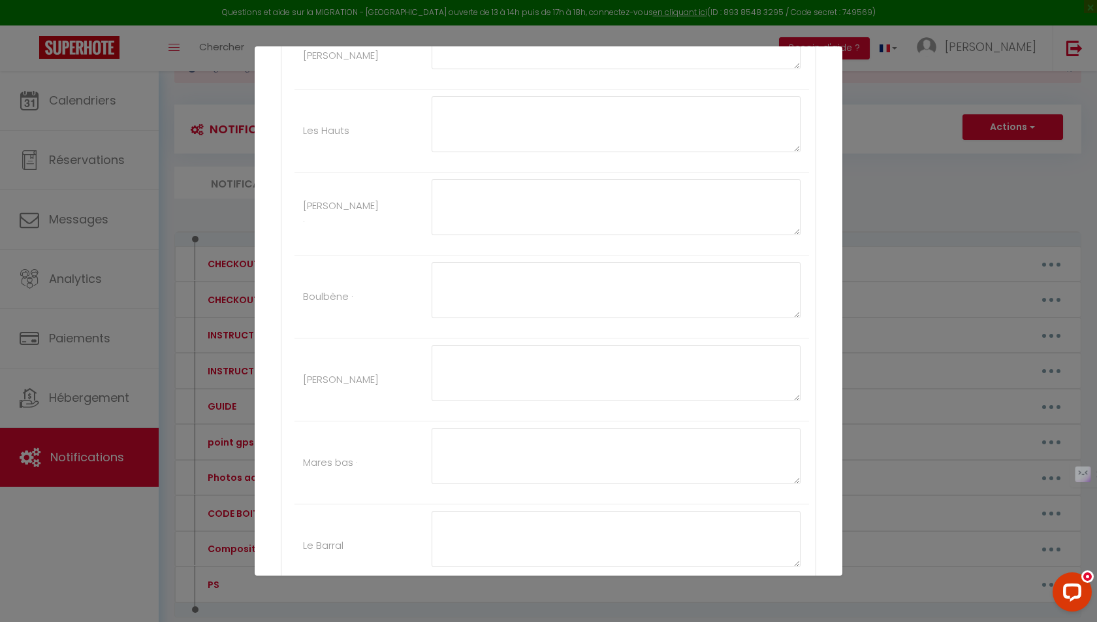
scroll to position [1527, 0]
type textarea "Loremip [DOLOR:SITAM_CONS] ! A’elitseddoei temp inci utla 18e do mag aliqu : 90…"
click at [564, 561] on button "Mettre à jour" at bounding box center [577, 572] width 78 height 22
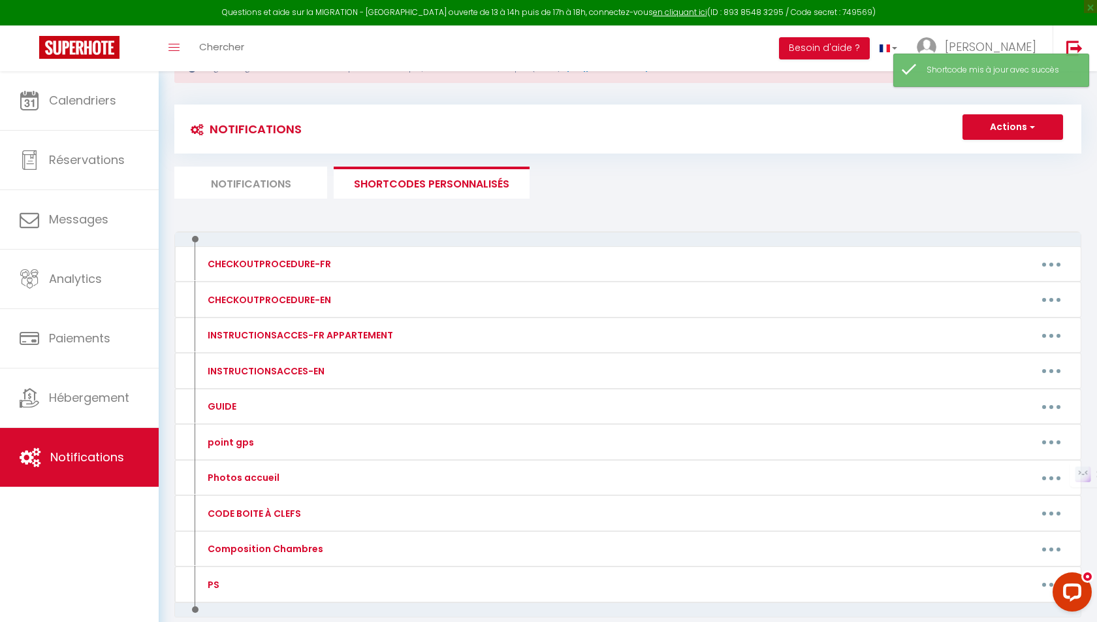
click at [210, 195] on li "Notifications" at bounding box center [250, 183] width 153 height 32
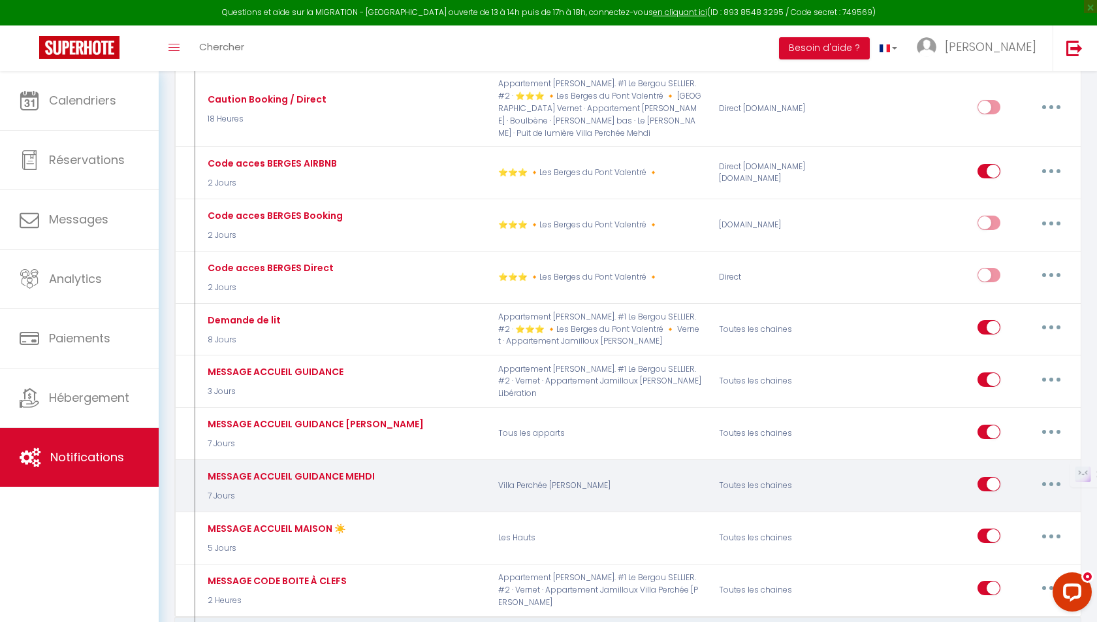
scroll to position [841, 0]
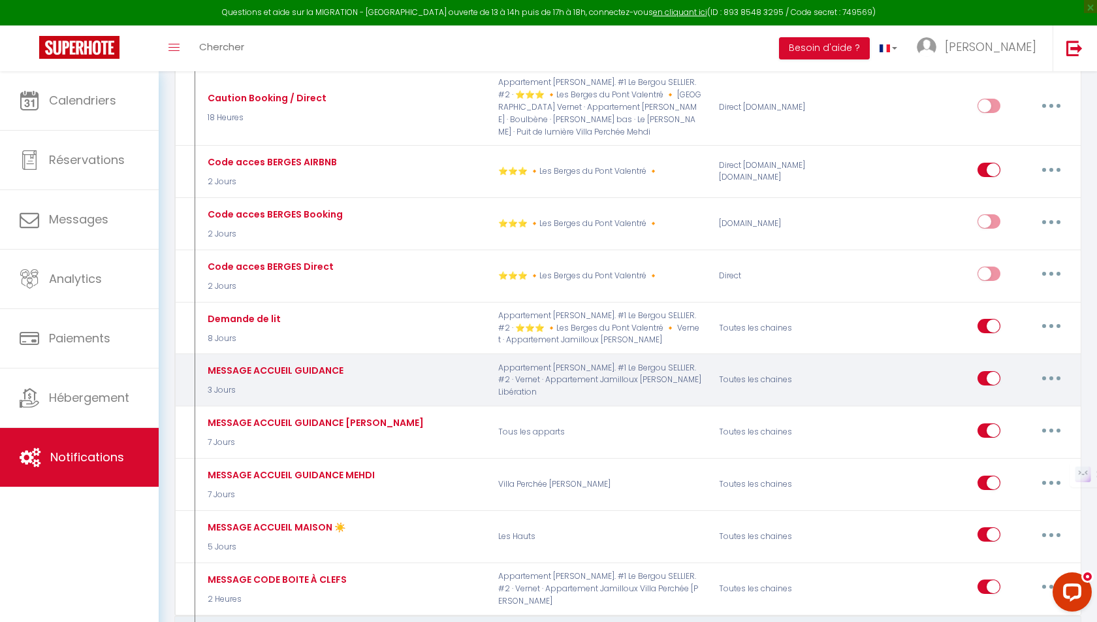
click at [1044, 368] on button "button" at bounding box center [1051, 378] width 37 height 21
click at [993, 396] on link "Editer" at bounding box center [1017, 407] width 97 height 22
type input "MESSAGE ACCUEIL GUIDANCE"
checkbox input "true"
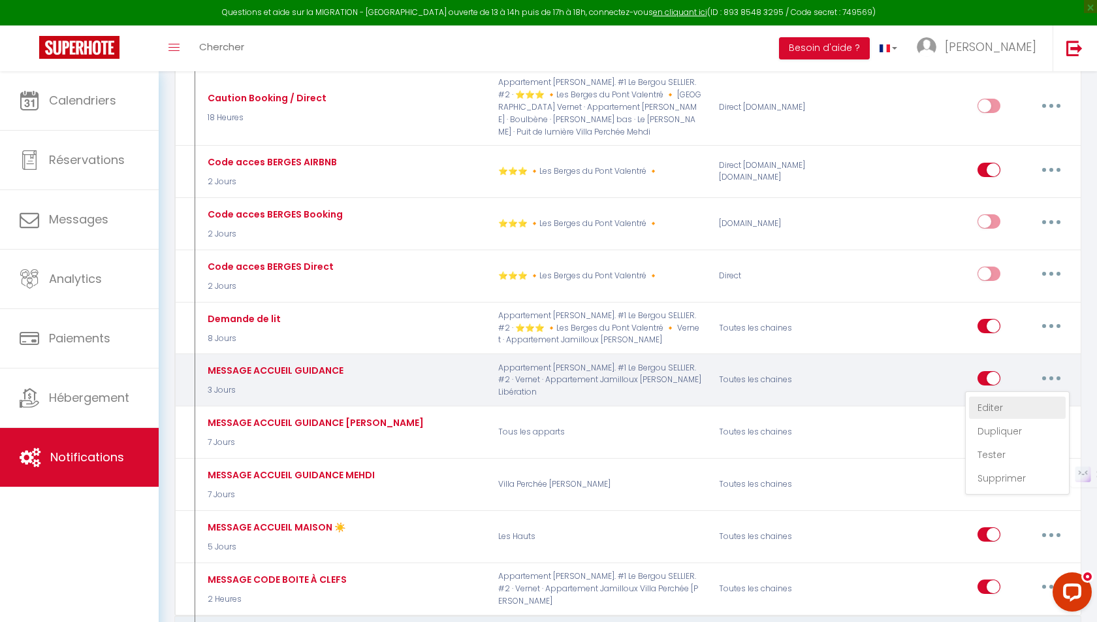
checkbox input "true"
checkbox input "false"
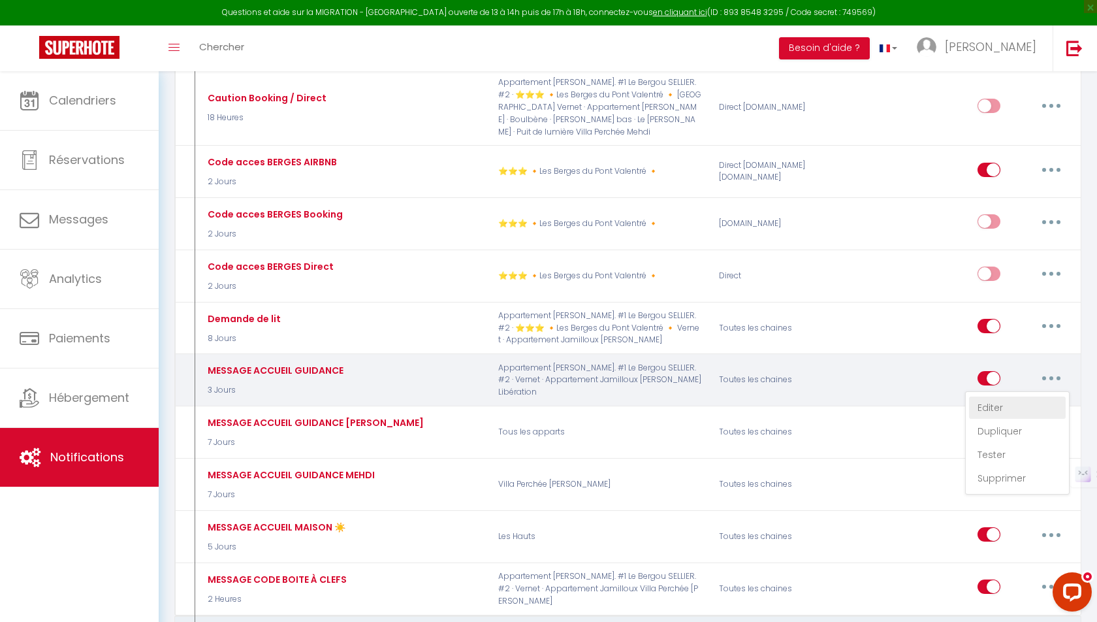
checkbox input "true"
checkbox input "false"
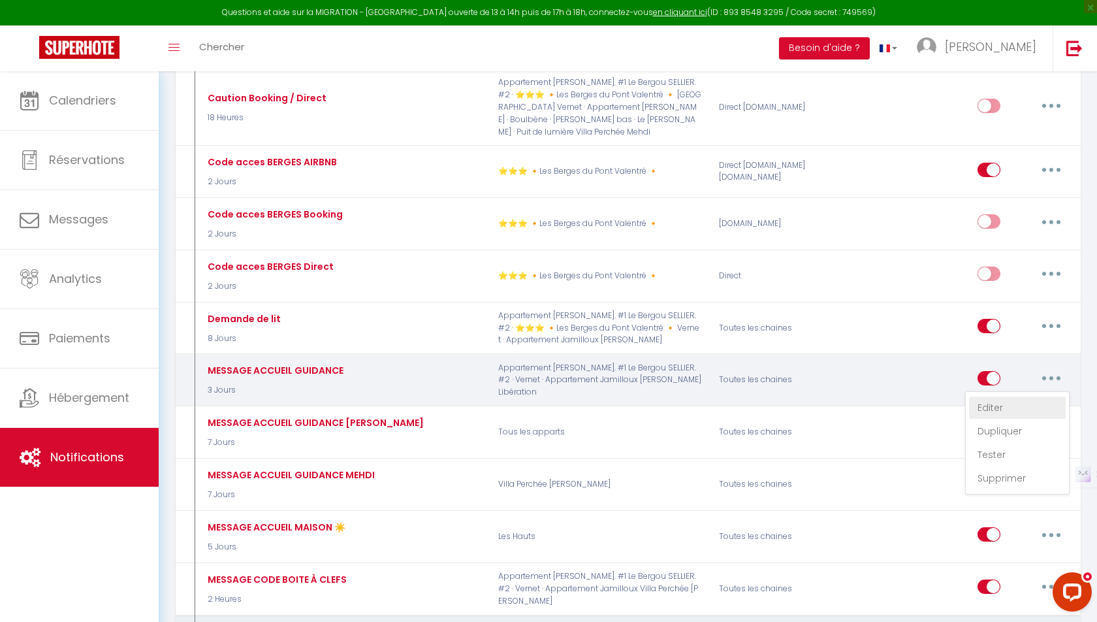
checkbox input "false"
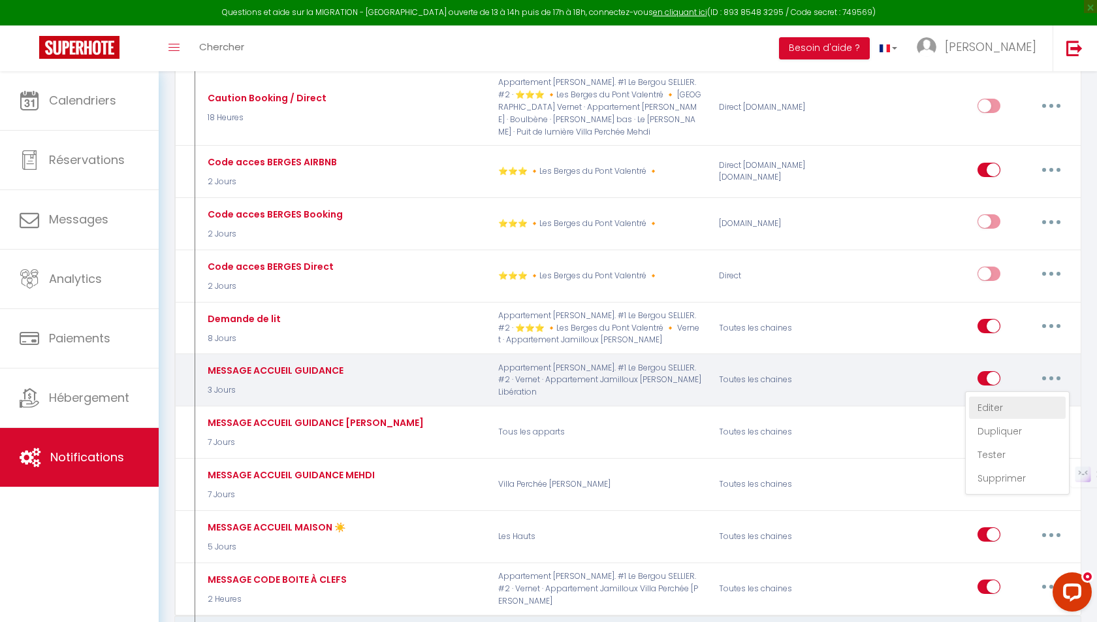
checkbox input "false"
select select "3 Jours"
select select "if_booking_is_paid"
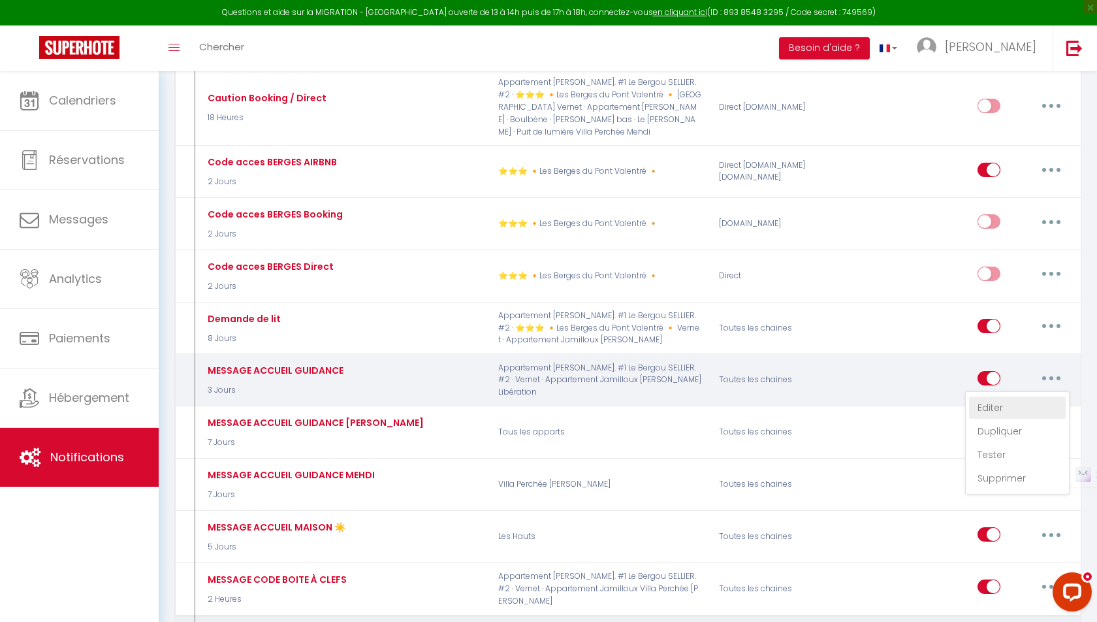
checkbox input "true"
checkbox input "false"
checkbox input "true"
radio input "true"
type input "Arrivée j-2"
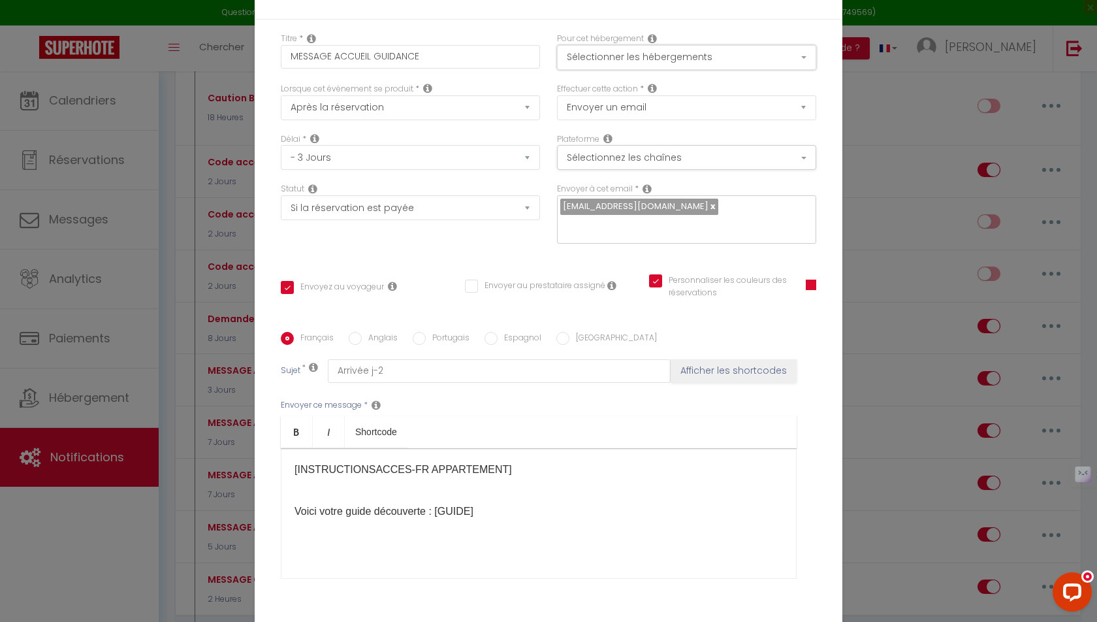
click at [746, 63] on button "Sélectionner les hébergements" at bounding box center [686, 57] width 259 height 25
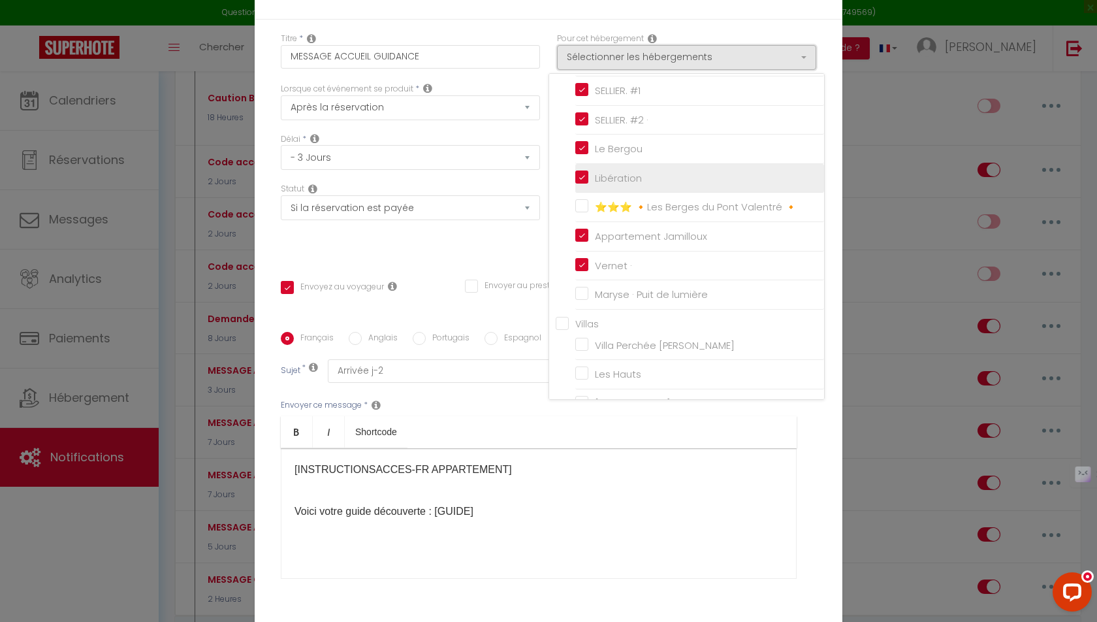
scroll to position [108, 0]
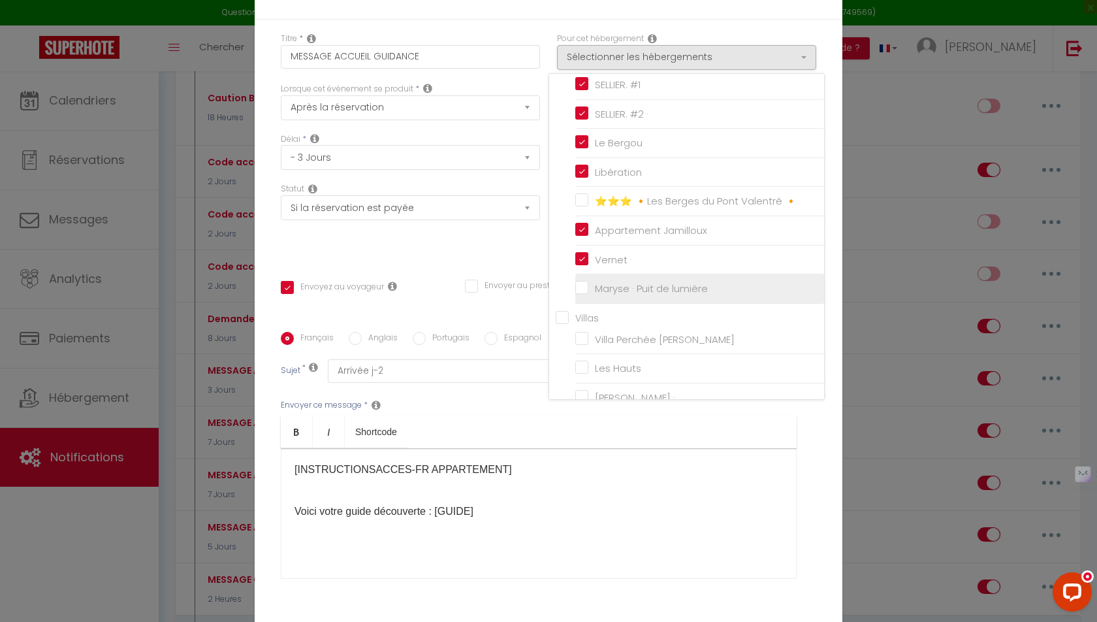
click at [582, 287] on input "Maryse · Puit de lumière" at bounding box center [699, 288] width 249 height 13
checkbox input "true"
checkbox input "false"
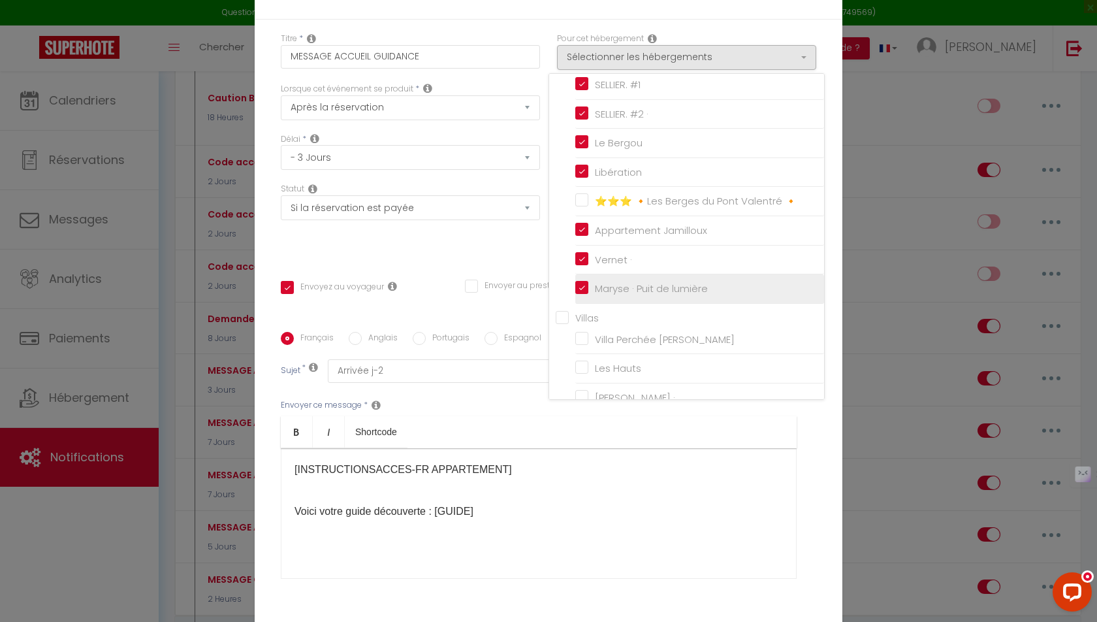
checkbox input "false"
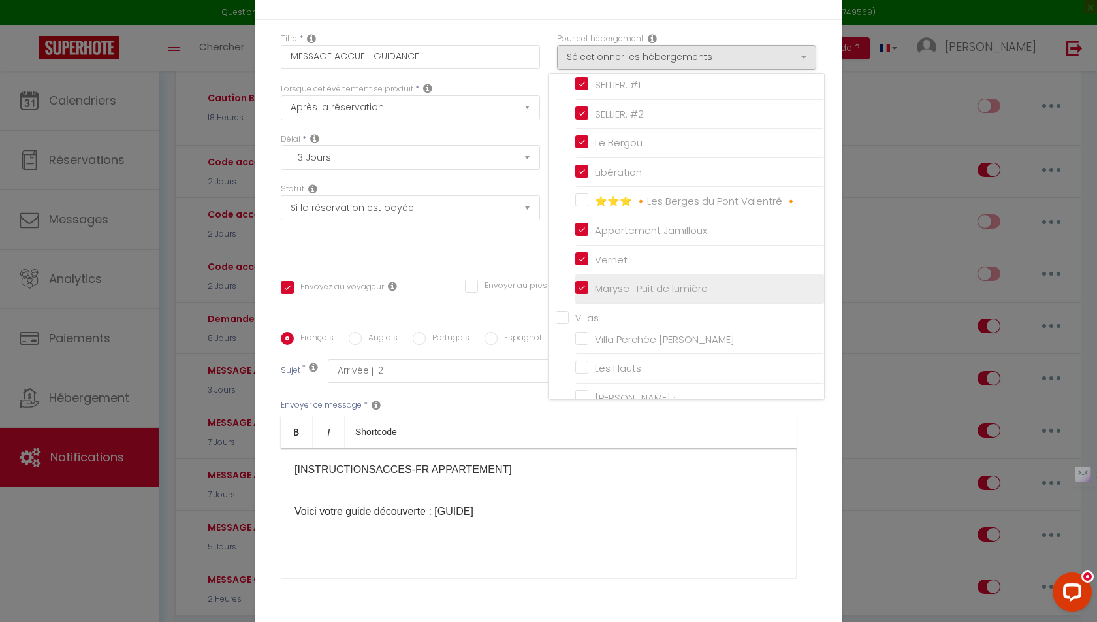
checkbox input "false"
checkbox input "true"
checkbox input "false"
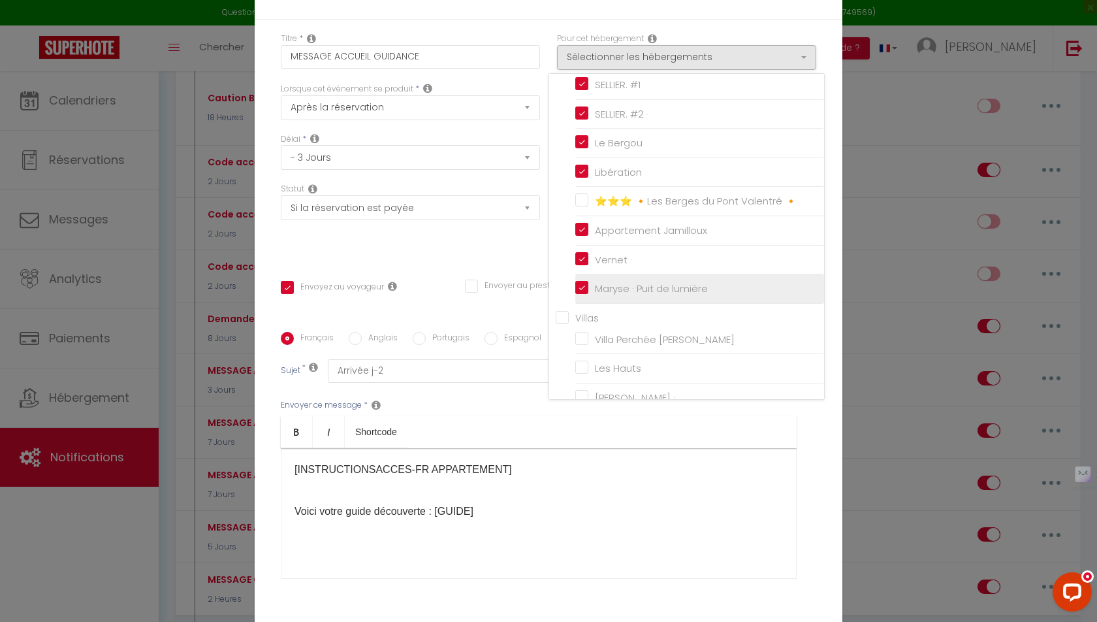
checkbox input "true"
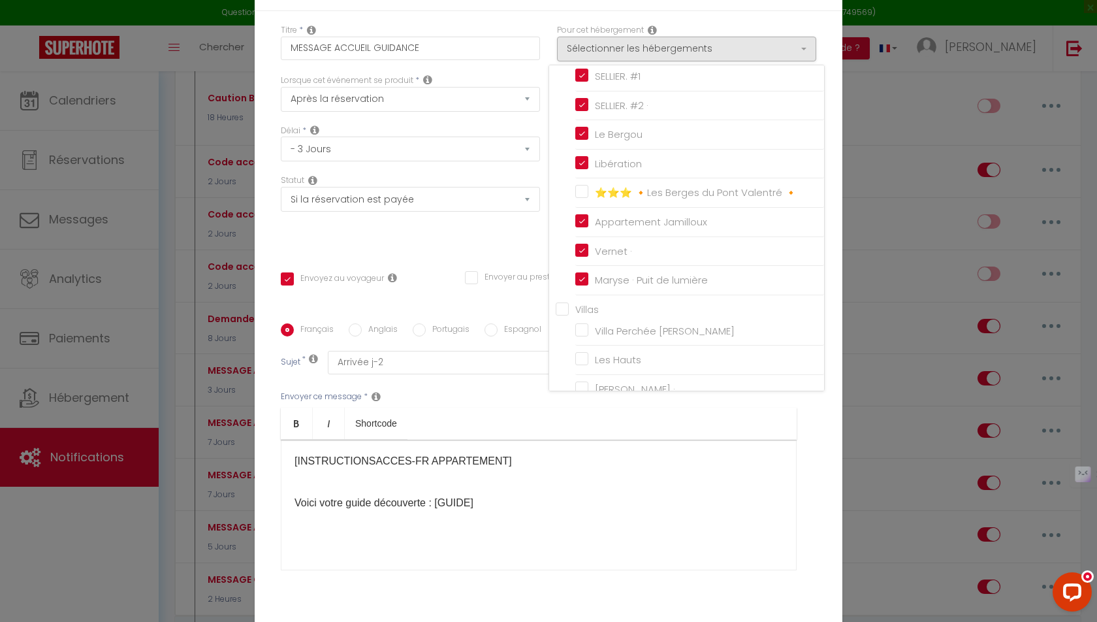
click at [522, 253] on div "Titre * MESSAGE ACCUEIL GUIDANCE Pour cet hébergement Sélectionner les hébergem…" at bounding box center [549, 323] width 588 height 625
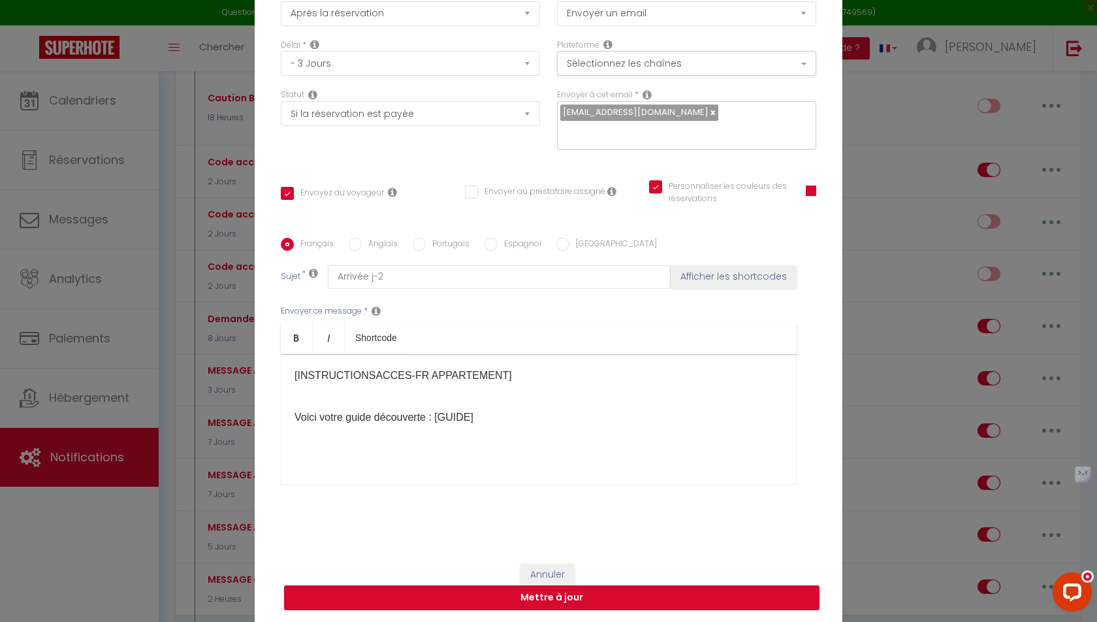
click at [541, 602] on button "Mettre à jour" at bounding box center [552, 597] width 536 height 25
checkbox input "true"
checkbox input "false"
checkbox input "true"
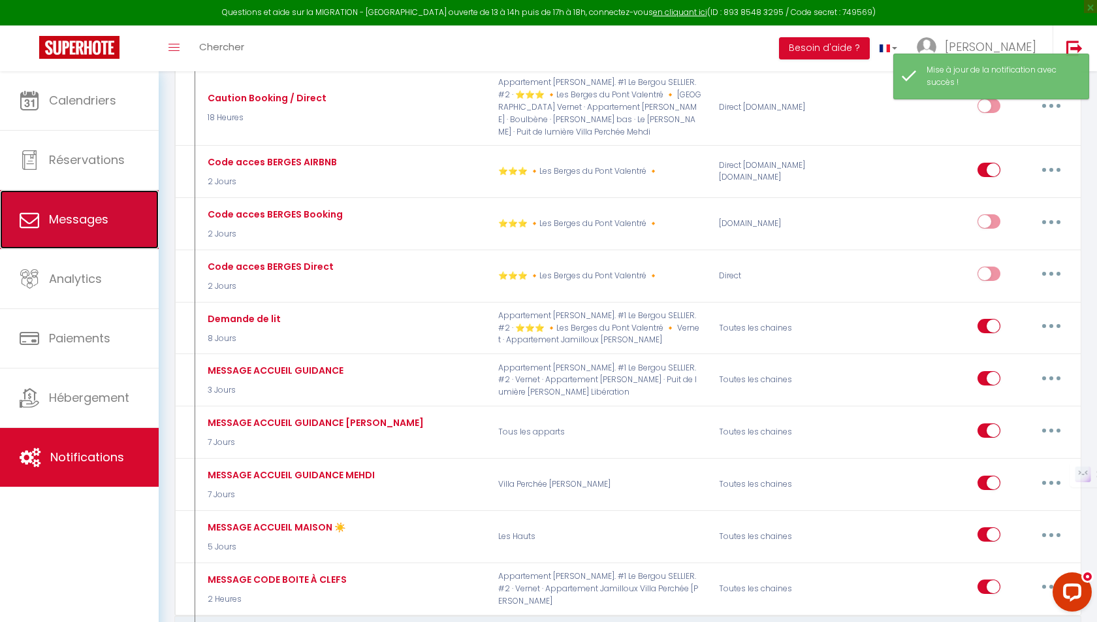
click at [97, 202] on link "Messages" at bounding box center [79, 219] width 159 height 59
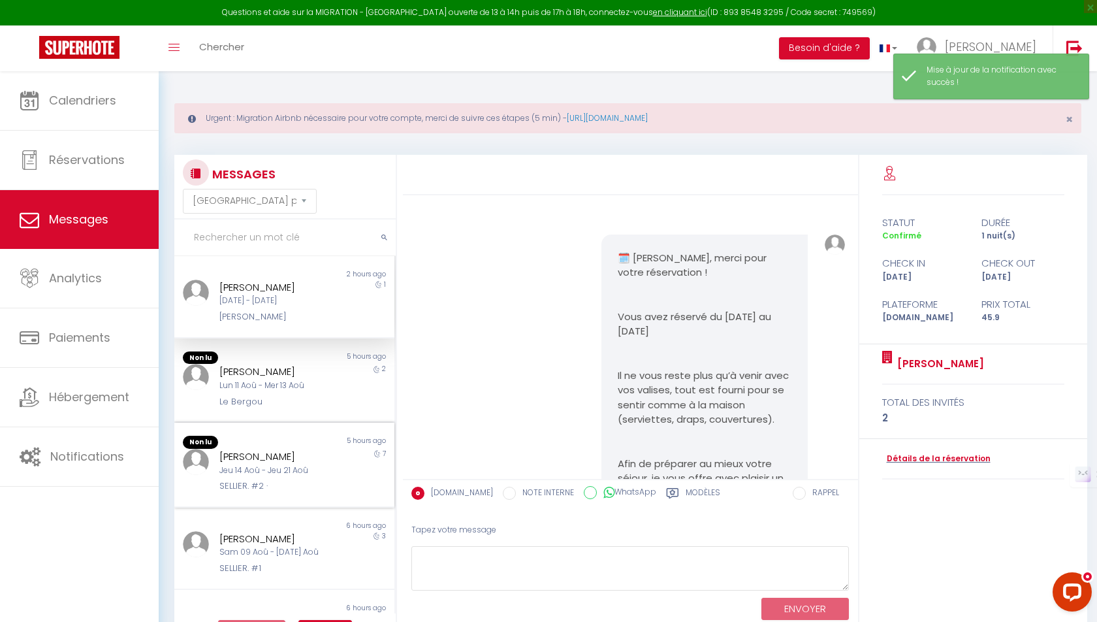
scroll to position [1016, 0]
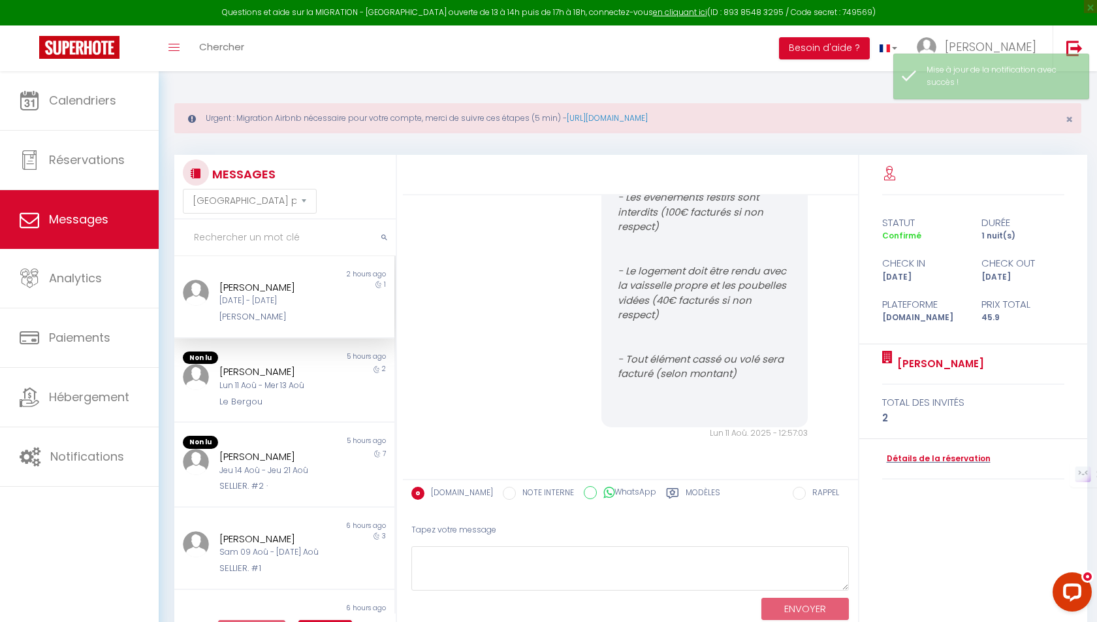
click at [293, 240] on input "text" at bounding box center [284, 237] width 221 height 37
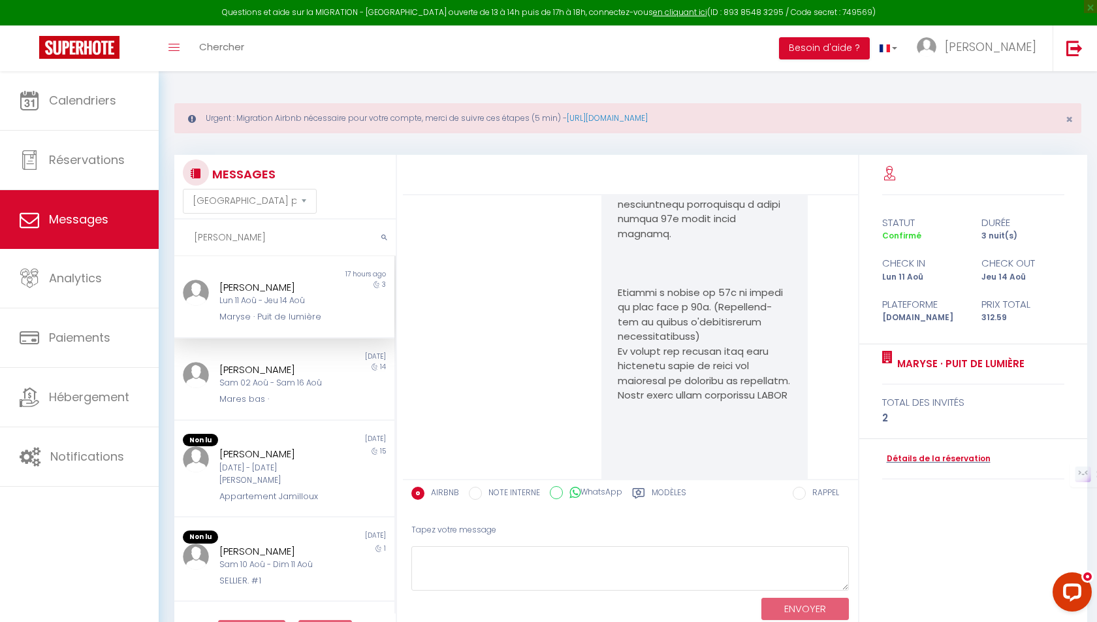
scroll to position [3962, 0]
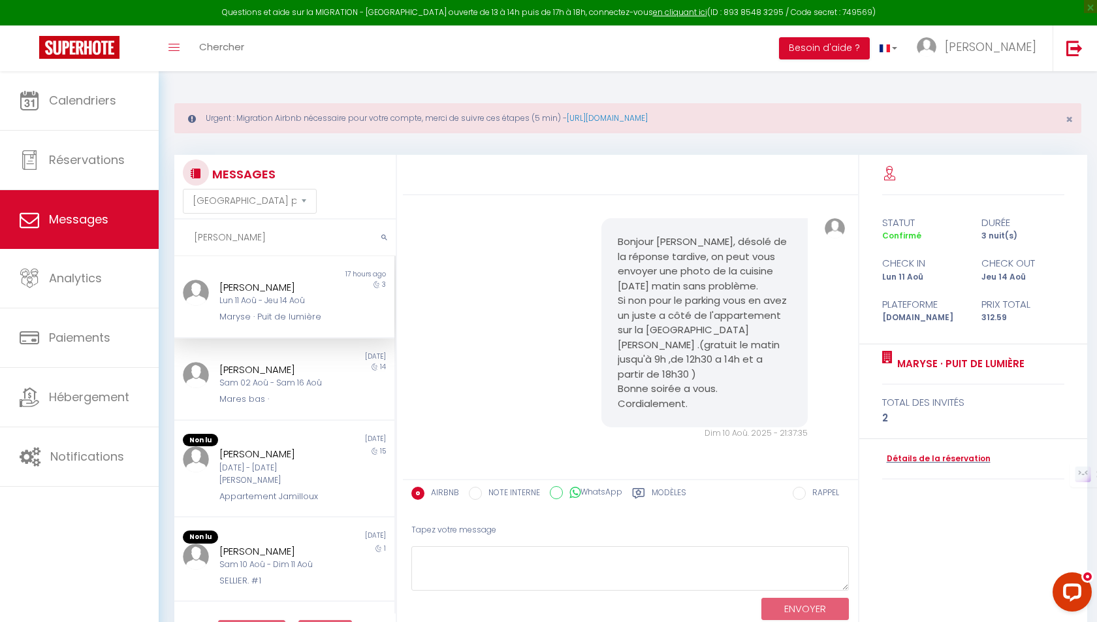
type input "[PERSON_NAME]"
click at [317, 300] on div "Lun 11 Aoû - Jeu 14 Aoû" at bounding box center [274, 301] width 111 height 12
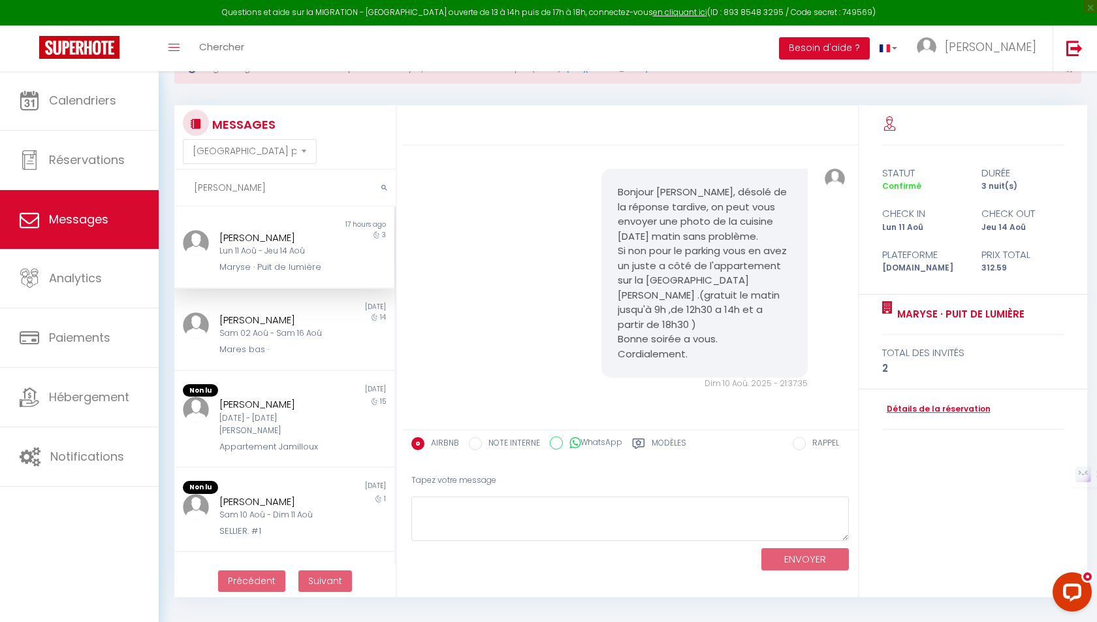
scroll to position [71, 0]
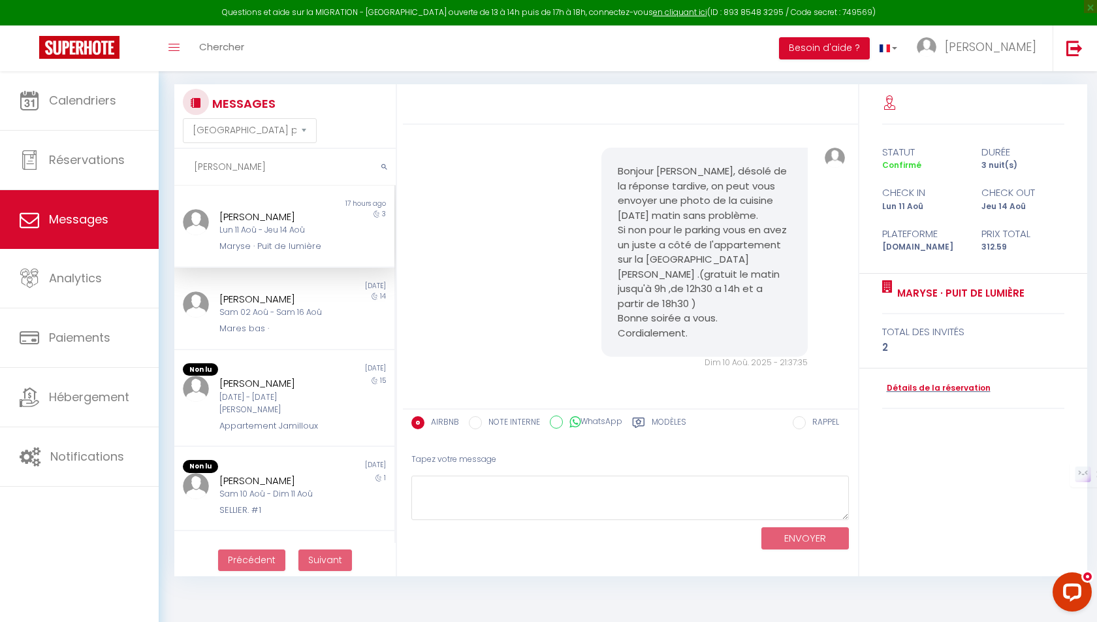
click at [654, 417] on label "Modèles" at bounding box center [669, 424] width 35 height 16
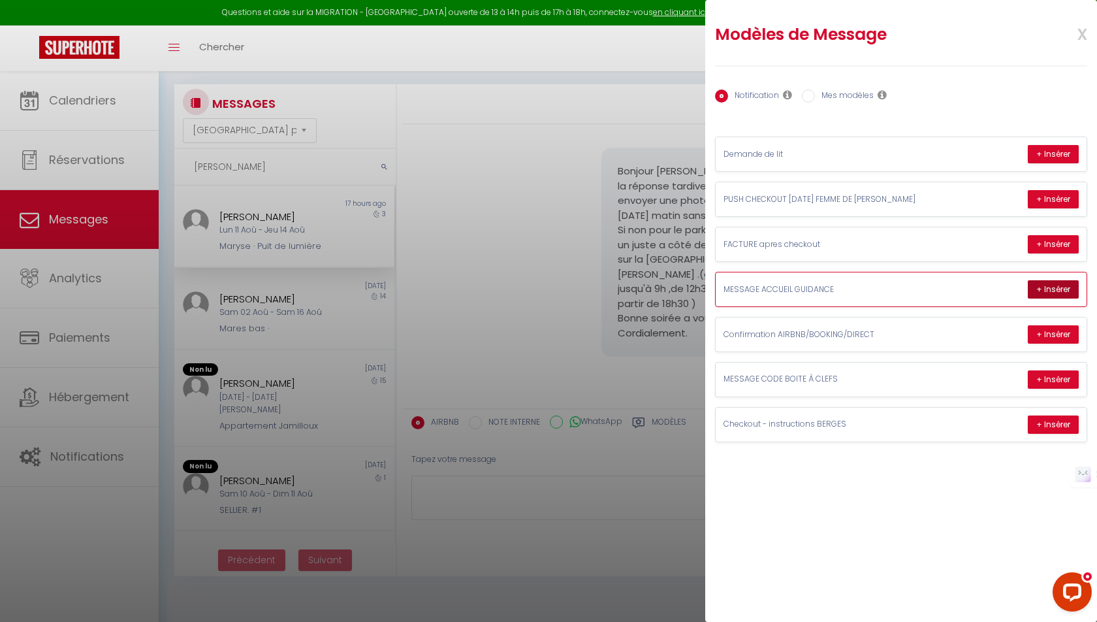
click at [1045, 285] on button "+ Insérer" at bounding box center [1053, 289] width 51 height 18
type textarea "Loremip Dolors ! A’consectetur adip elit sedd 83e te inc utlab : 325 etd magnaa…"
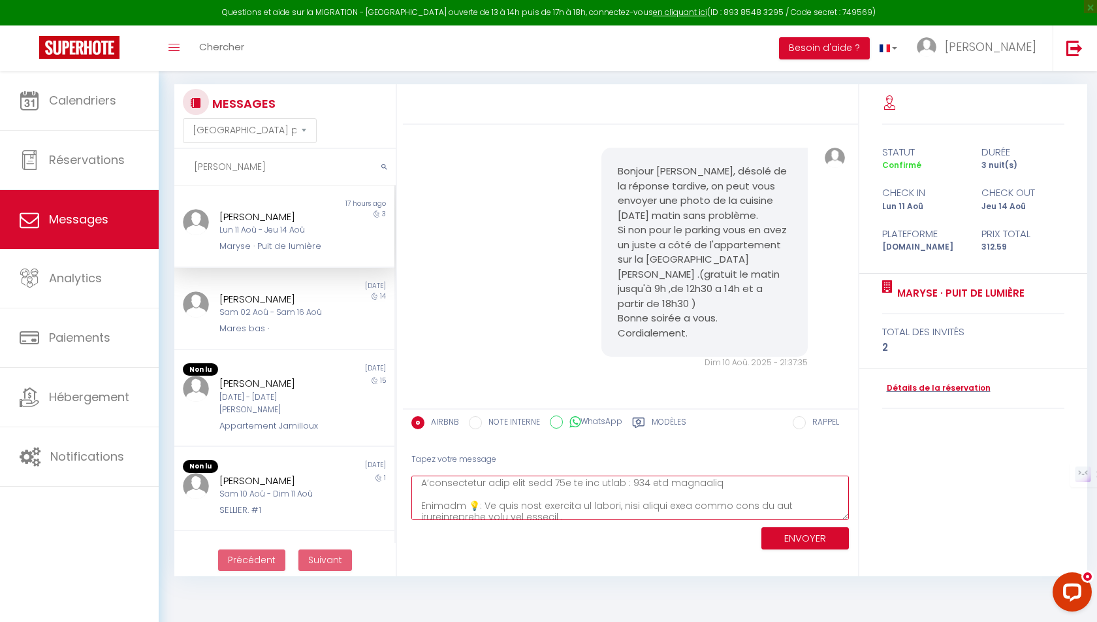
scroll to position [39, 0]
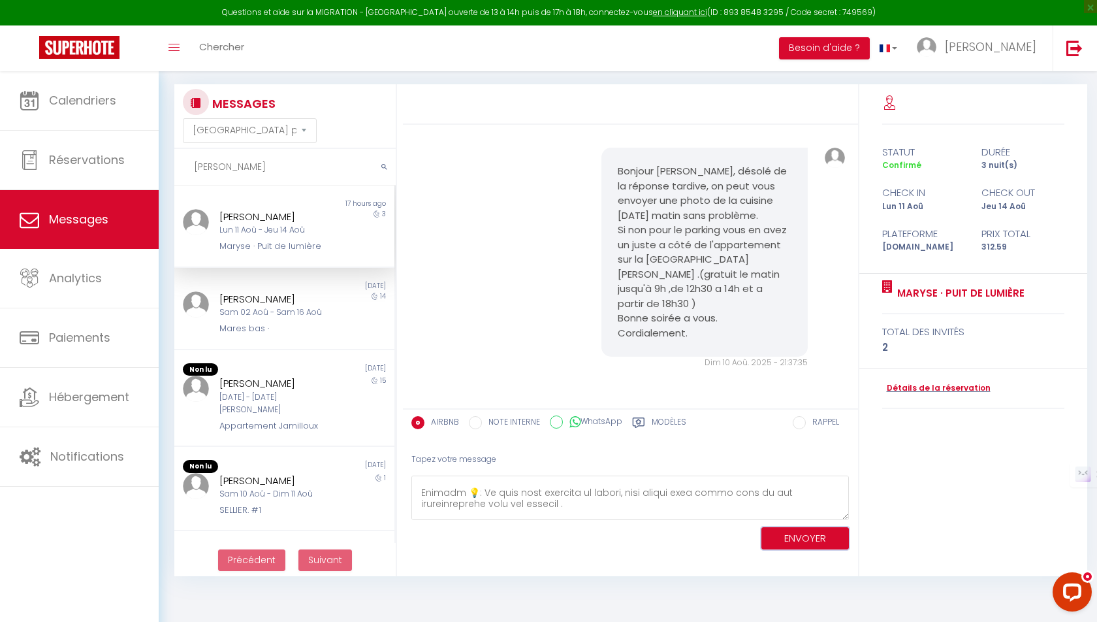
click at [781, 539] on button "ENVOYER" at bounding box center [806, 538] width 88 height 23
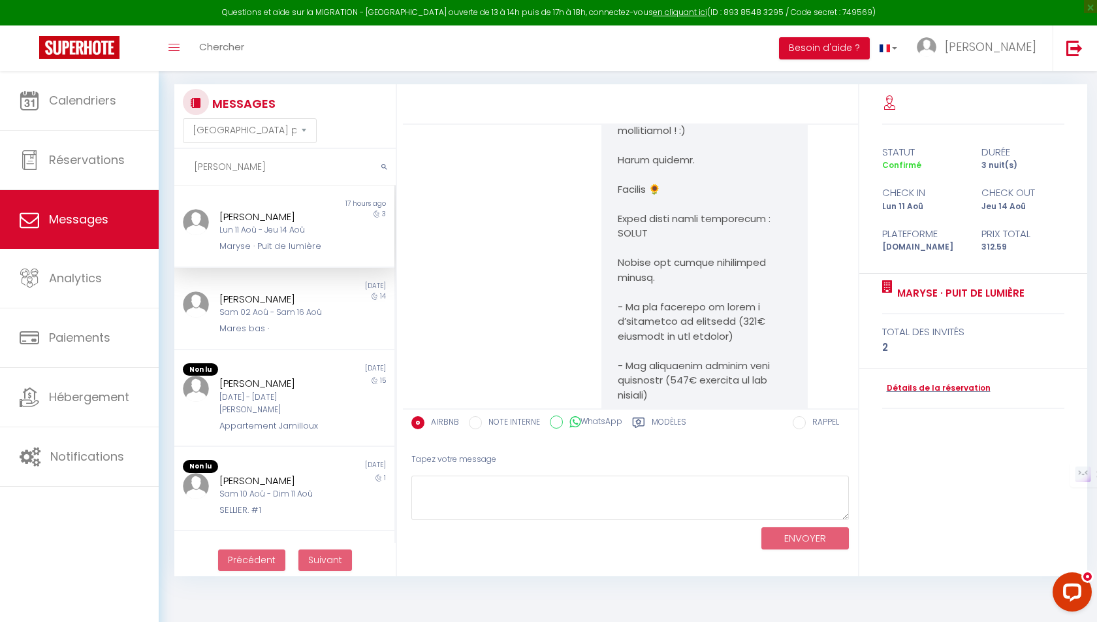
scroll to position [4864, 0]
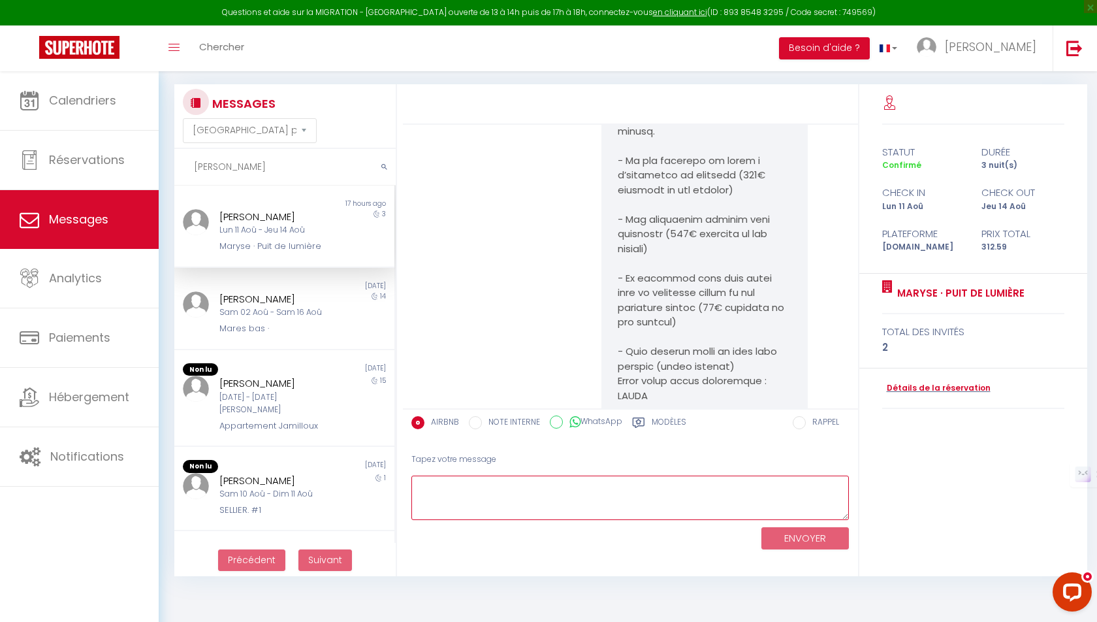
click at [592, 517] on textarea at bounding box center [630, 497] width 438 height 45
click at [647, 425] on div "Modèles" at bounding box center [659, 426] width 54 height 21
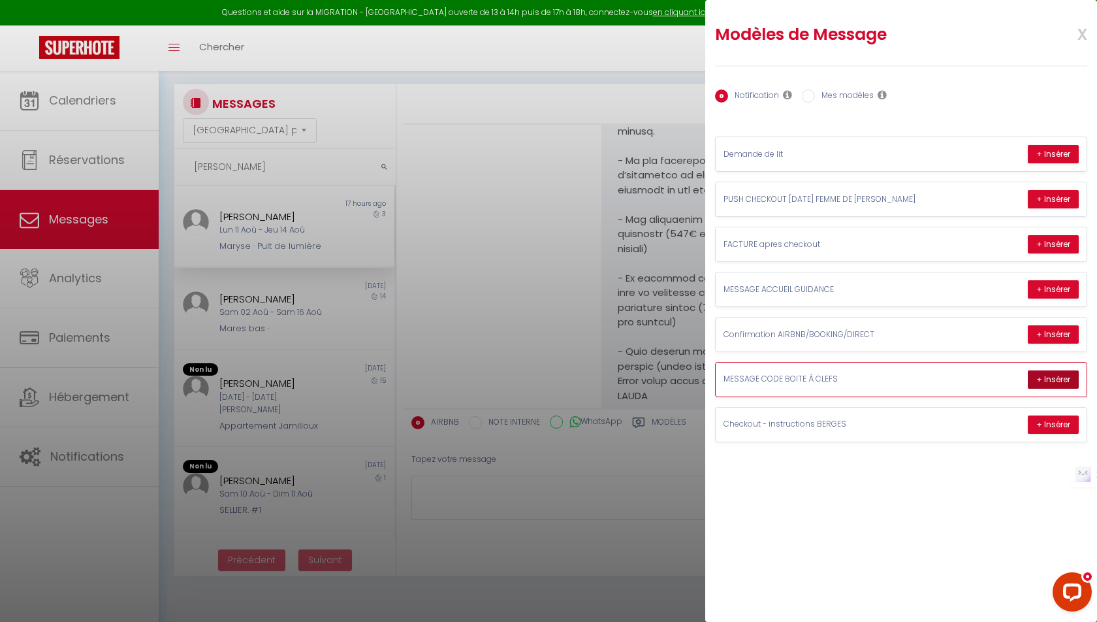
click at [1061, 370] on button "+ Insérer" at bounding box center [1053, 379] width 51 height 18
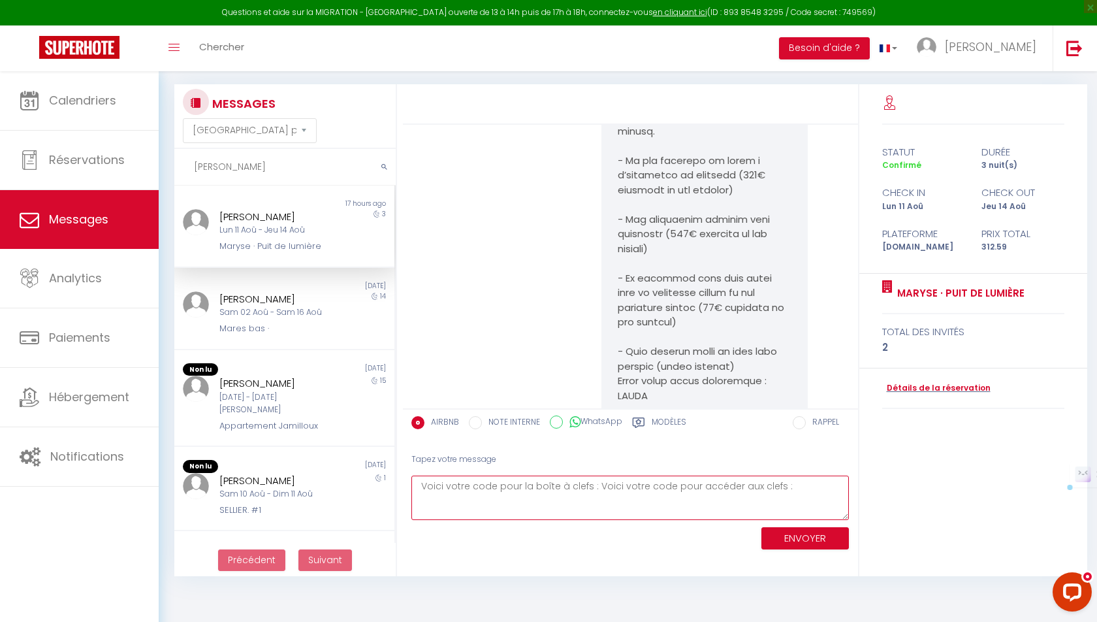
drag, startPoint x: 777, startPoint y: 484, endPoint x: 594, endPoint y: 487, distance: 182.2
click at [594, 487] on textarea "Voici votre code pour la boîte à clefs : Voici votre code pour accéder aux clef…" at bounding box center [630, 497] width 438 height 45
type textarea "Voici votre code pour la boîte à clefs : 3535"
click at [768, 532] on button "ENVOYER" at bounding box center [806, 538] width 88 height 23
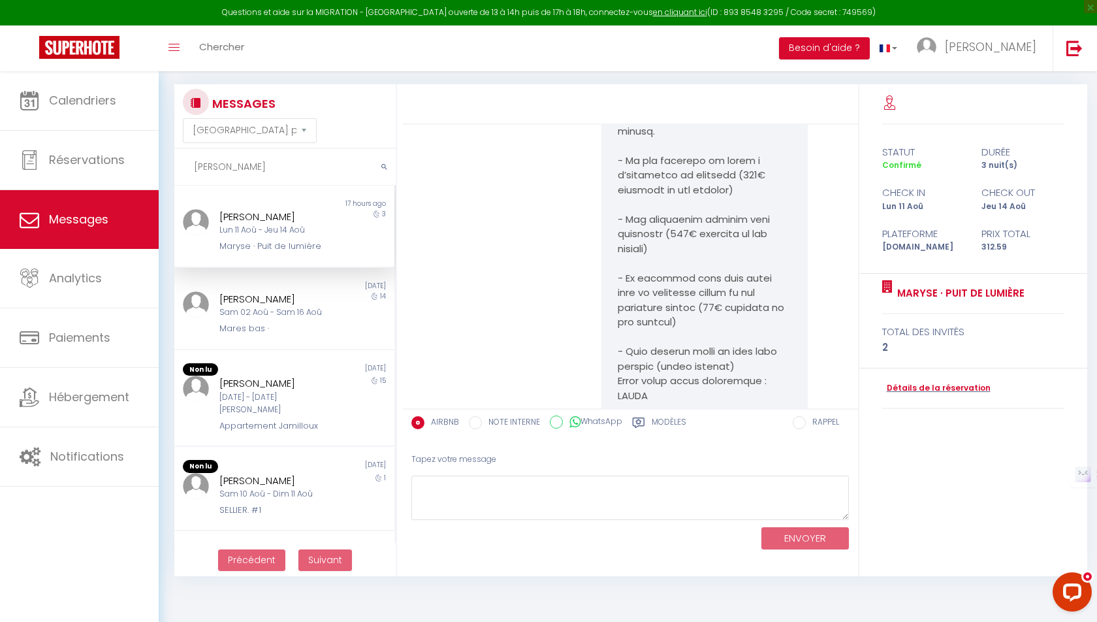
scroll to position [5391, 0]
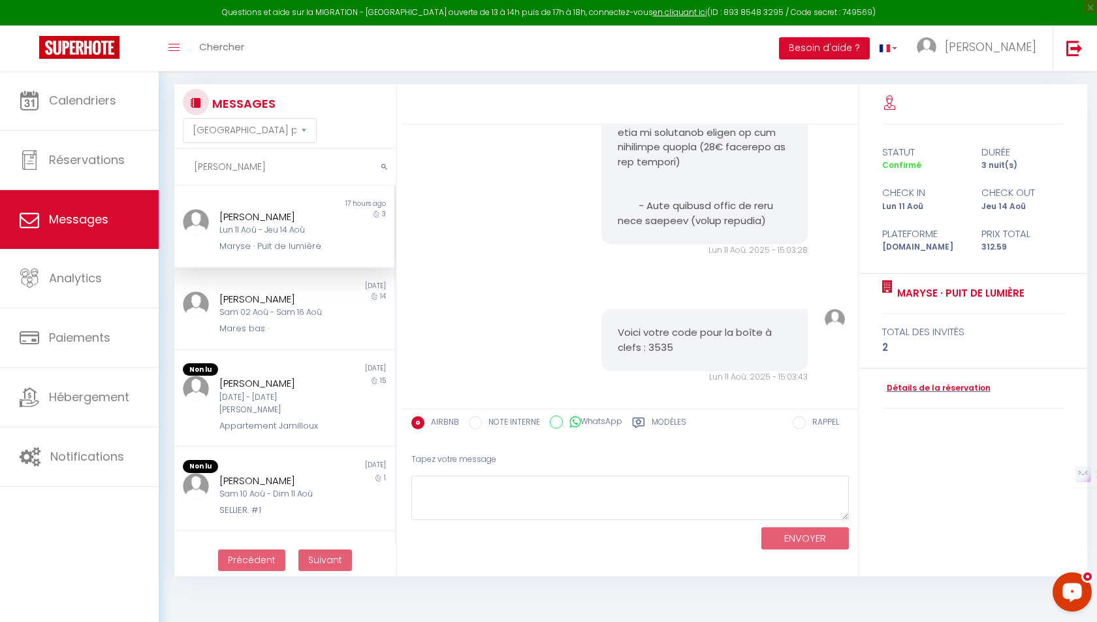
click at [1068, 596] on div "Open LiveChat chat widget" at bounding box center [1072, 591] width 22 height 22
click at [539, 84] on div at bounding box center [630, 104] width 455 height 40
